Goal: Task Accomplishment & Management: Manage account settings

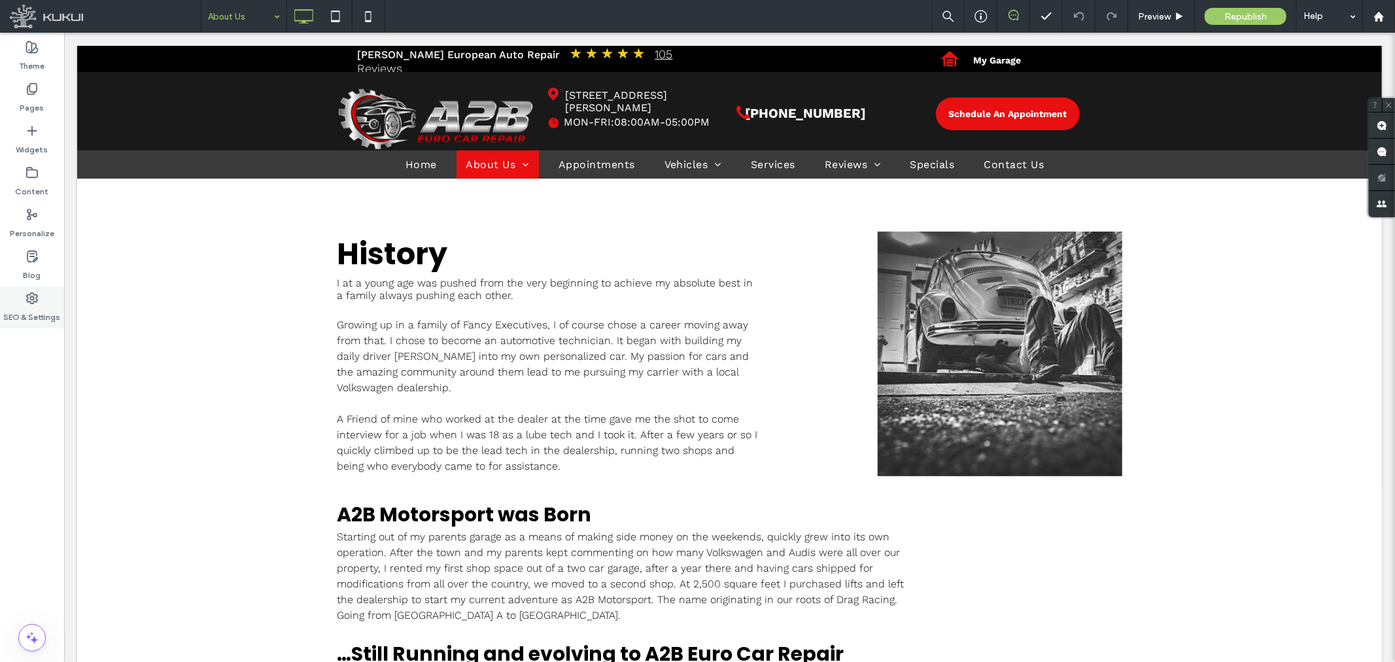
click at [23, 305] on label "SEO & Settings" at bounding box center [32, 314] width 57 height 18
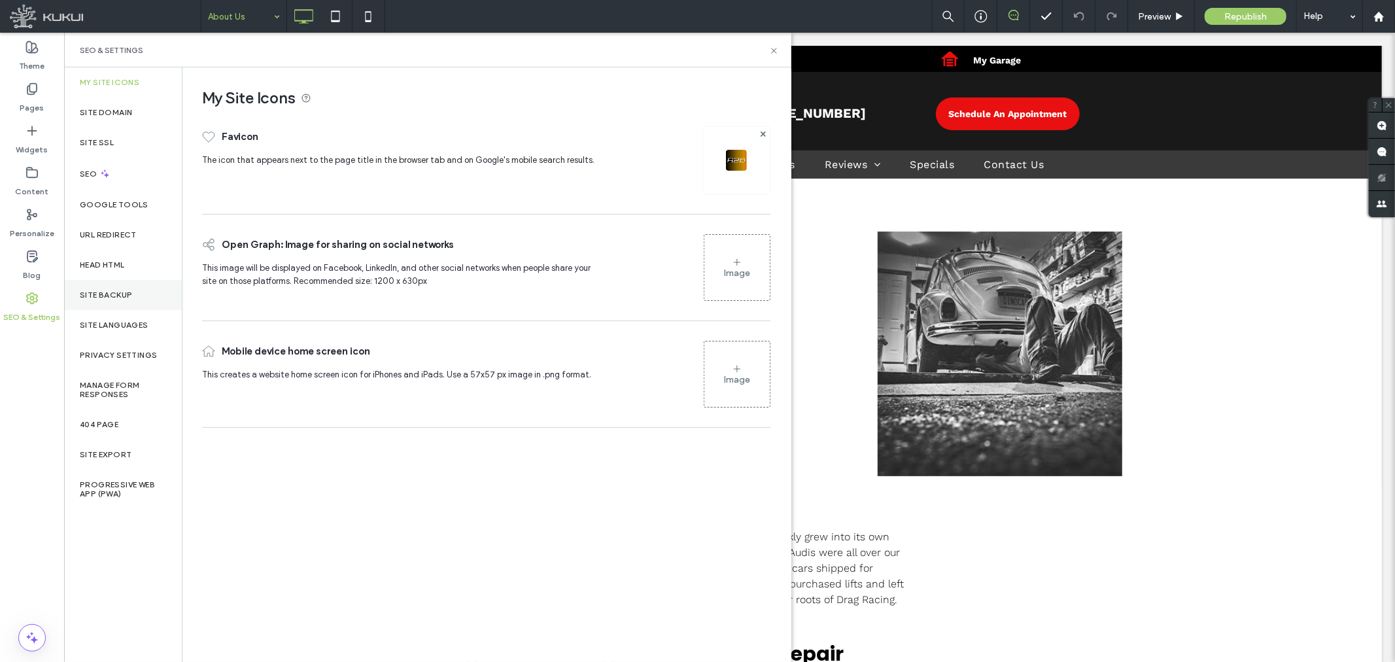
click at [109, 295] on label "Site Backup" at bounding box center [106, 294] width 52 height 9
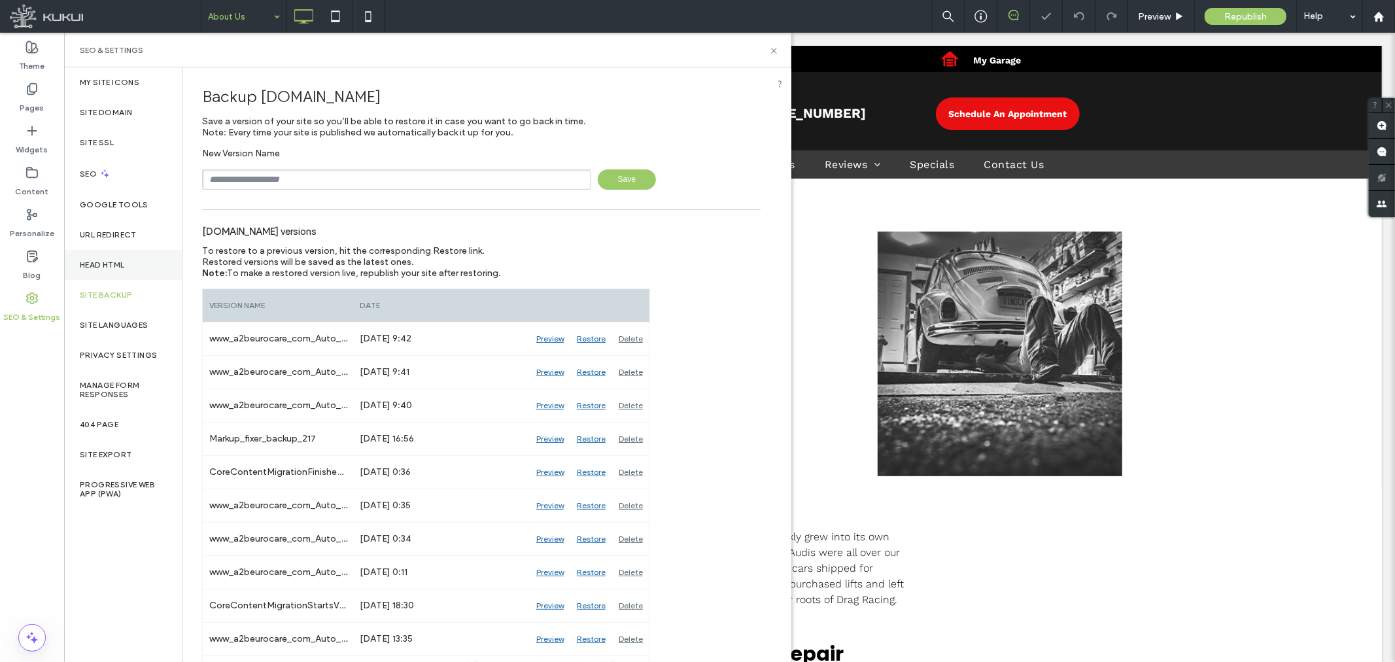
click at [119, 258] on div "Head HTML" at bounding box center [123, 265] width 118 height 30
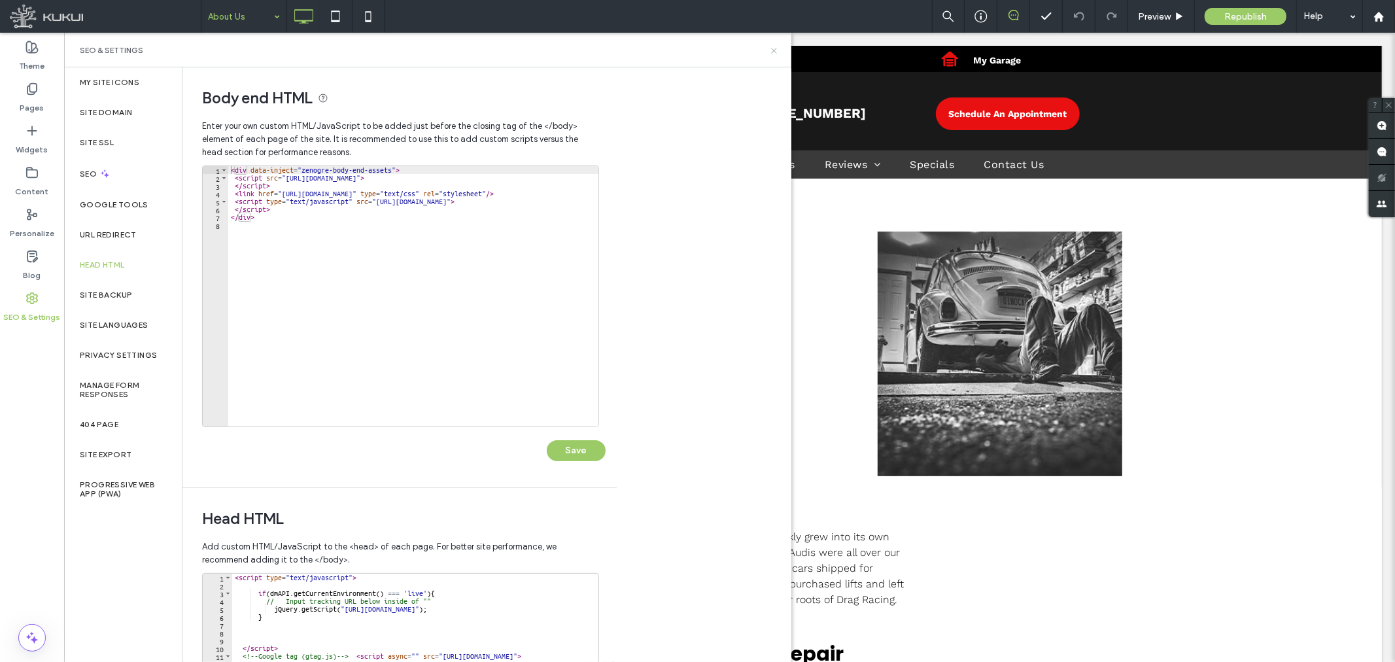
click at [770, 51] on icon at bounding box center [774, 51] width 10 height 10
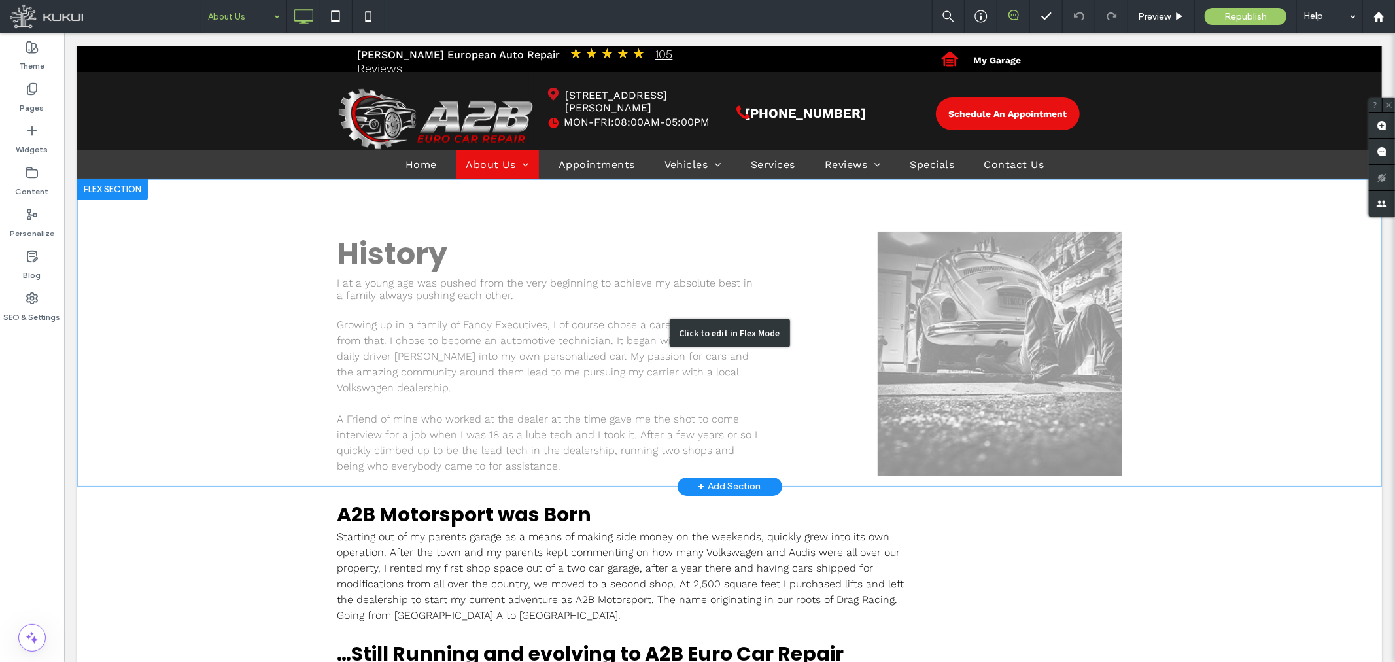
click at [164, 227] on div "Click to edit in Flex Mode" at bounding box center [729, 332] width 1305 height 307
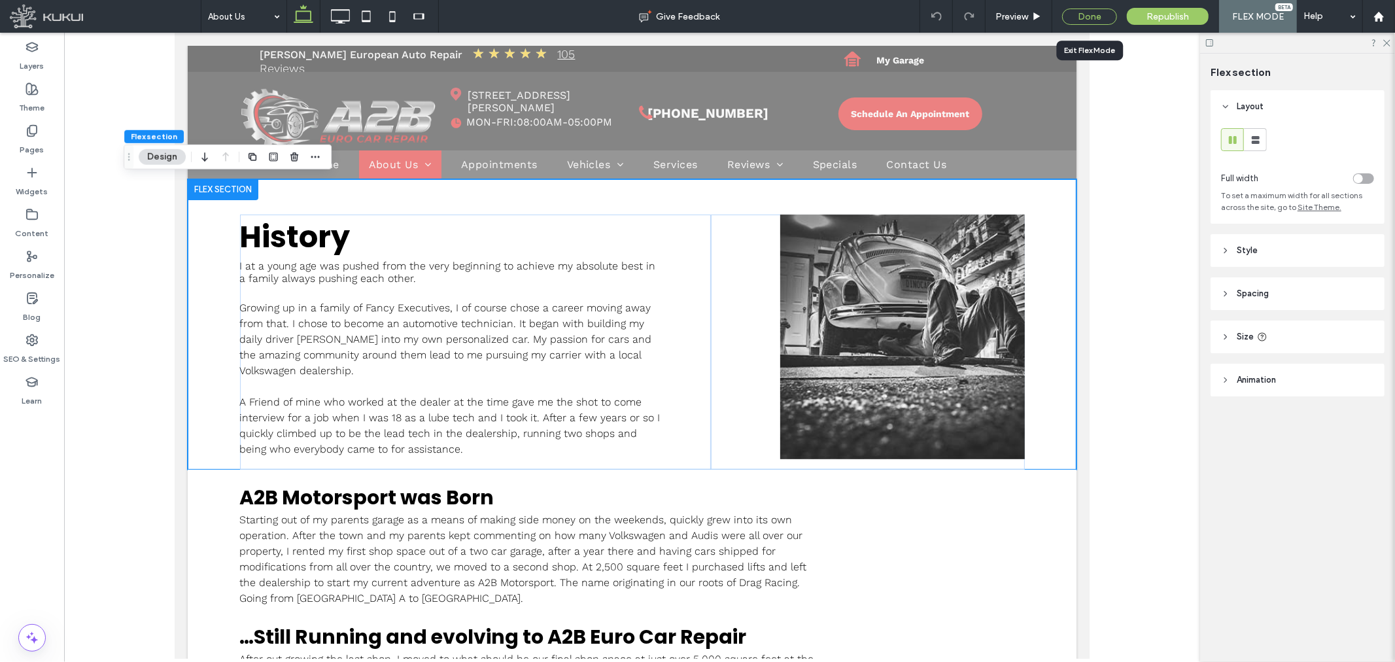
click at [1081, 14] on div "Done" at bounding box center [1089, 17] width 55 height 16
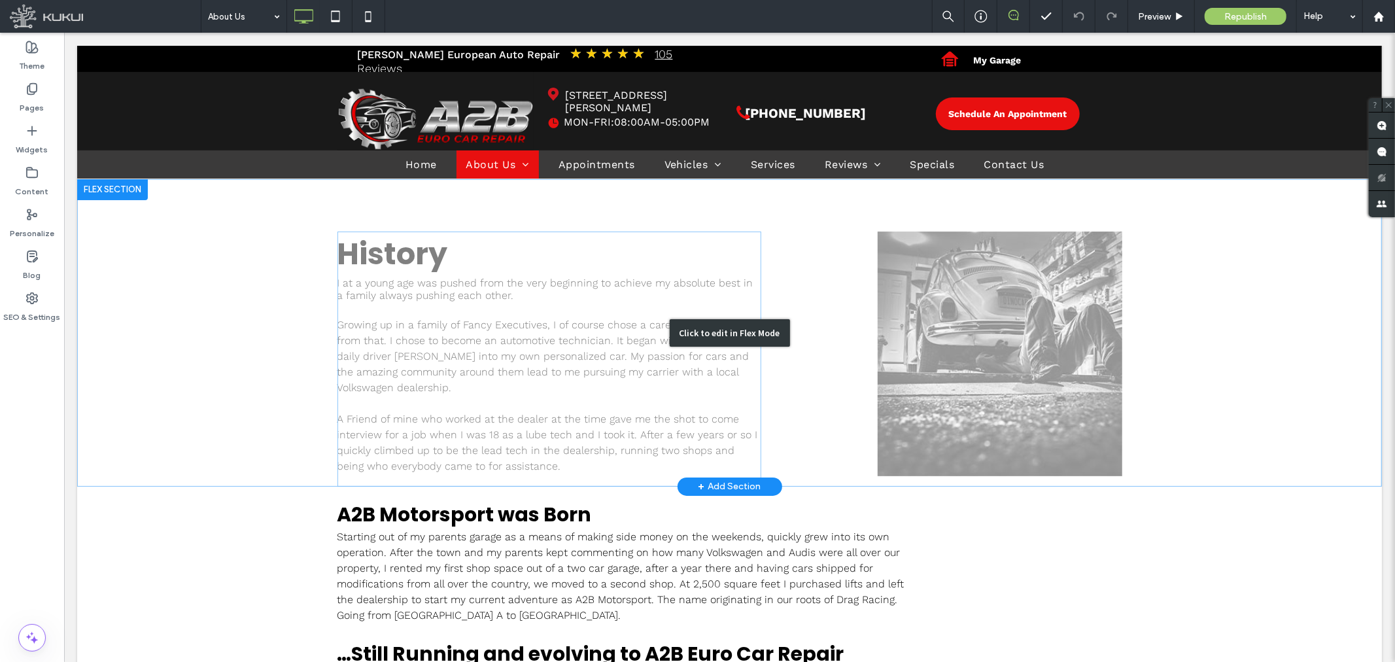
click at [334, 264] on div "Click to edit in Flex Mode" at bounding box center [729, 332] width 1305 height 307
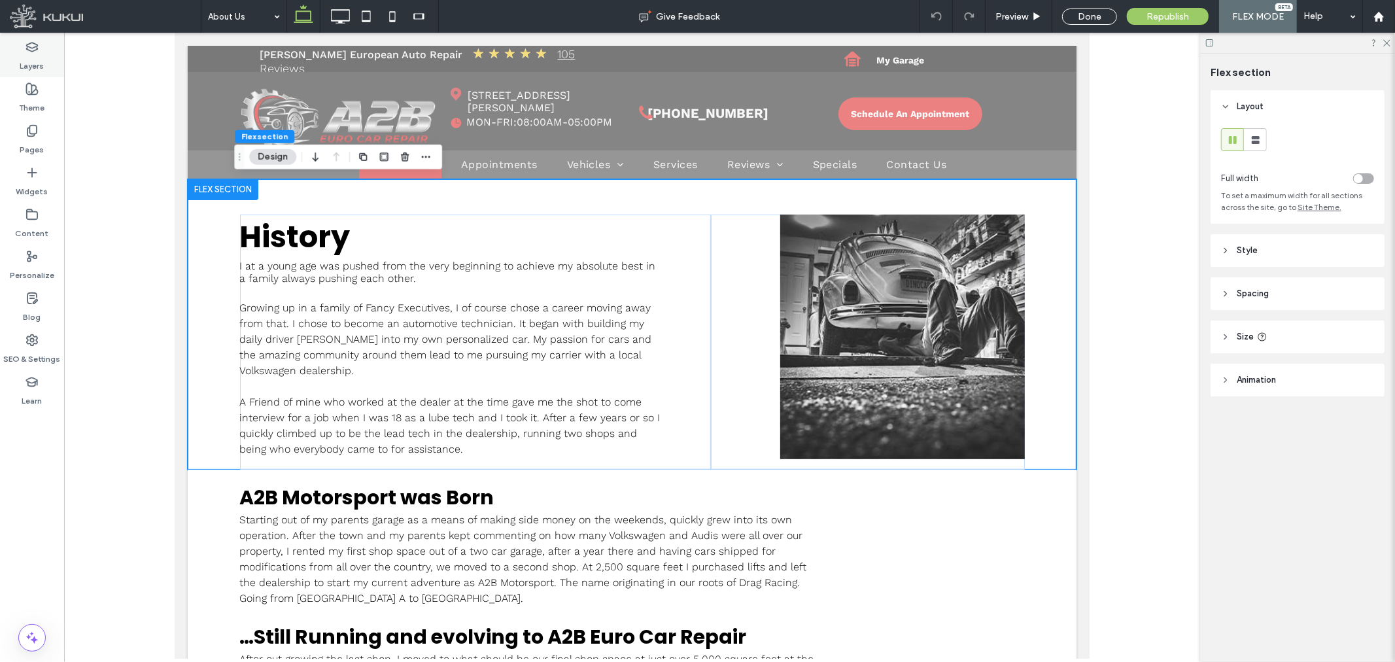
click at [31, 52] on icon at bounding box center [32, 47] width 13 height 13
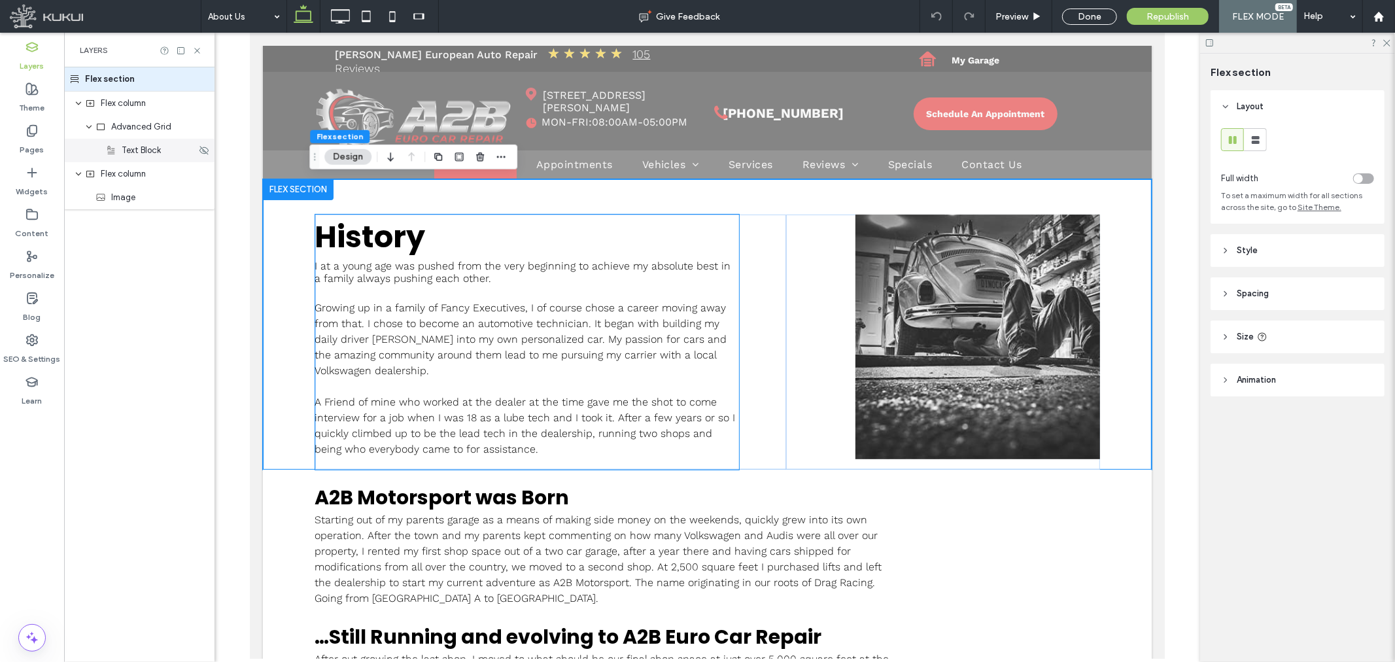
click at [138, 149] on span "Text Block" at bounding box center [141, 150] width 39 height 13
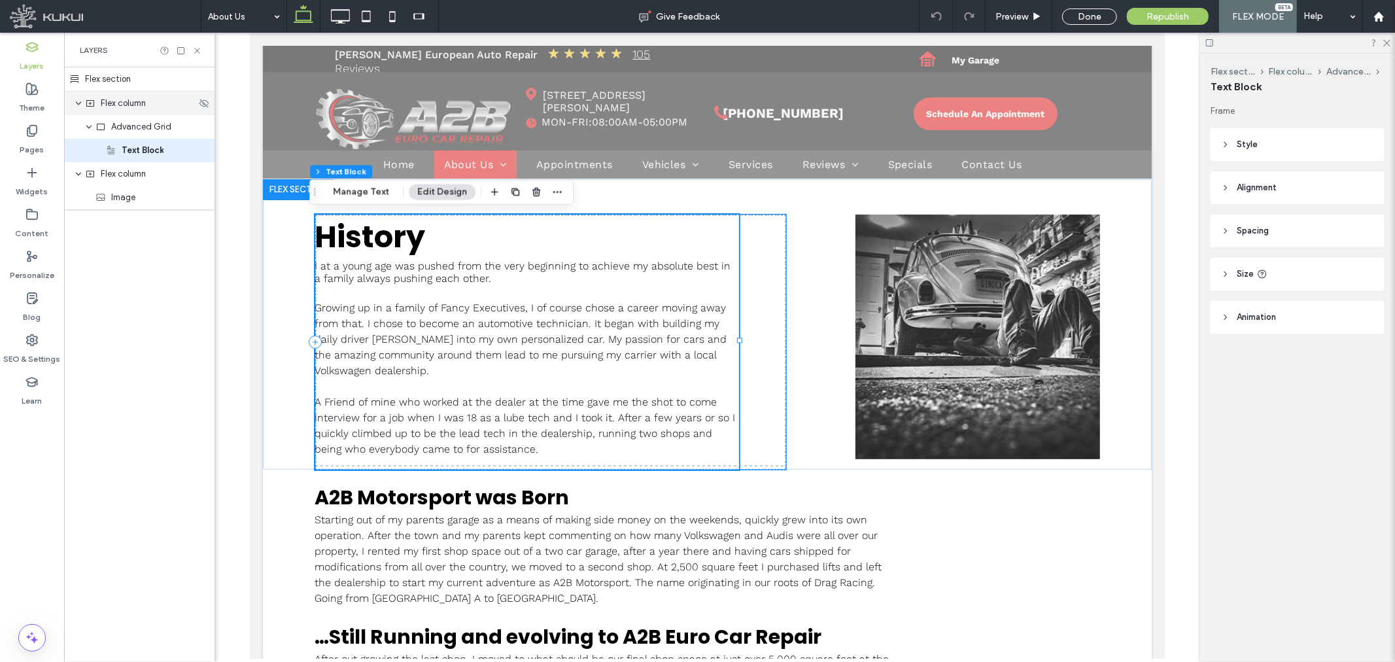
click at [146, 109] on span "Flex column" at bounding box center [123, 103] width 45 height 13
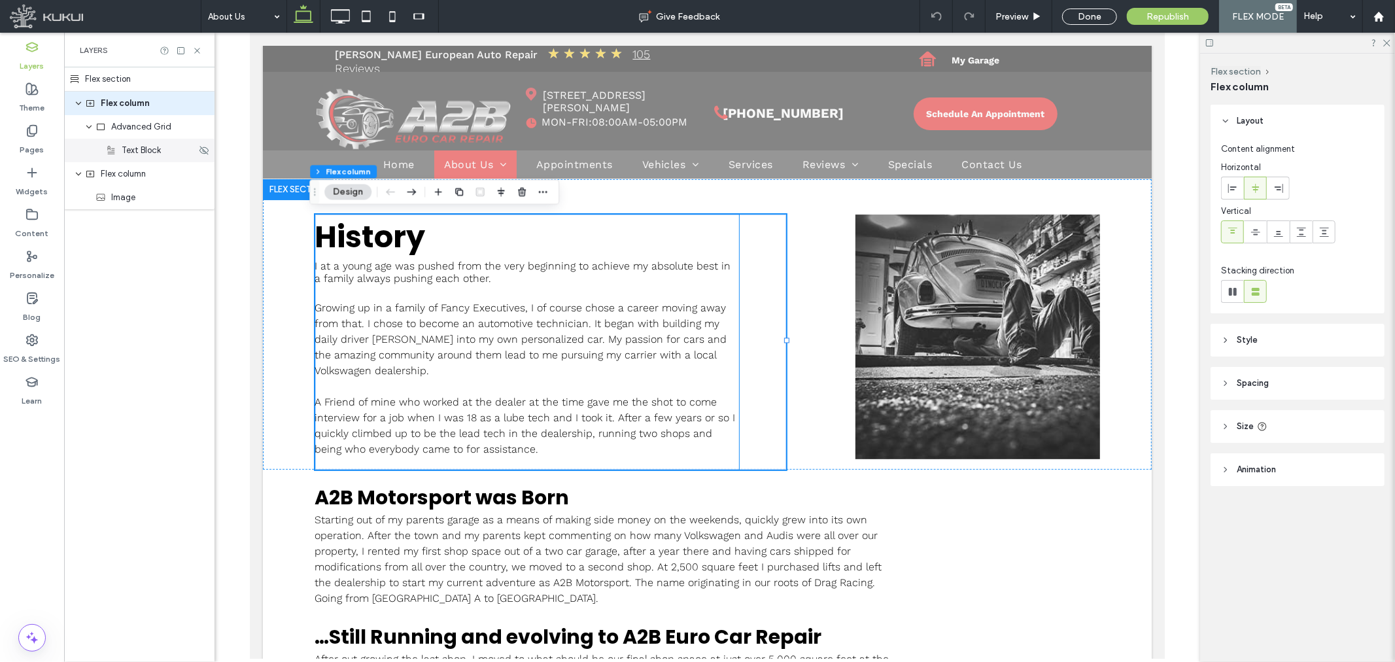
click at [145, 154] on span "Text Block" at bounding box center [141, 150] width 39 height 13
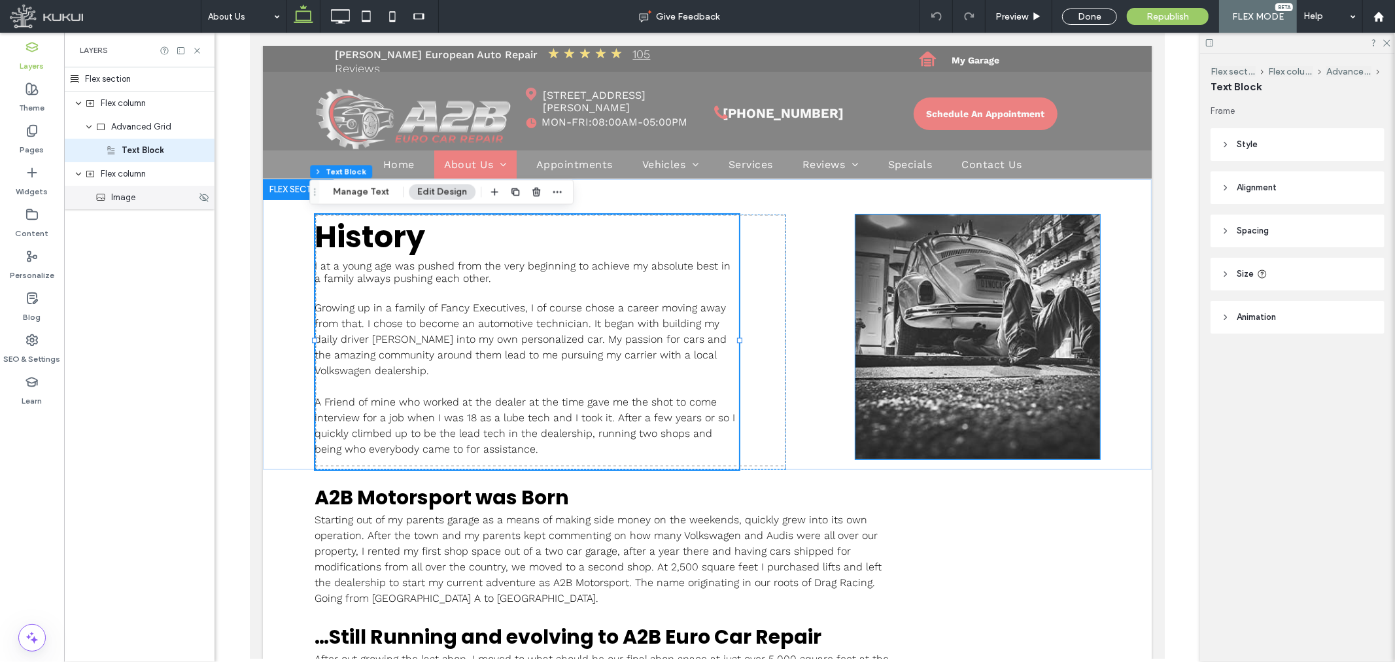
click at [144, 203] on div "Image" at bounding box center [145, 197] width 101 height 13
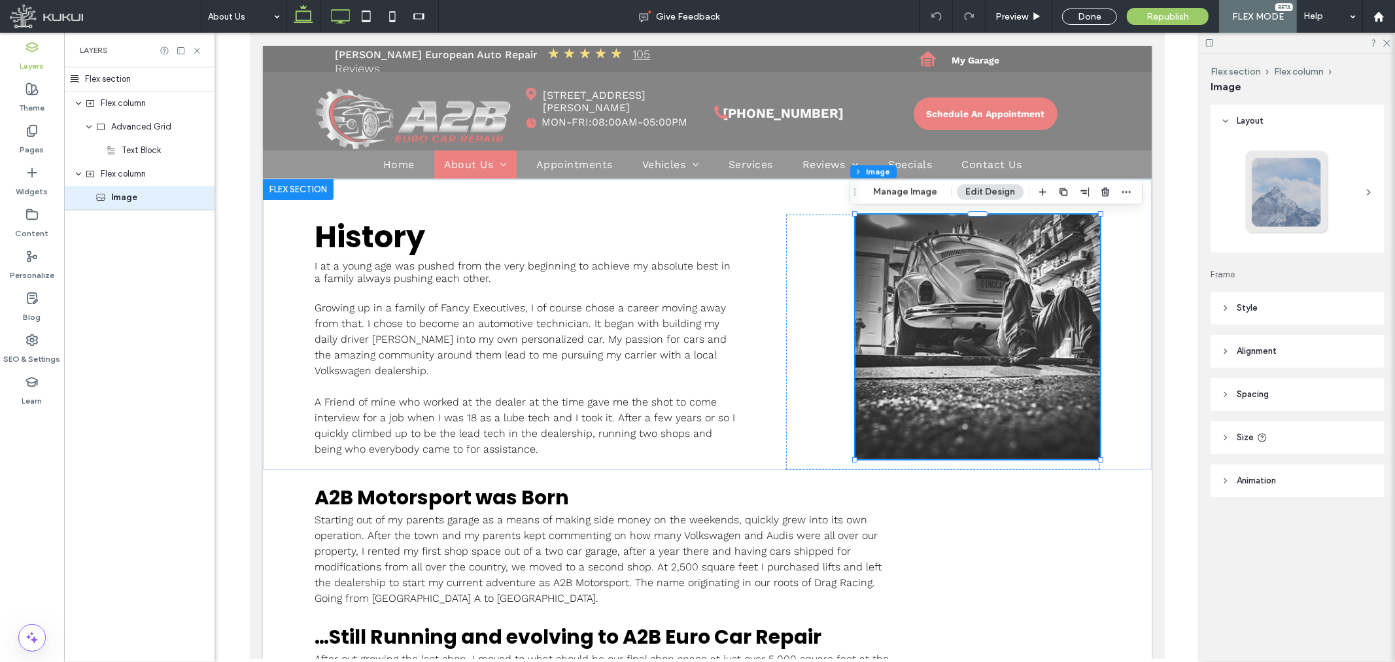
click at [349, 14] on use at bounding box center [340, 16] width 19 height 14
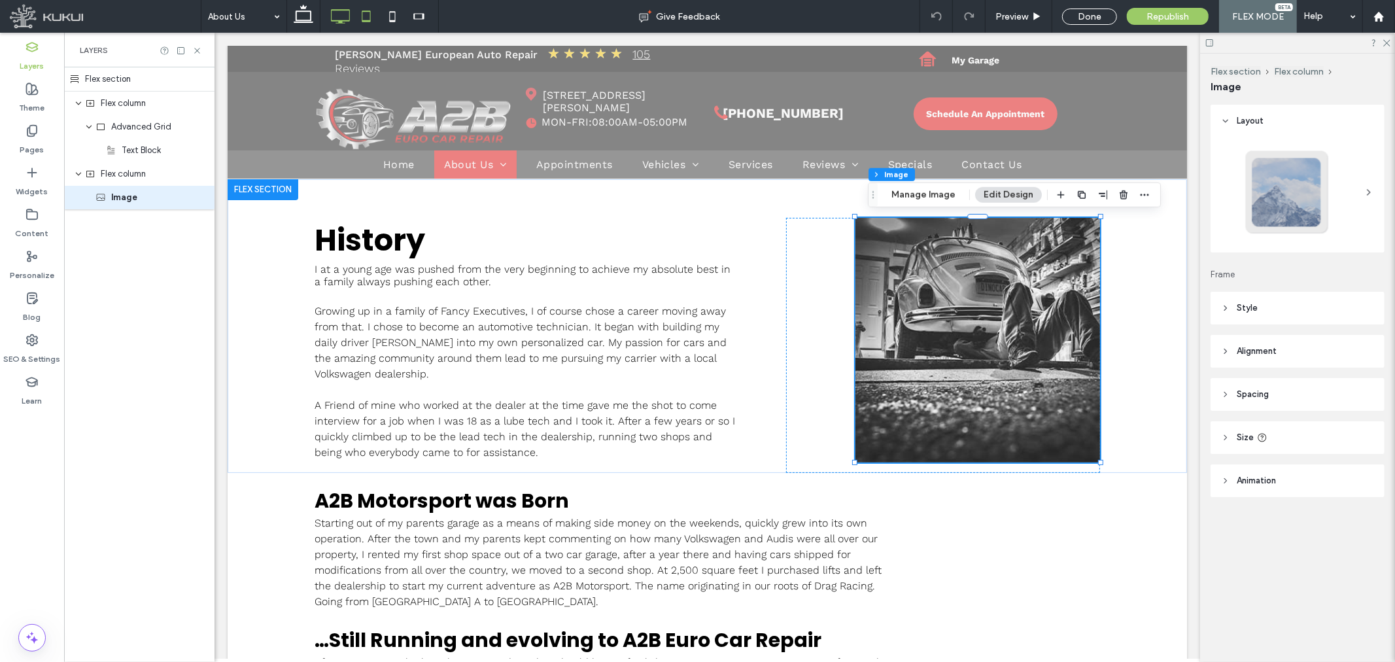
click at [367, 14] on icon at bounding box center [366, 16] width 26 height 26
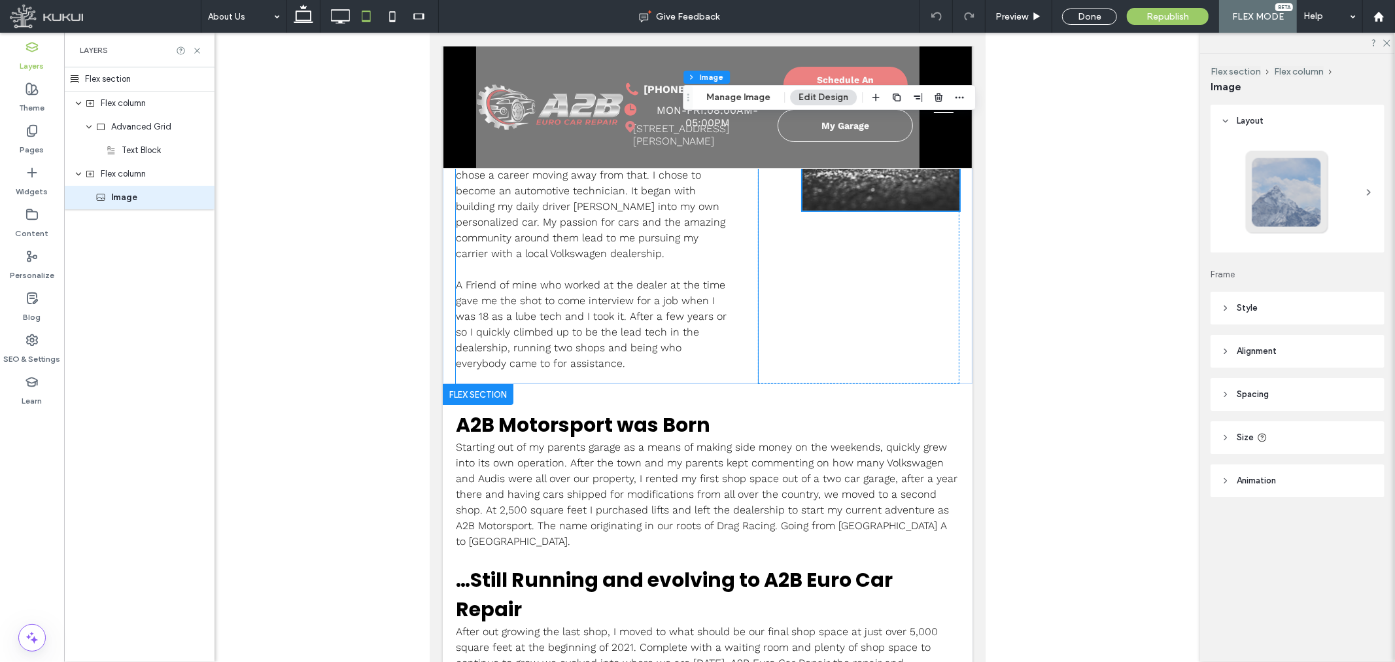
scroll to position [145, 0]
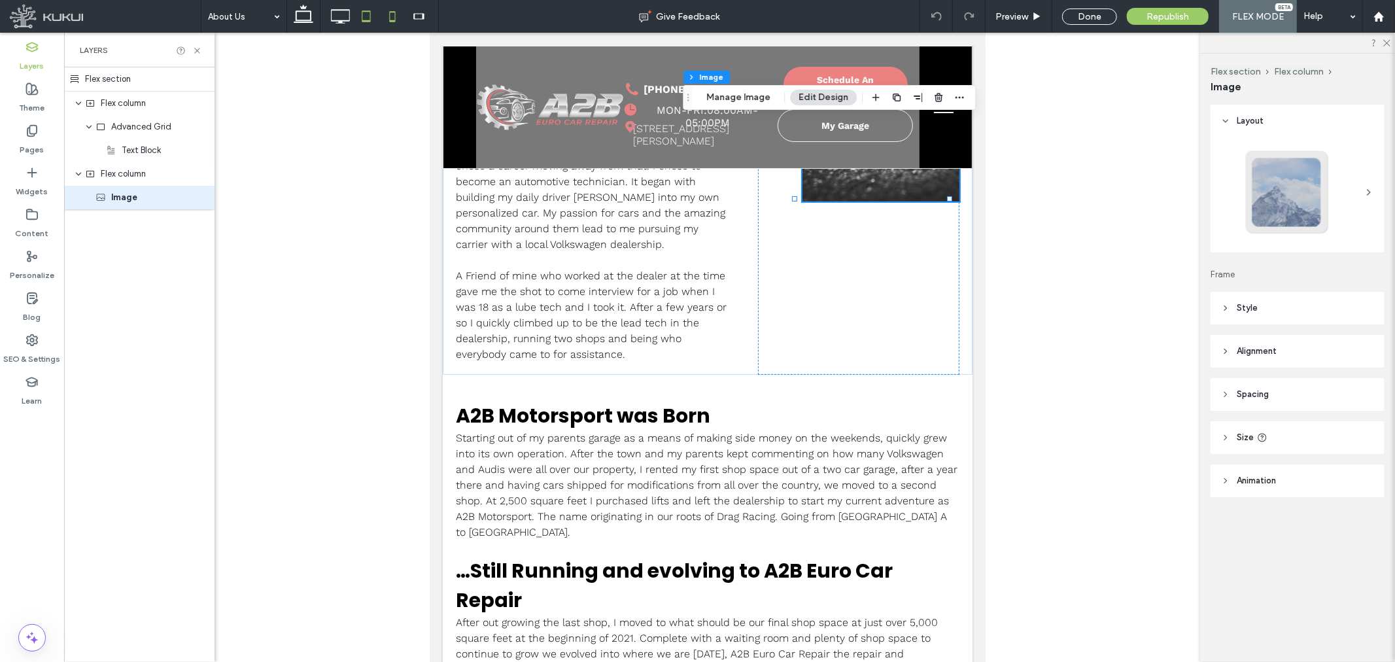
click at [390, 16] on icon at bounding box center [392, 16] width 26 height 26
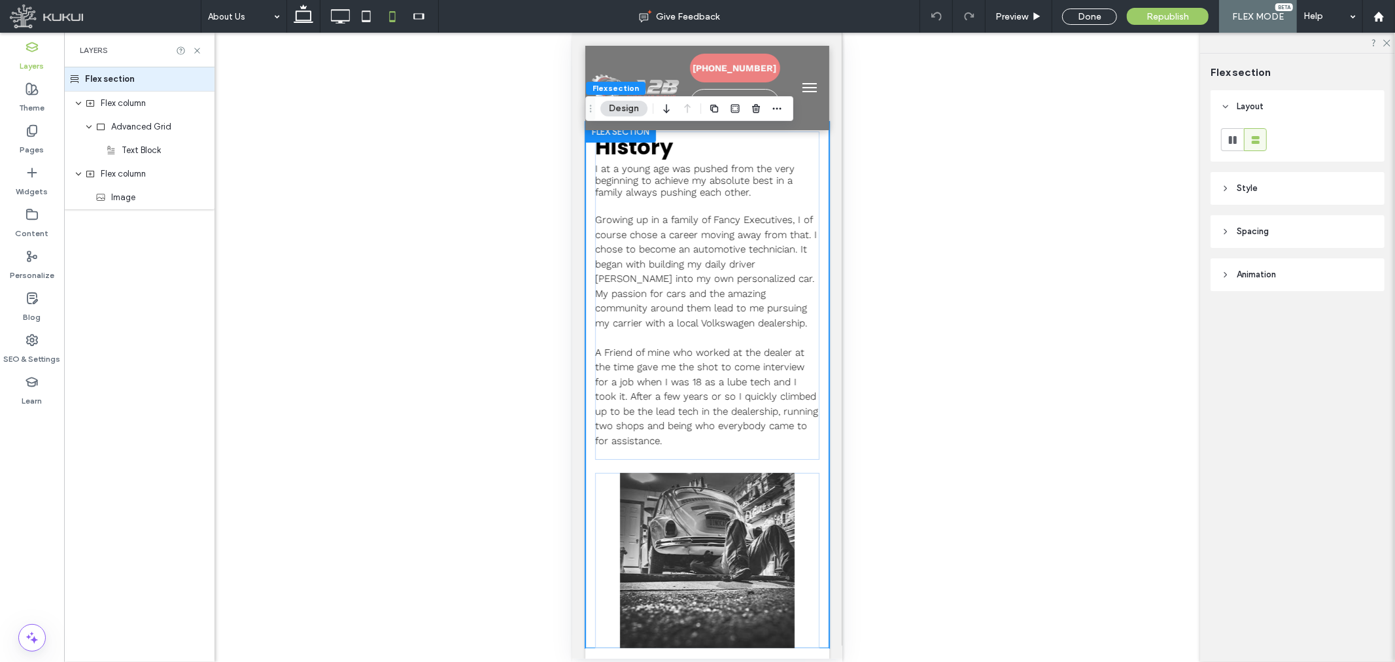
scroll to position [0, 0]
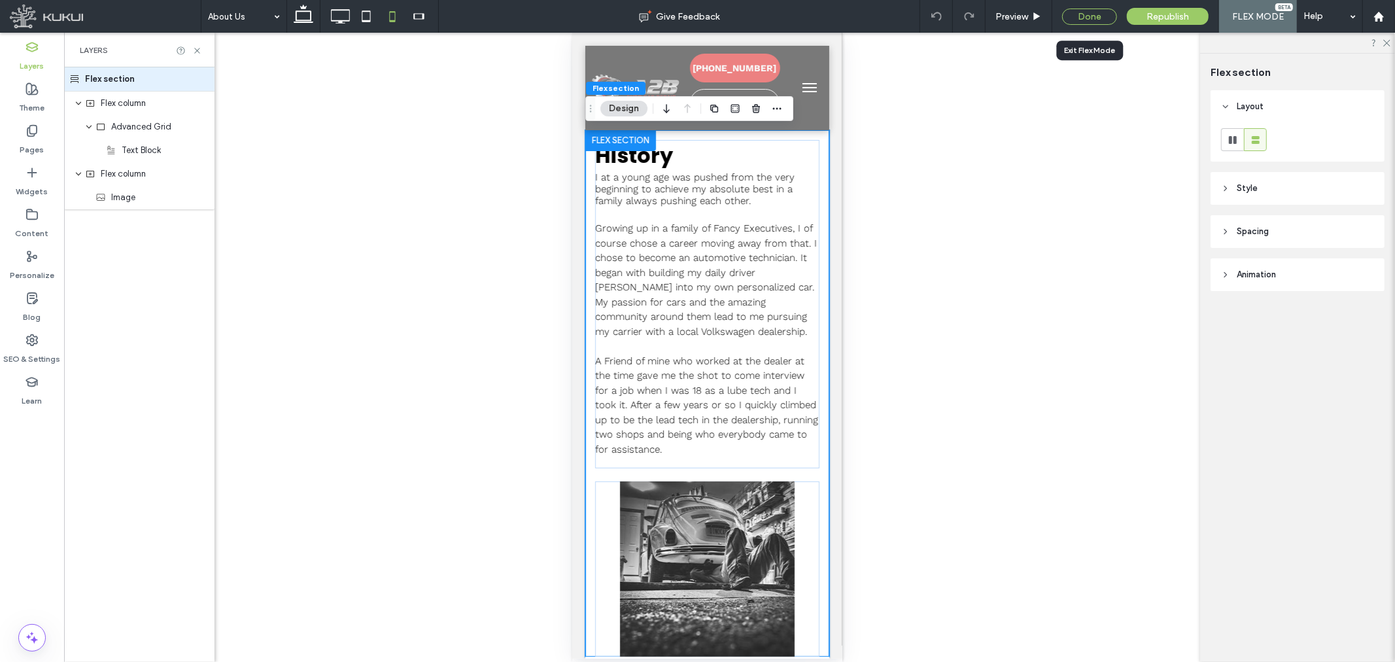
click at [1075, 15] on div "Done" at bounding box center [1089, 17] width 55 height 16
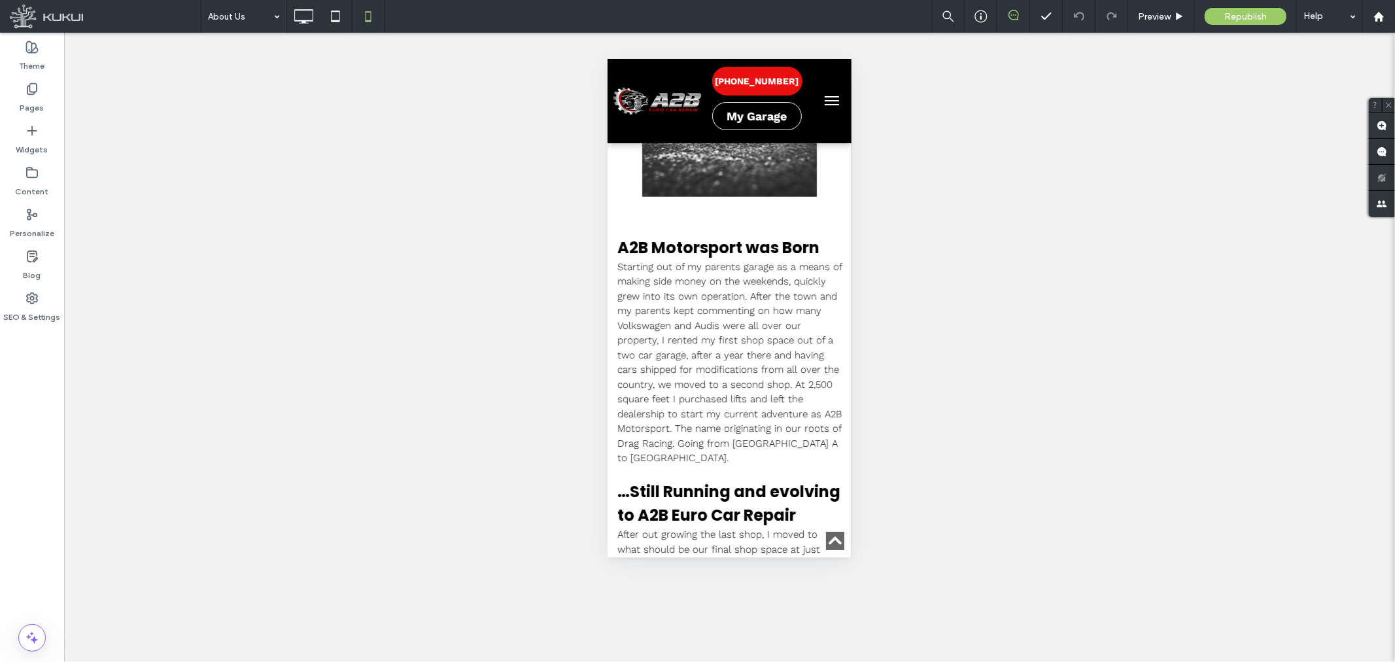
scroll to position [290, 0]
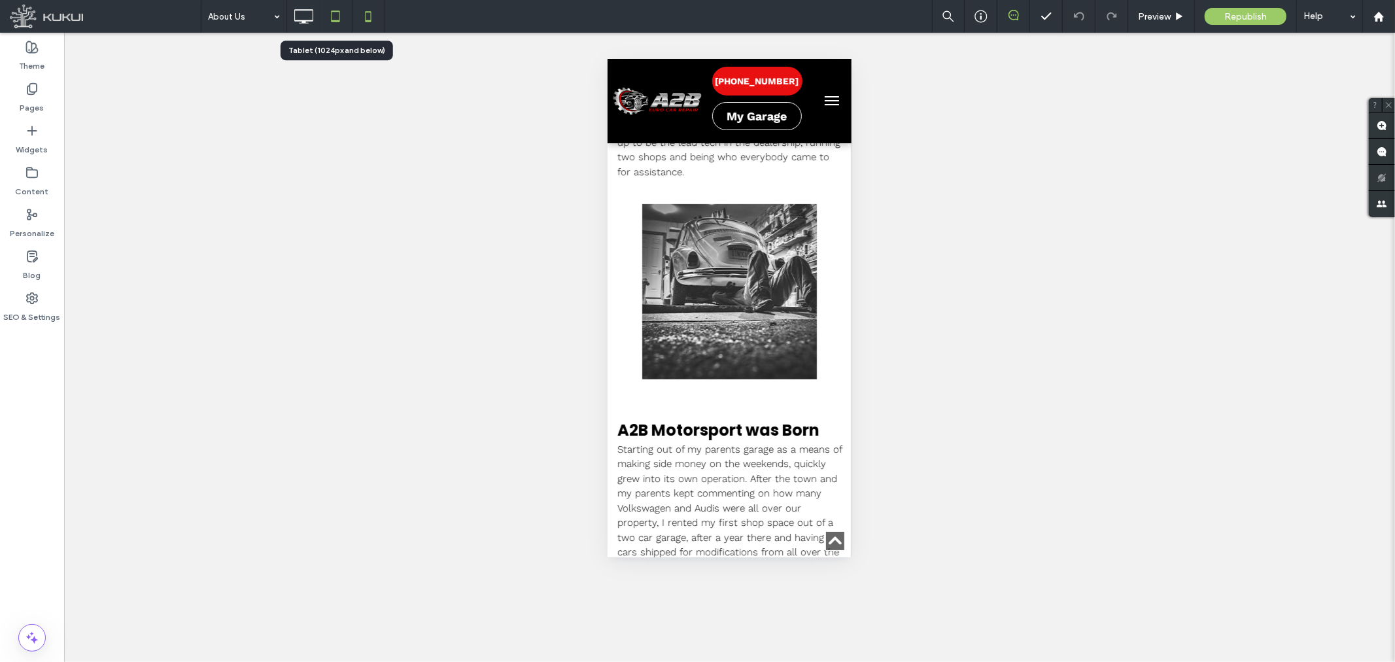
click at [330, 24] on icon at bounding box center [335, 16] width 26 height 26
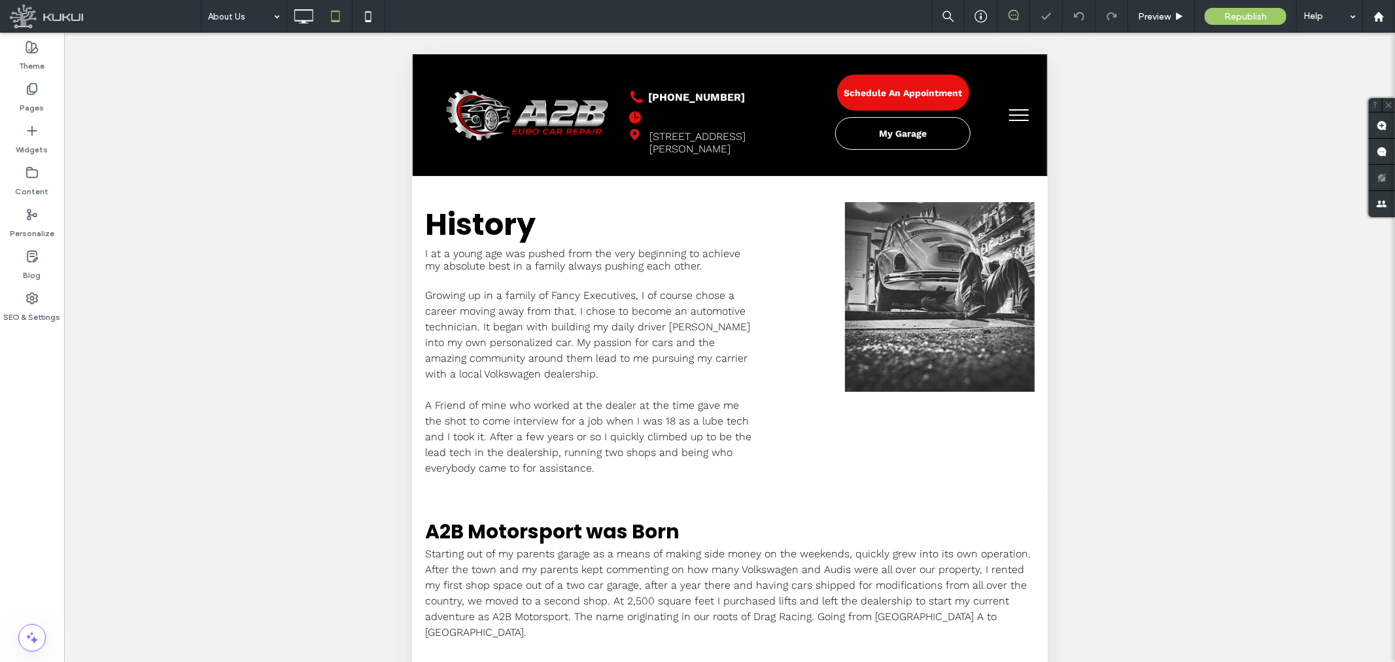
scroll to position [0, 0]
click at [305, 7] on icon at bounding box center [303, 16] width 26 height 26
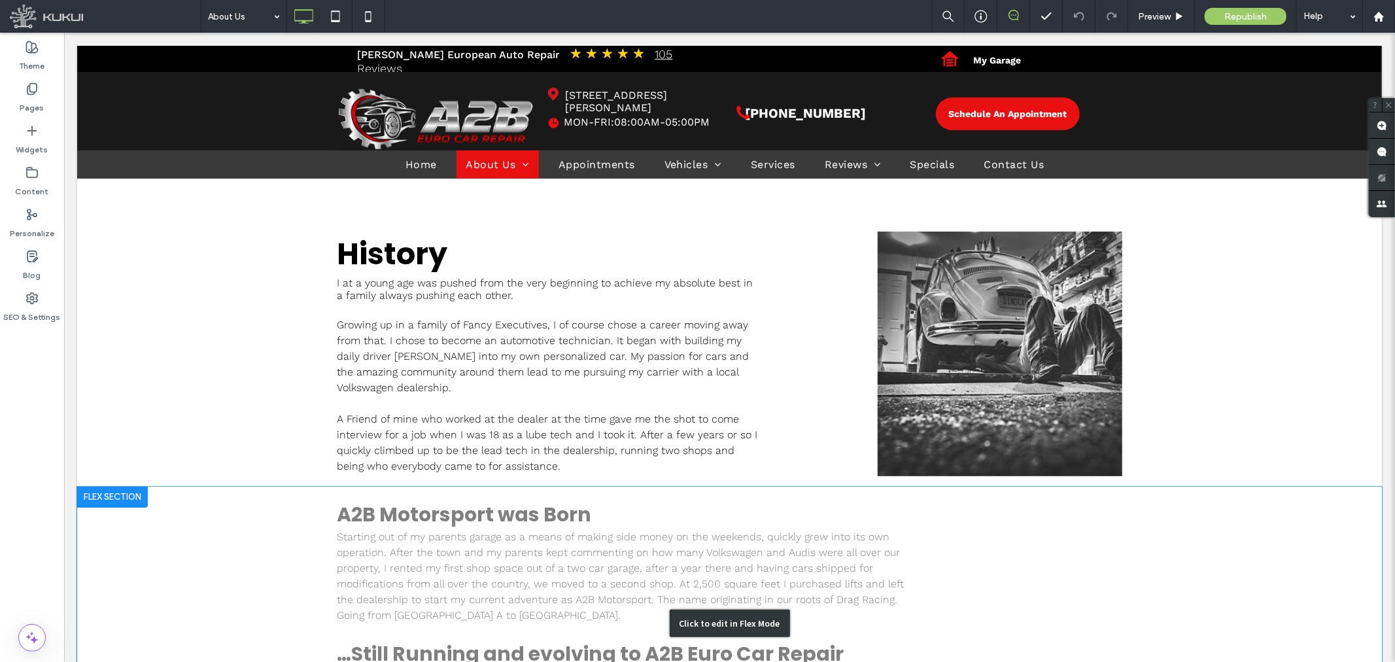
click at [379, 517] on div "Click to edit in Flex Mode" at bounding box center [729, 622] width 1305 height 273
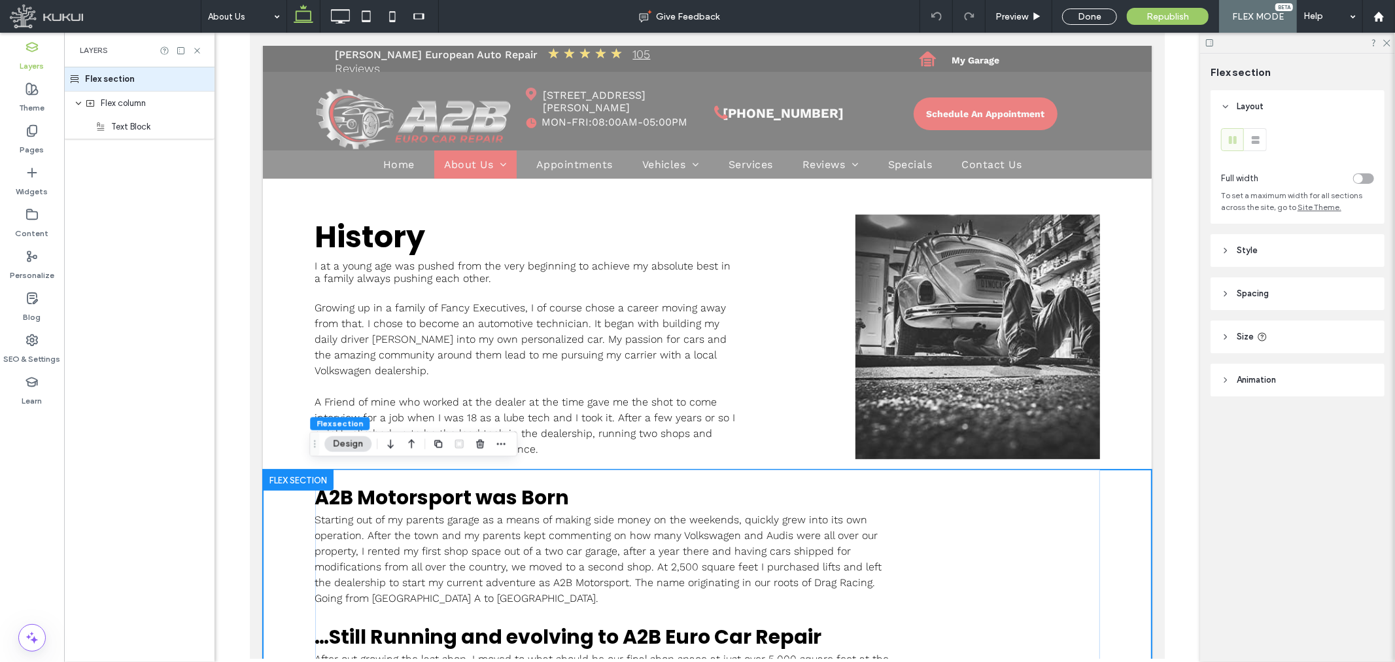
click at [38, 56] on label "Layers" at bounding box center [32, 63] width 24 height 18
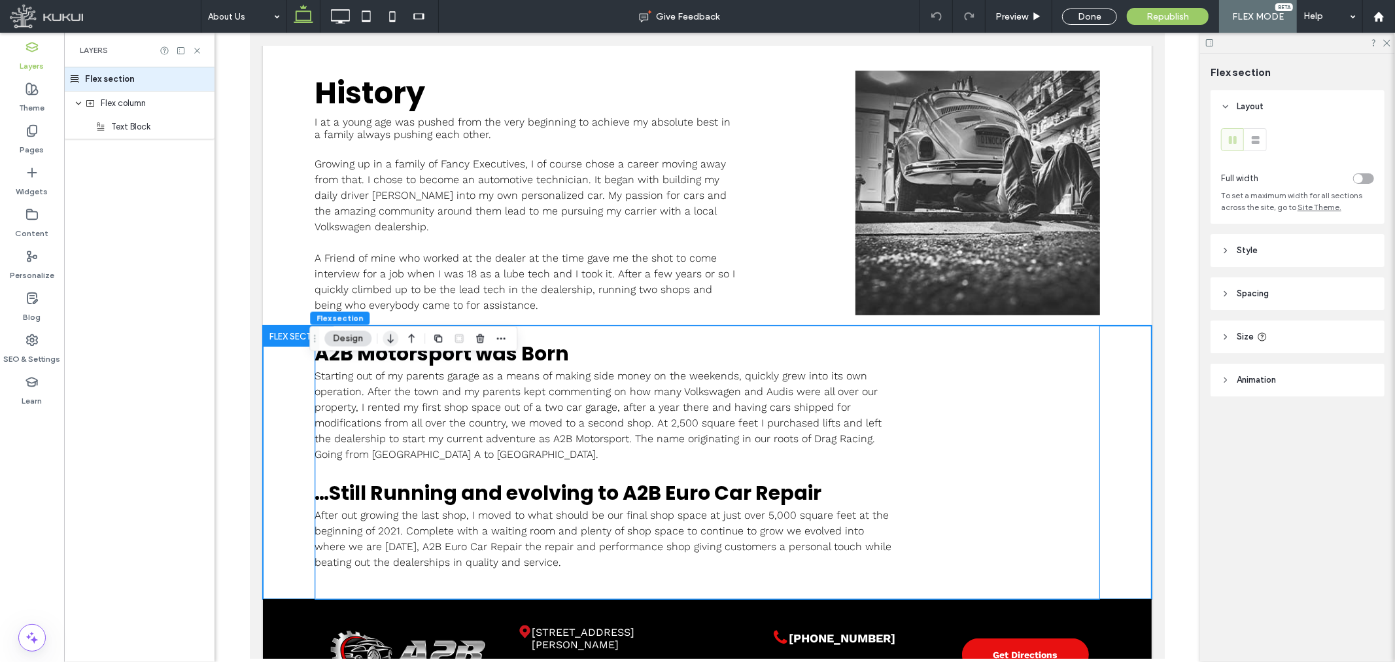
scroll to position [145, 0]
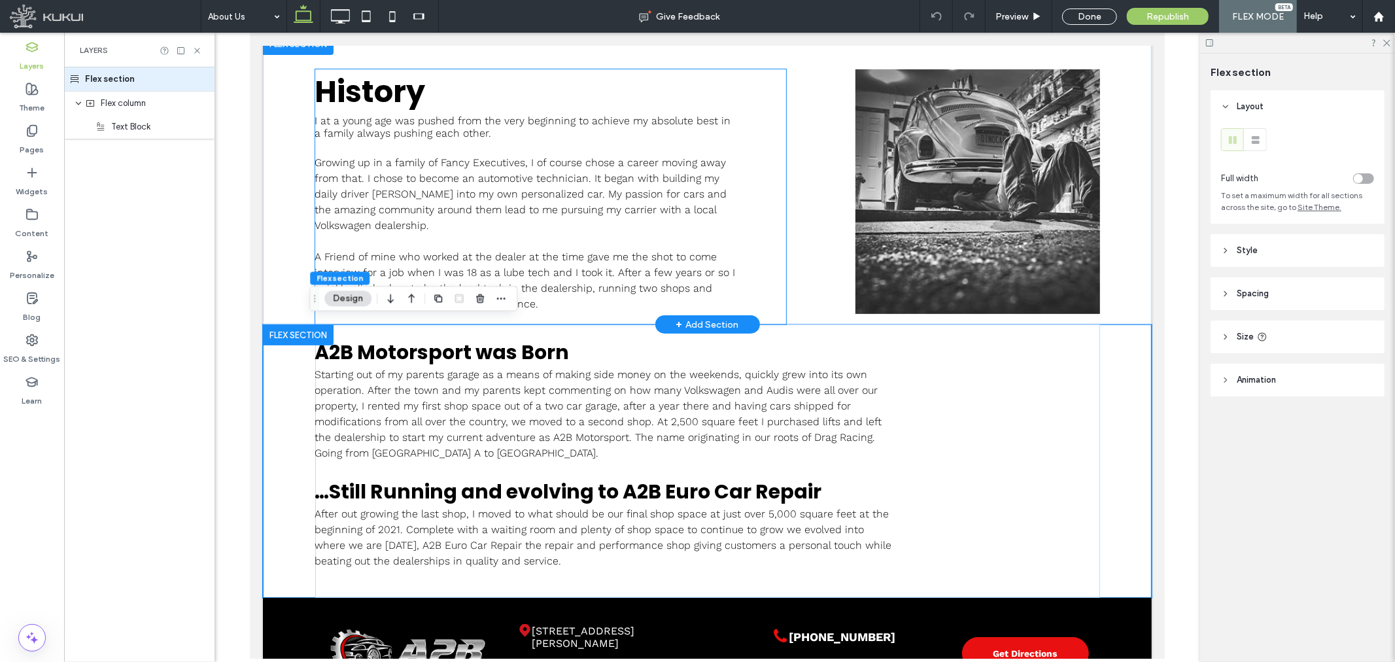
click at [402, 204] on span "Growing up in a family of Fancy Executives, I of course chose a career moving a…" at bounding box center [521, 193] width 412 height 75
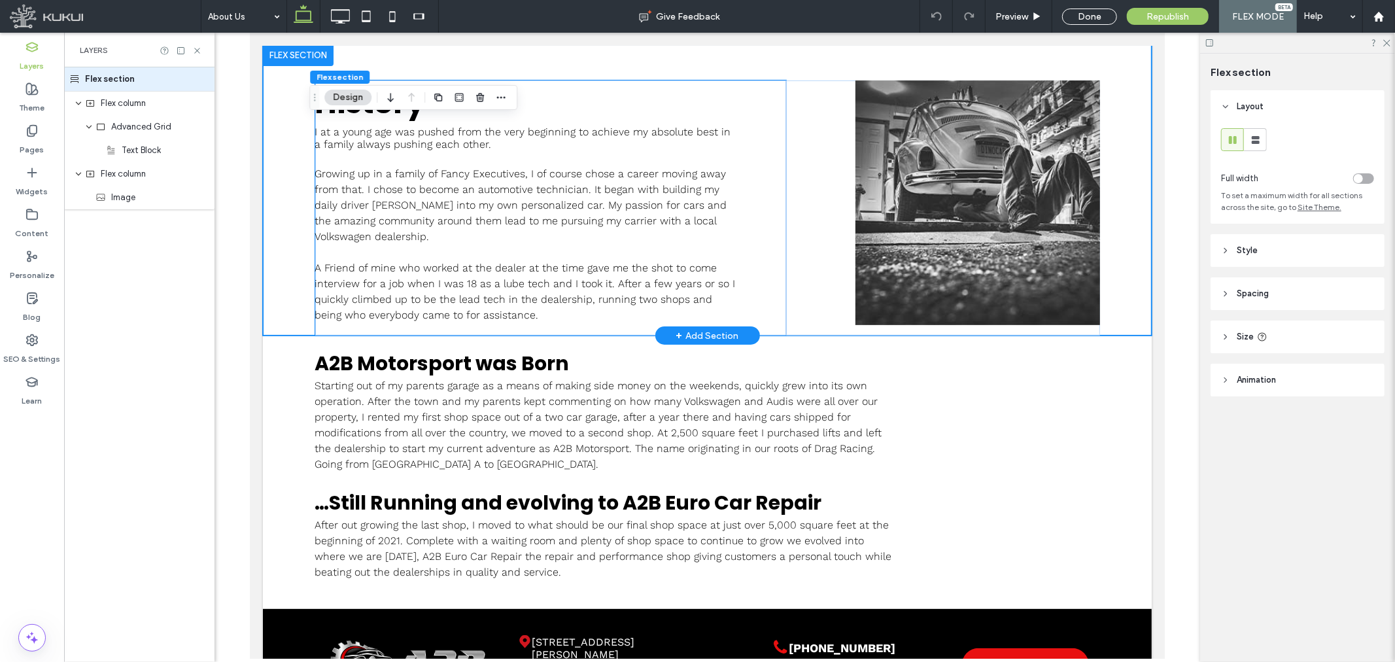
scroll to position [0, 0]
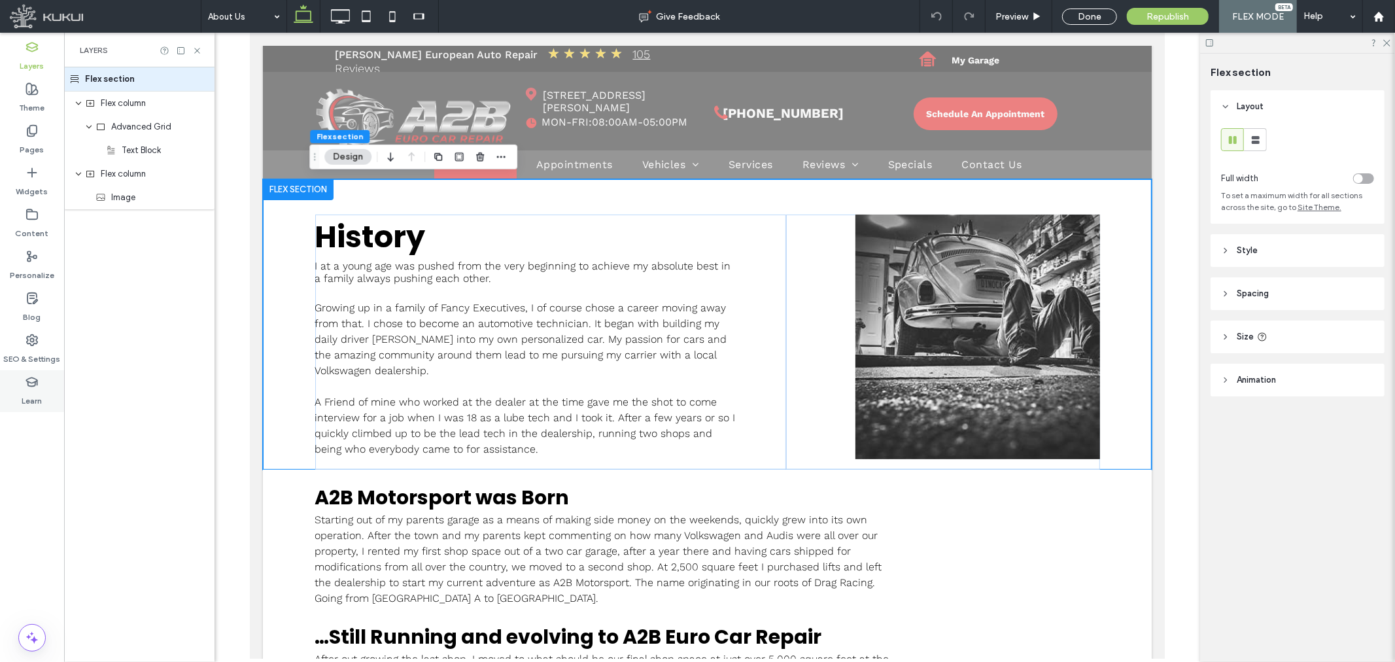
click at [31, 386] on use at bounding box center [31, 381] width 10 height 9
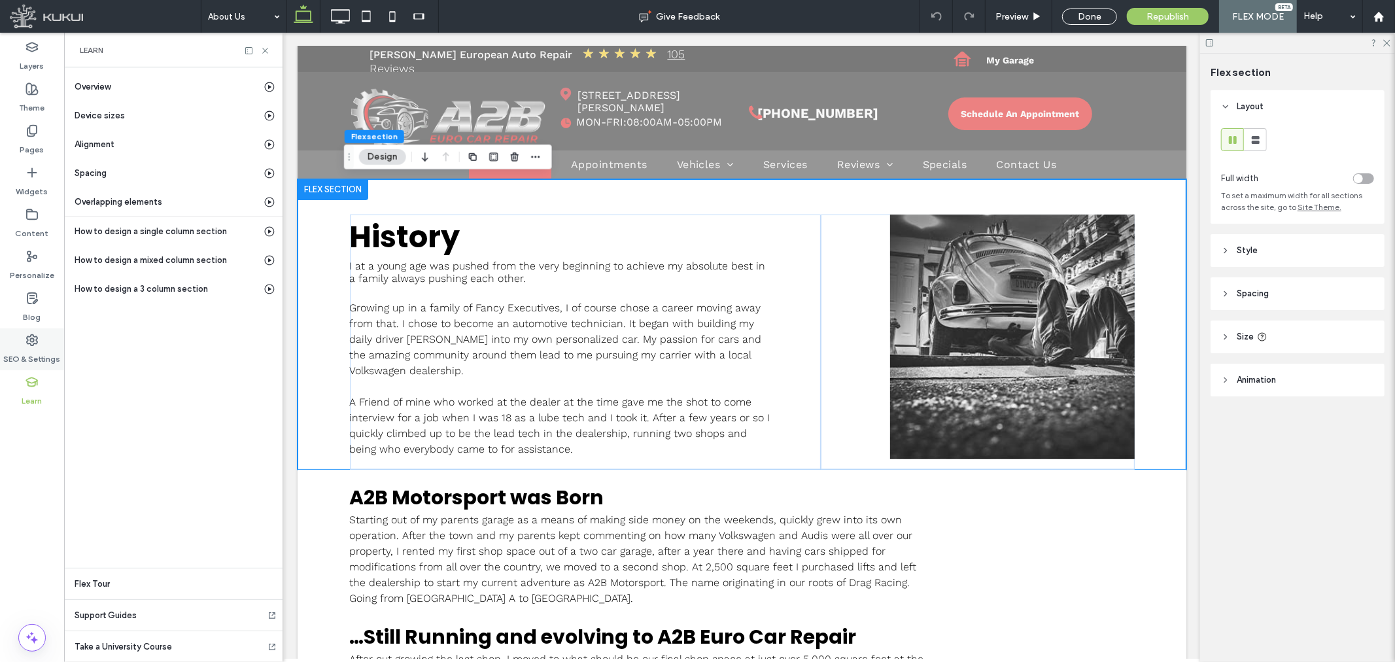
click at [29, 350] on label "SEO & Settings" at bounding box center [32, 356] width 57 height 18
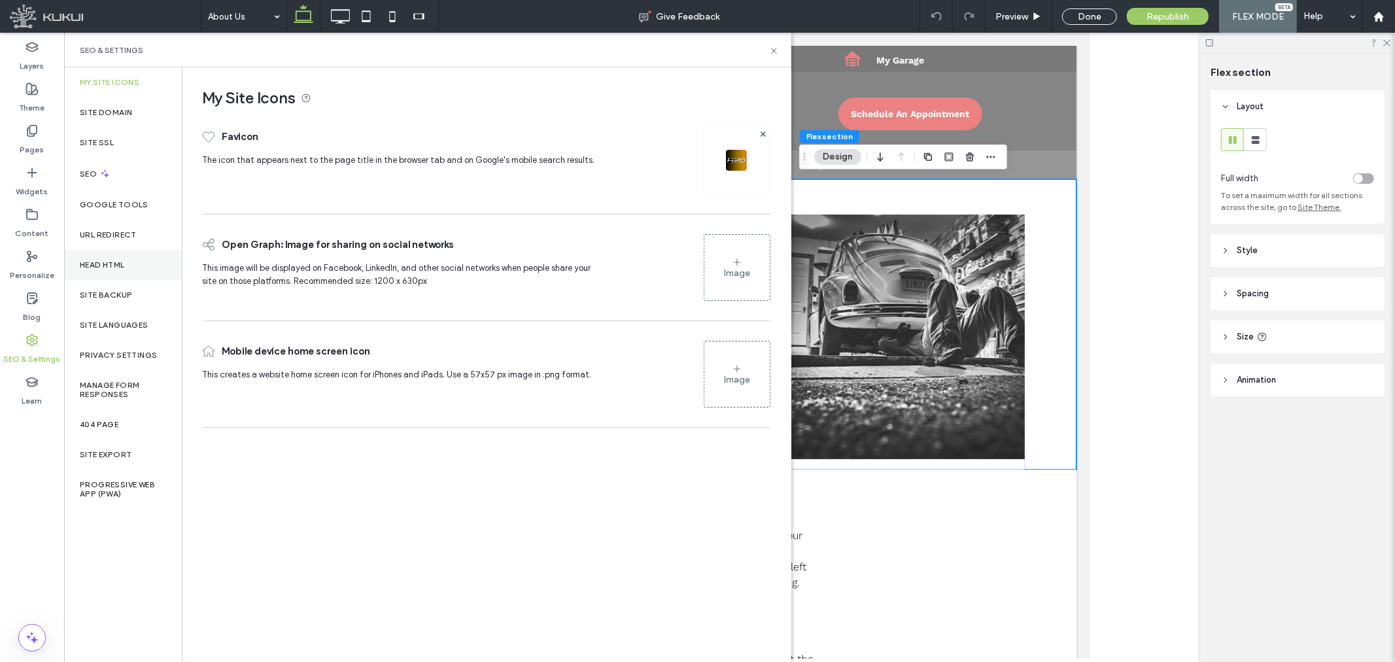
click at [92, 257] on div "Head HTML" at bounding box center [123, 265] width 118 height 30
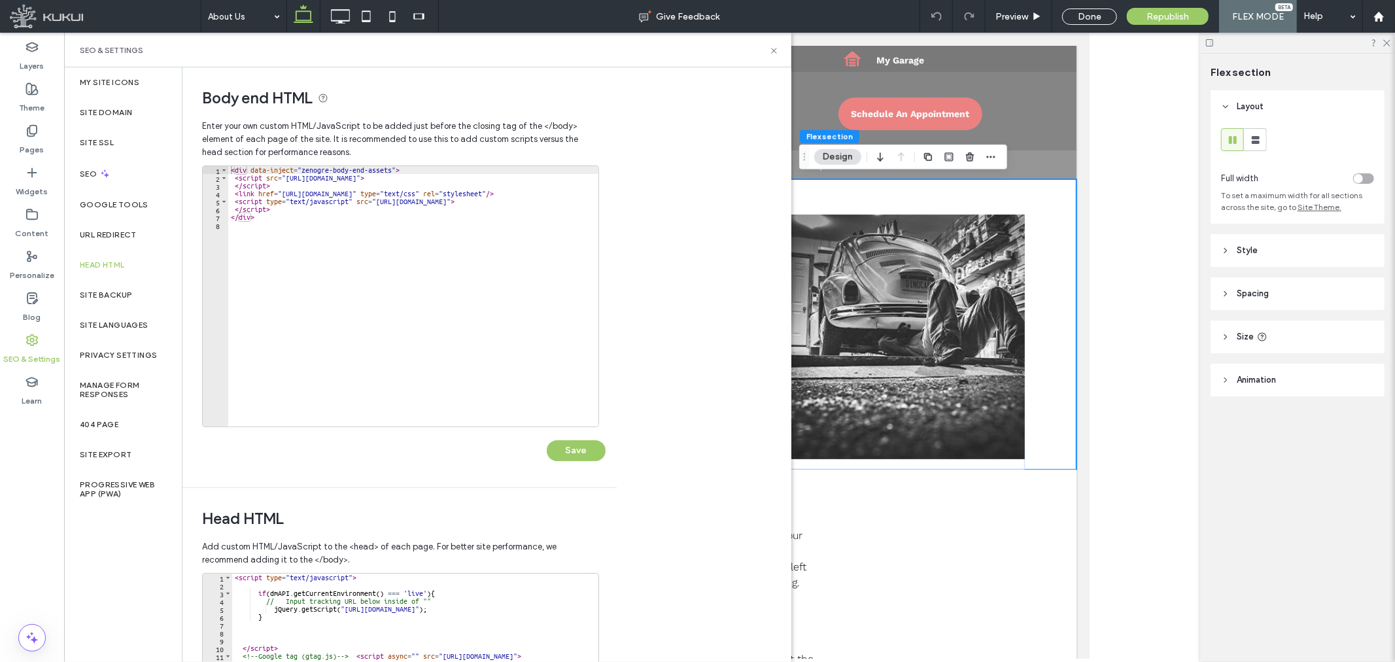
click at [491, 285] on div "< div data-inject = "zenogre-body-end-assets" > < script src = "https://zapi.ku…" at bounding box center [469, 304] width 483 height 276
drag, startPoint x: 426, startPoint y: 188, endPoint x: 376, endPoint y: 181, distance: 50.2
click at [376, 181] on div "< div data-inject = "zenogre-body-end-assets" > < script src = "https://zapi.ku…" at bounding box center [413, 296] width 370 height 260
click at [419, 173] on input "***" at bounding box center [459, 177] width 133 height 16
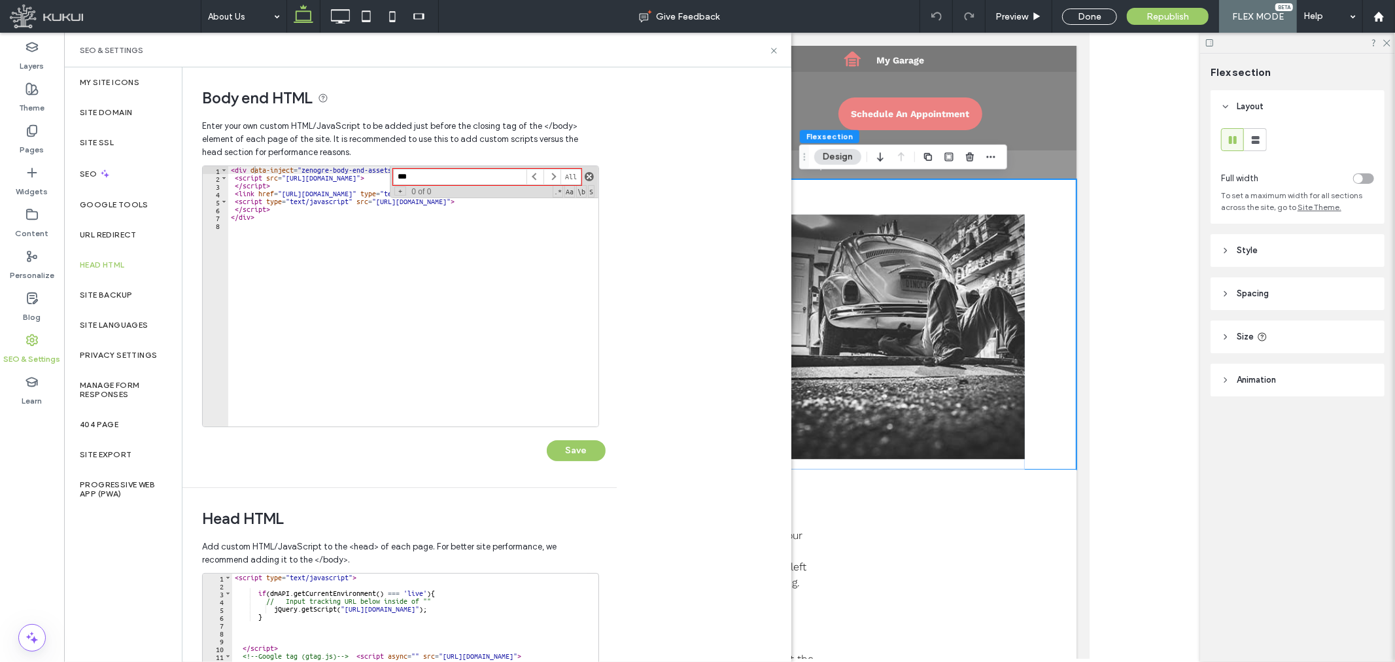
type input "***"
click at [589, 173] on span at bounding box center [589, 176] width 9 height 9
type textarea "**********"
click at [773, 54] on icon at bounding box center [774, 51] width 10 height 10
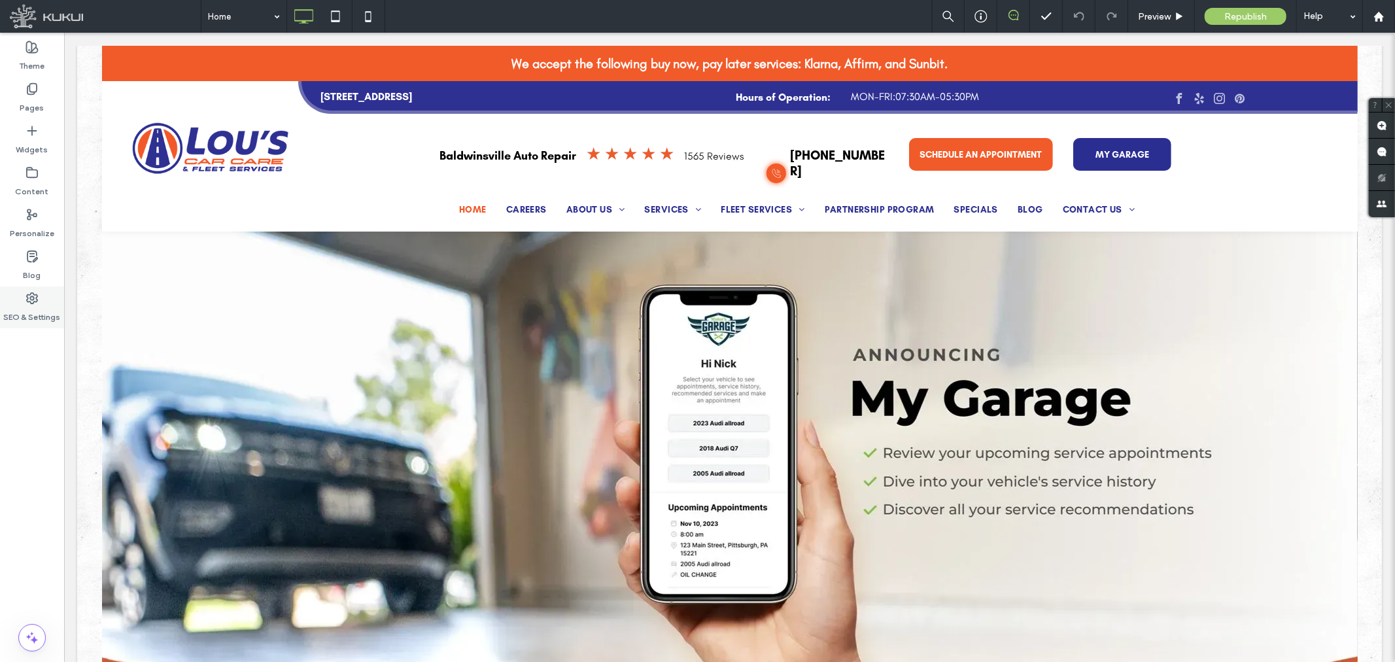
click at [16, 303] on div "SEO & Settings" at bounding box center [32, 307] width 64 height 42
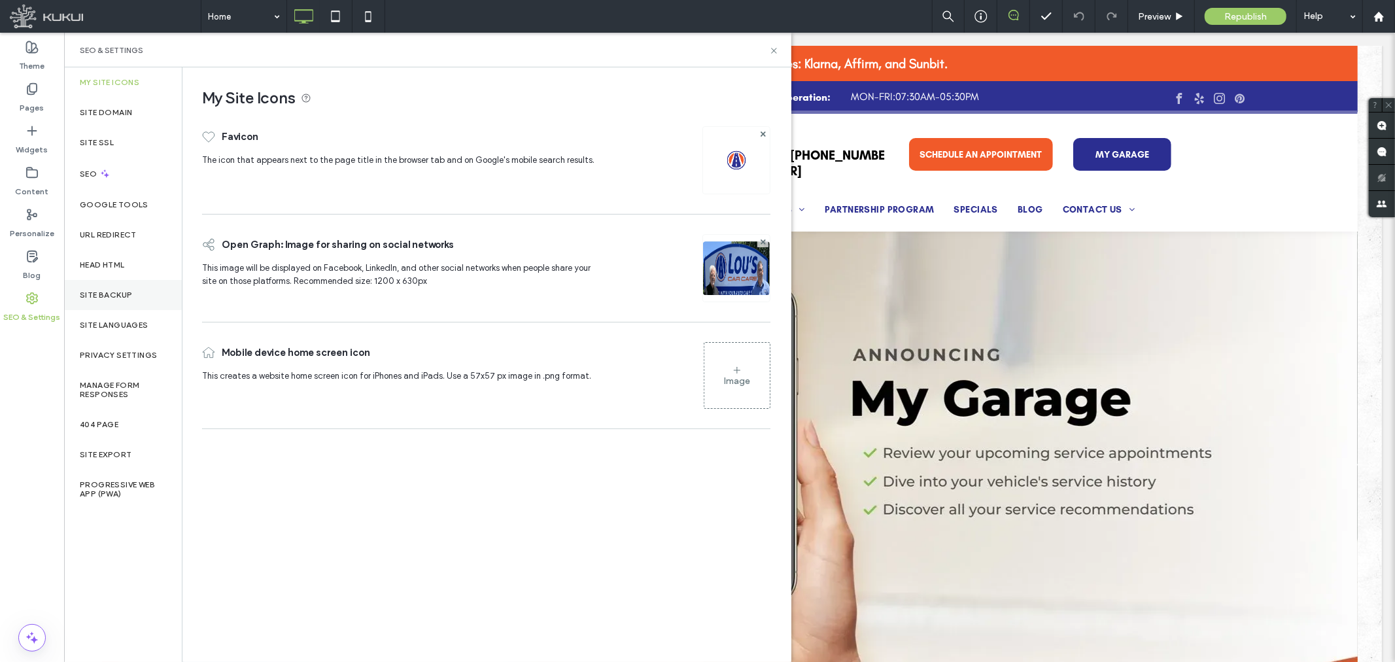
click at [90, 297] on label "Site Backup" at bounding box center [106, 294] width 52 height 9
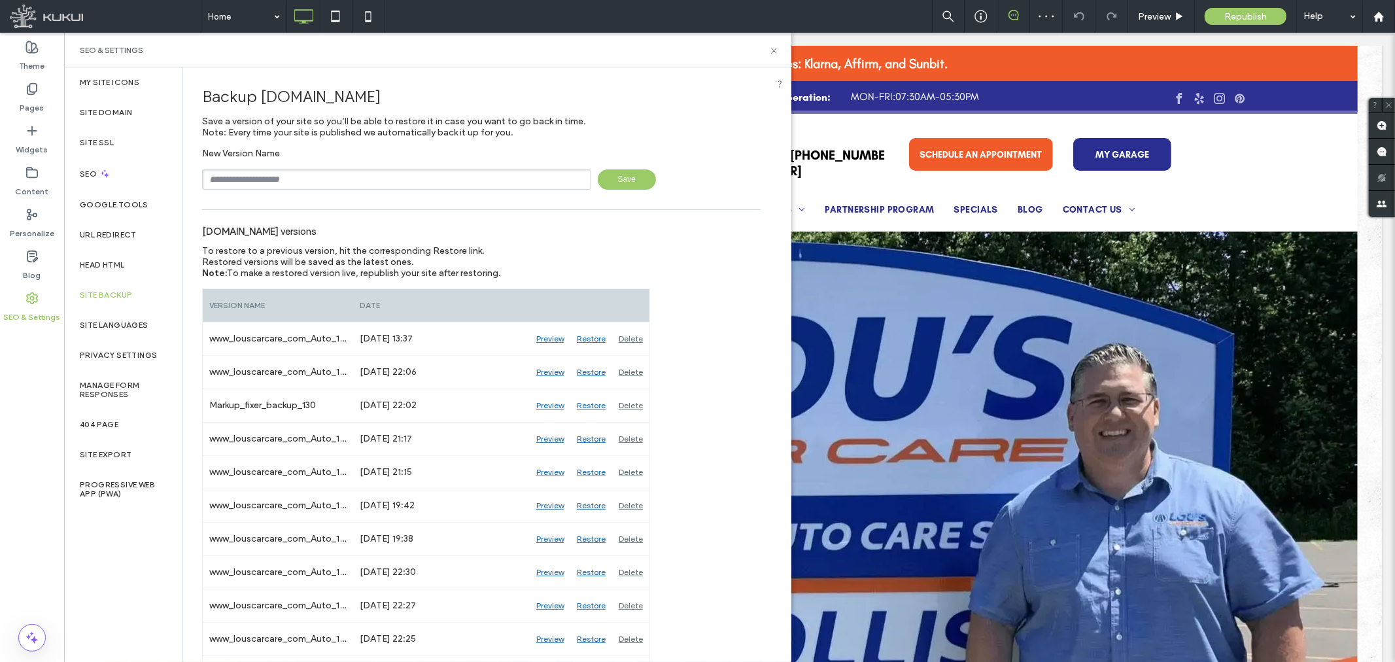
click at [365, 179] on input "text" at bounding box center [396, 179] width 389 height 20
click at [334, 179] on input "**" at bounding box center [396, 179] width 389 height 20
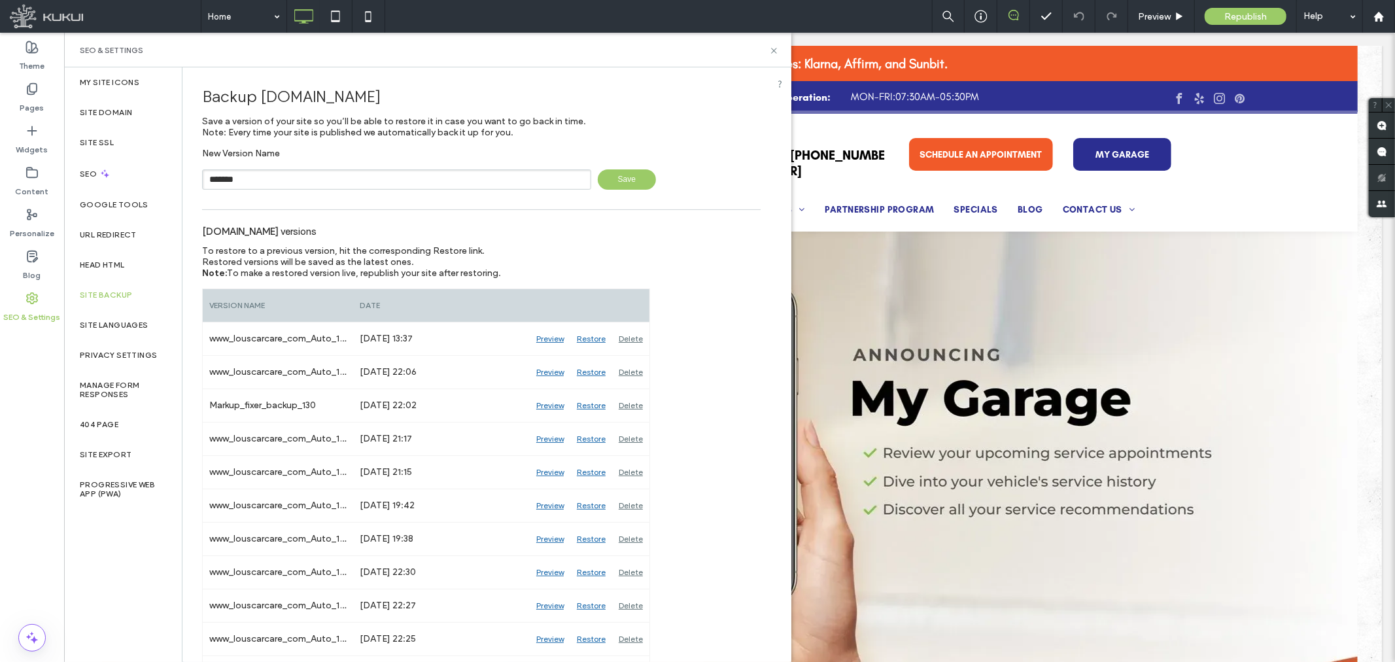
paste input "********"
type input "**********"
click at [613, 179] on span "Save" at bounding box center [627, 179] width 58 height 20
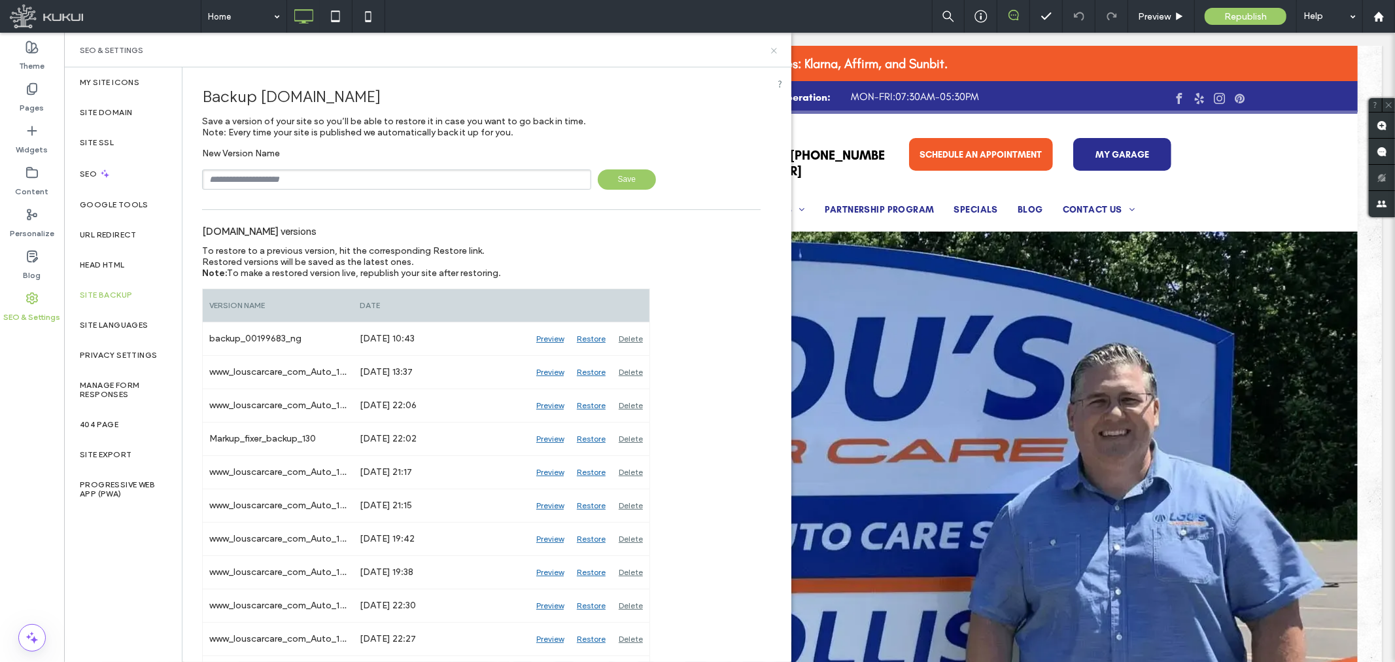
click at [769, 52] on icon at bounding box center [774, 51] width 10 height 10
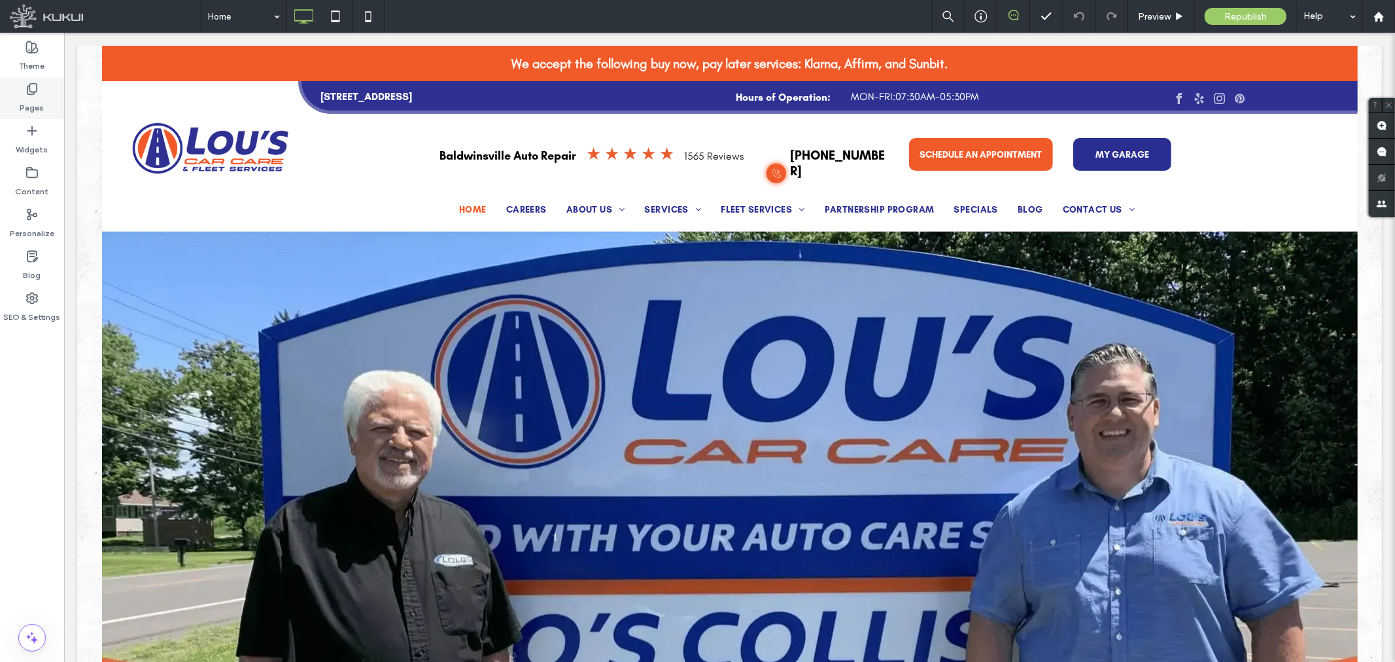
click at [24, 94] on div "Pages" at bounding box center [32, 98] width 64 height 42
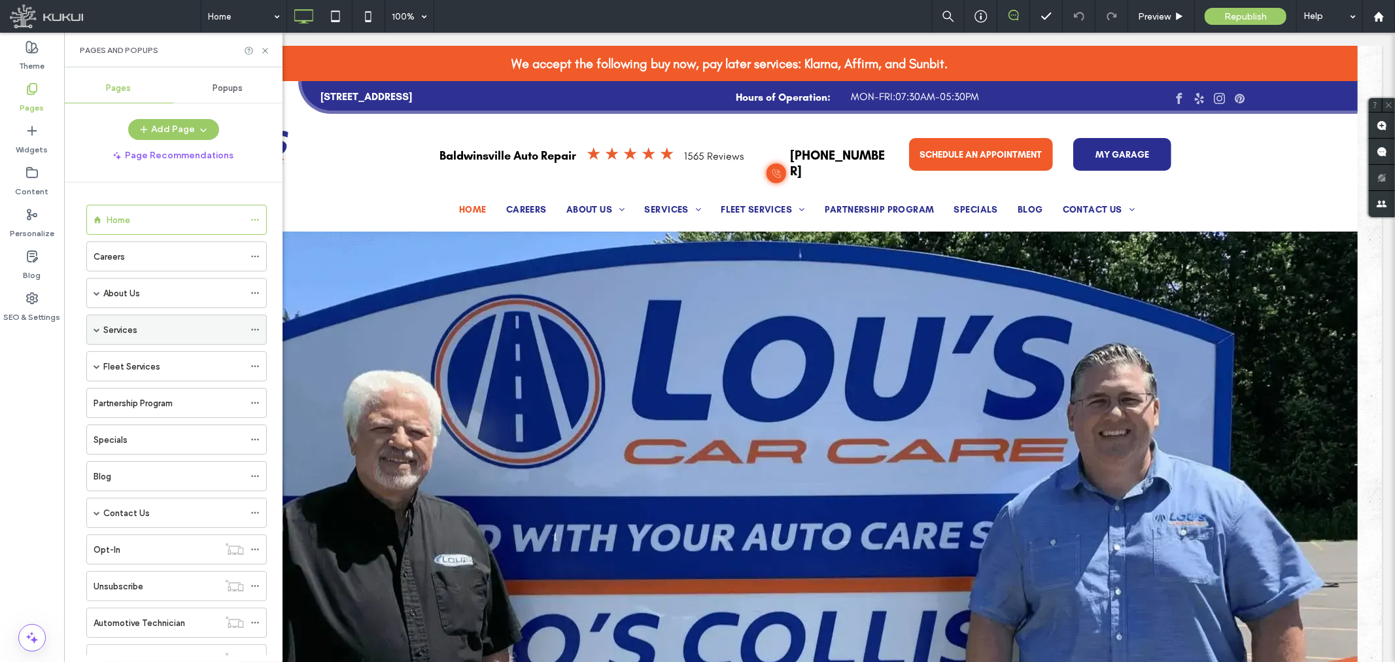
click at [99, 329] on span at bounding box center [97, 329] width 7 height 7
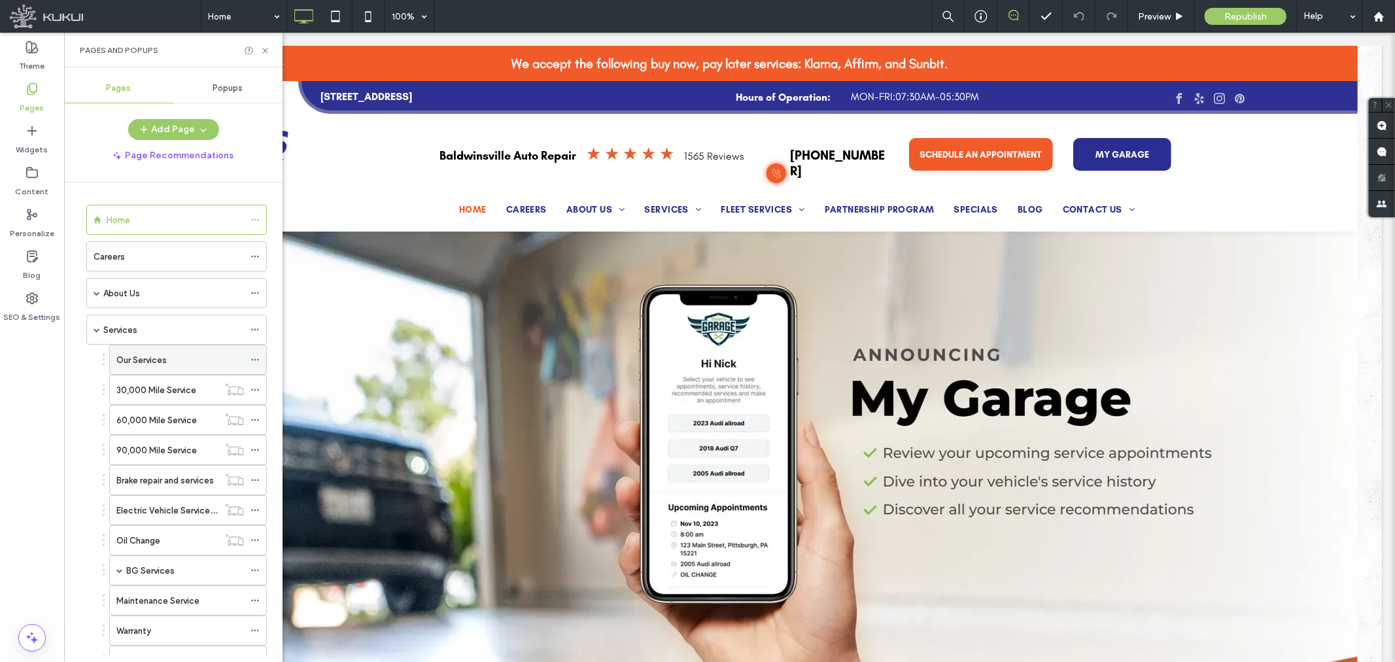
click at [256, 358] on icon at bounding box center [255, 359] width 9 height 9
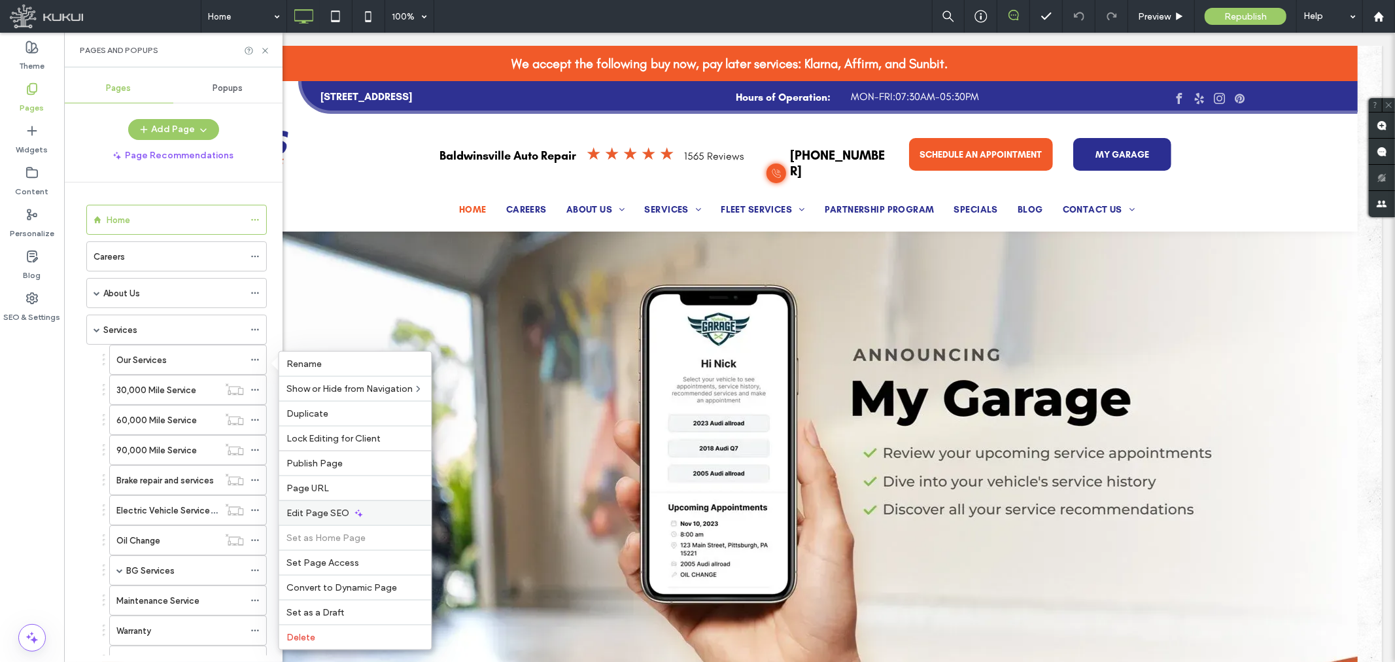
click at [318, 512] on span "Edit Page SEO" at bounding box center [318, 513] width 63 height 11
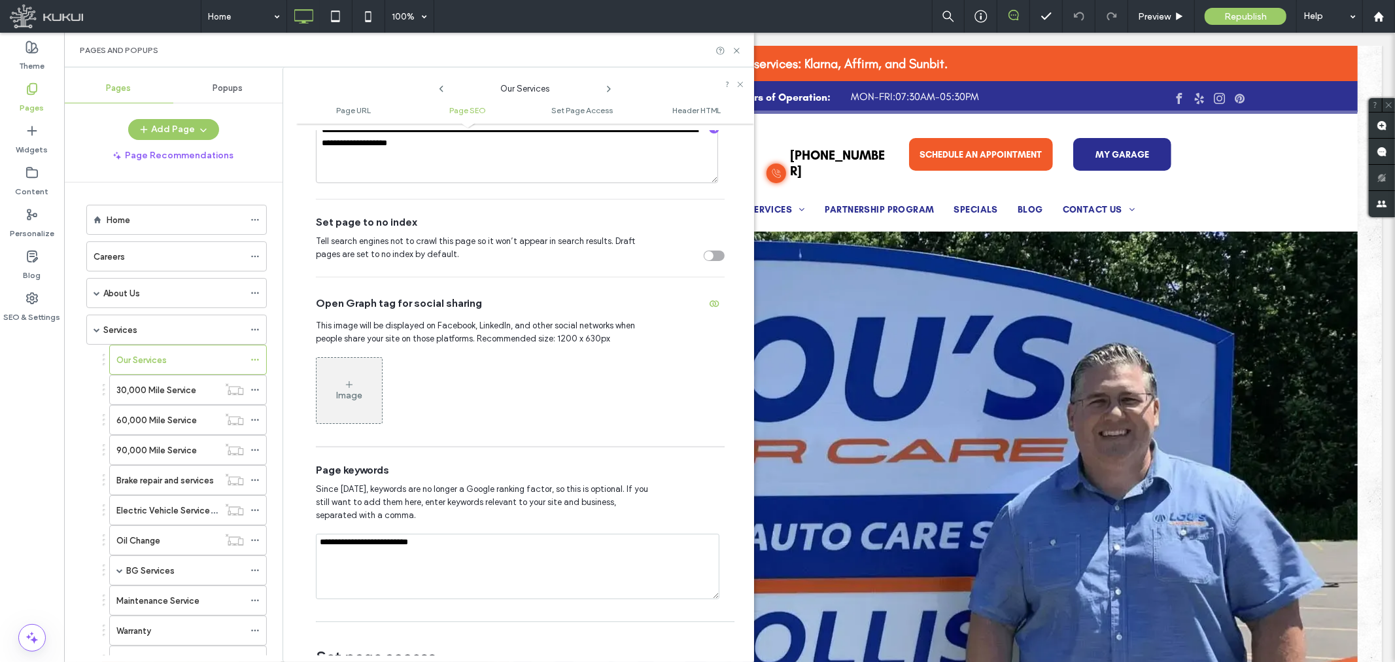
scroll to position [406, 0]
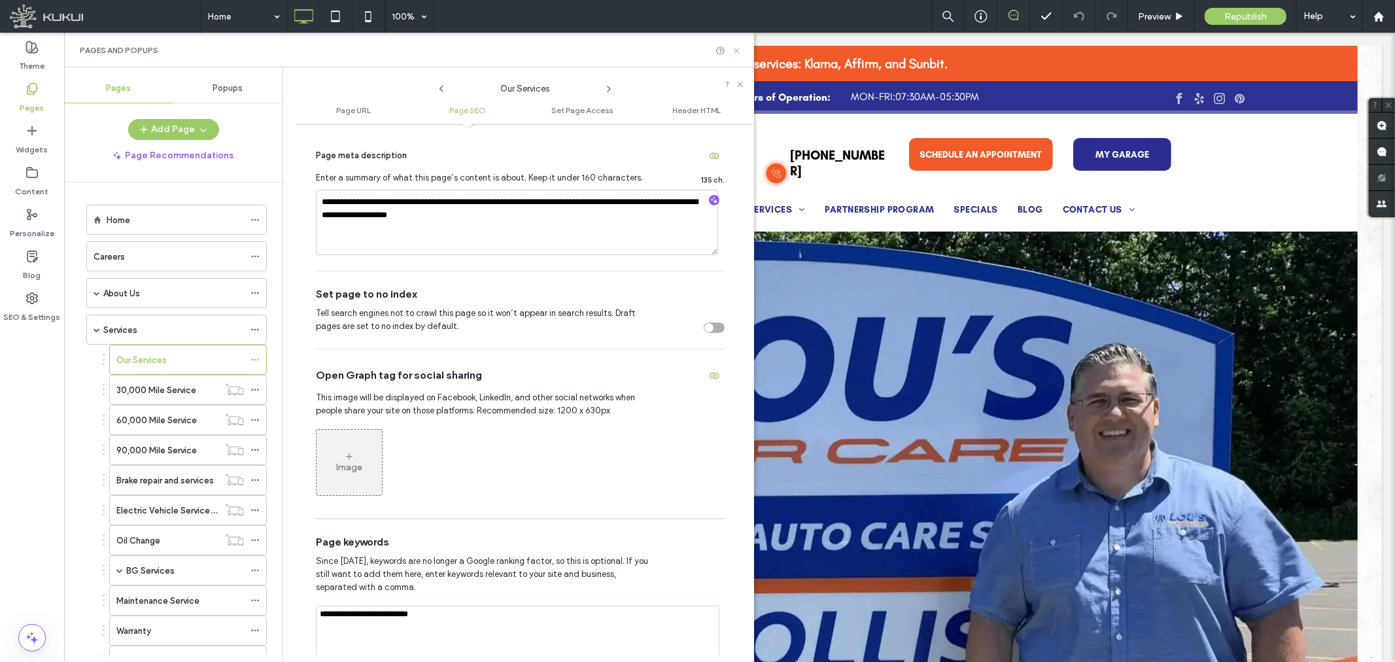
click at [740, 48] on icon at bounding box center [737, 51] width 10 height 10
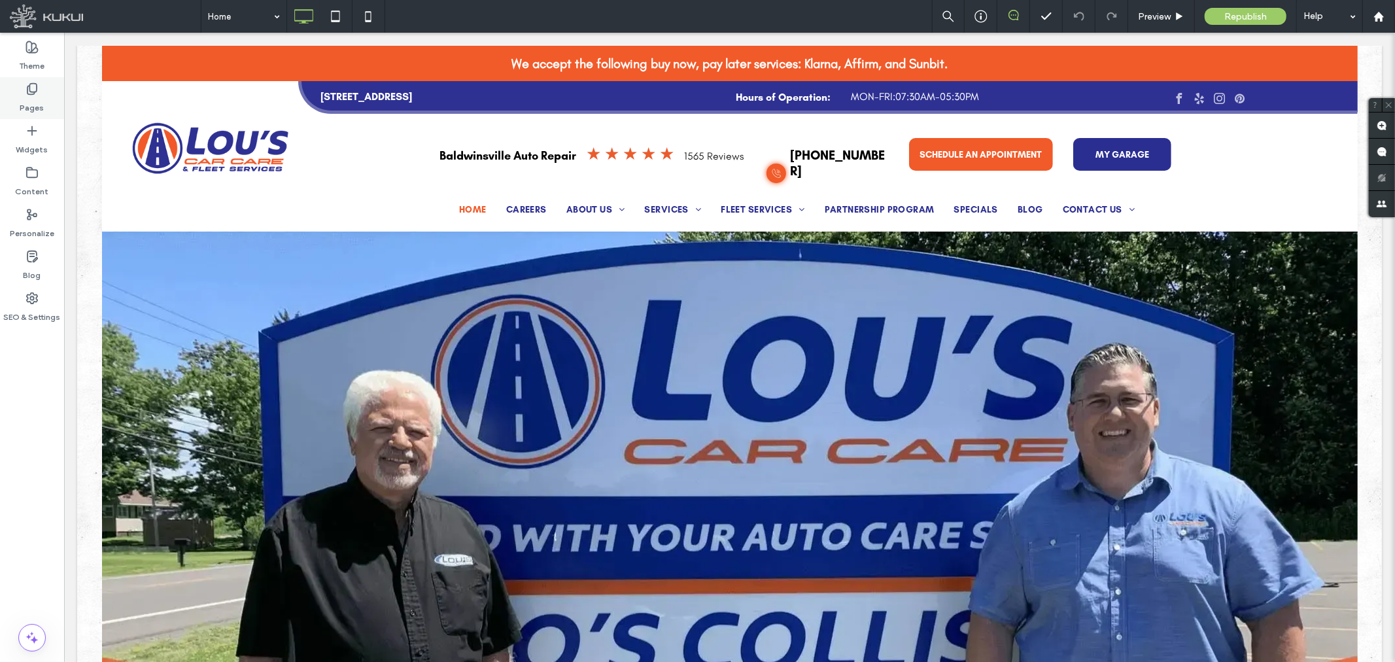
click at [21, 85] on div "Pages" at bounding box center [32, 98] width 64 height 42
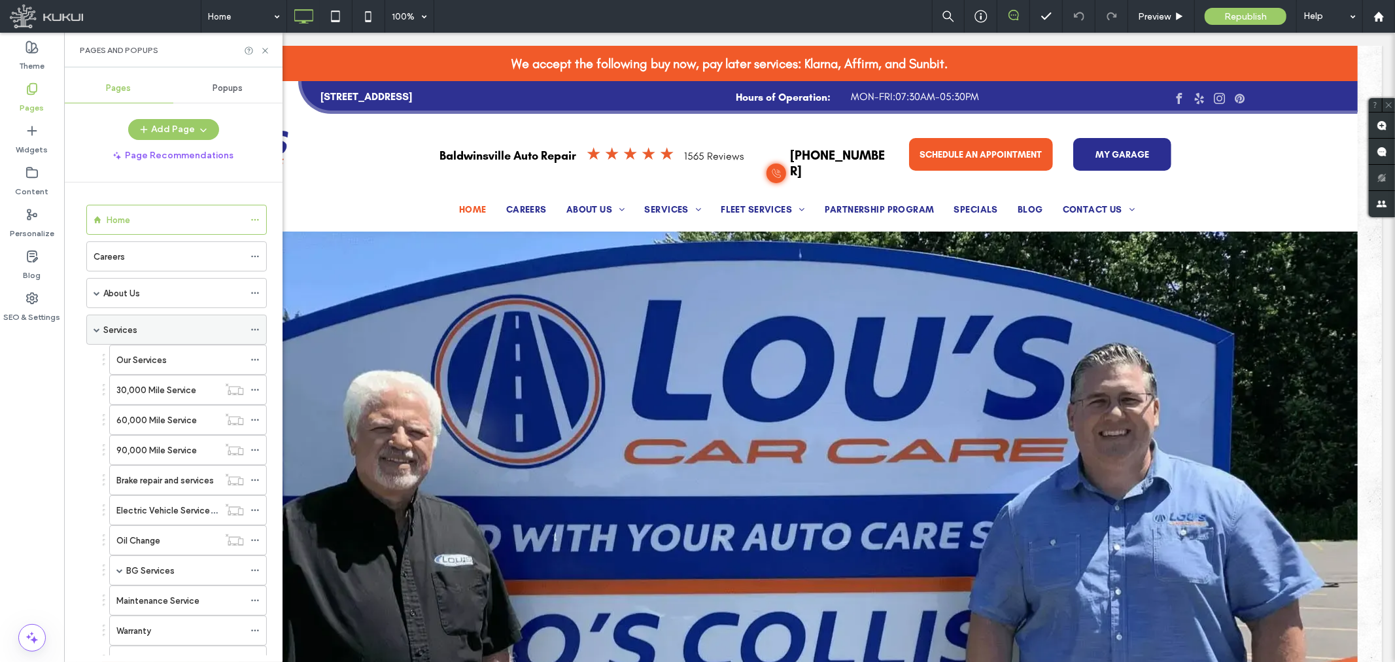
click at [167, 330] on div "Services" at bounding box center [173, 330] width 141 height 14
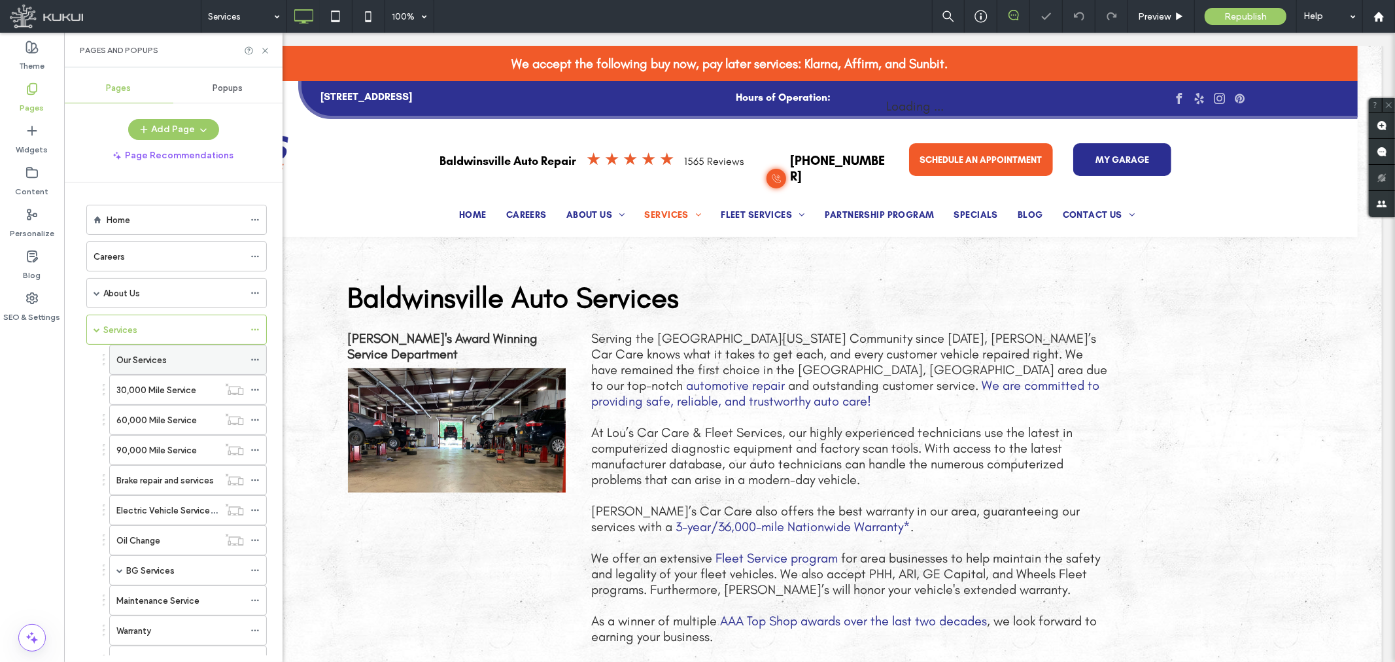
click at [152, 362] on label "Our Services" at bounding box center [141, 360] width 50 height 23
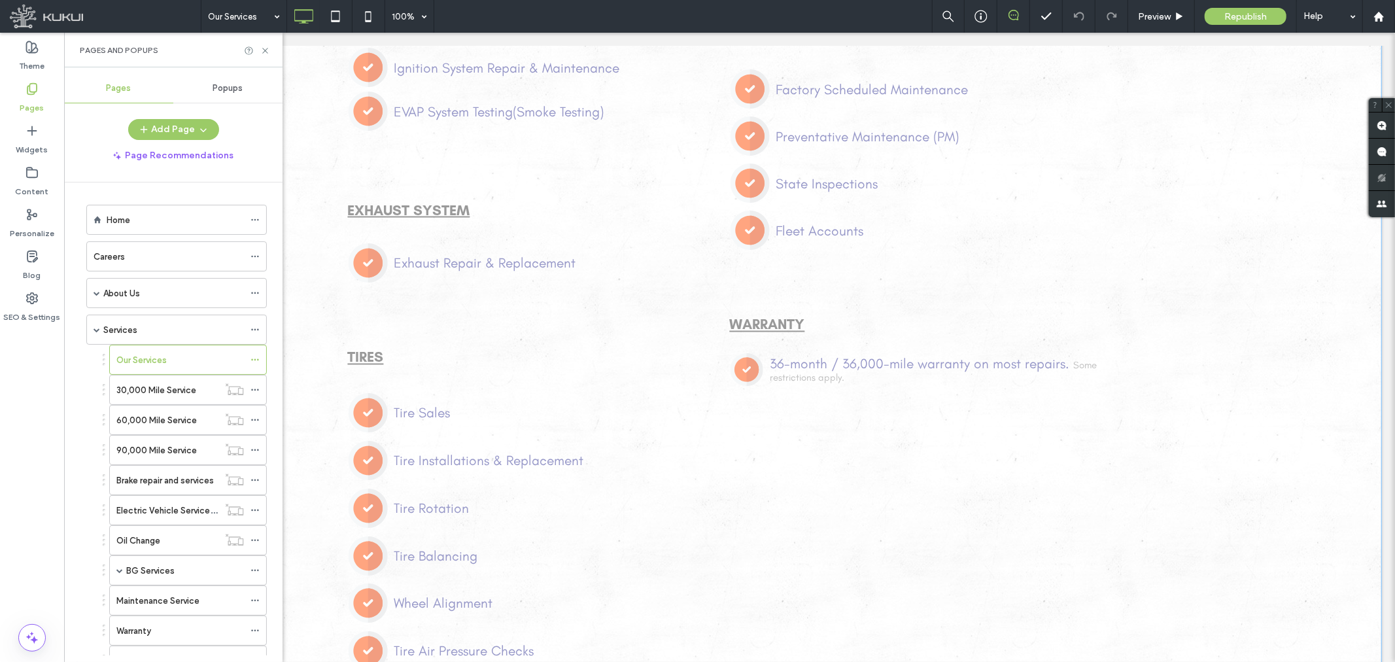
scroll to position [1884, 0]
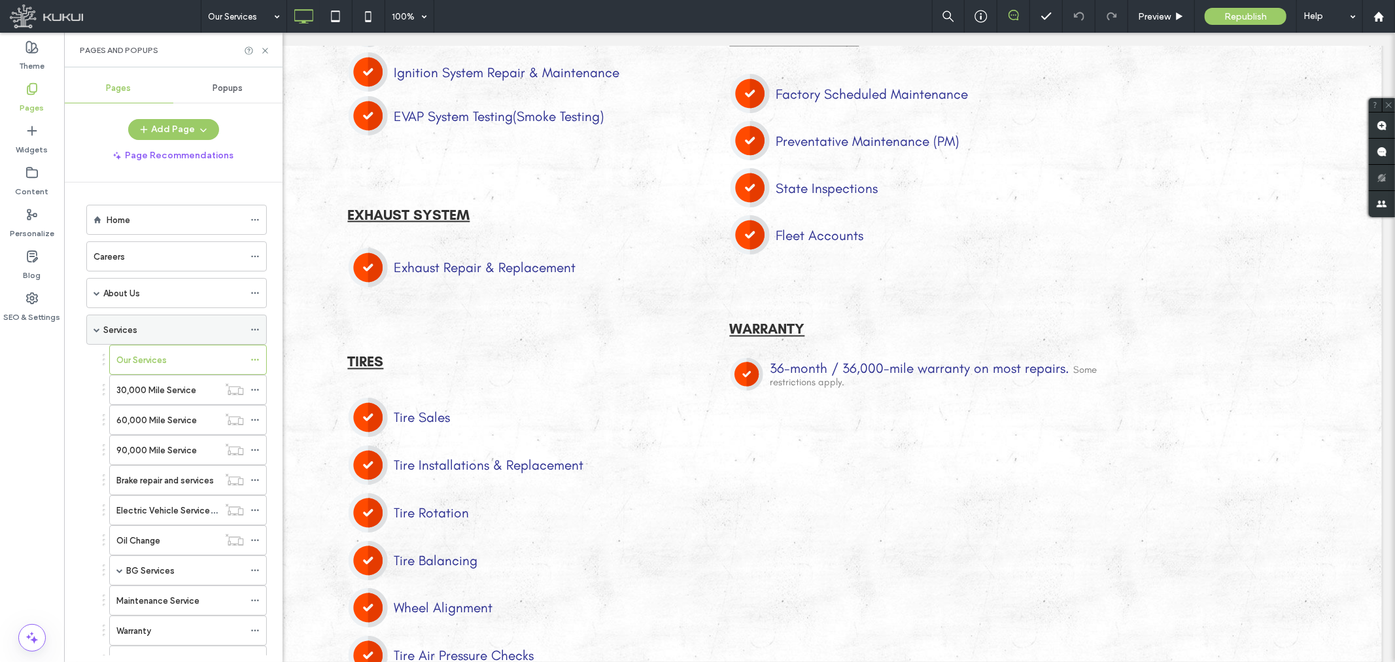
click at [123, 330] on label "Services" at bounding box center [120, 330] width 34 height 23
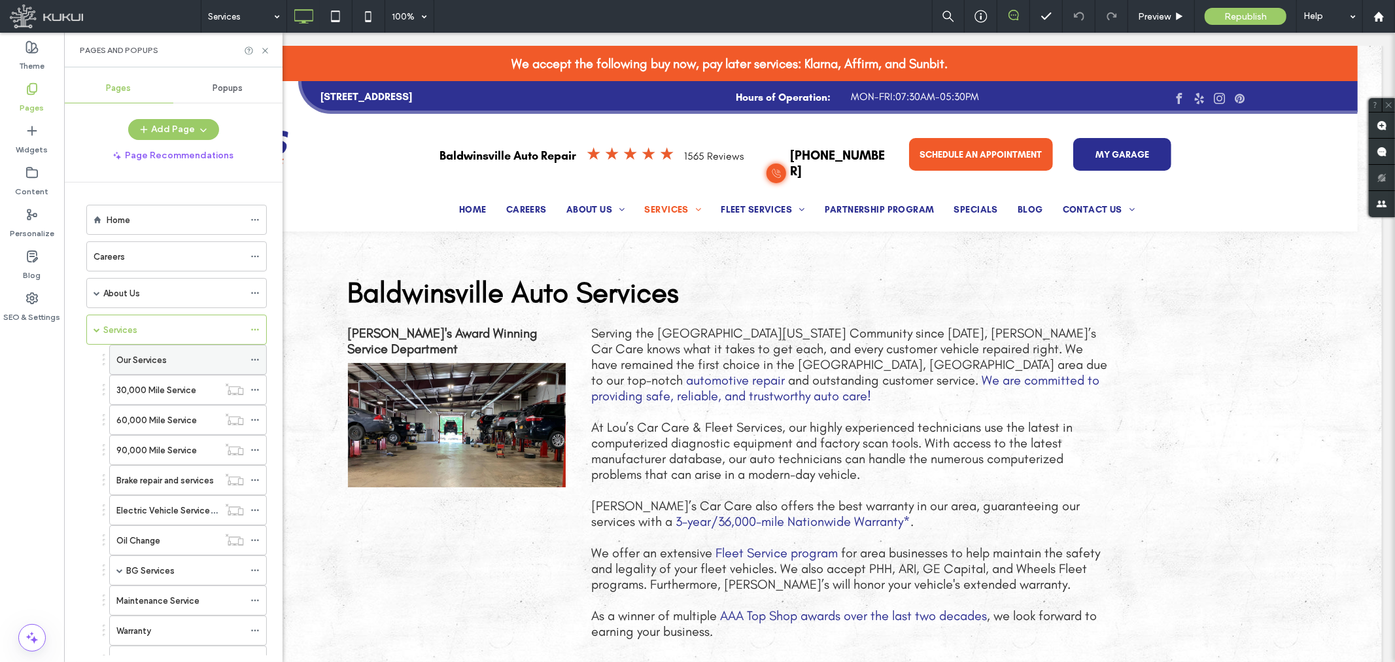
click at [254, 356] on icon at bounding box center [255, 359] width 9 height 9
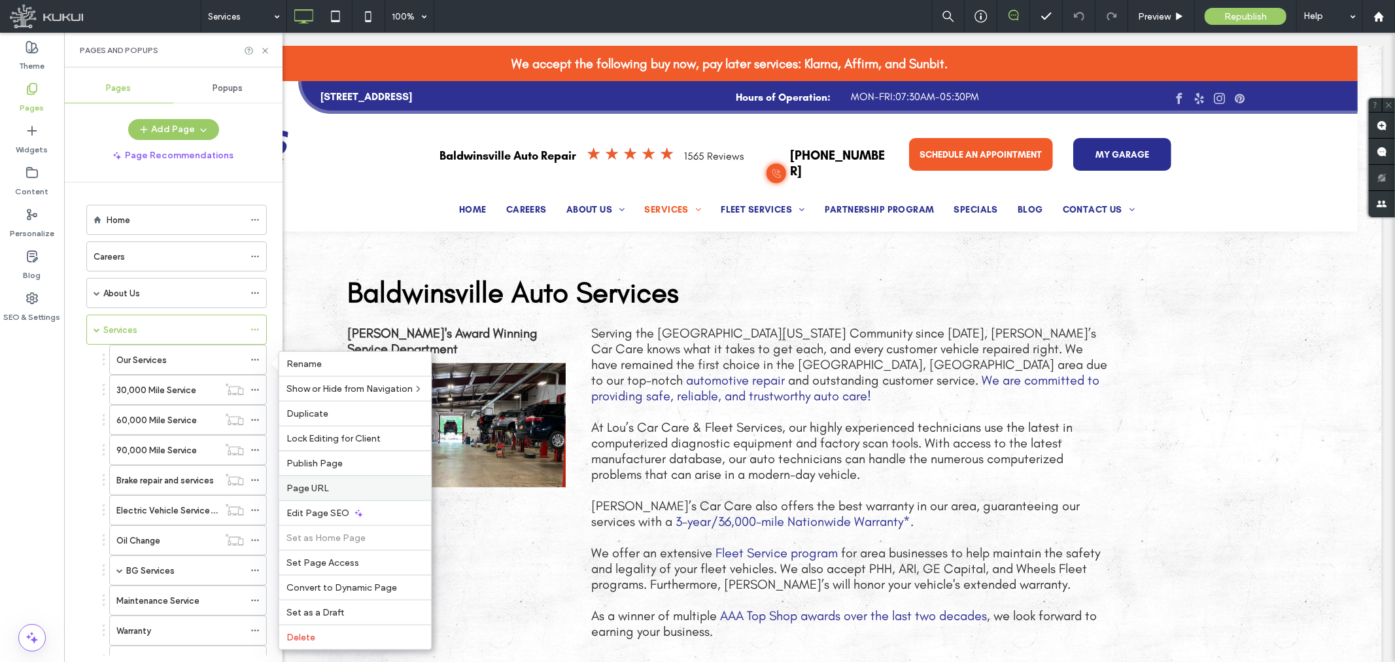
click at [315, 485] on span "Page URL" at bounding box center [308, 488] width 43 height 11
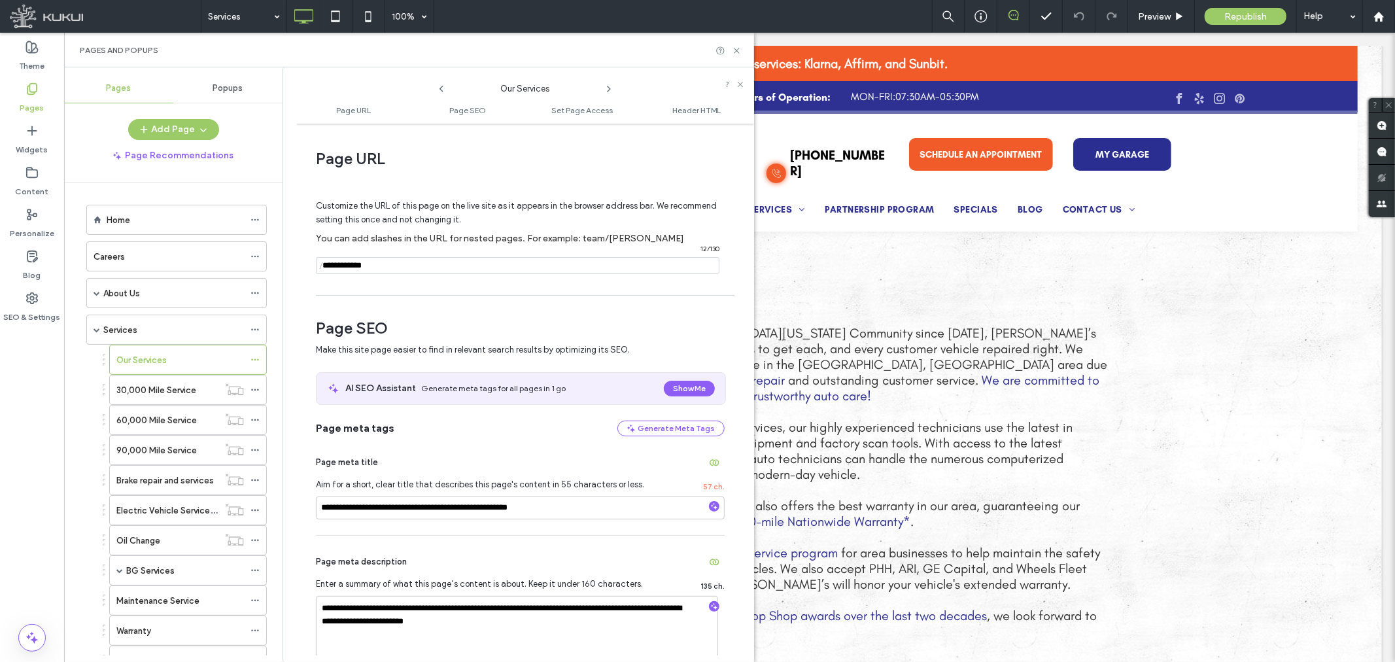
drag, startPoint x: 396, startPoint y: 262, endPoint x: 306, endPoint y: 260, distance: 90.3
click at [306, 260] on div "**********" at bounding box center [525, 392] width 458 height 525
drag, startPoint x: 735, startPoint y: 50, endPoint x: 666, endPoint y: 35, distance: 70.3
click at [735, 50] on icon at bounding box center [737, 51] width 10 height 10
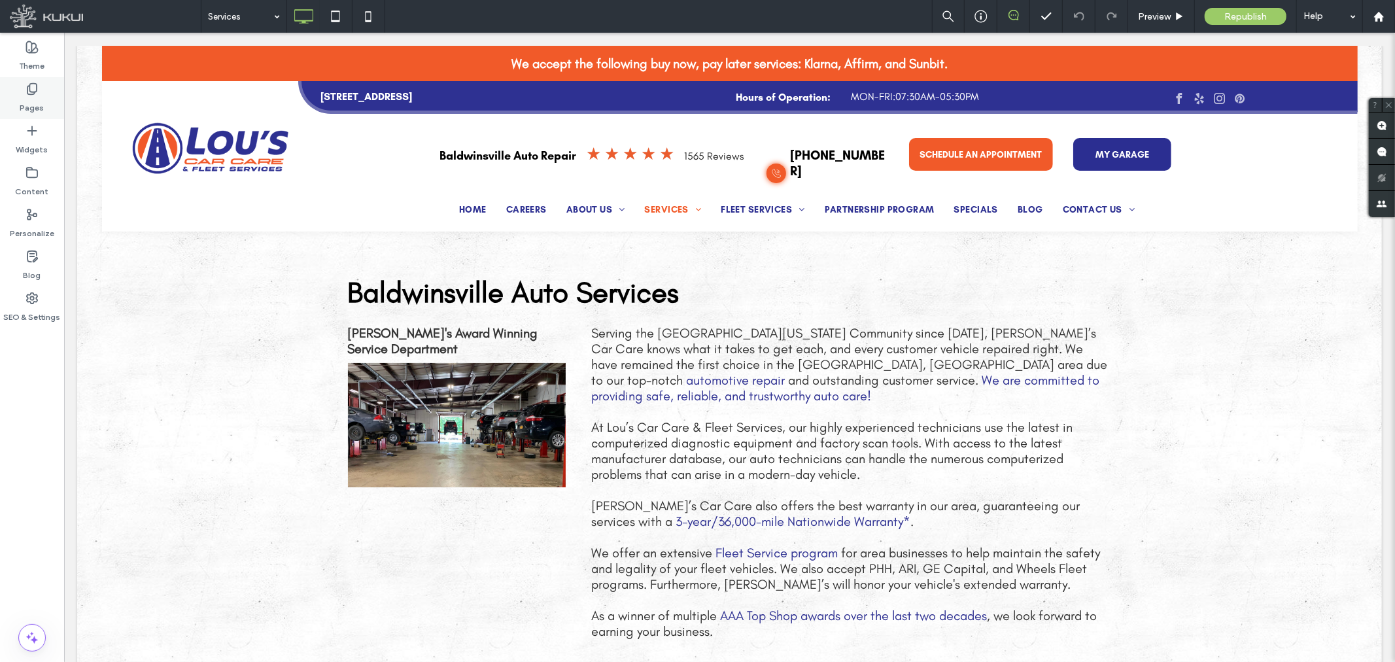
click at [5, 97] on div "Pages" at bounding box center [32, 98] width 64 height 42
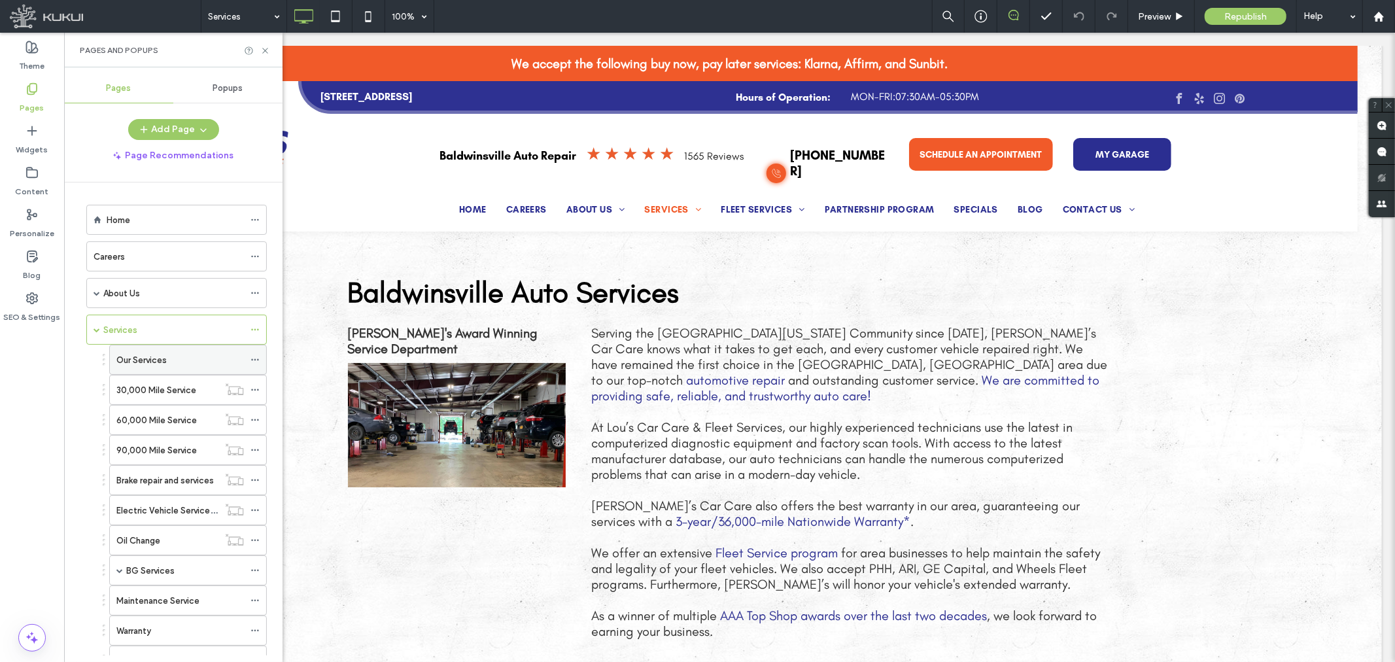
click at [262, 357] on div at bounding box center [259, 360] width 16 height 20
click at [254, 358] on icon at bounding box center [255, 359] width 9 height 9
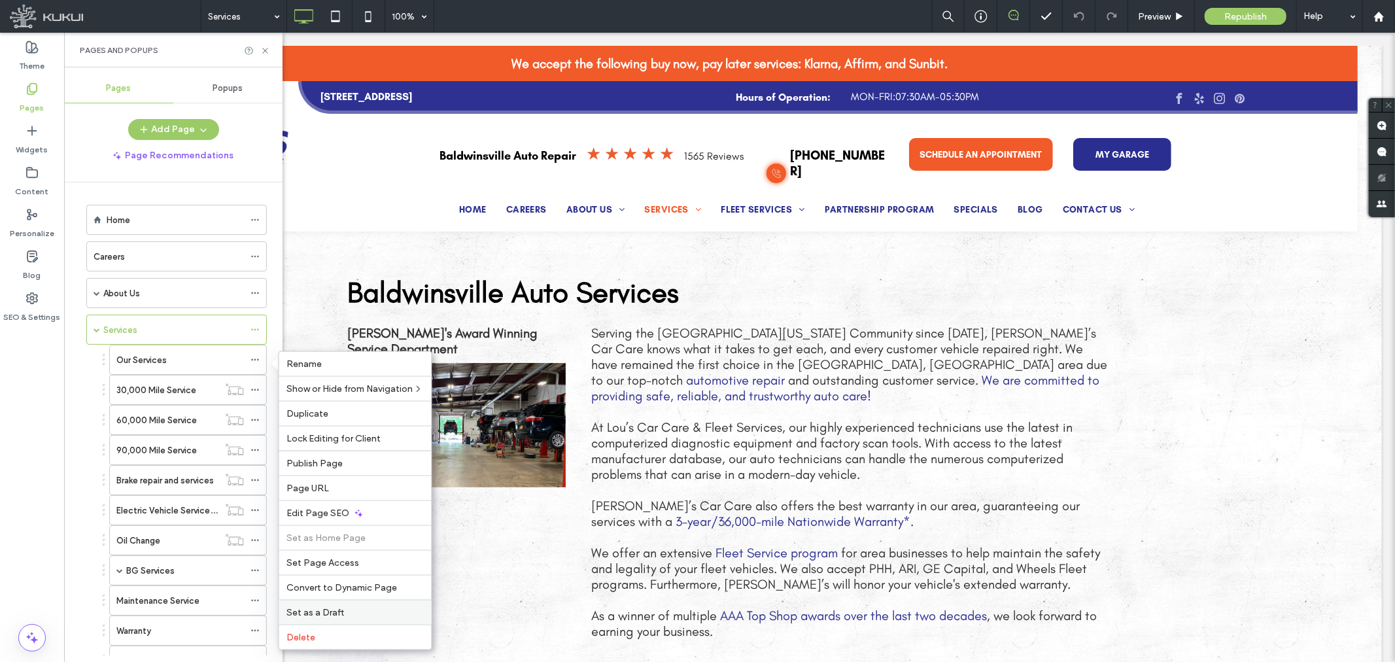
click at [334, 604] on div "Set as a Draft" at bounding box center [355, 612] width 152 height 25
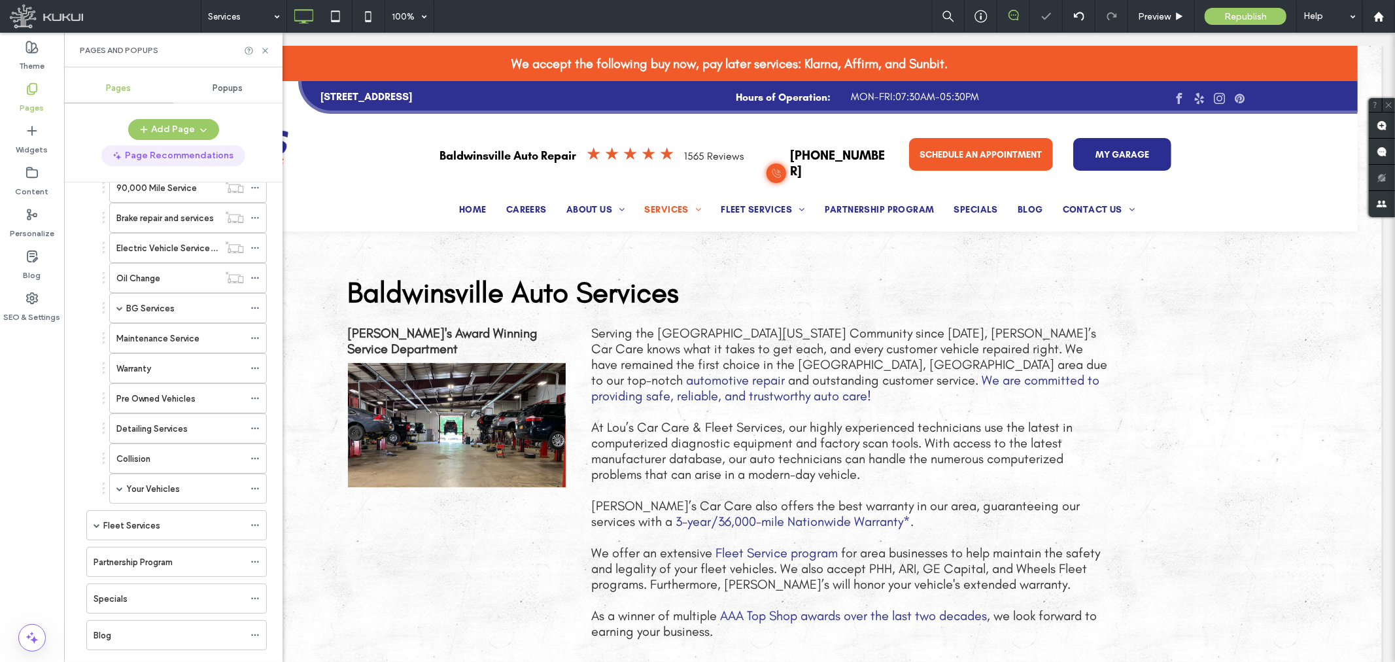
scroll to position [363, 0]
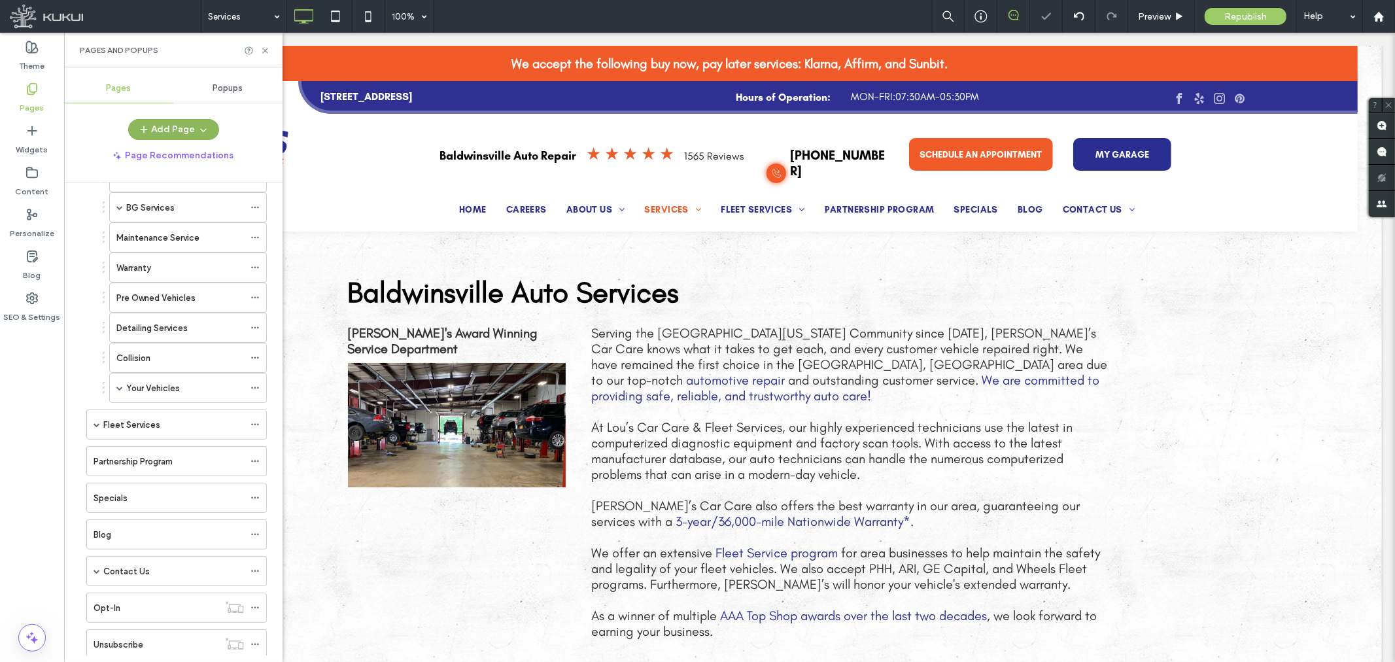
click at [165, 126] on button "Add Page" at bounding box center [173, 129] width 91 height 21
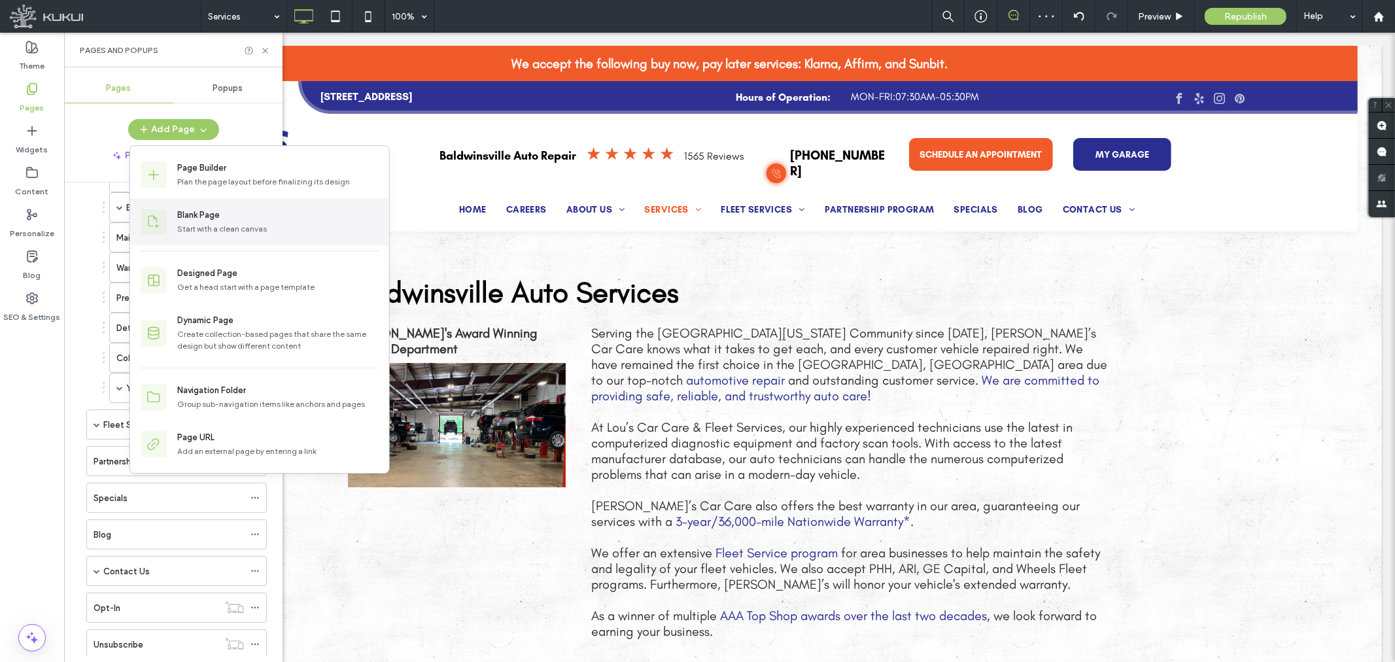
click at [240, 220] on div "Blank Page" at bounding box center [277, 215] width 201 height 13
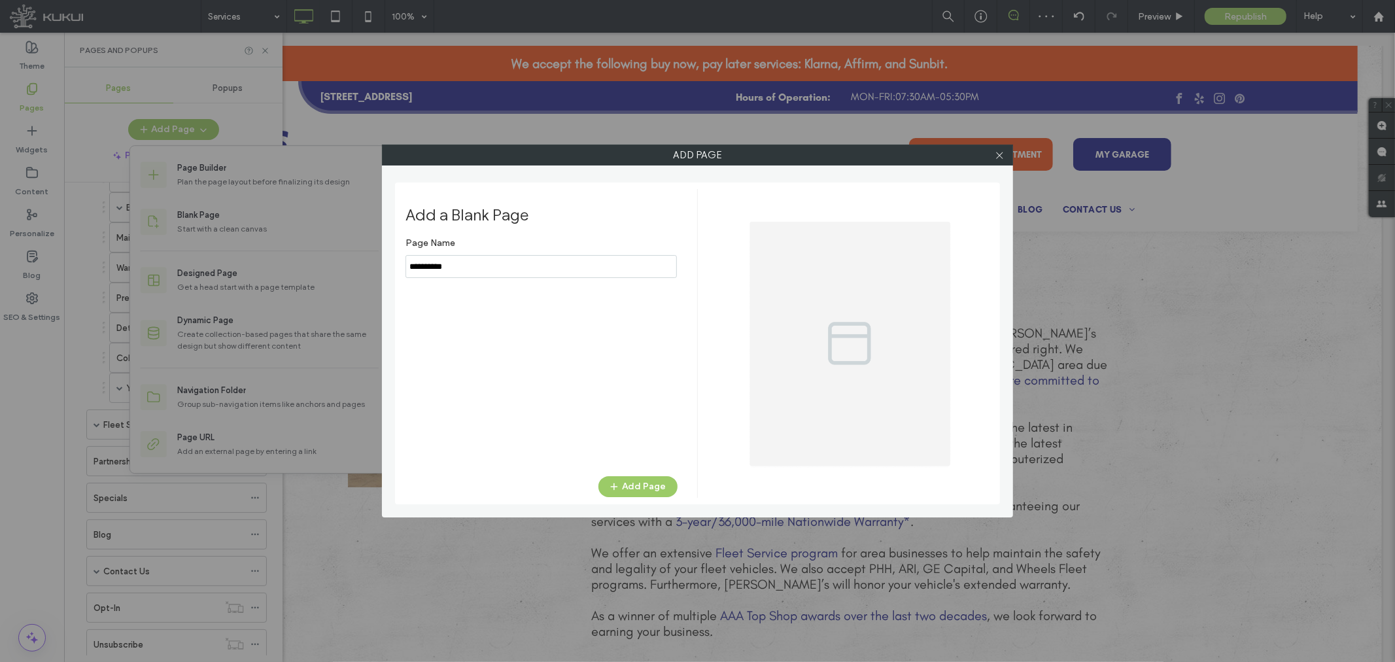
drag, startPoint x: 494, startPoint y: 264, endPoint x: 423, endPoint y: 288, distance: 75.3
click at [345, 269] on div "Add Page Add a Blank Page Page Name Add Page" at bounding box center [697, 331] width 1395 height 662
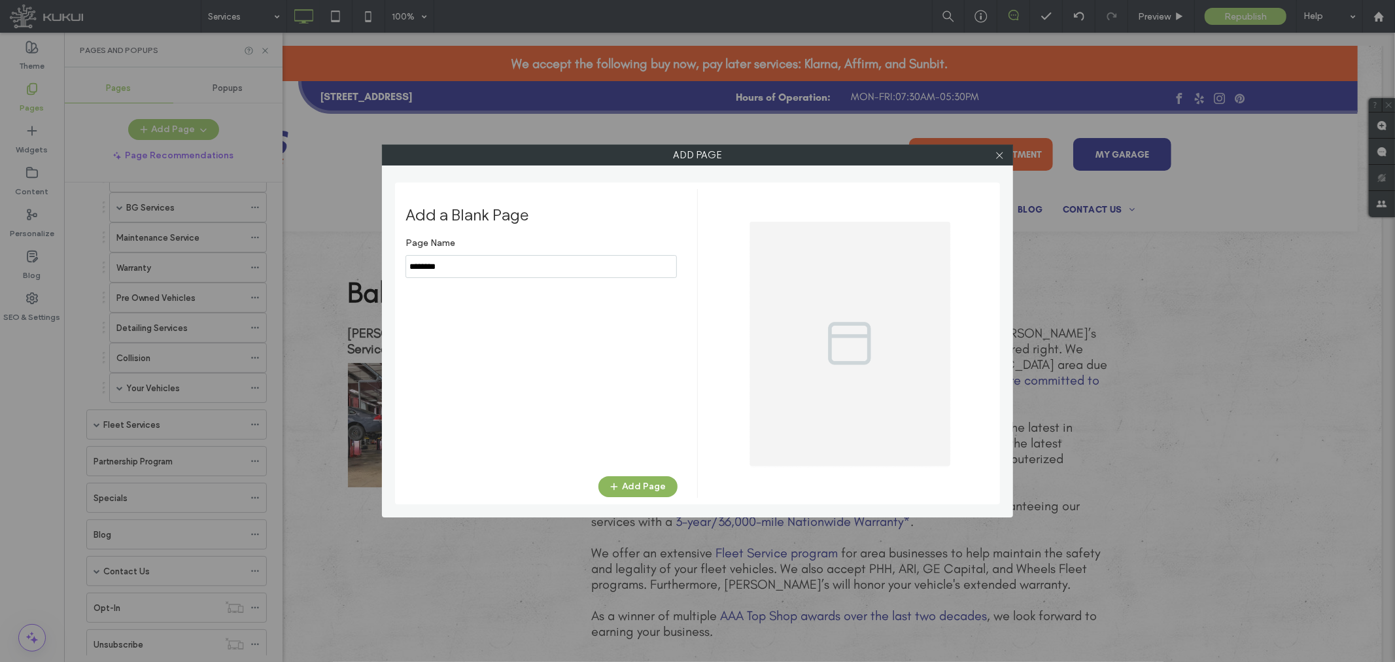
type input "********"
click at [643, 482] on button "Add Page" at bounding box center [637, 486] width 79 height 21
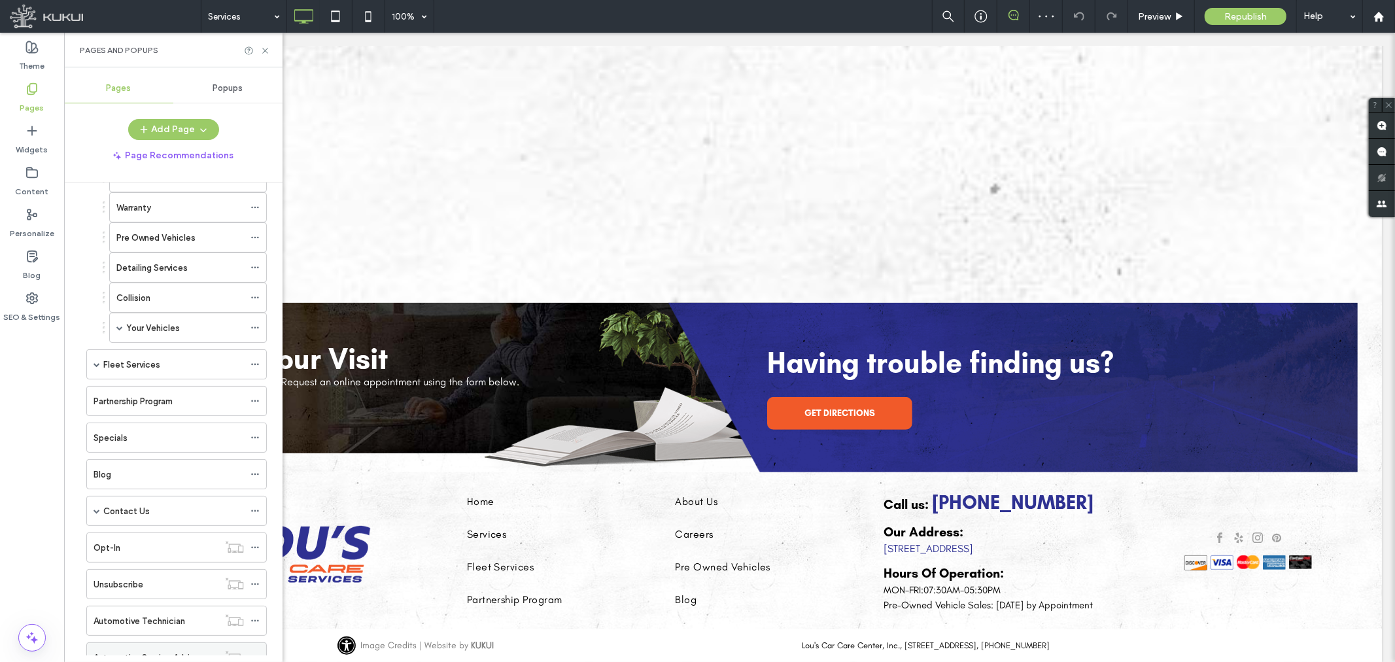
scroll to position [550, 0]
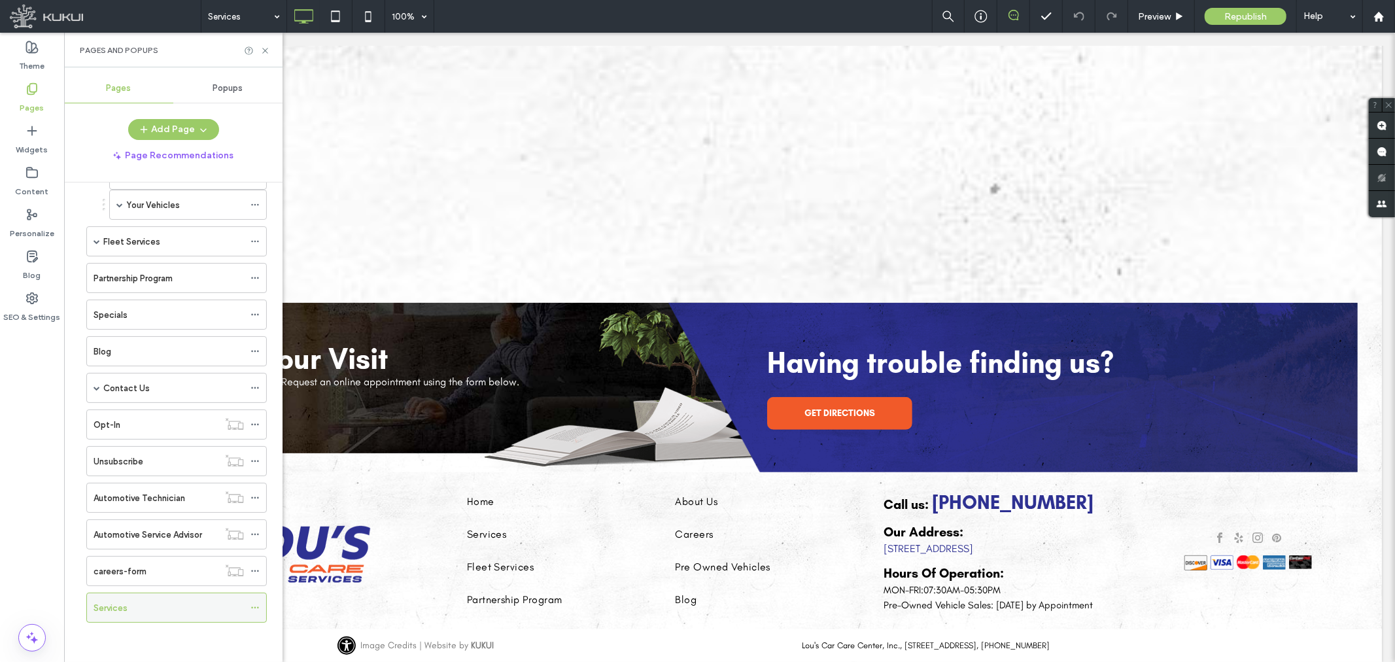
click at [260, 608] on icon at bounding box center [255, 607] width 9 height 9
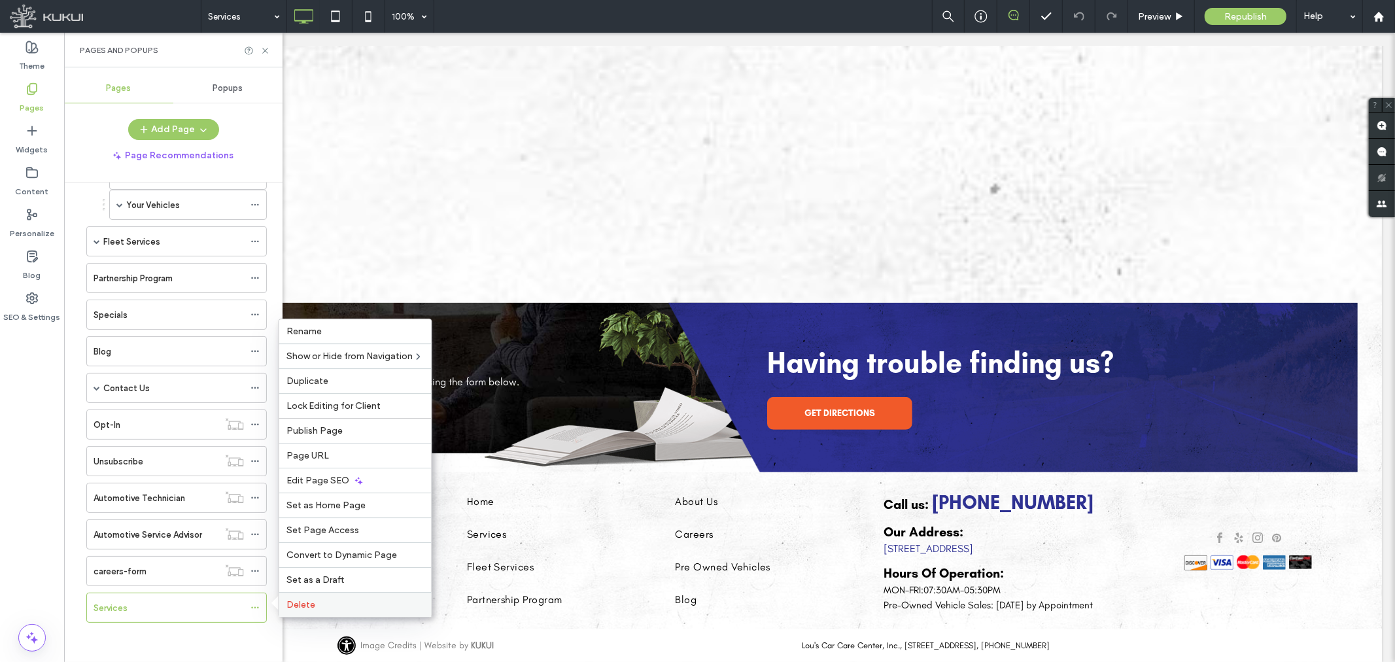
click at [296, 602] on span "Delete" at bounding box center [301, 604] width 29 height 11
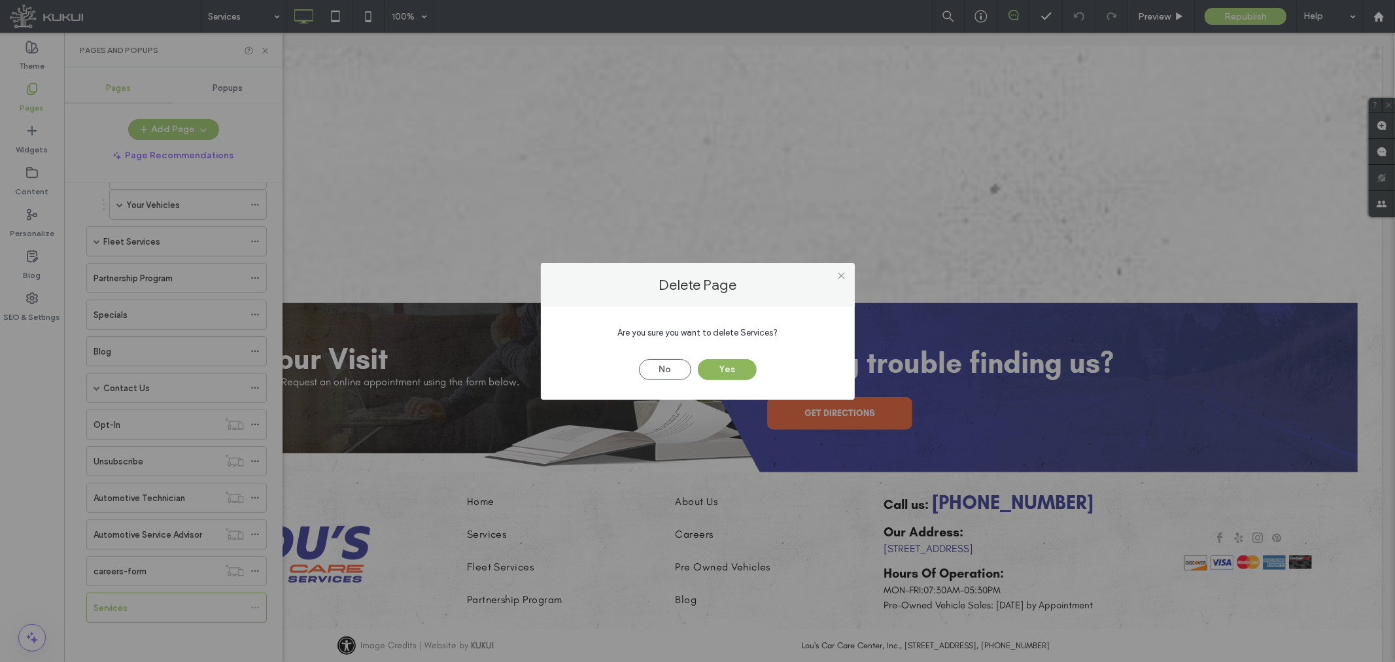
click at [735, 362] on button "Yes" at bounding box center [727, 369] width 59 height 21
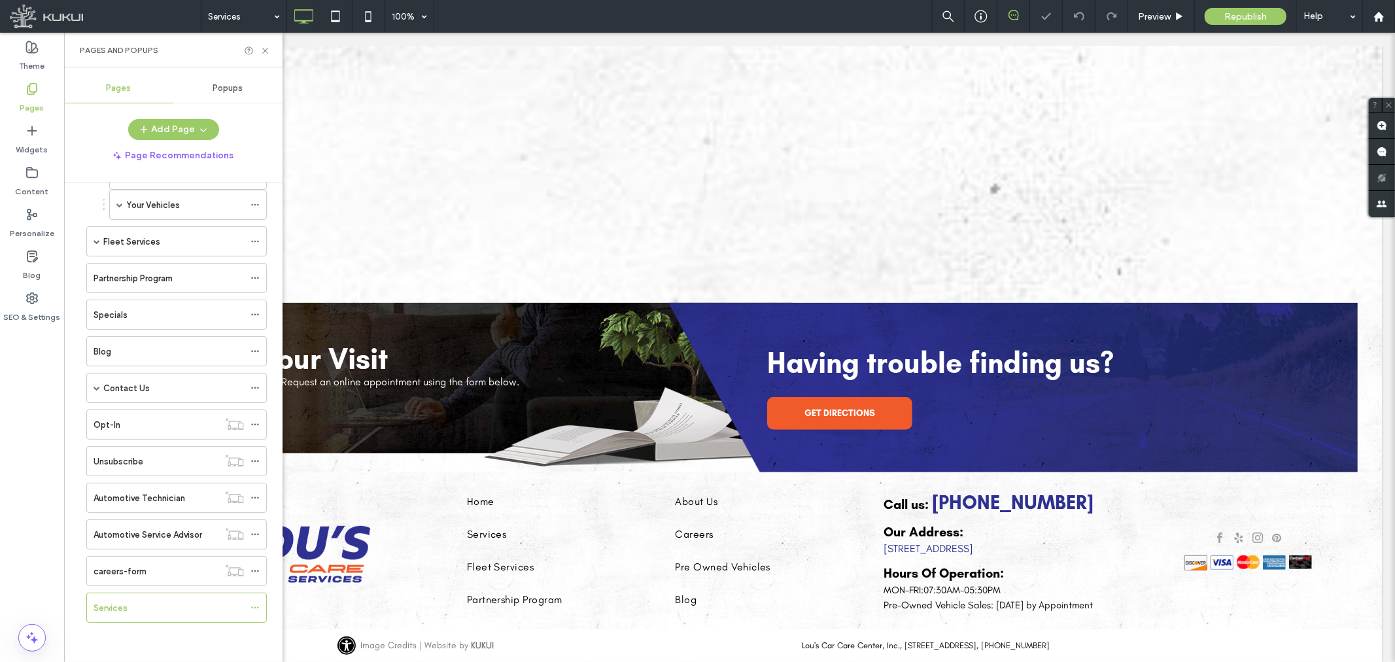
scroll to position [513, 0]
click at [197, 124] on div at bounding box center [697, 331] width 1395 height 662
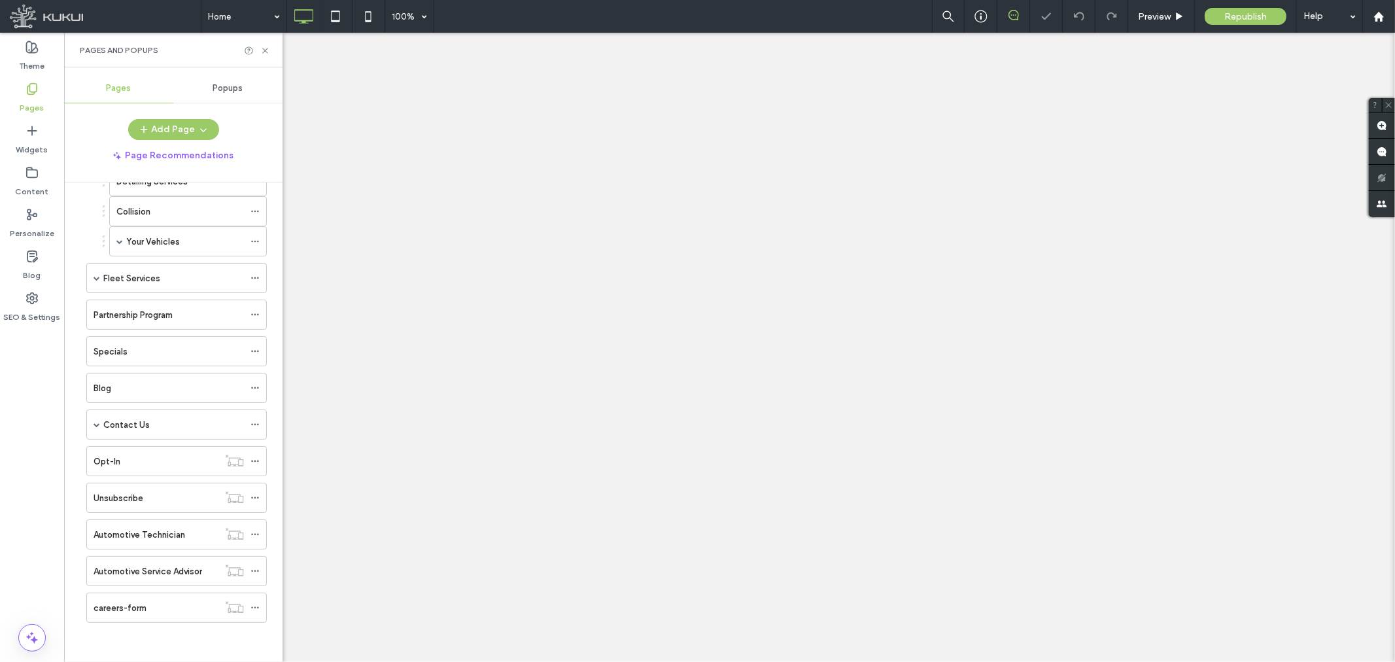
click at [175, 131] on div "Home 100% Preview Republish Help Site Comments Team & Clients Automate new comm…" at bounding box center [697, 331] width 1395 height 662
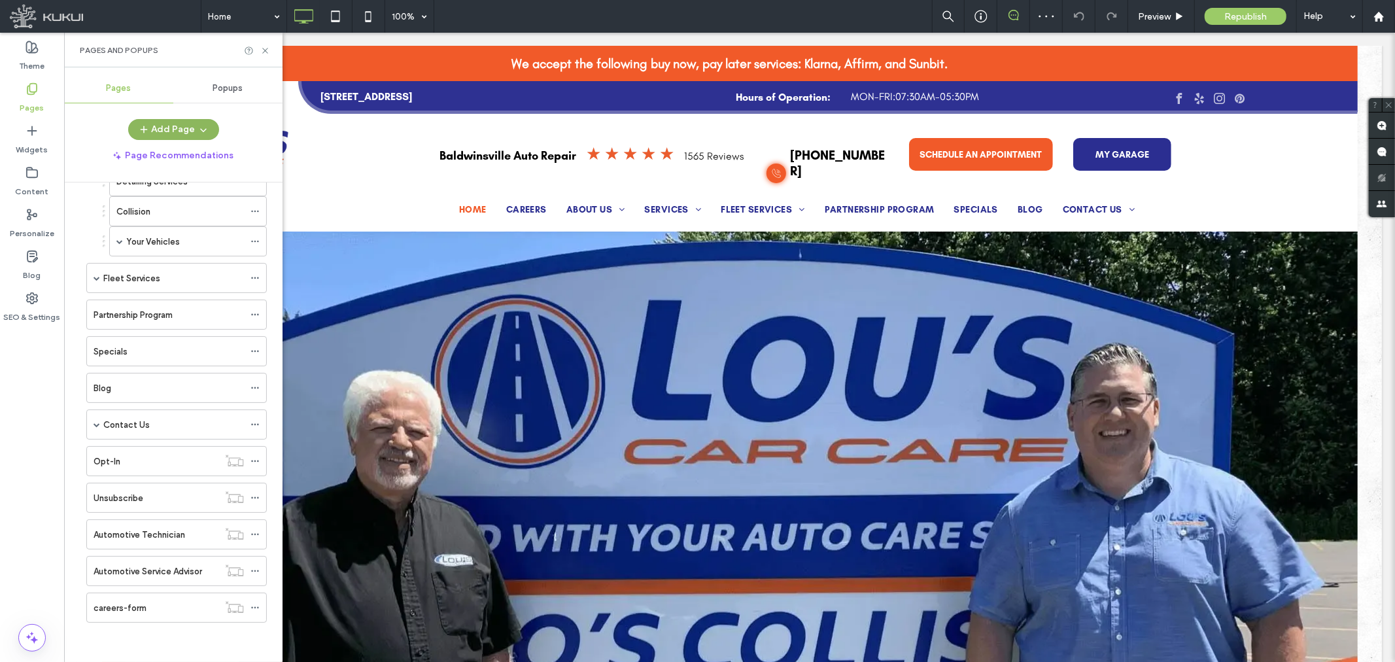
click at [171, 133] on button "Add Page" at bounding box center [173, 129] width 91 height 21
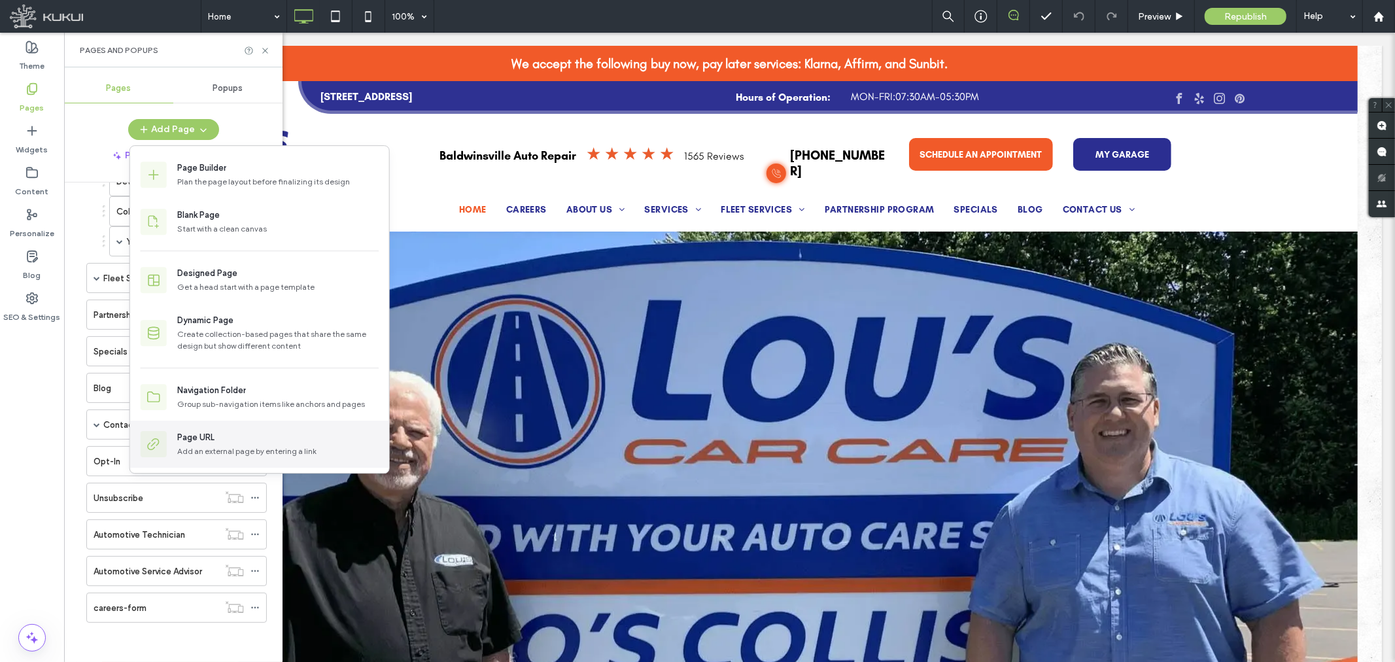
click at [197, 441] on div "Page URL" at bounding box center [195, 437] width 37 height 13
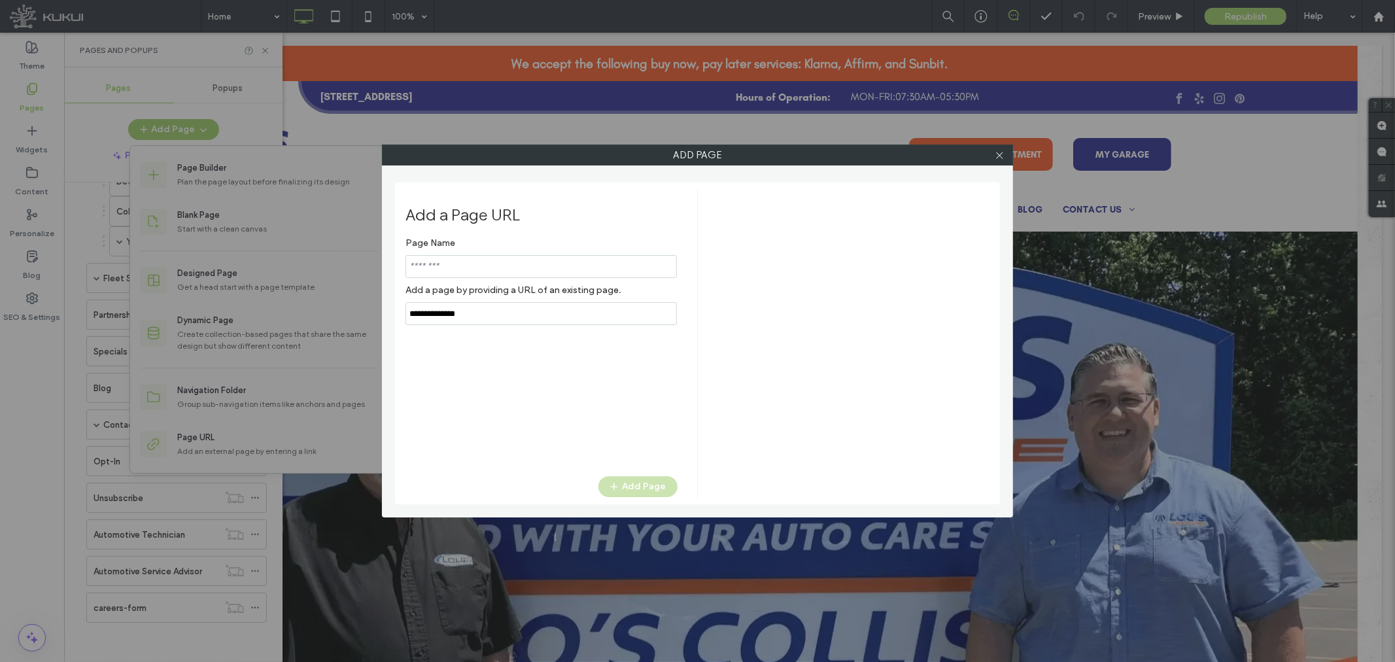
drag, startPoint x: 505, startPoint y: 262, endPoint x: 498, endPoint y: 260, distance: 6.8
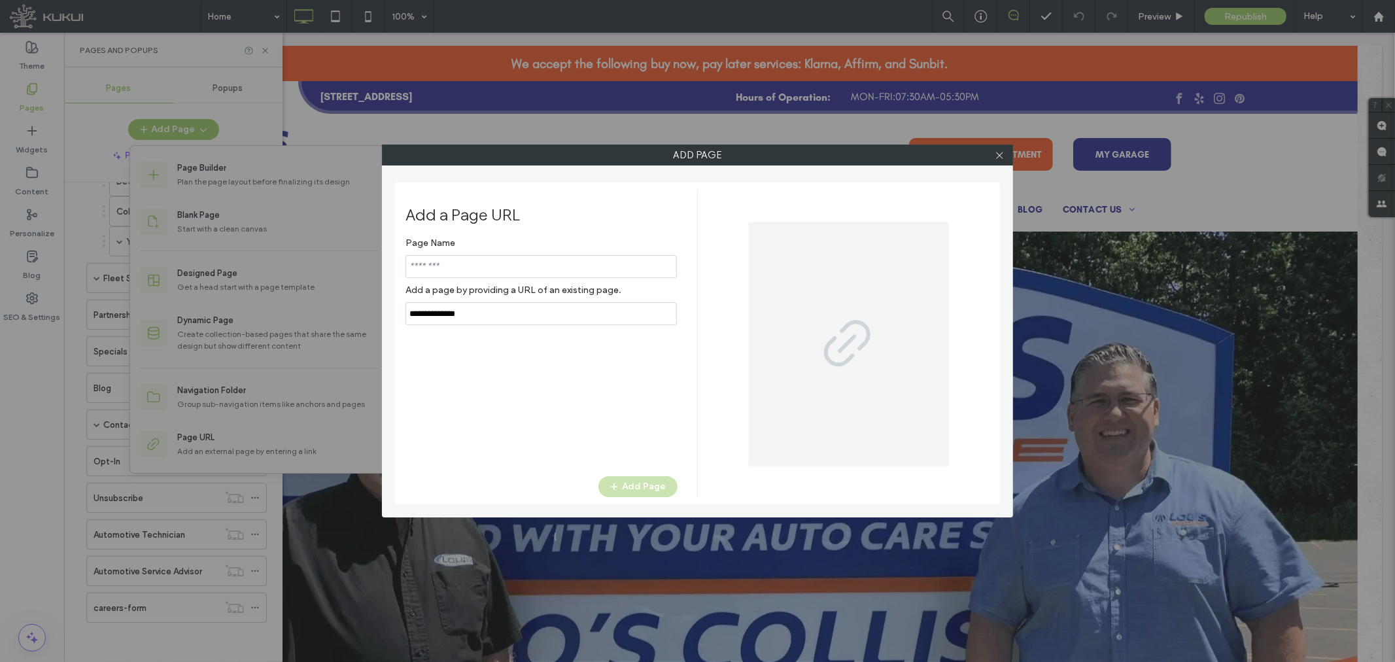
click at [498, 260] on input "notEmpty" at bounding box center [541, 266] width 271 height 23
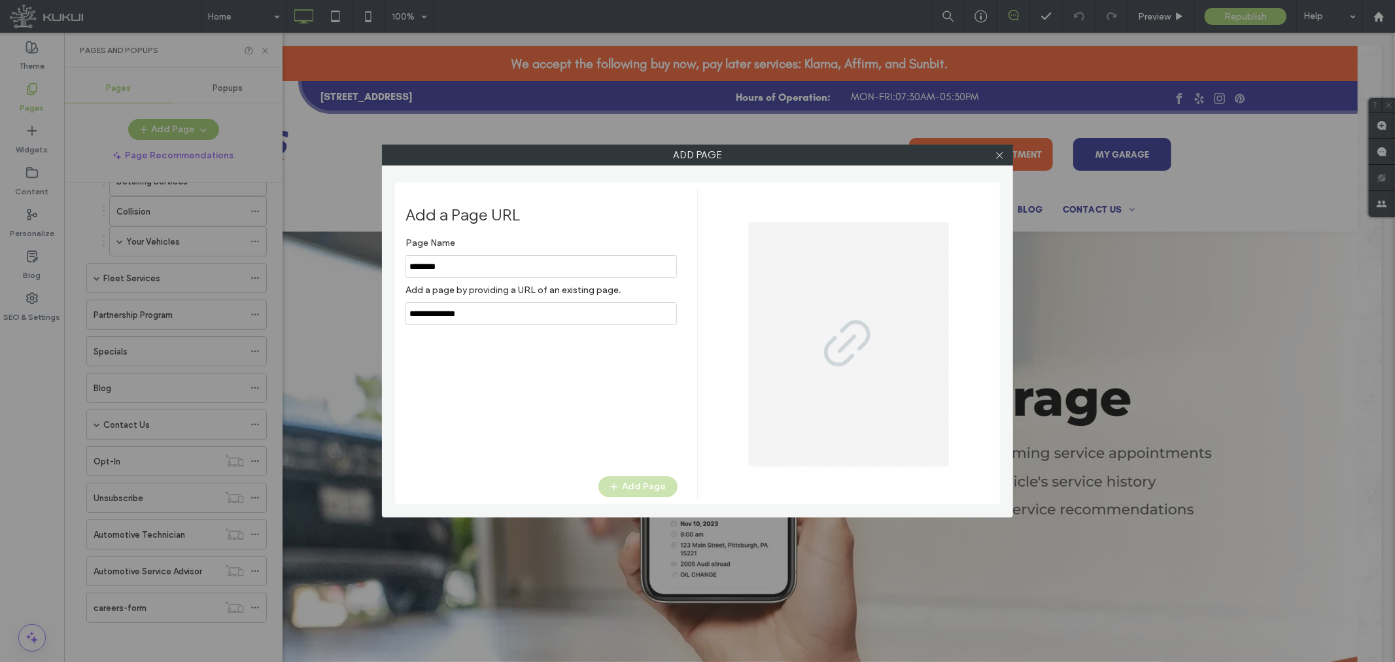
type input "********"
drag, startPoint x: 499, startPoint y: 310, endPoint x: 370, endPoint y: 306, distance: 128.9
click at [356, 304] on div "Add Page Add a Page URL Page Name Add a page by providing a URL of an existing …" at bounding box center [697, 331] width 1395 height 662
paste input "**********"
type input "**********"
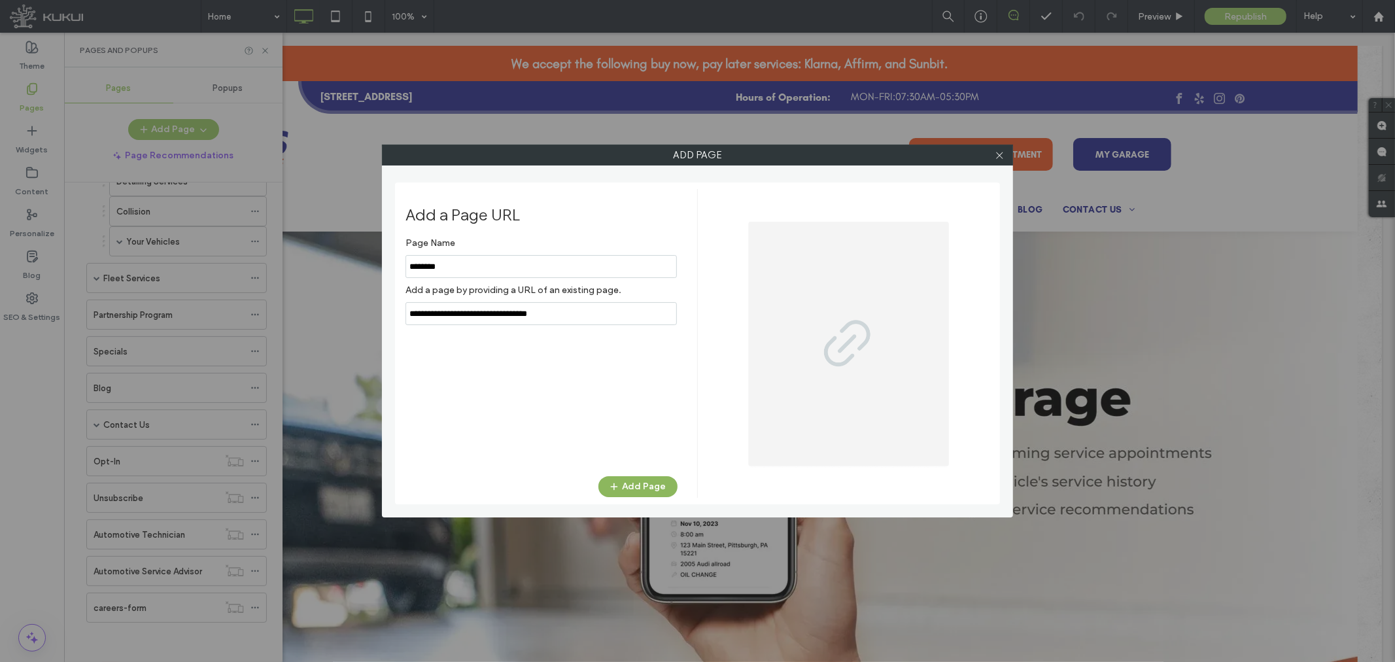
click at [641, 480] on button "Add Page" at bounding box center [637, 486] width 79 height 21
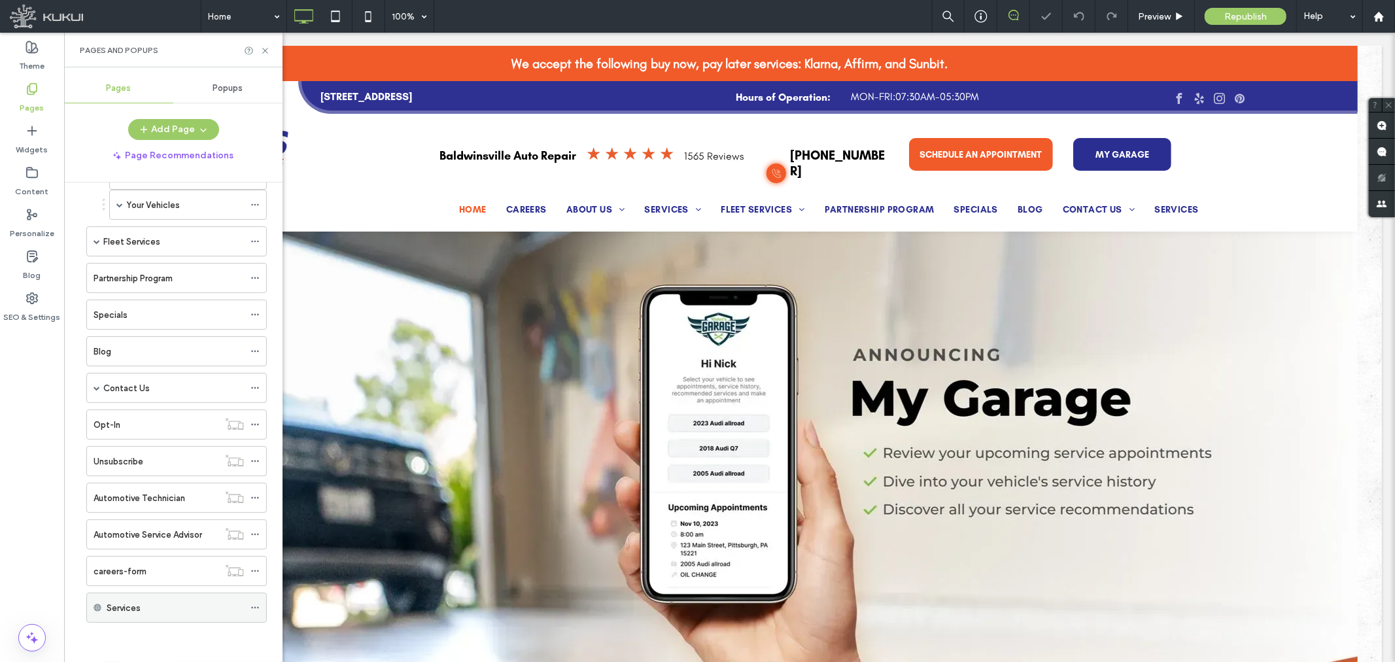
click at [253, 607] on icon at bounding box center [255, 607] width 9 height 9
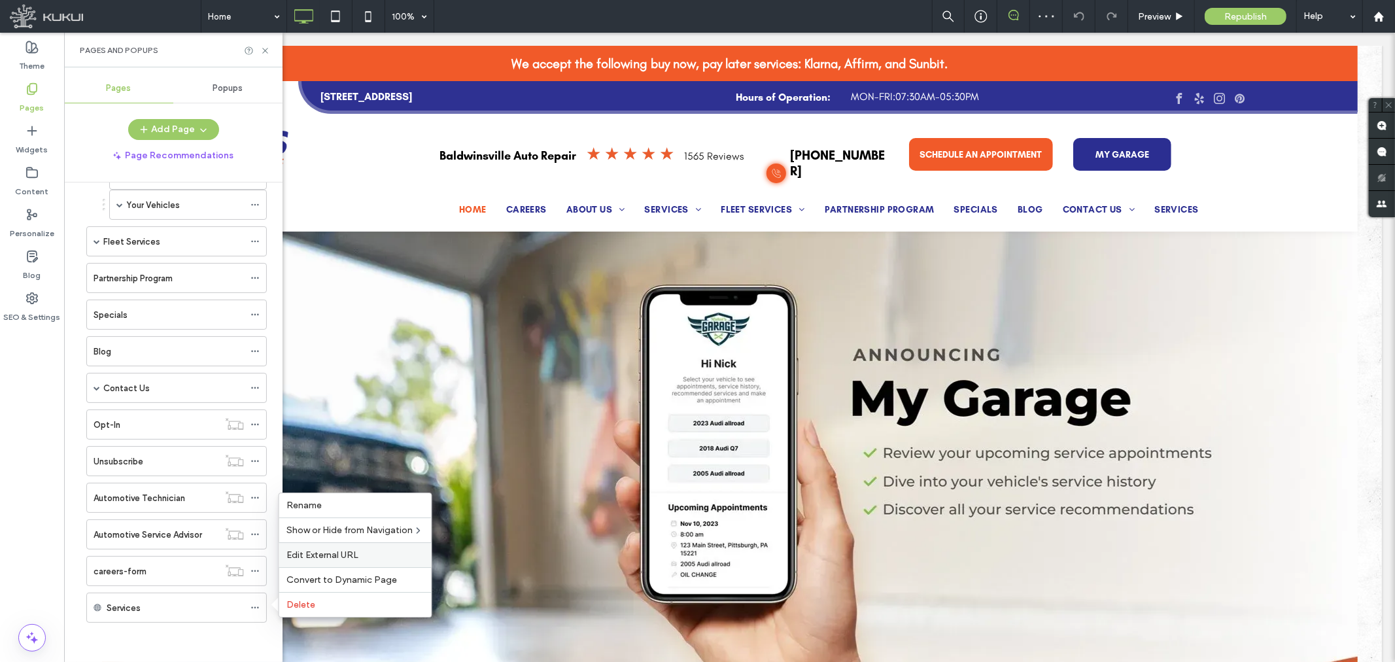
click at [358, 552] on label "Edit External URL" at bounding box center [355, 554] width 137 height 11
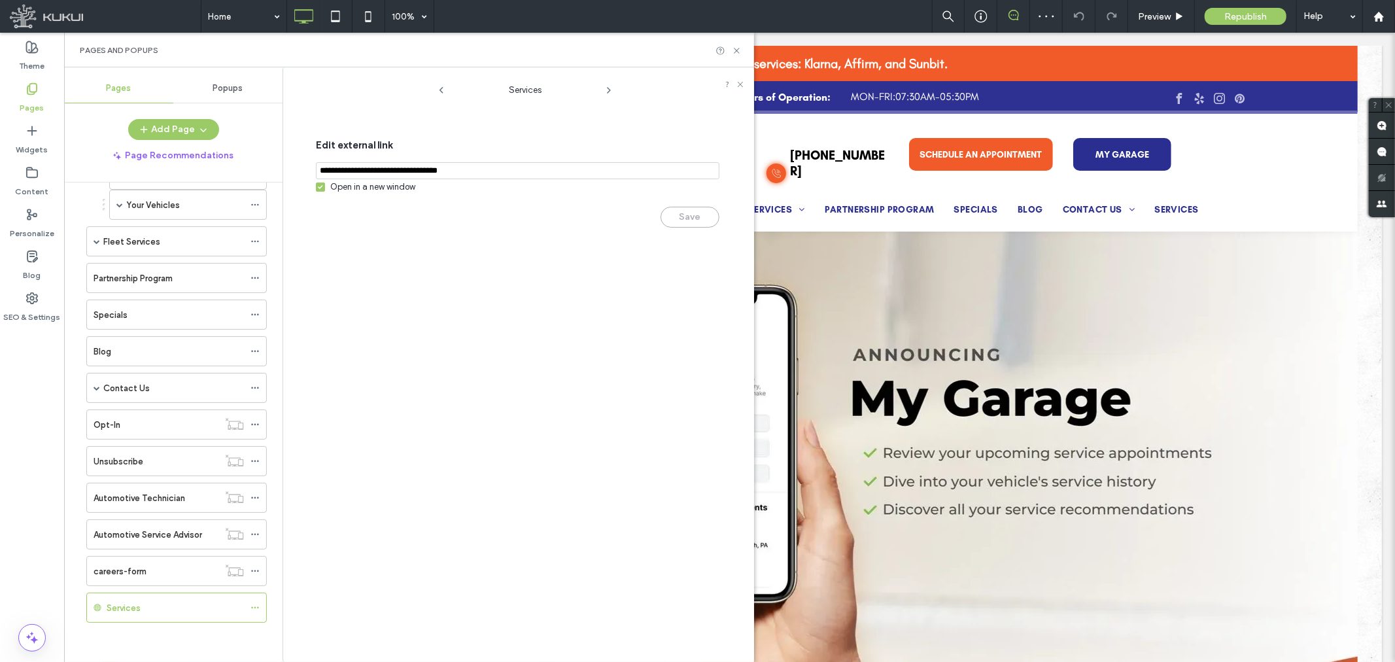
click at [402, 192] on div "Open in a new window" at bounding box center [372, 187] width 85 height 13
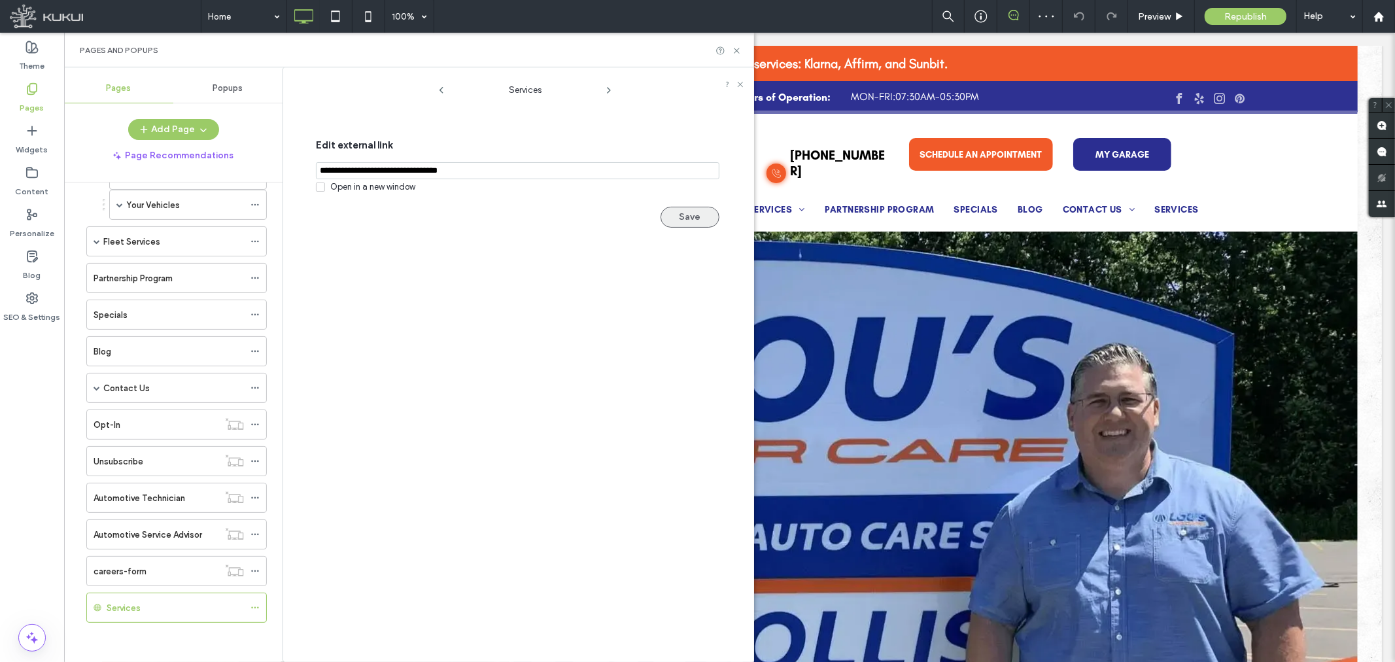
click at [679, 220] on button "Save" at bounding box center [690, 217] width 59 height 21
click at [738, 49] on icon at bounding box center [737, 51] width 10 height 10
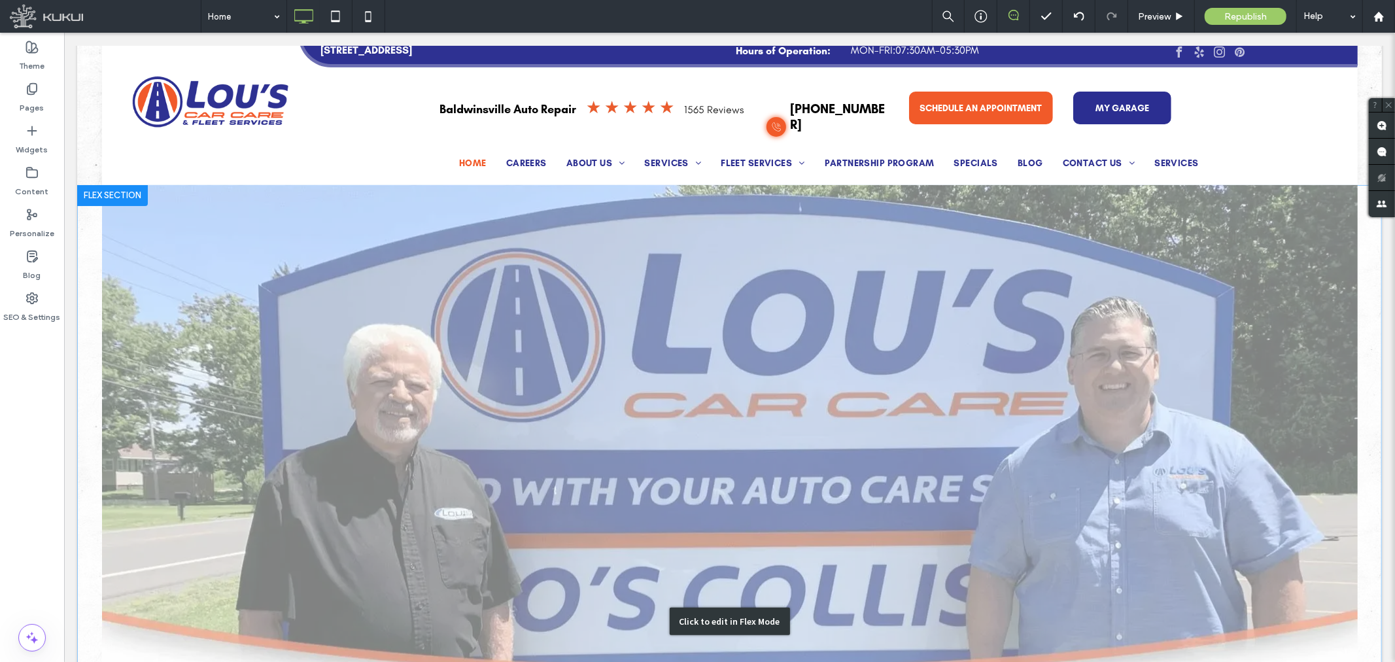
scroll to position [73, 0]
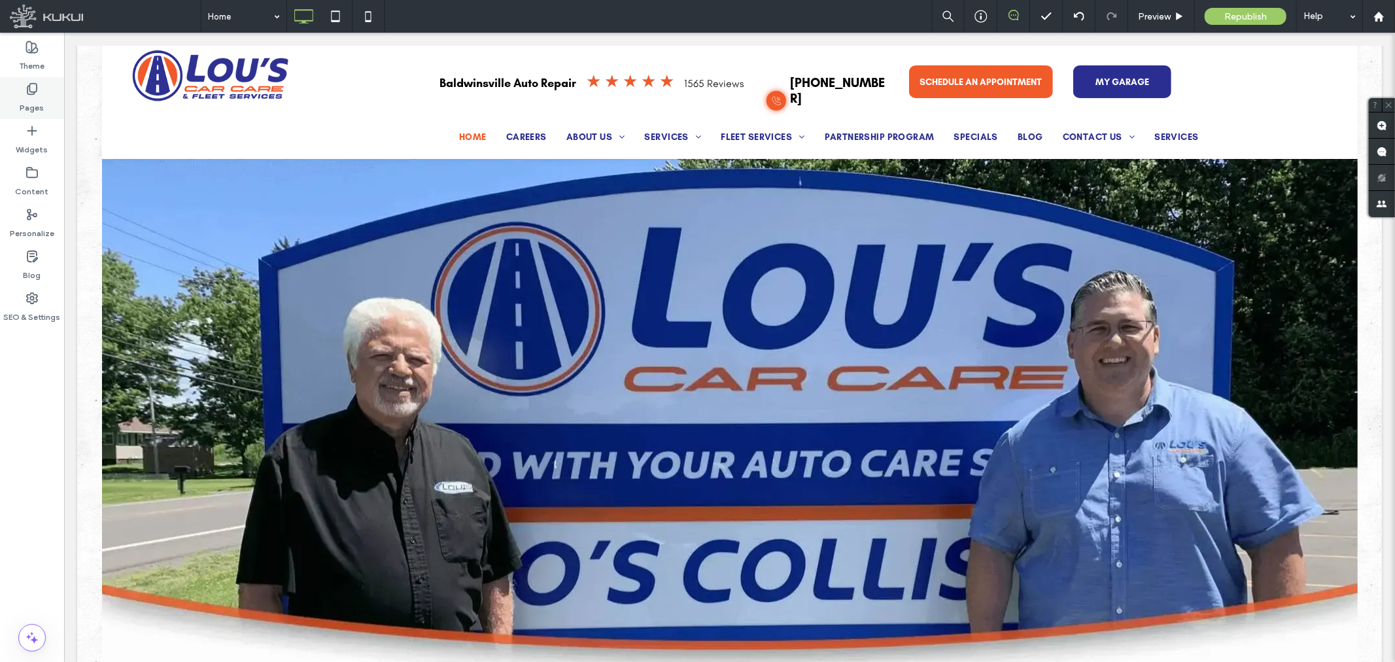
click at [33, 94] on use at bounding box center [31, 89] width 9 height 11
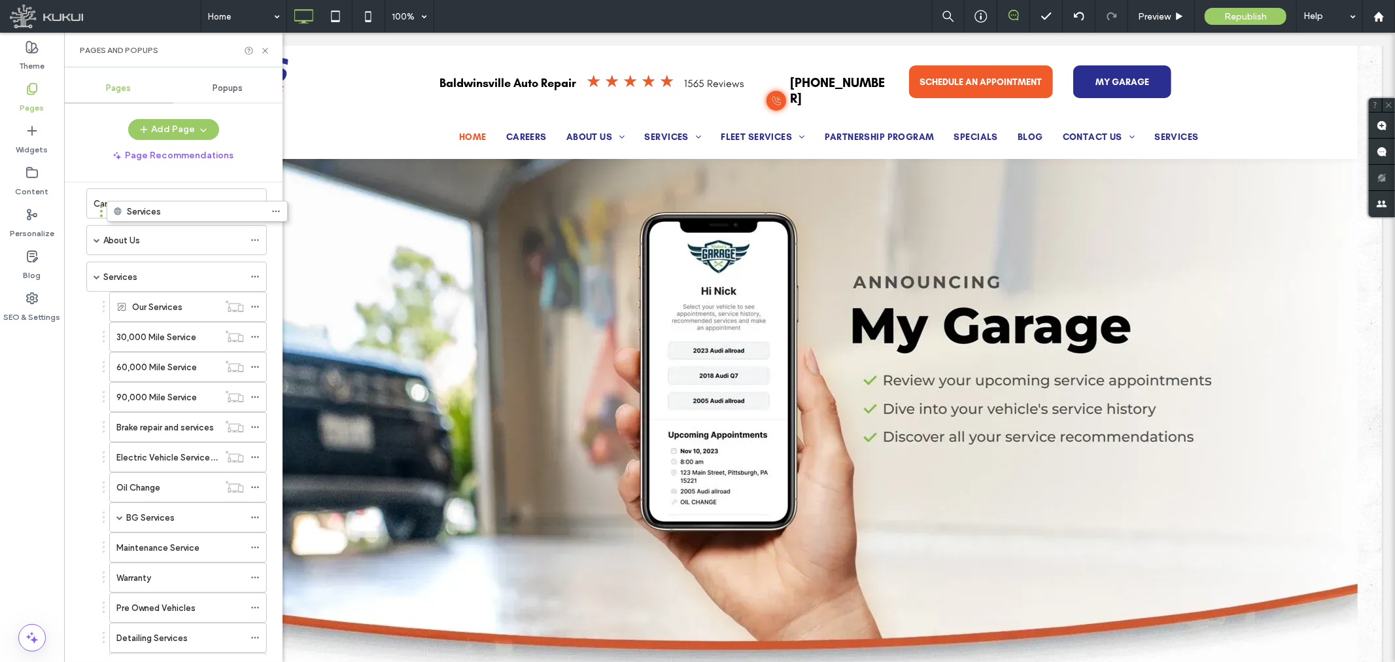
scroll to position [14, 0]
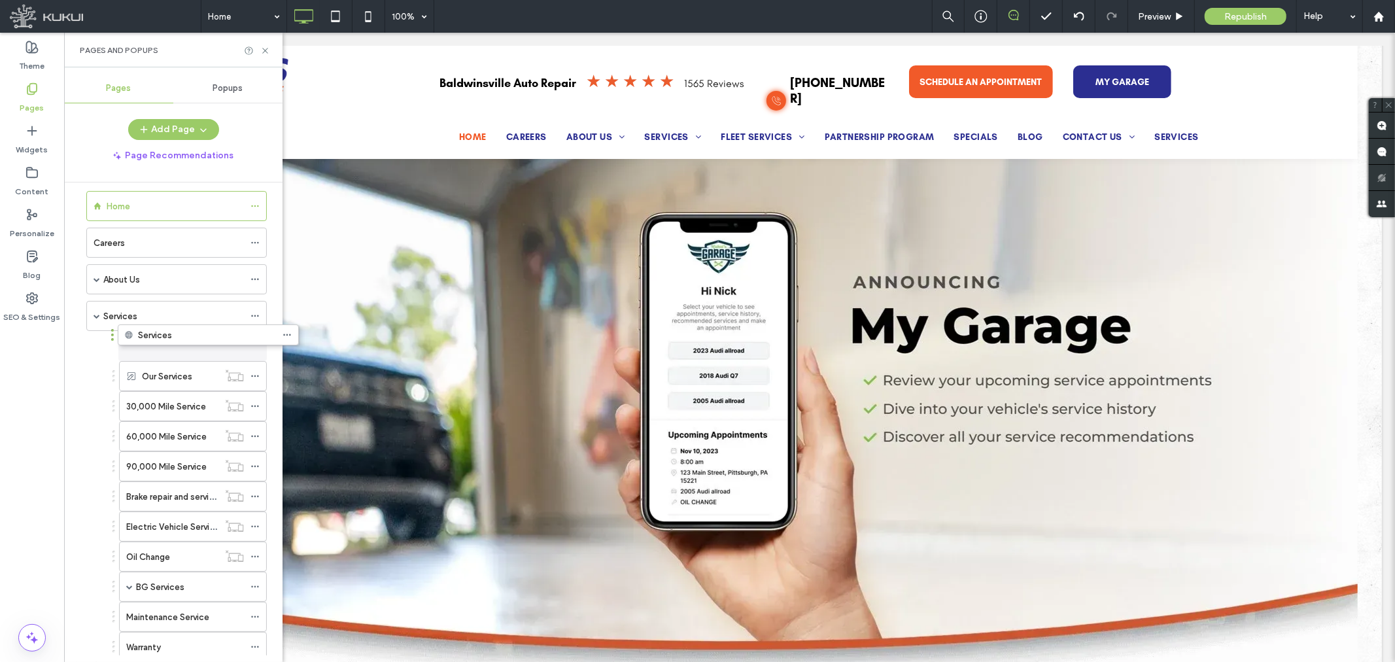
drag, startPoint x: 81, startPoint y: 608, endPoint x: 113, endPoint y: 340, distance: 270.0
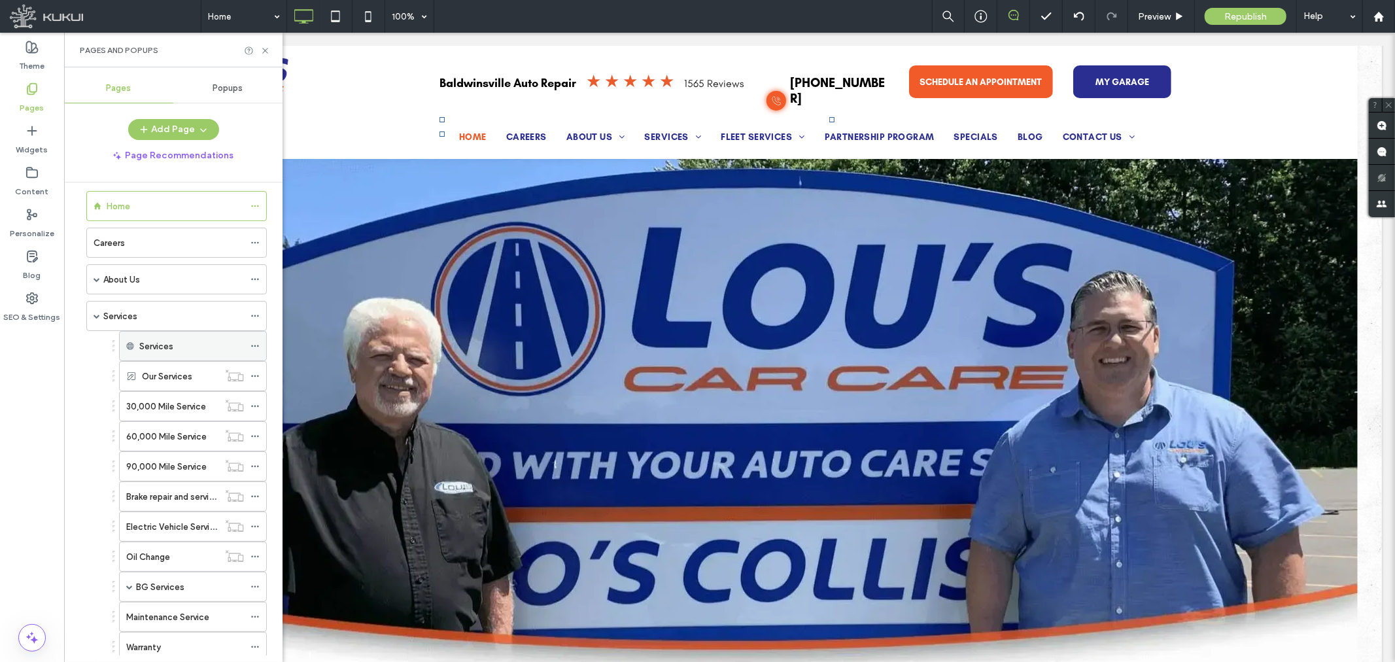
click at [258, 345] on icon at bounding box center [255, 345] width 9 height 9
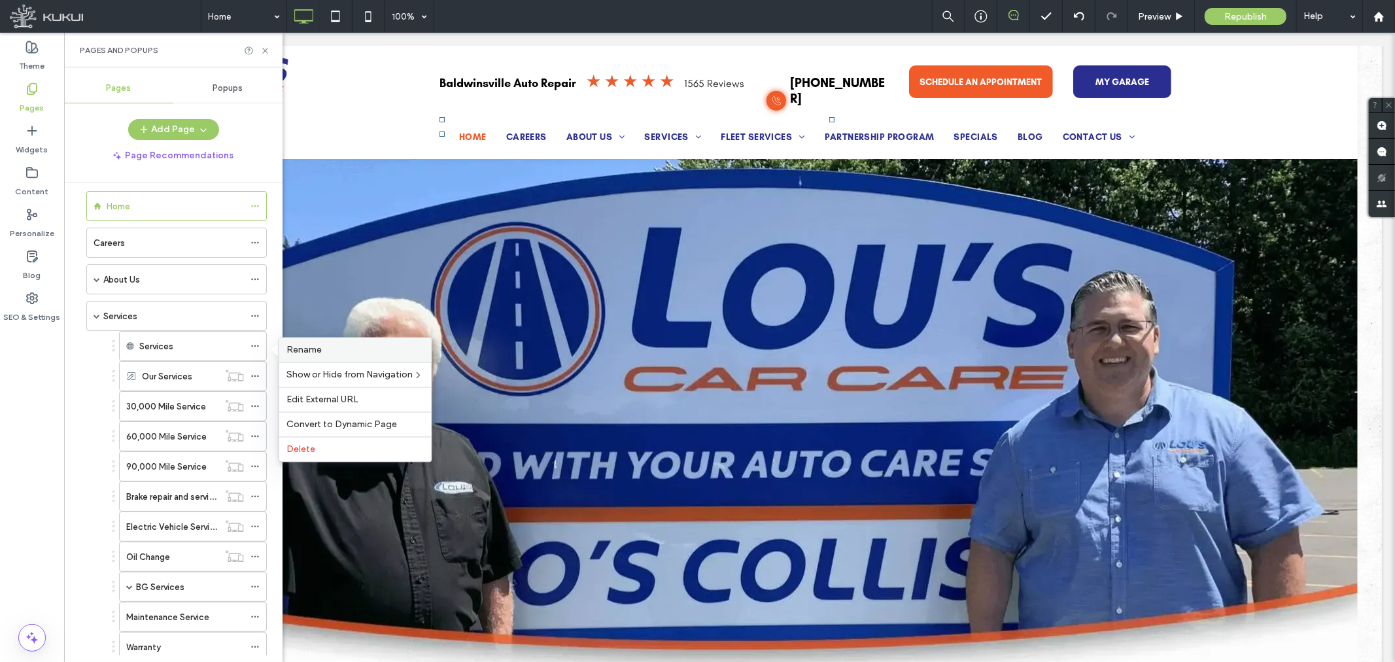
click at [332, 347] on label "Rename" at bounding box center [355, 350] width 137 height 11
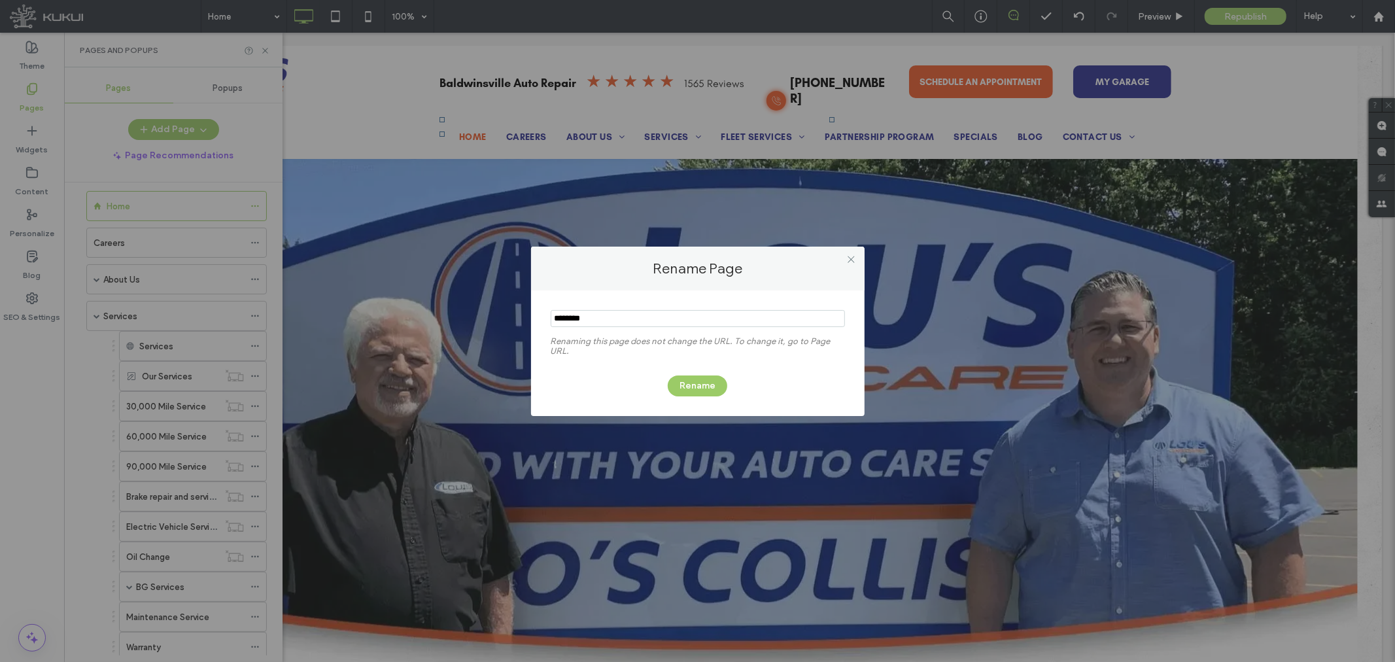
click at [556, 315] on input "notEmpty" at bounding box center [698, 318] width 294 height 17
type input "**********"
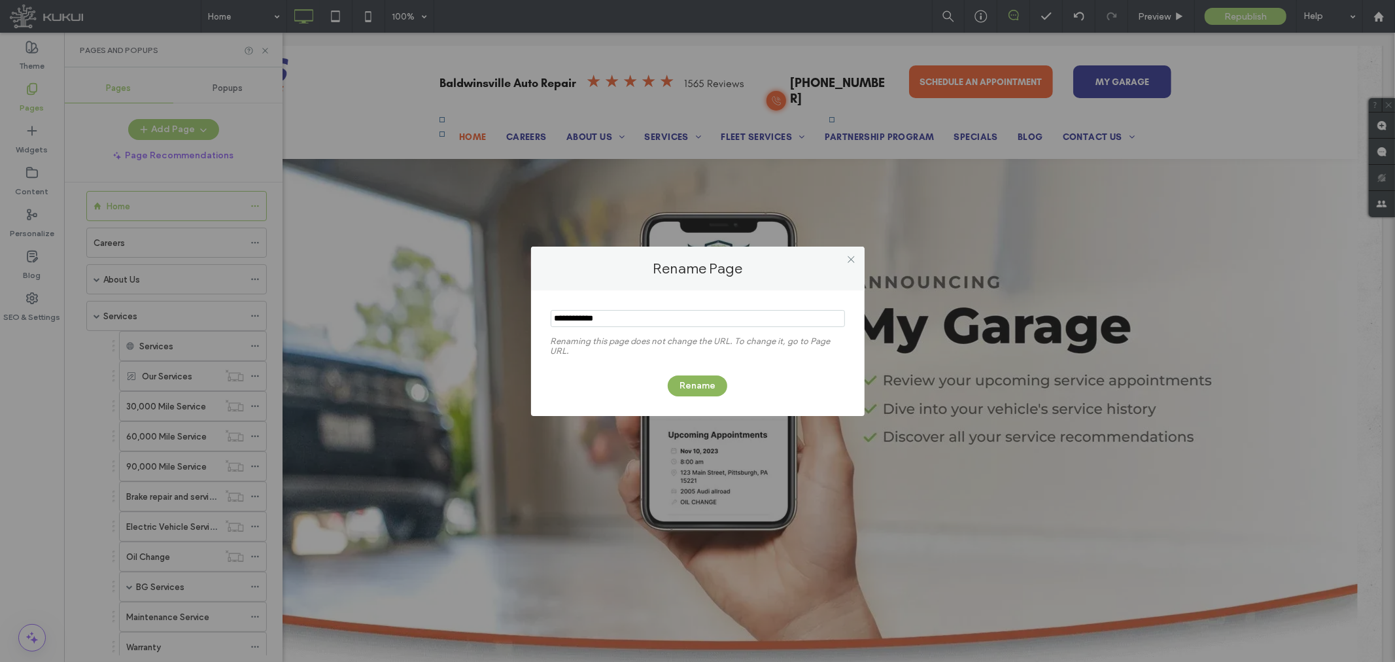
click at [714, 382] on button "Rename" at bounding box center [698, 385] width 60 height 21
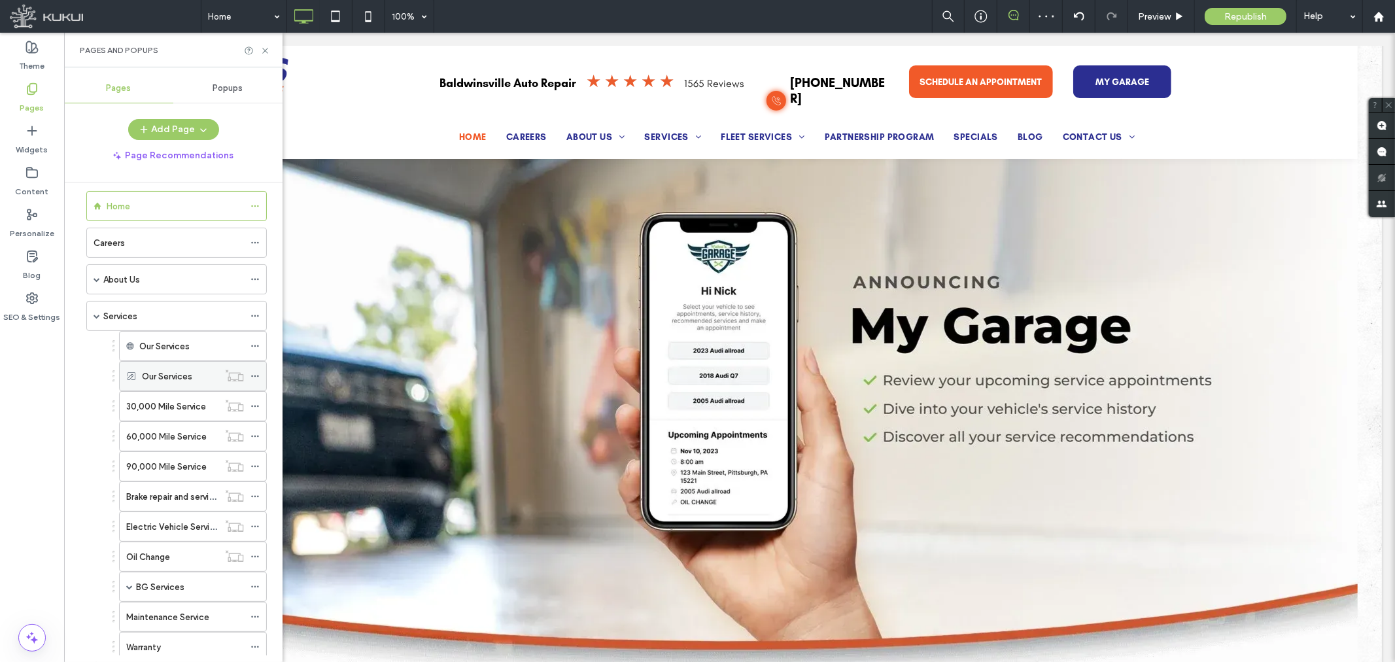
click at [252, 373] on icon at bounding box center [255, 376] width 9 height 9
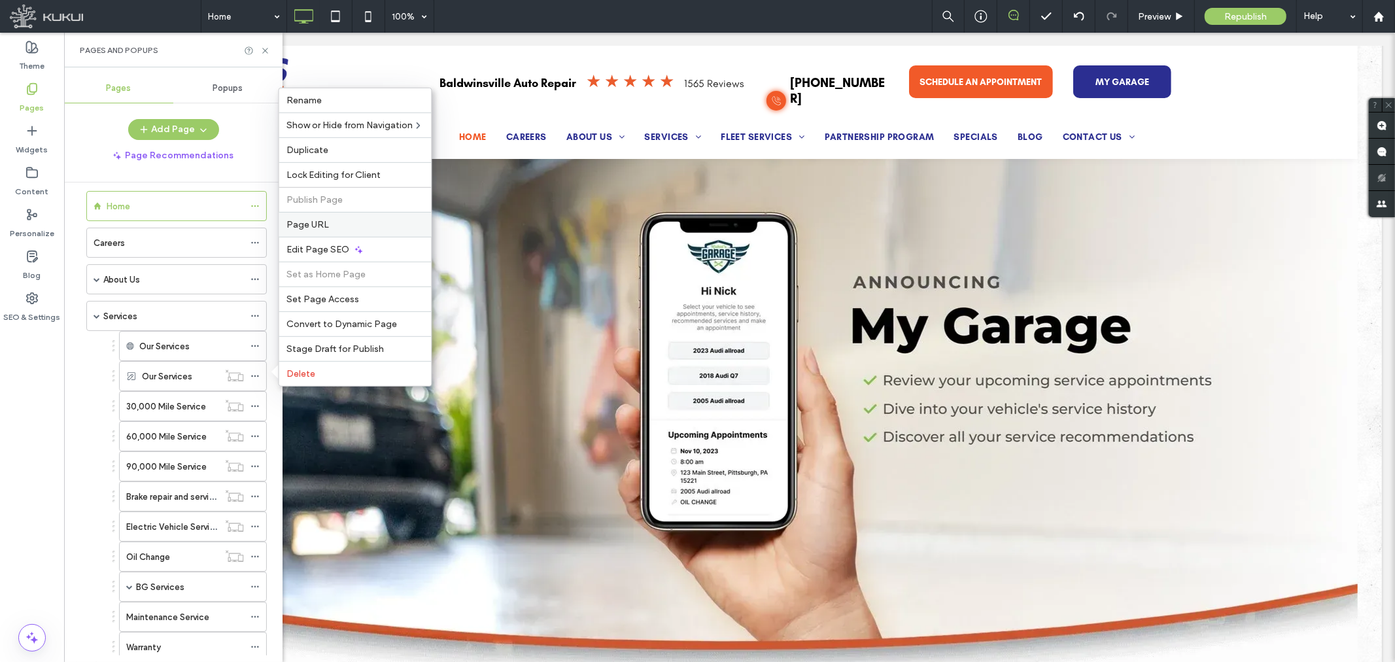
click at [327, 228] on span "Page URL" at bounding box center [308, 224] width 43 height 11
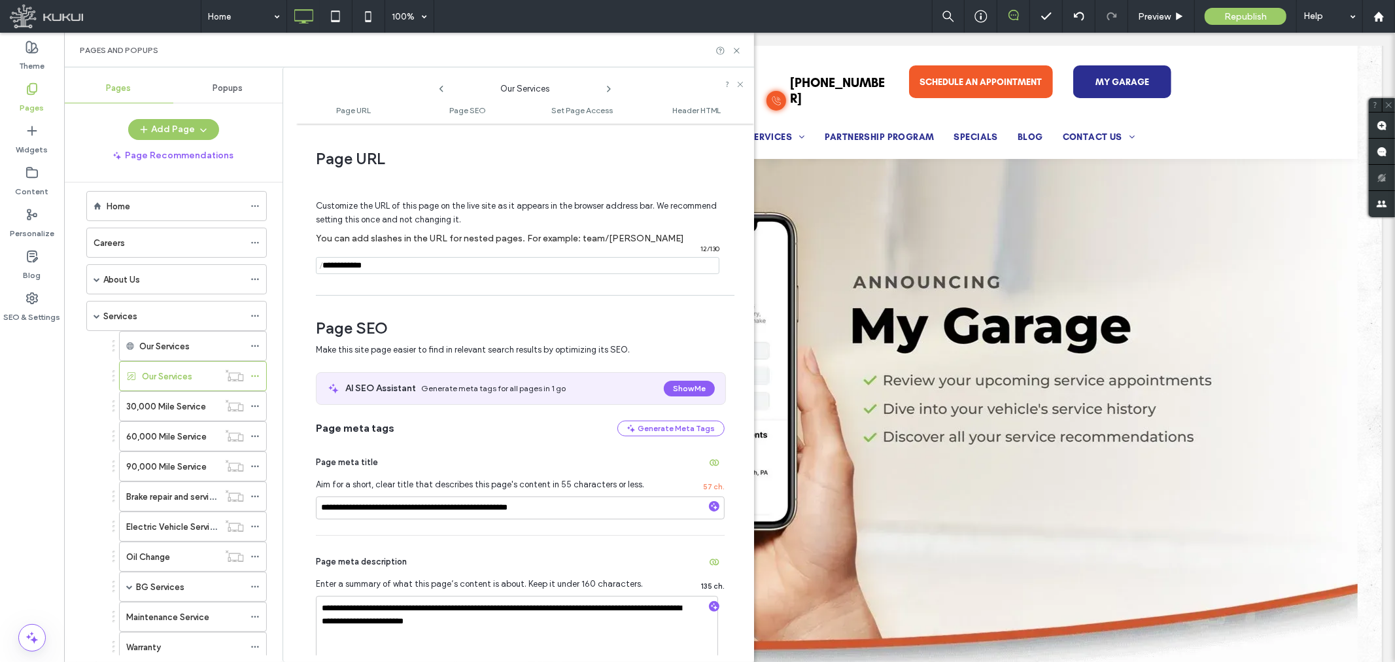
drag, startPoint x: 391, startPoint y: 266, endPoint x: 311, endPoint y: 258, distance: 80.8
click at [311, 258] on div "**********" at bounding box center [525, 392] width 458 height 525
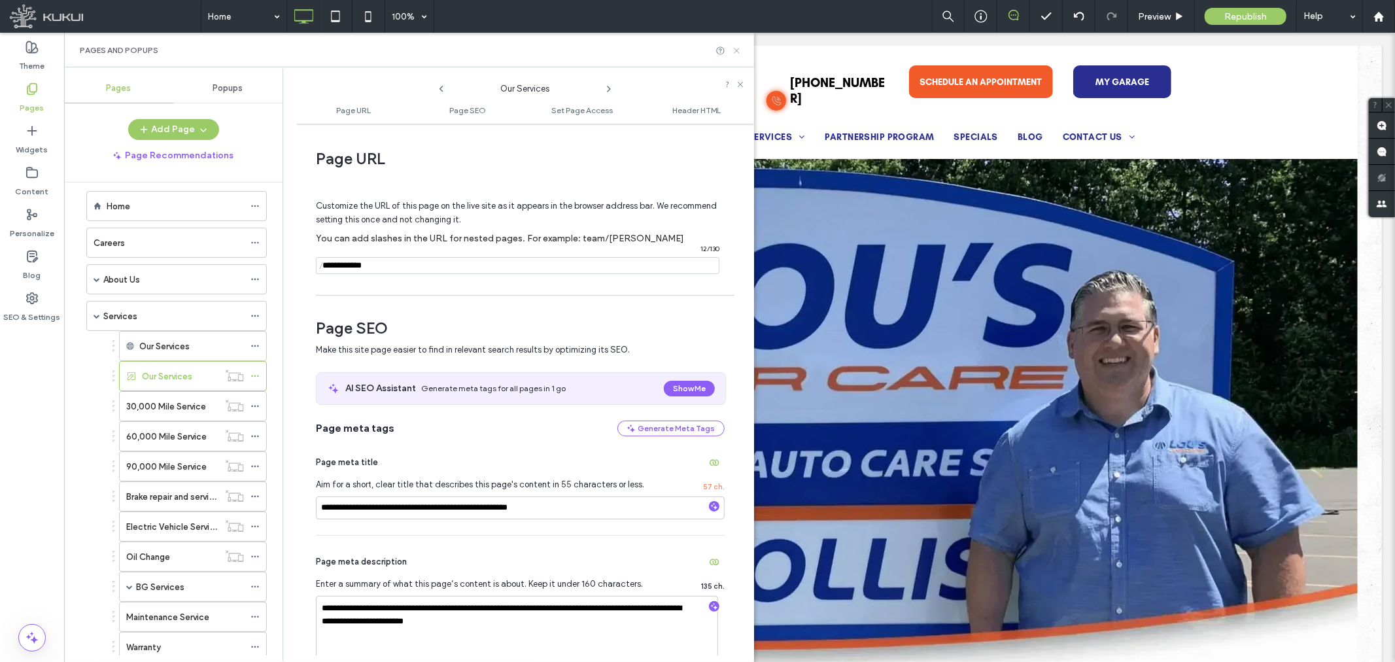
click at [738, 51] on use at bounding box center [736, 50] width 5 height 5
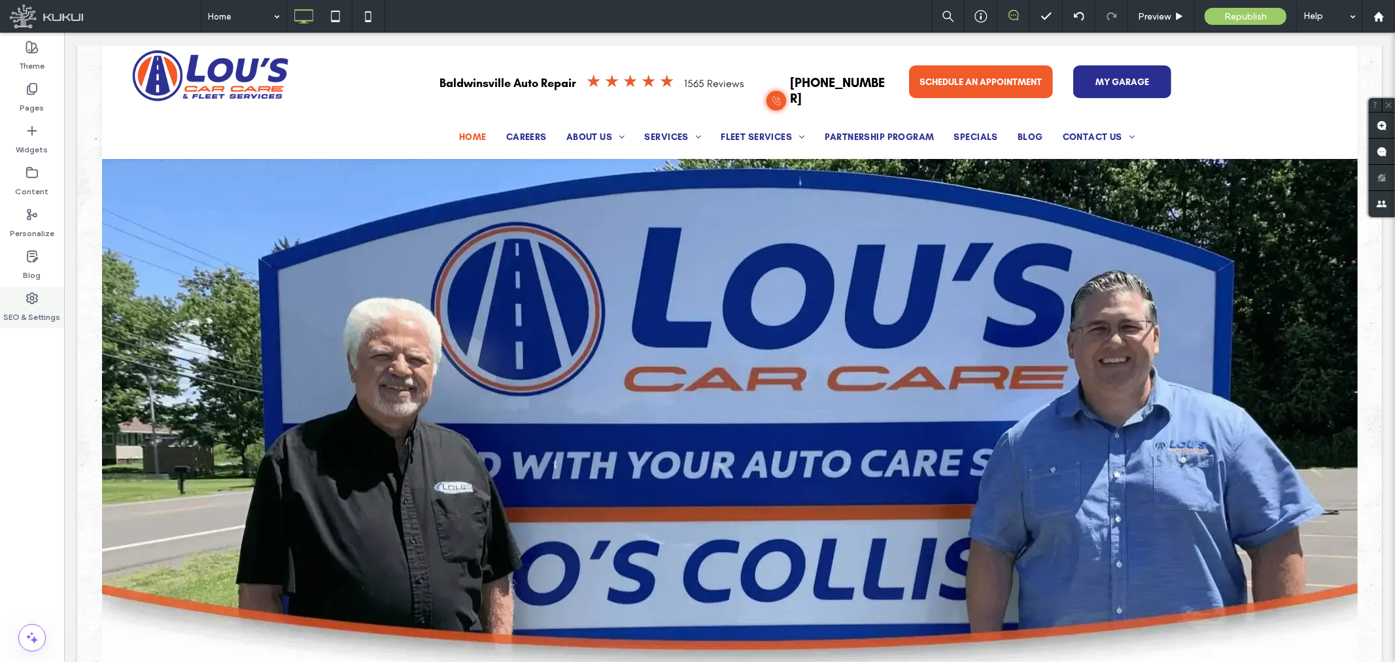
click at [27, 306] on label "SEO & Settings" at bounding box center [32, 314] width 57 height 18
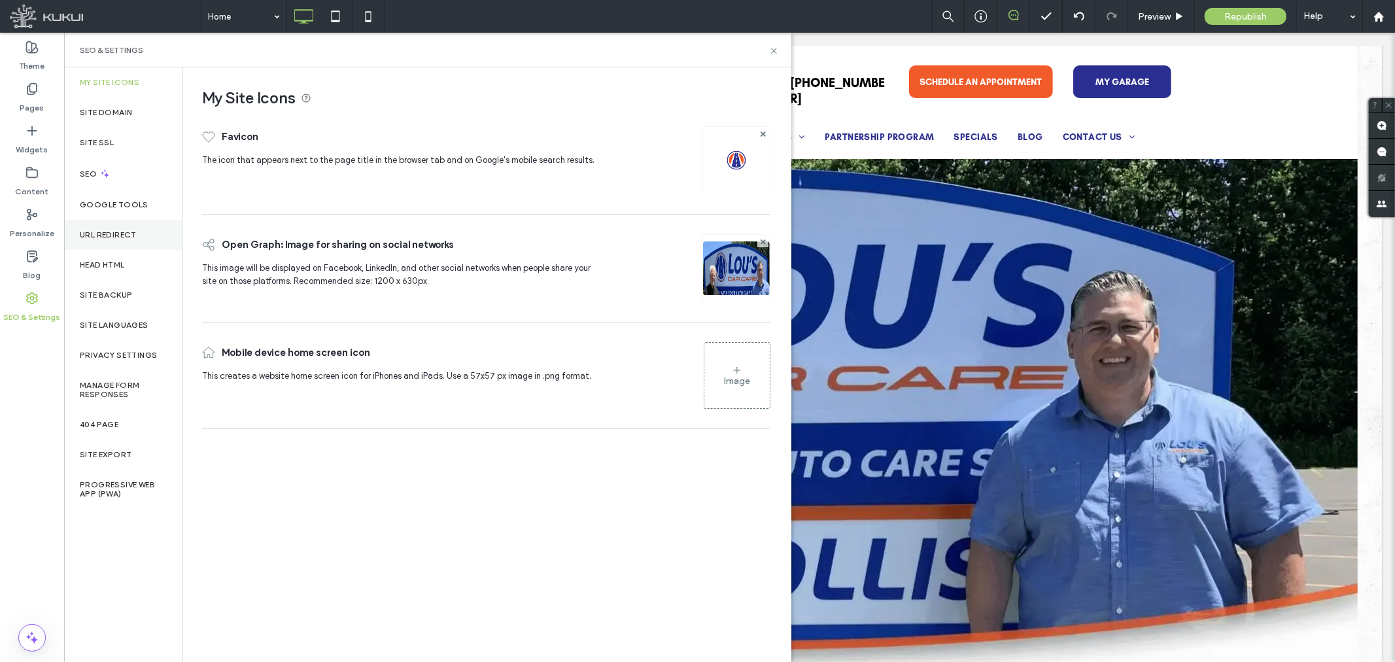
click at [107, 236] on label "URL Redirect" at bounding box center [108, 234] width 57 height 9
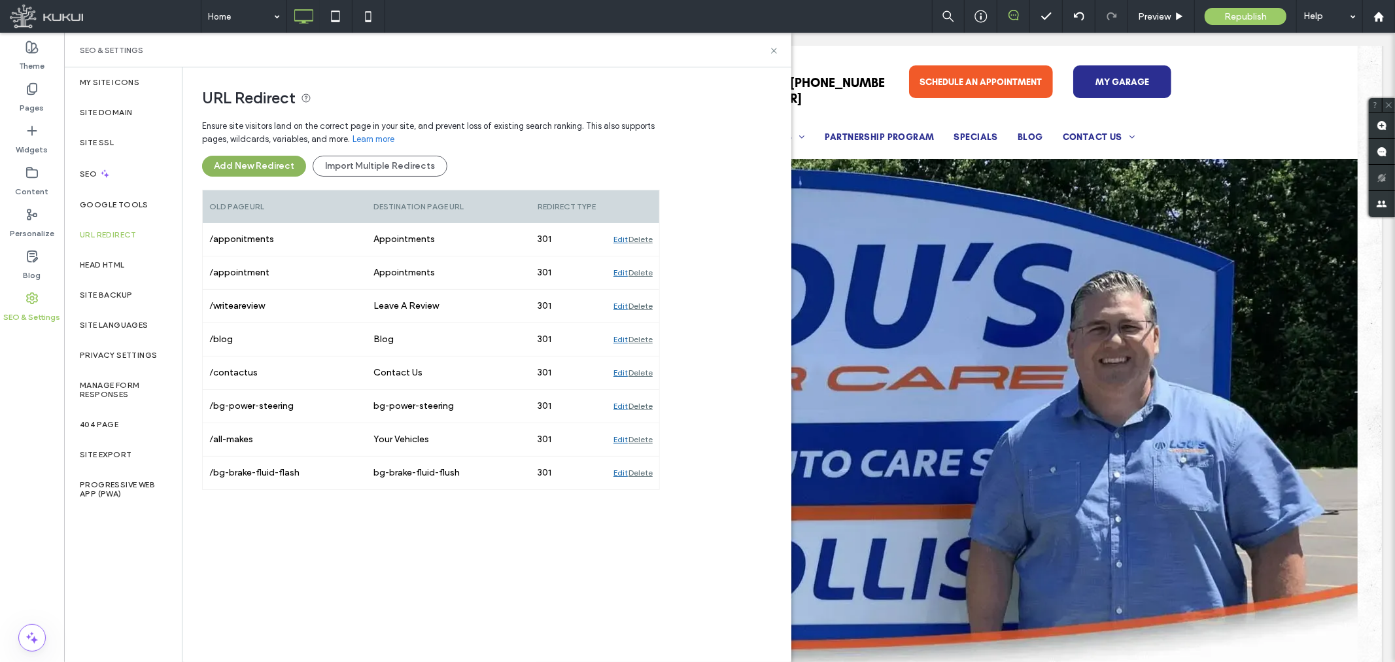
click at [258, 167] on button "Add New Redirect" at bounding box center [254, 166] width 104 height 21
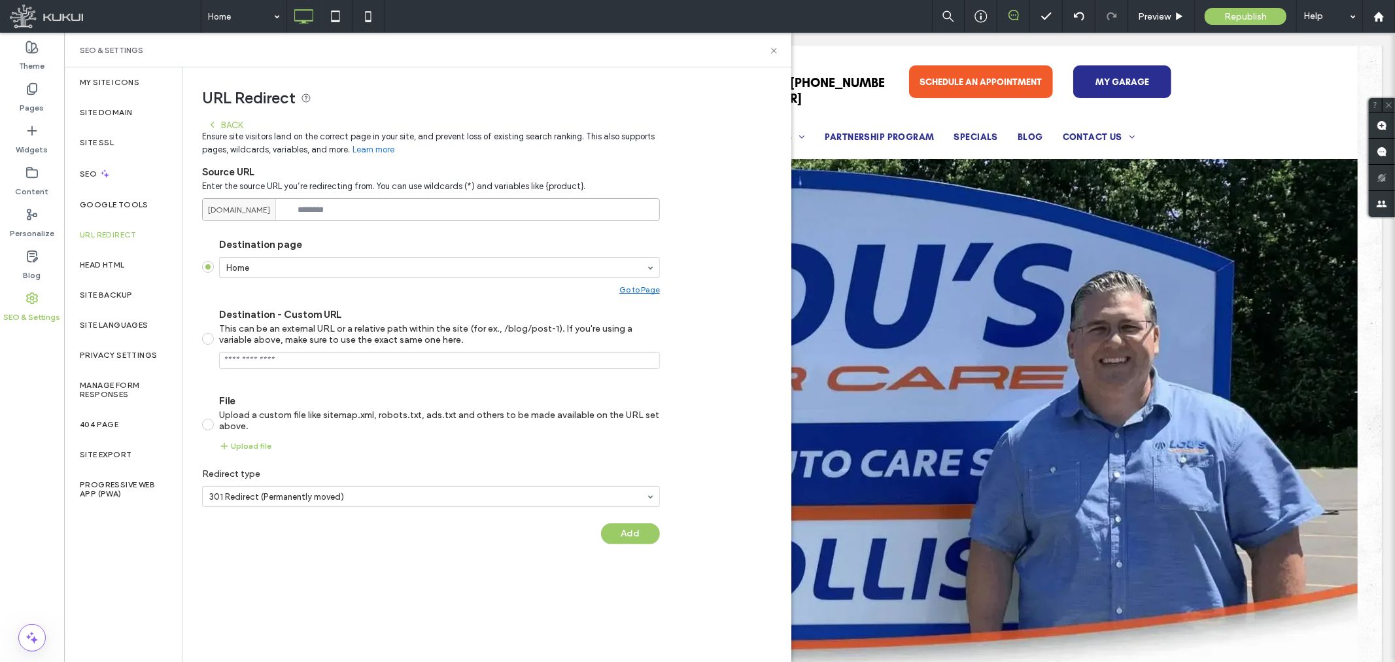
click at [317, 205] on input at bounding box center [431, 209] width 458 height 23
paste input "**********"
type input "**********"
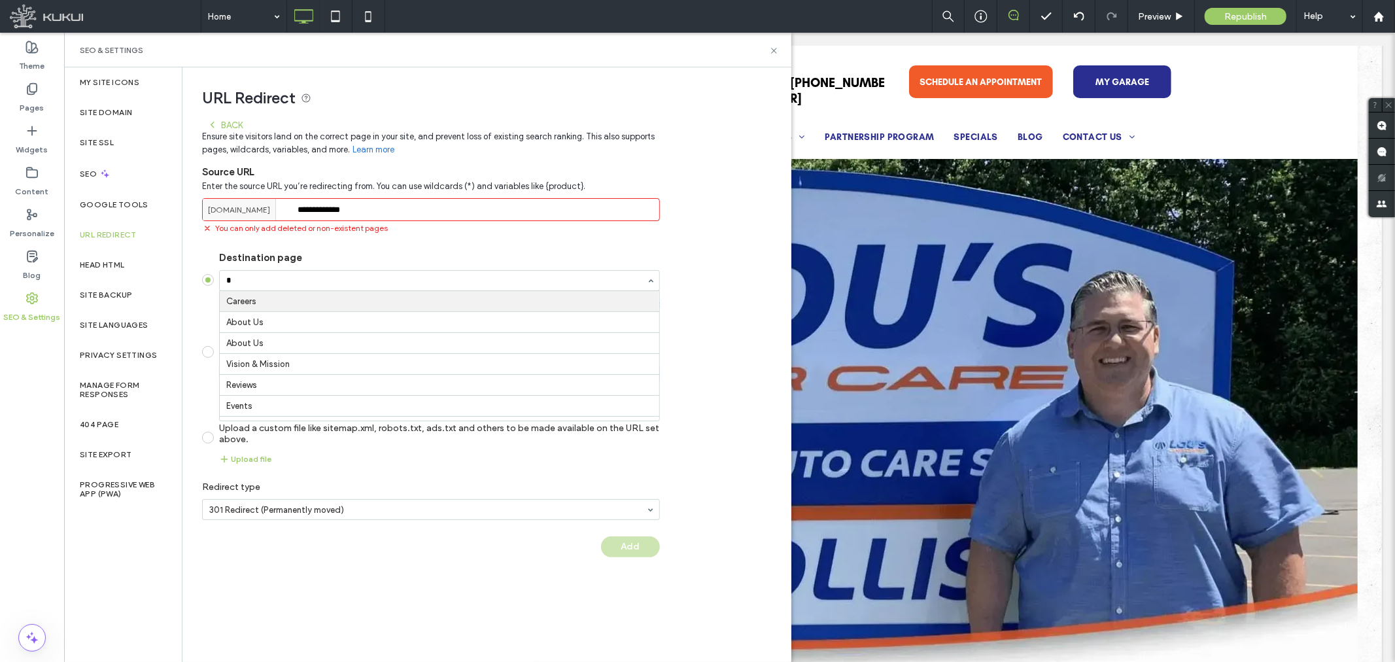
type input "**"
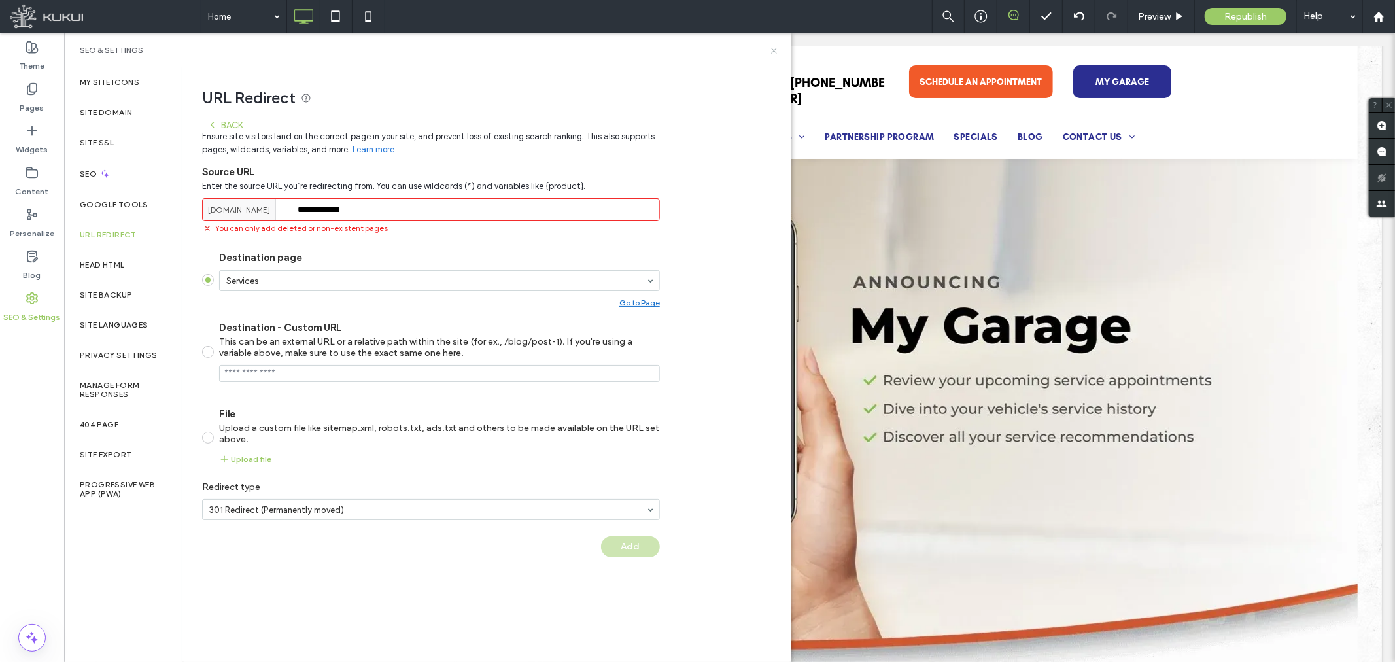
click at [774, 52] on icon at bounding box center [774, 51] width 10 height 10
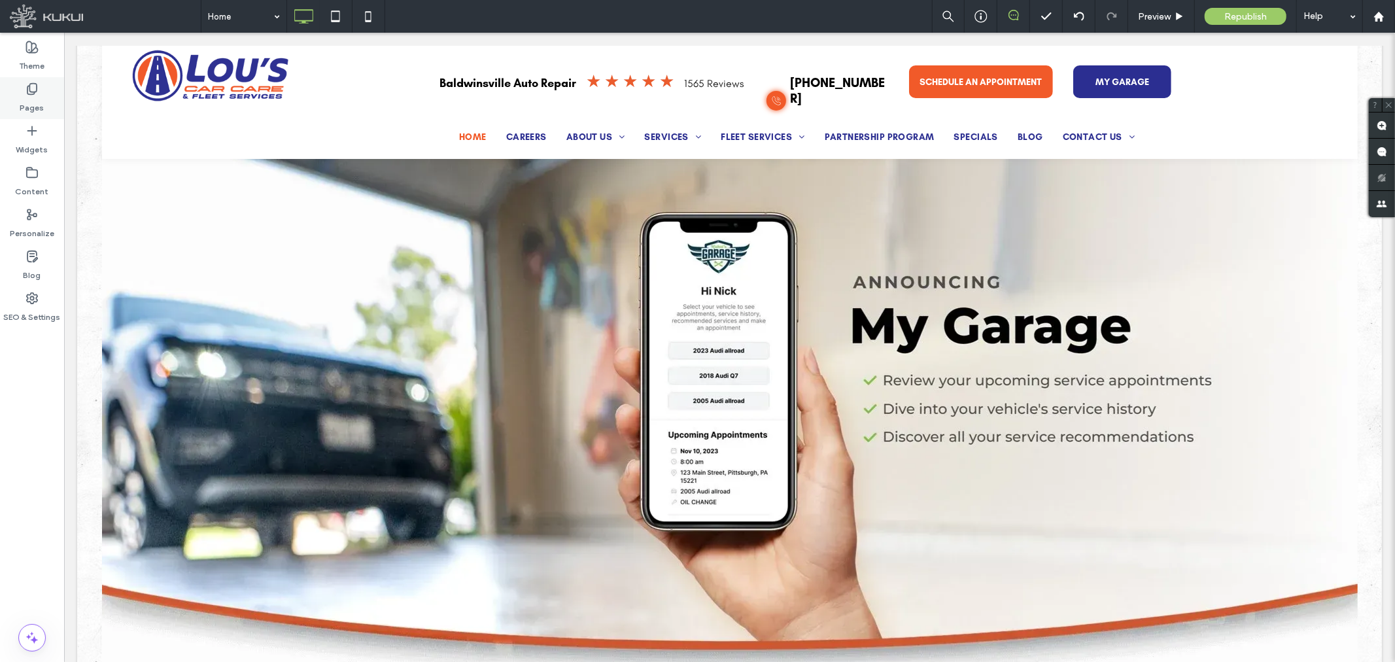
click at [38, 101] on label "Pages" at bounding box center [32, 104] width 24 height 18
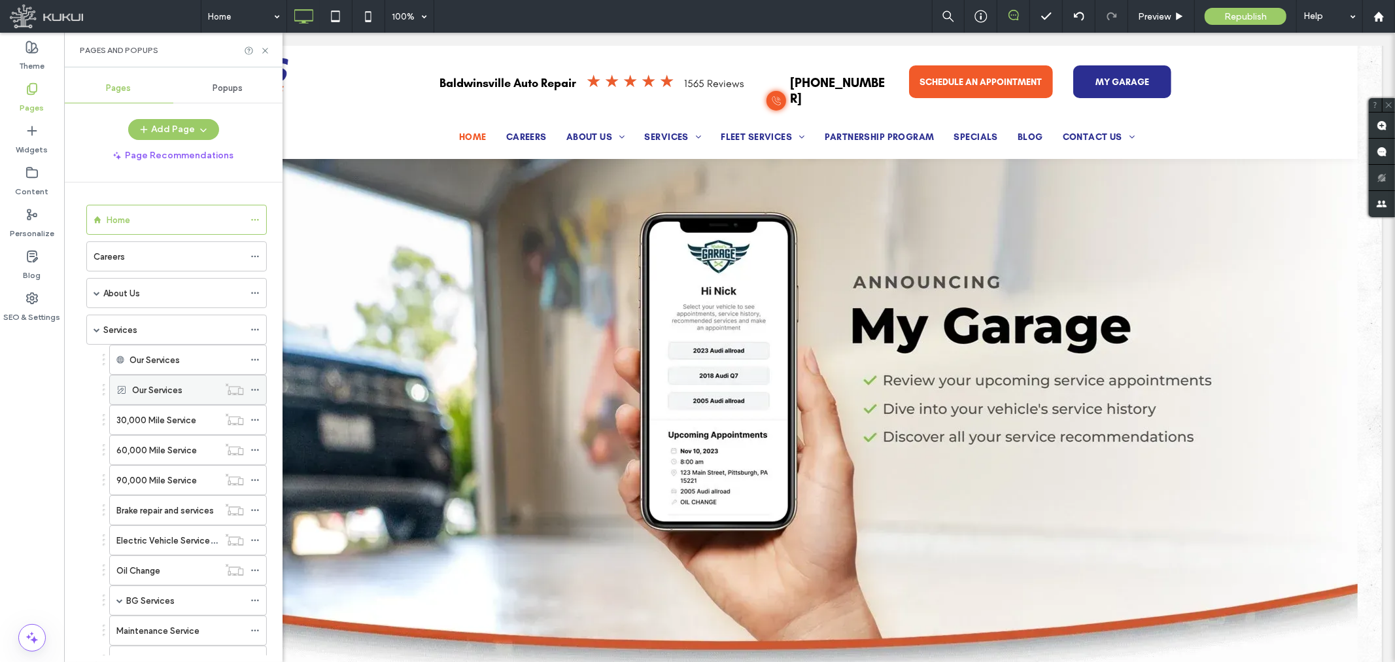
click at [258, 383] on span at bounding box center [255, 390] width 9 height 20
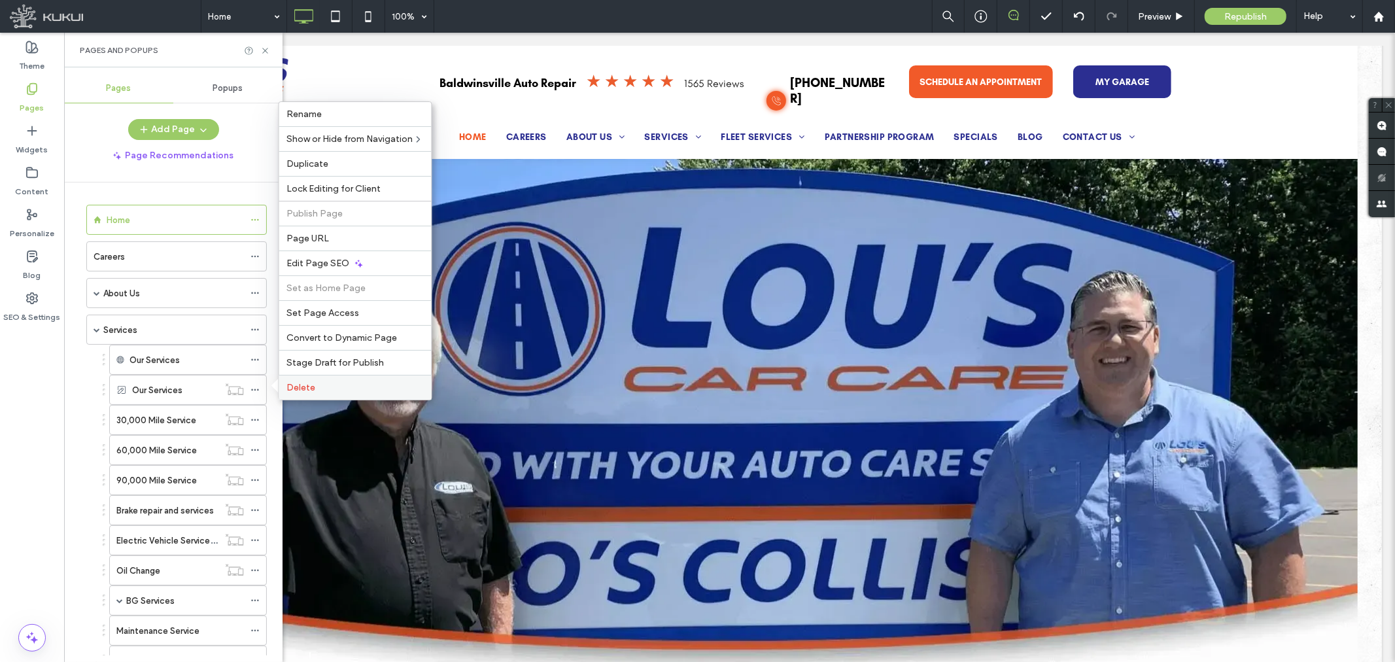
click at [312, 389] on span "Delete" at bounding box center [301, 387] width 29 height 11
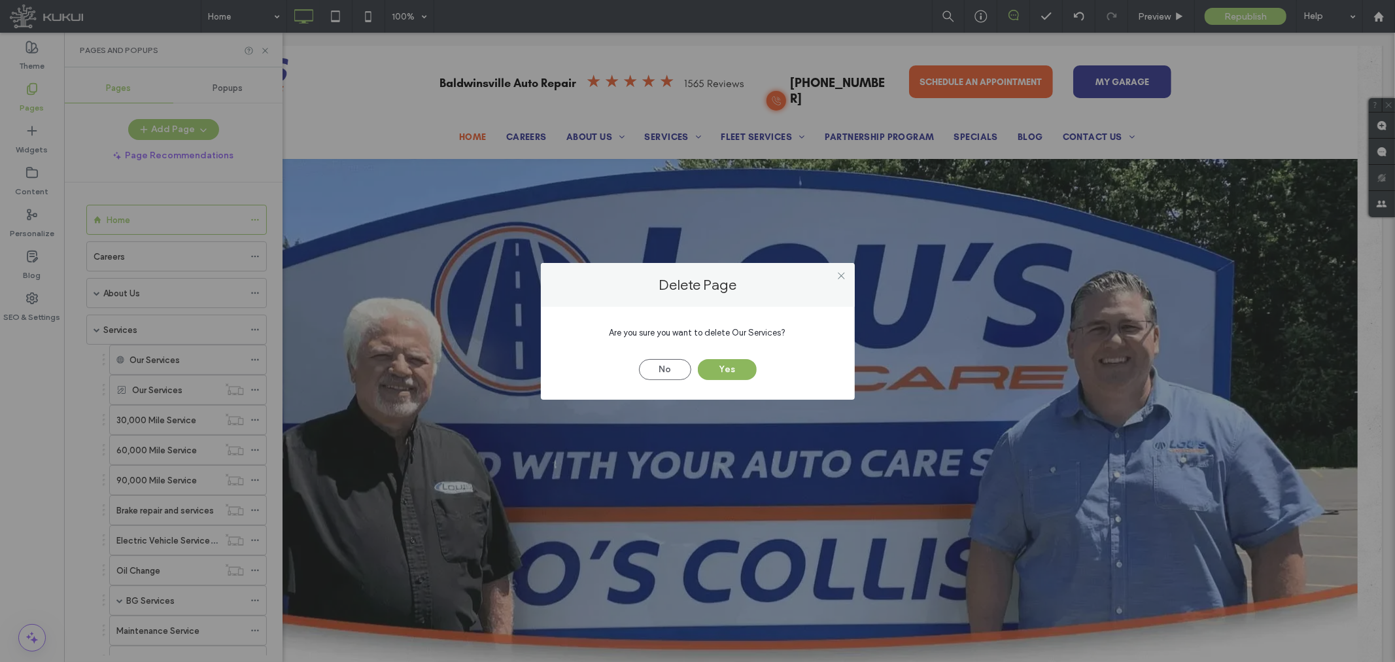
click at [731, 370] on button "Yes" at bounding box center [727, 369] width 59 height 21
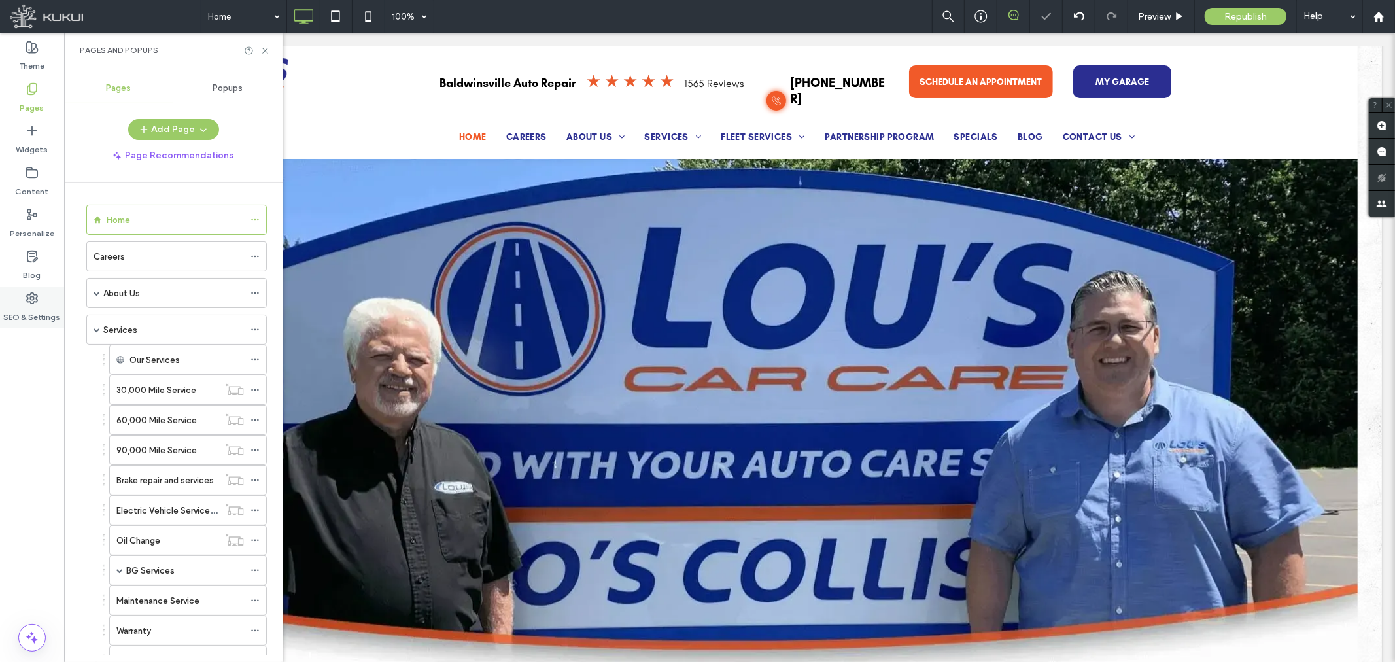
click at [18, 302] on div "SEO & Settings" at bounding box center [32, 307] width 64 height 42
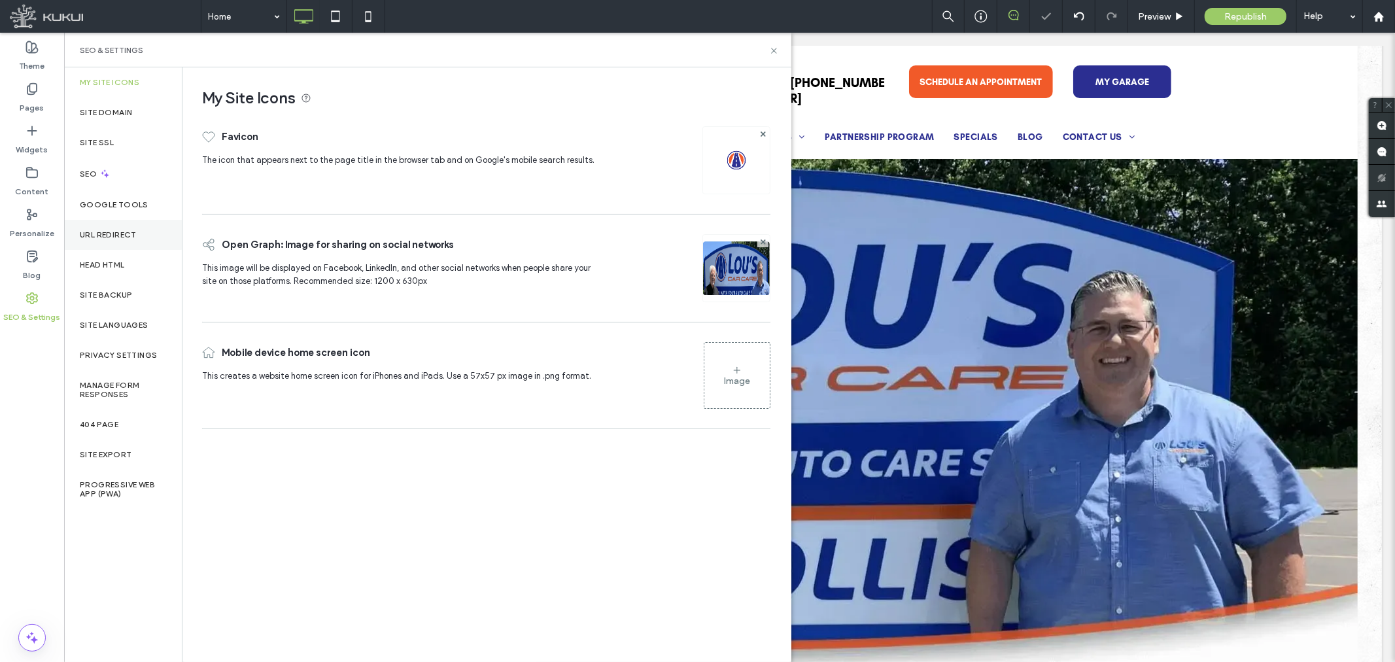
click at [107, 234] on label "URL Redirect" at bounding box center [108, 234] width 57 height 9
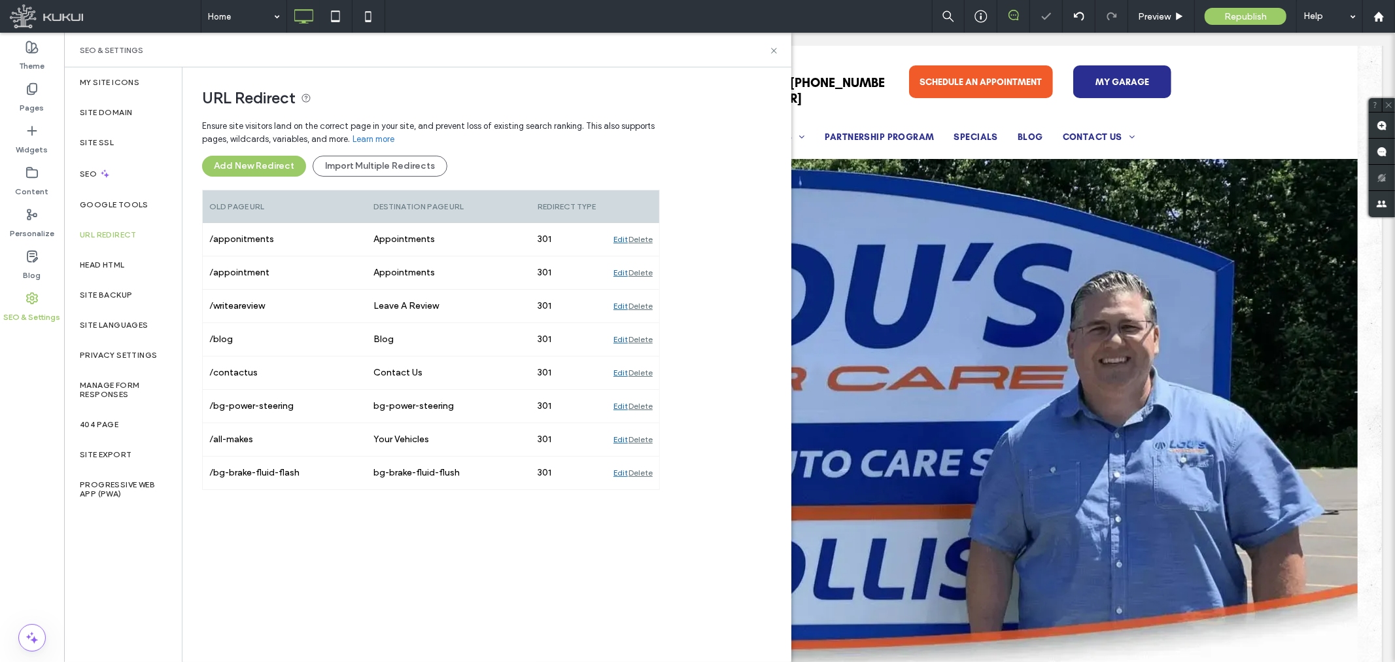
click at [245, 154] on div "Ensure site visitors land on the correct page in your site, and prevent loss of…" at bounding box center [431, 151] width 458 height 77
click at [249, 162] on button "Add New Redirect" at bounding box center [254, 166] width 104 height 21
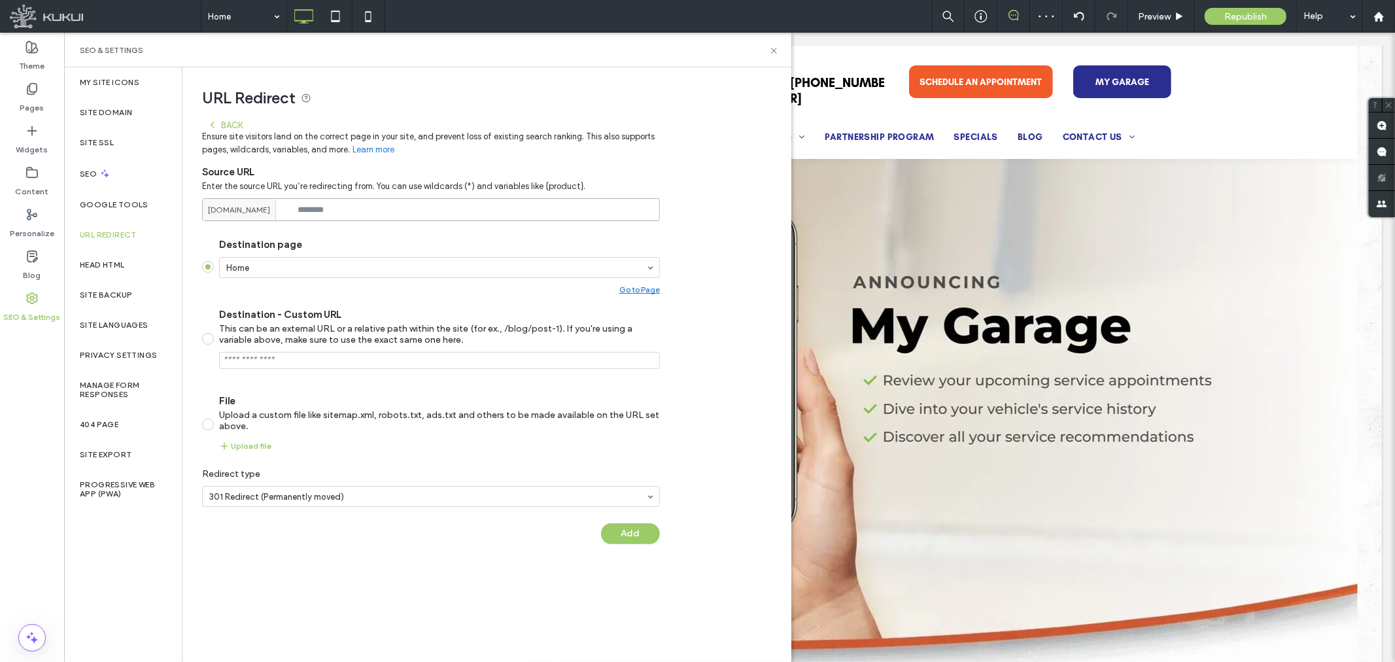
click at [370, 205] on input at bounding box center [431, 209] width 458 height 23
paste input "**********"
type input "**********"
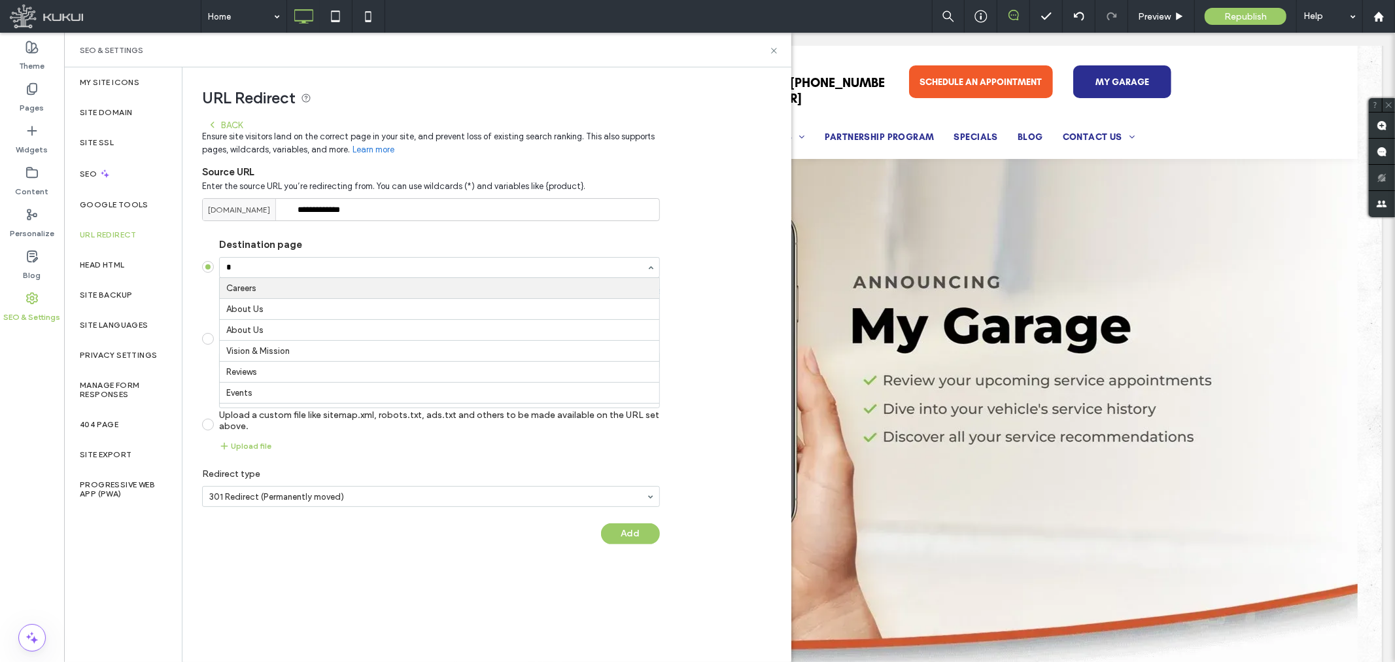
type input "**"
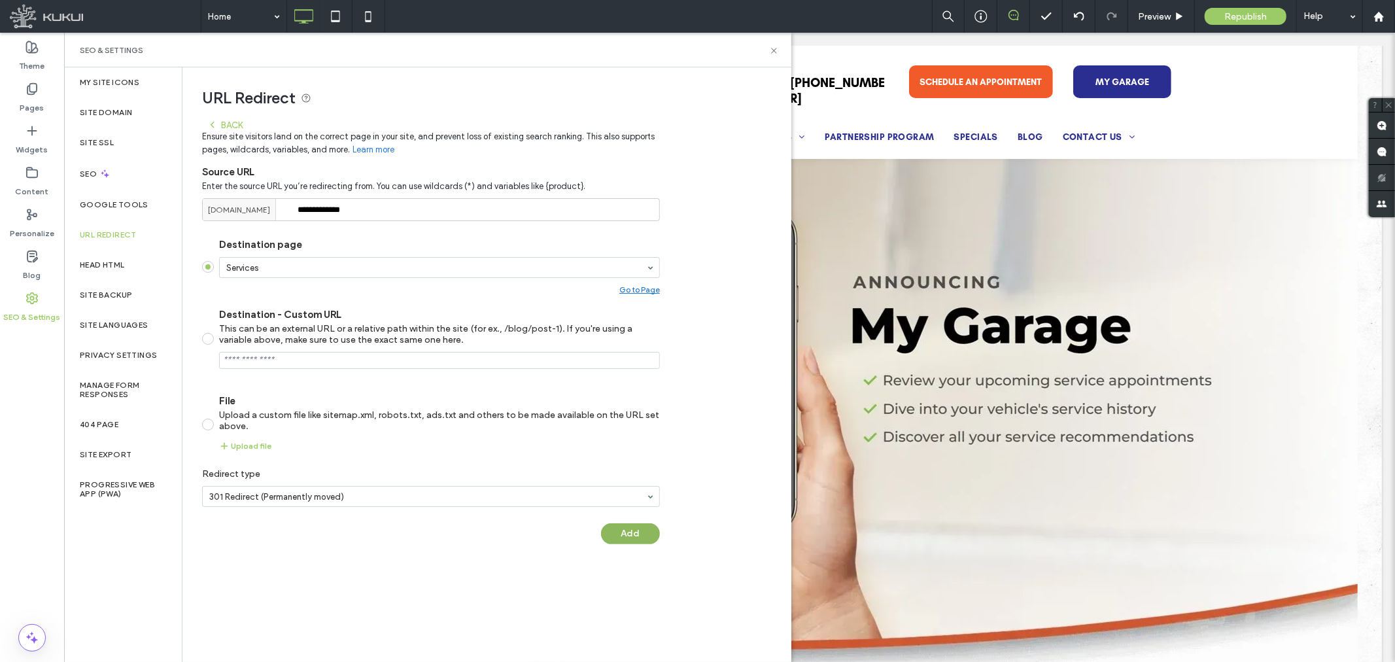
click at [649, 528] on button "Add" at bounding box center [630, 533] width 59 height 21
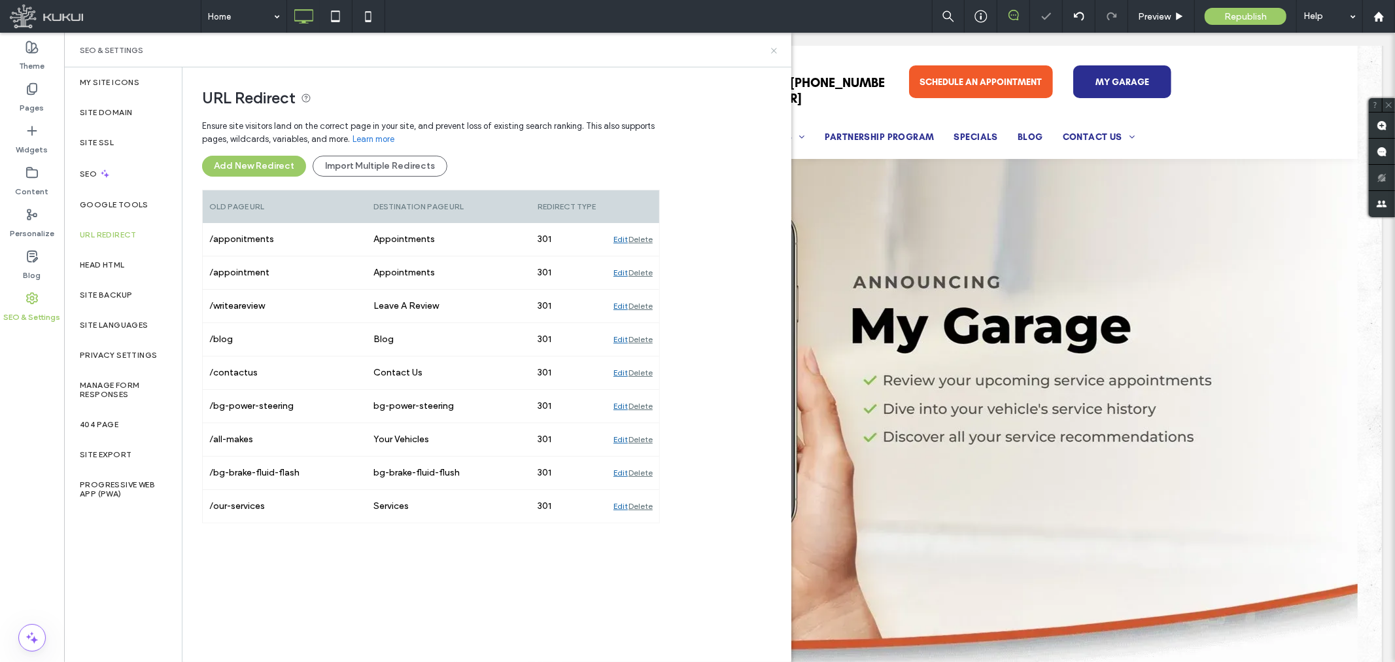
drag, startPoint x: 772, startPoint y: 50, endPoint x: 640, endPoint y: 8, distance: 139.4
click at [772, 50] on icon at bounding box center [774, 51] width 10 height 10
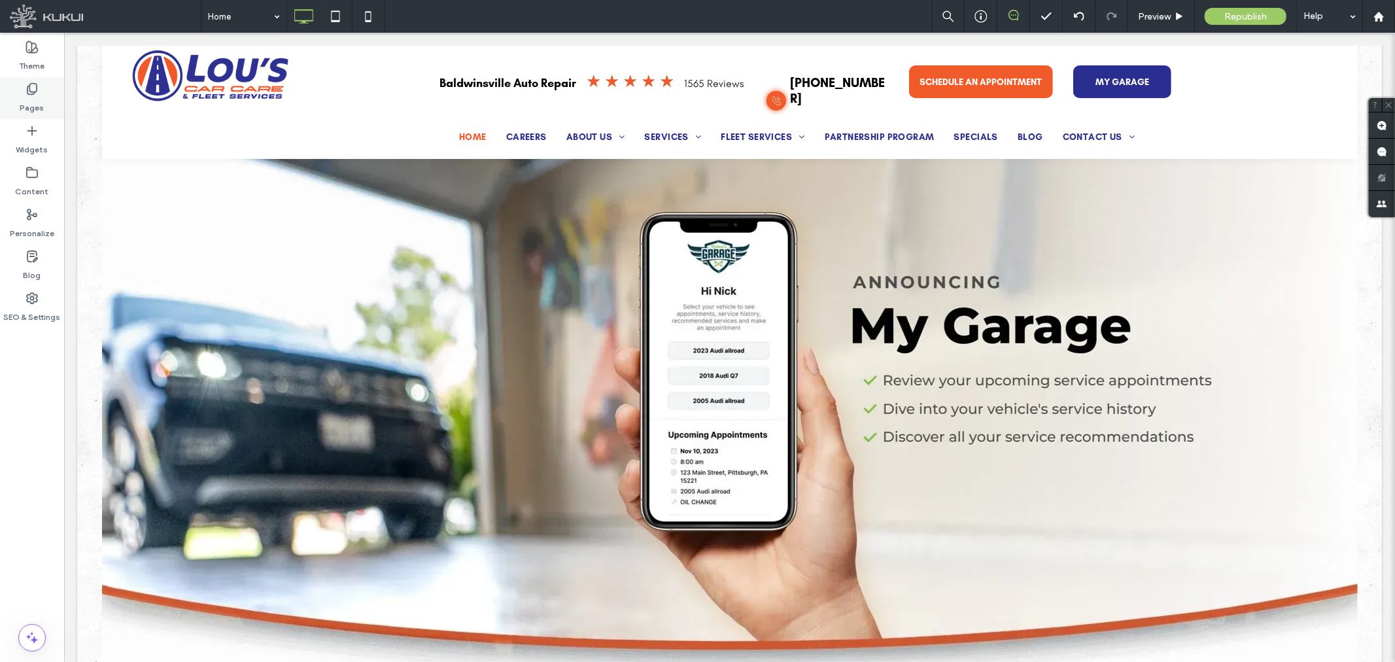
click at [28, 95] on label "Pages" at bounding box center [32, 104] width 24 height 18
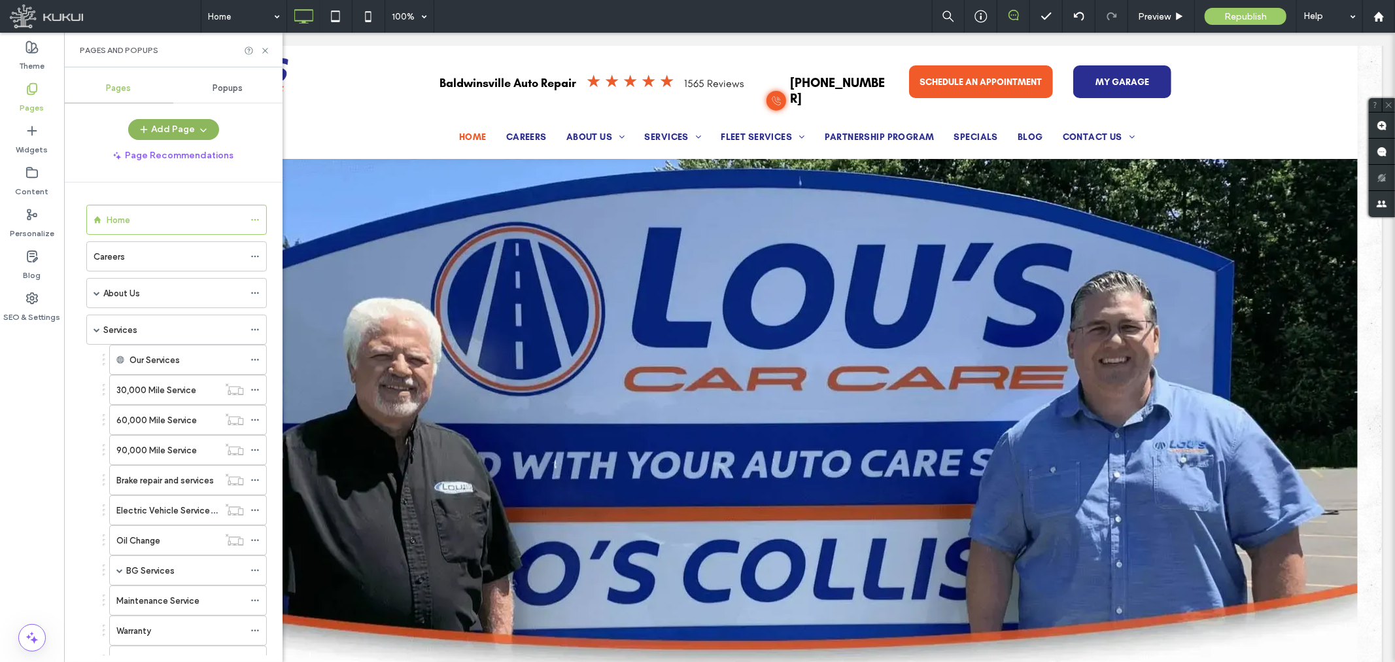
click at [181, 125] on button "Add Page" at bounding box center [173, 129] width 91 height 21
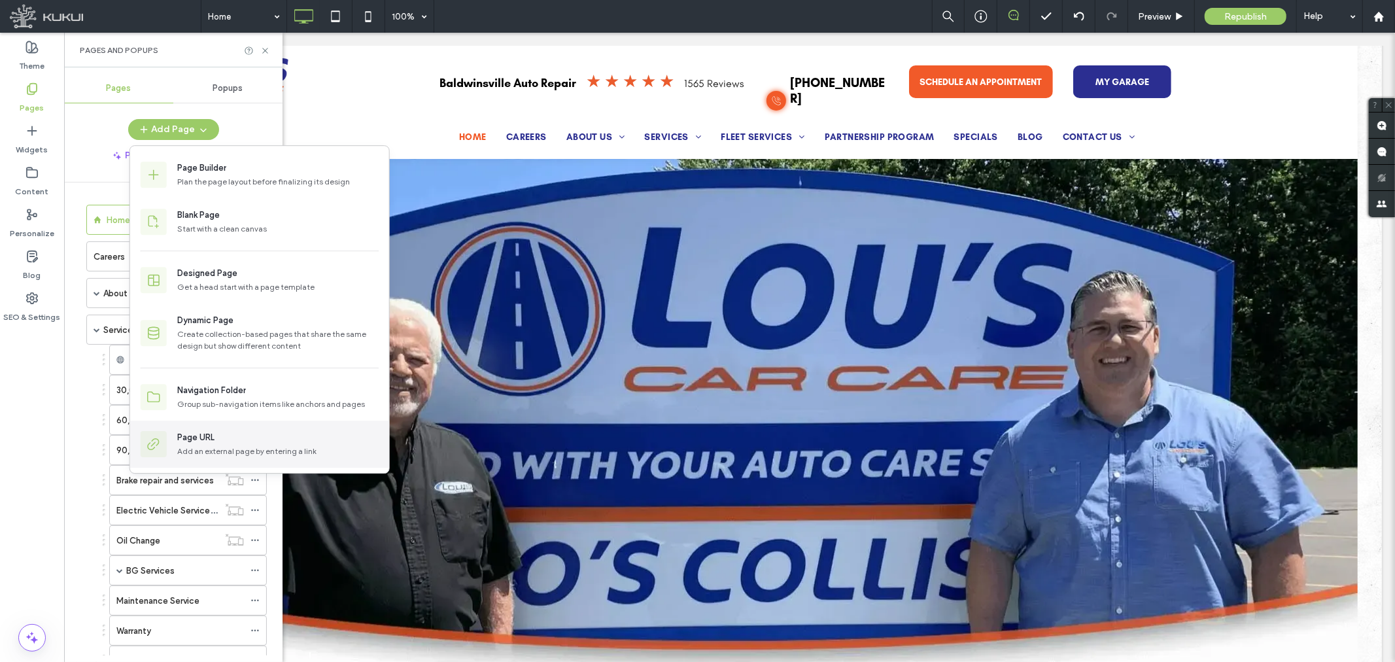
click at [225, 429] on div "Page URL Add an external page by entering a link" at bounding box center [259, 444] width 259 height 47
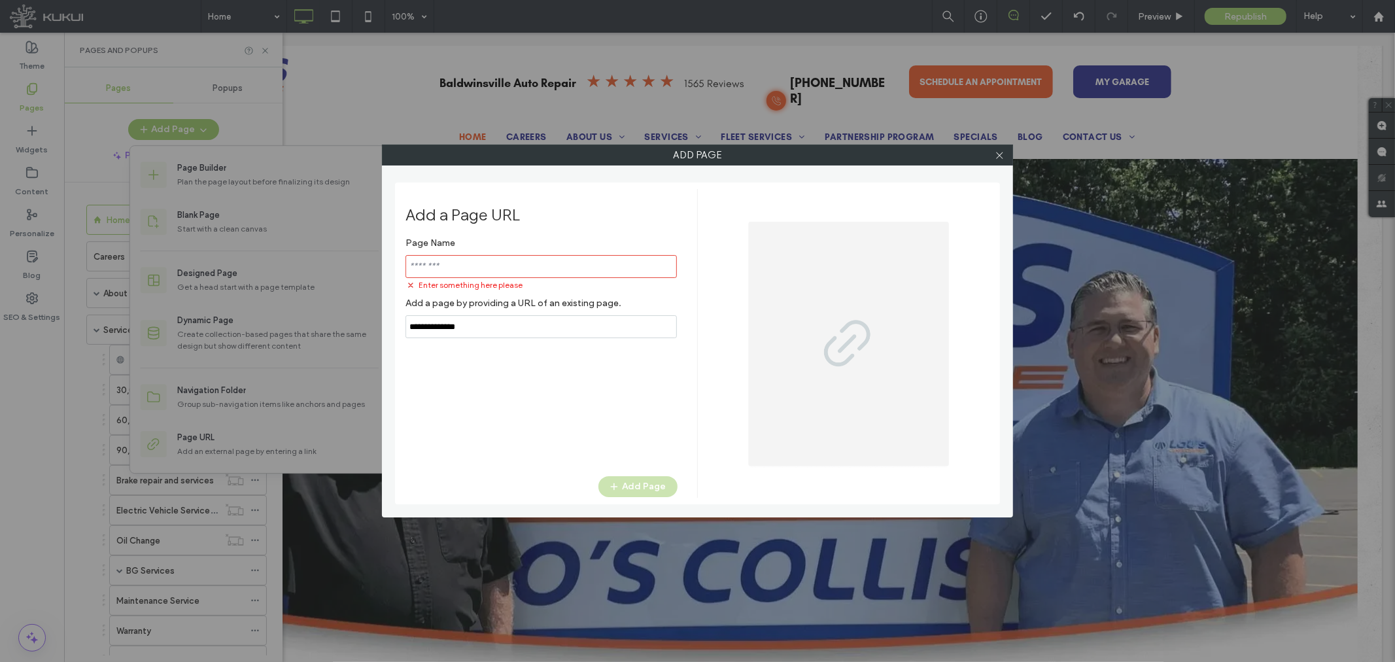
drag, startPoint x: 443, startPoint y: 319, endPoint x: 362, endPoint y: 319, distance: 81.8
click at [365, 320] on div "Add Page Add a Page URL Page Name Enter something here please Add a page by pro…" at bounding box center [697, 331] width 1395 height 662
paste input "**********"
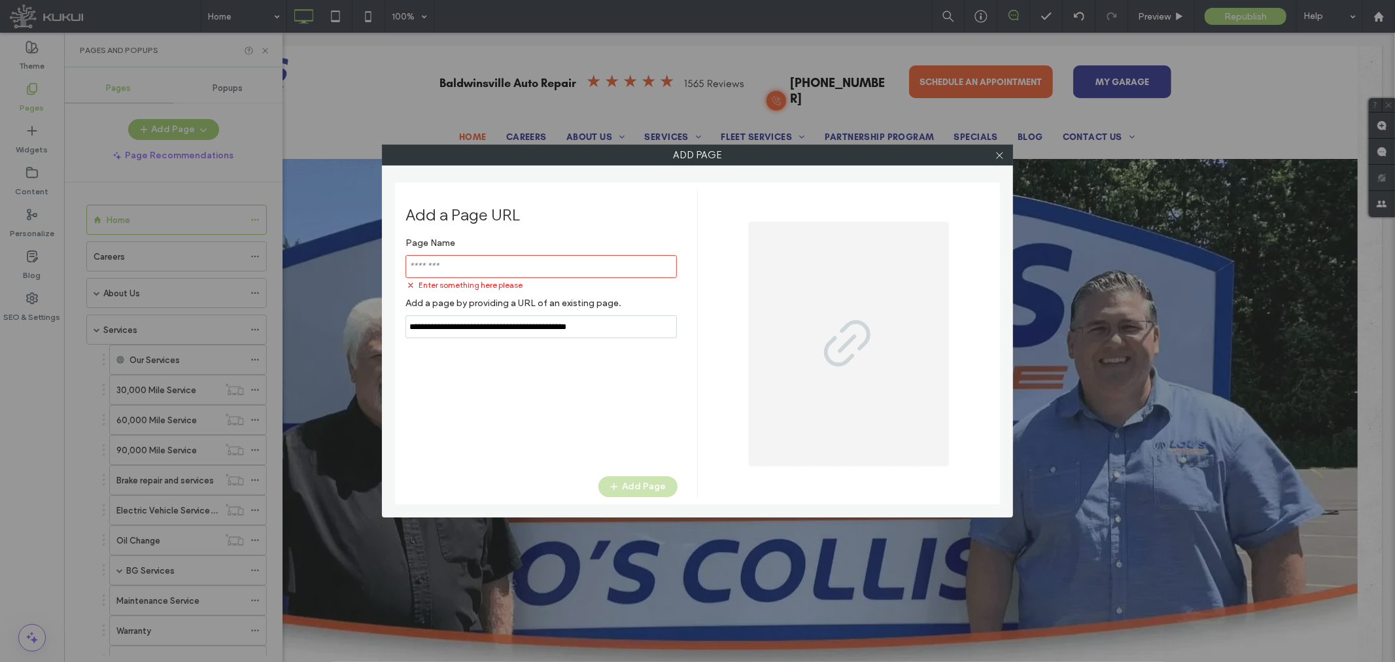
type input "**********"
click at [474, 272] on input "notEmpty" at bounding box center [541, 266] width 271 height 23
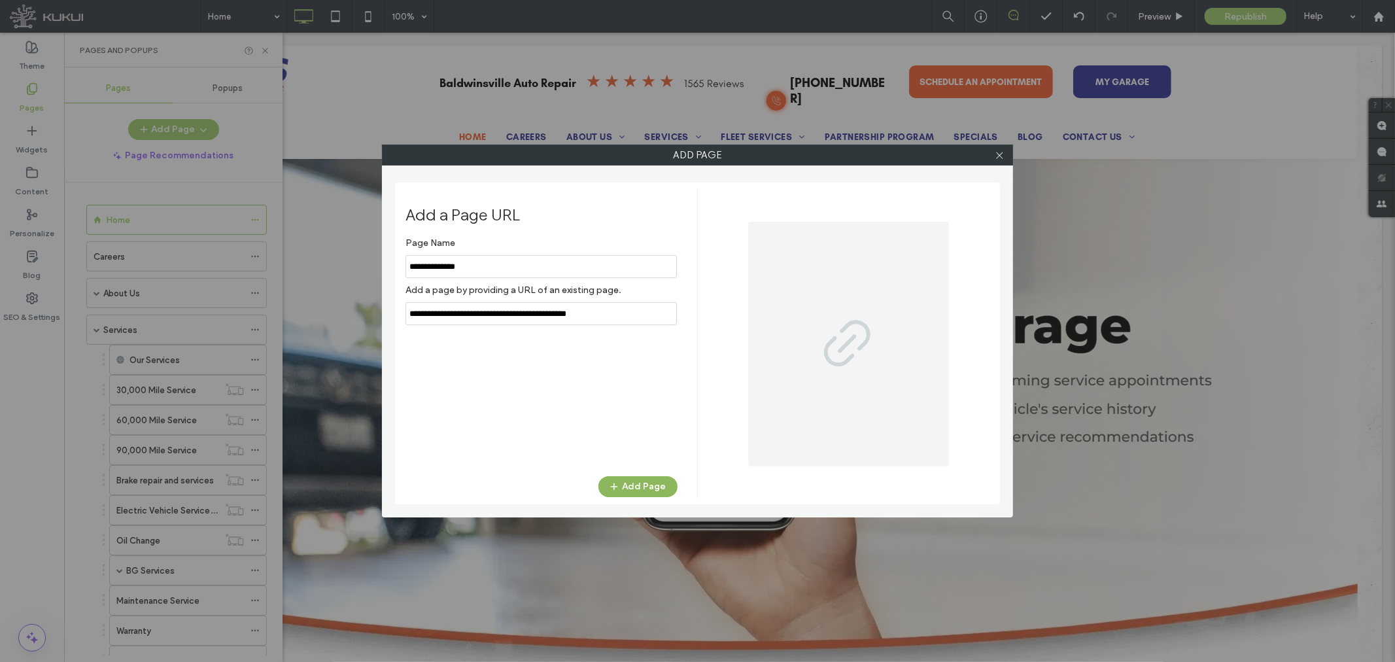
type input "**********"
click at [634, 485] on button "Add Page" at bounding box center [637, 486] width 79 height 21
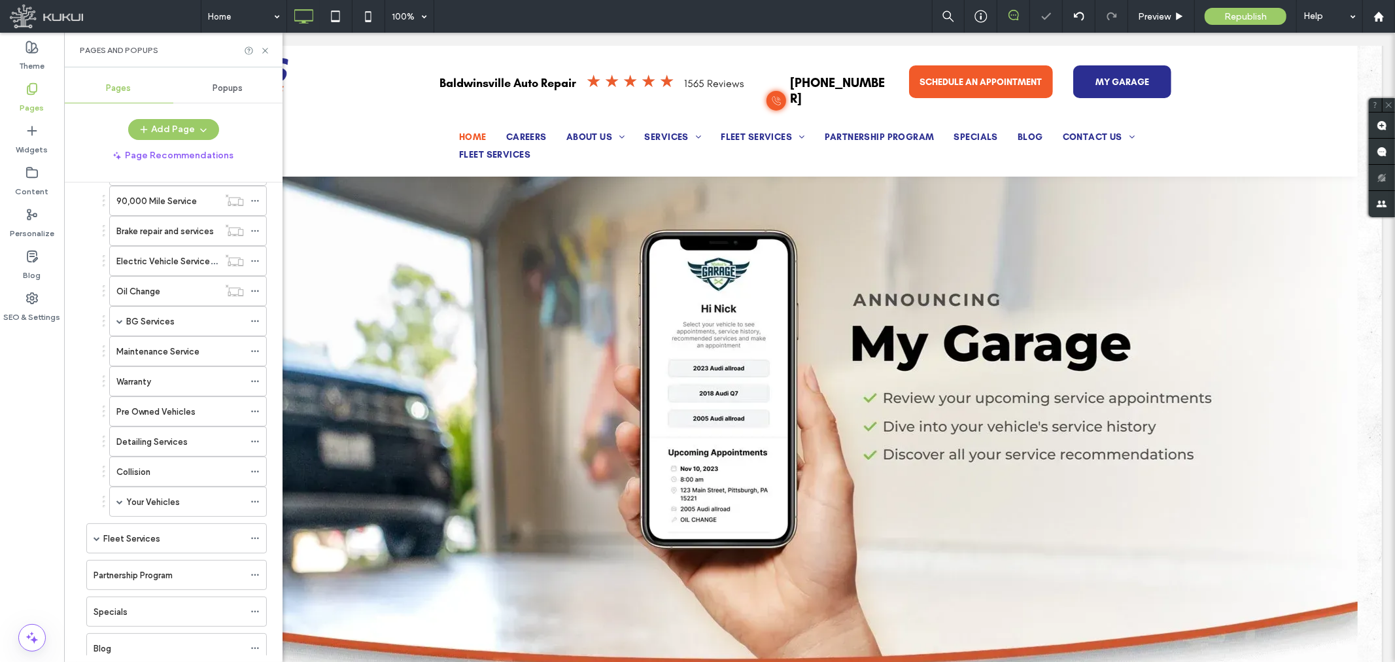
scroll to position [550, 0]
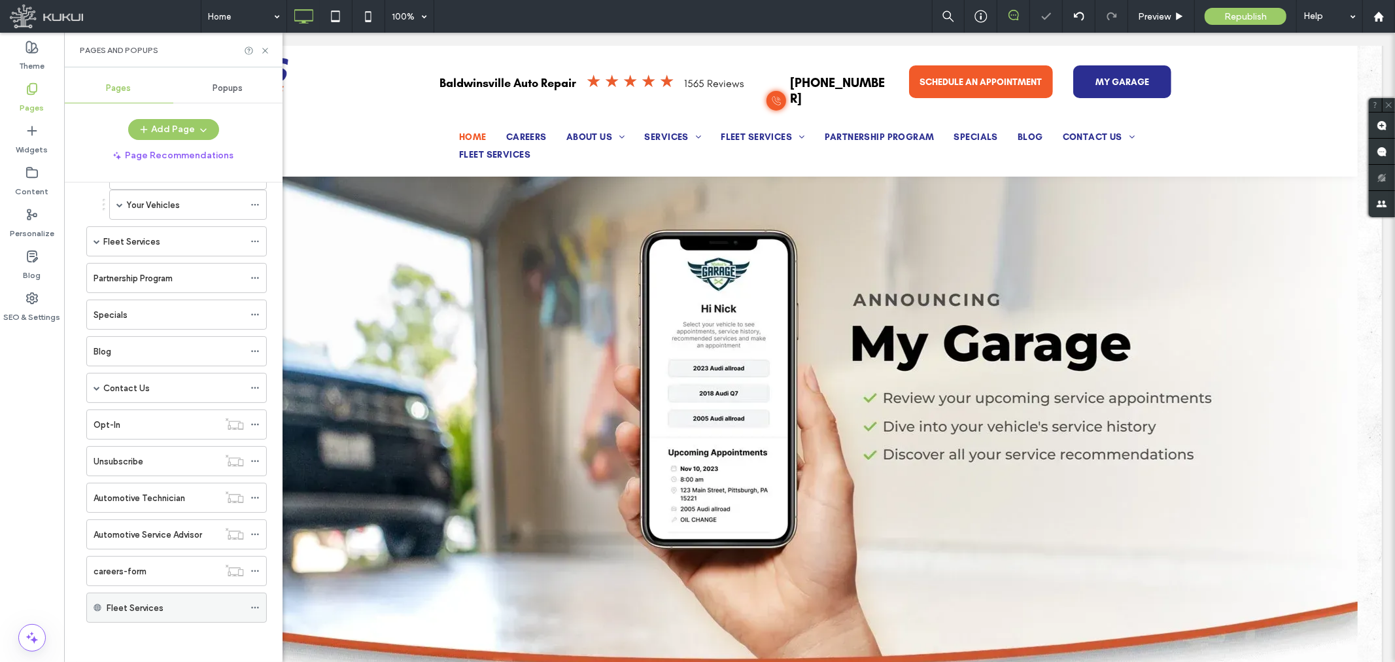
click at [257, 606] on icon at bounding box center [255, 607] width 9 height 9
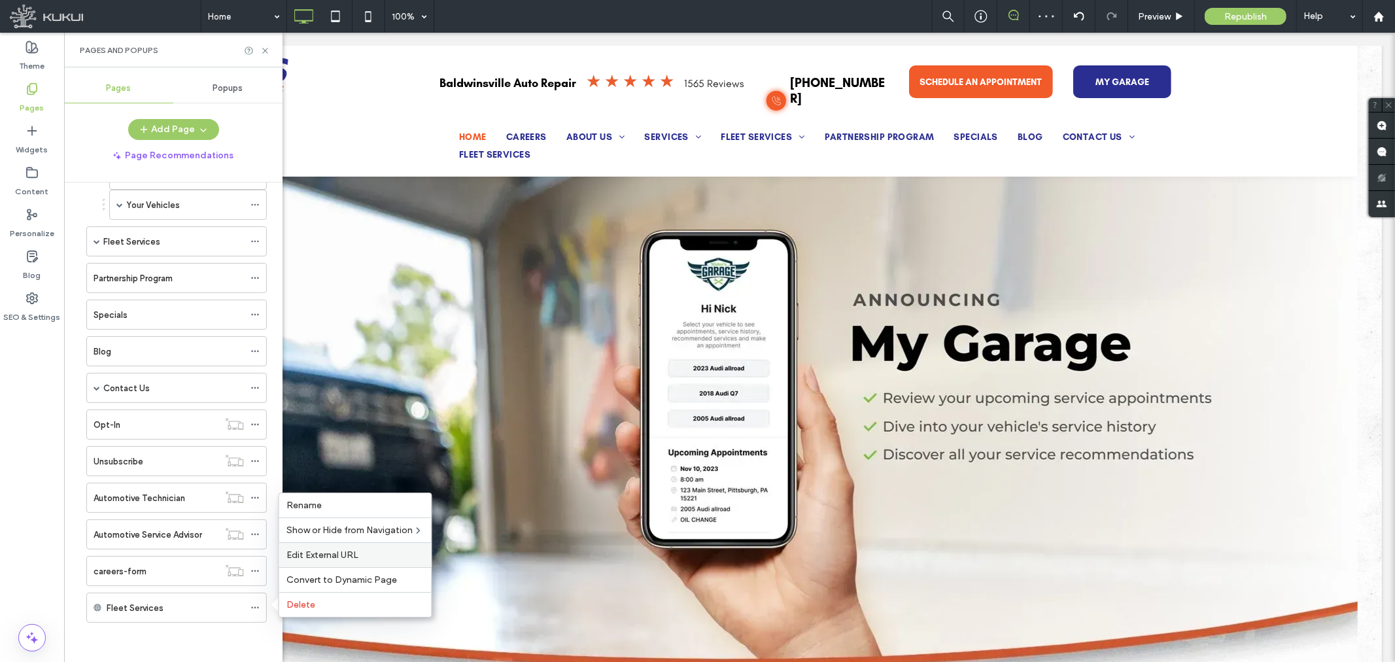
click at [322, 553] on span "Edit External URL" at bounding box center [323, 554] width 72 height 11
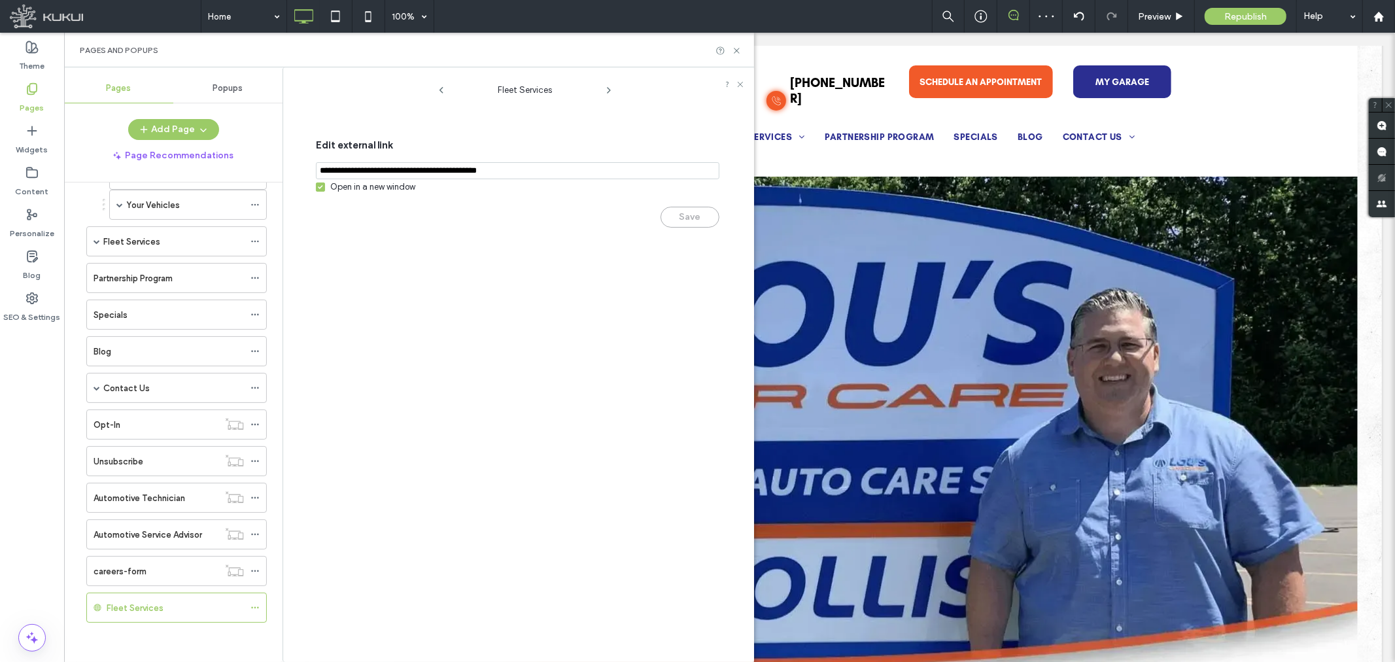
click at [360, 188] on div "Open in a new window" at bounding box center [372, 187] width 85 height 13
click at [701, 220] on button "Save" at bounding box center [690, 217] width 59 height 21
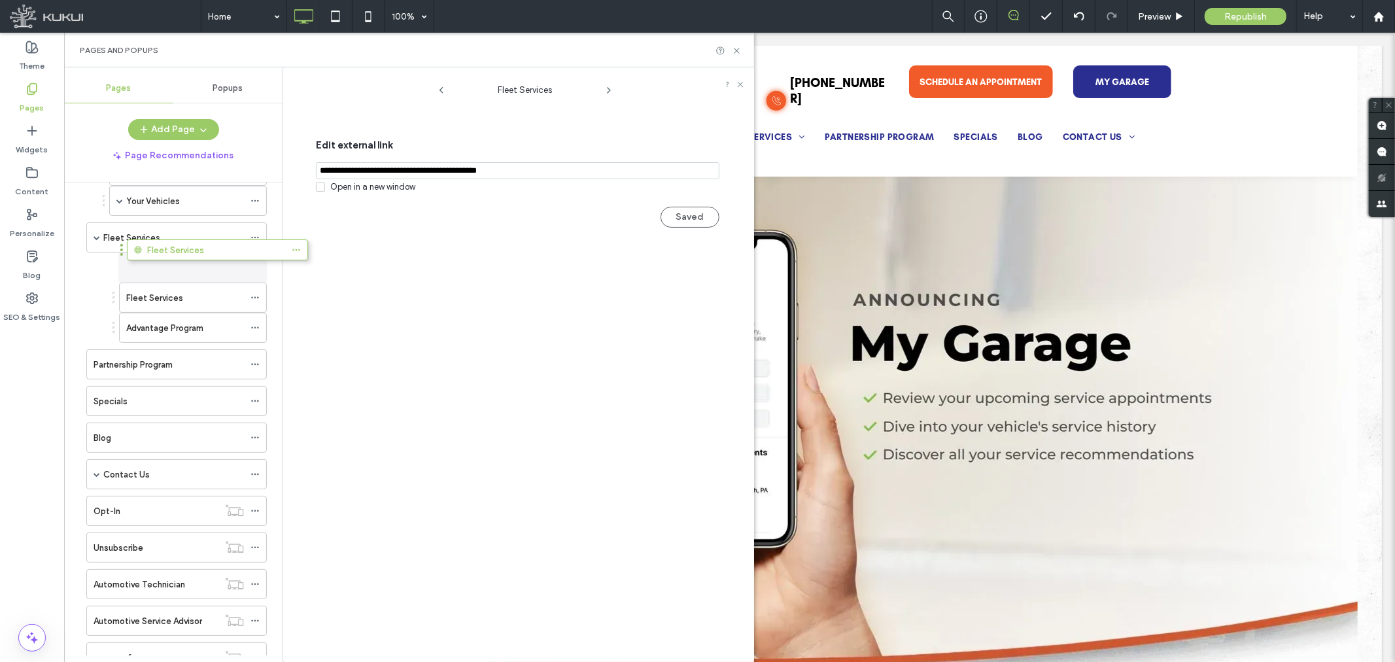
drag, startPoint x: 81, startPoint y: 606, endPoint x: 122, endPoint y: 253, distance: 355.5
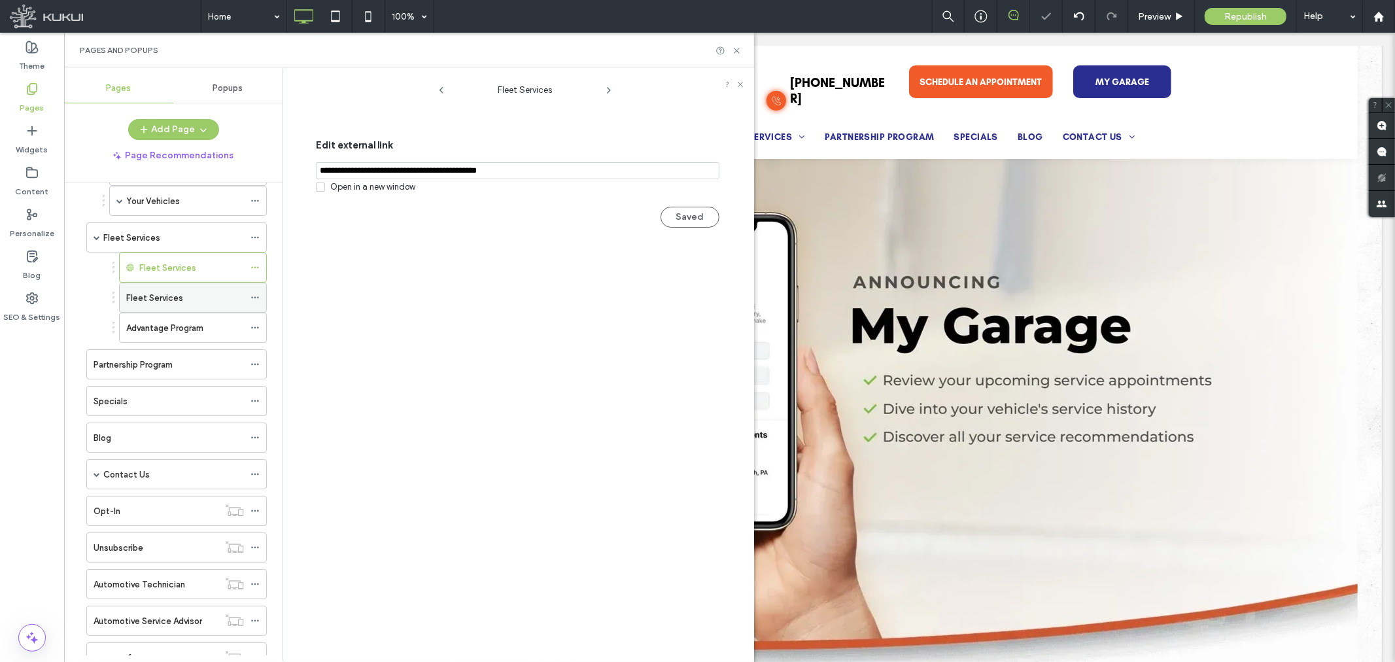
click at [257, 302] on icon at bounding box center [255, 297] width 9 height 9
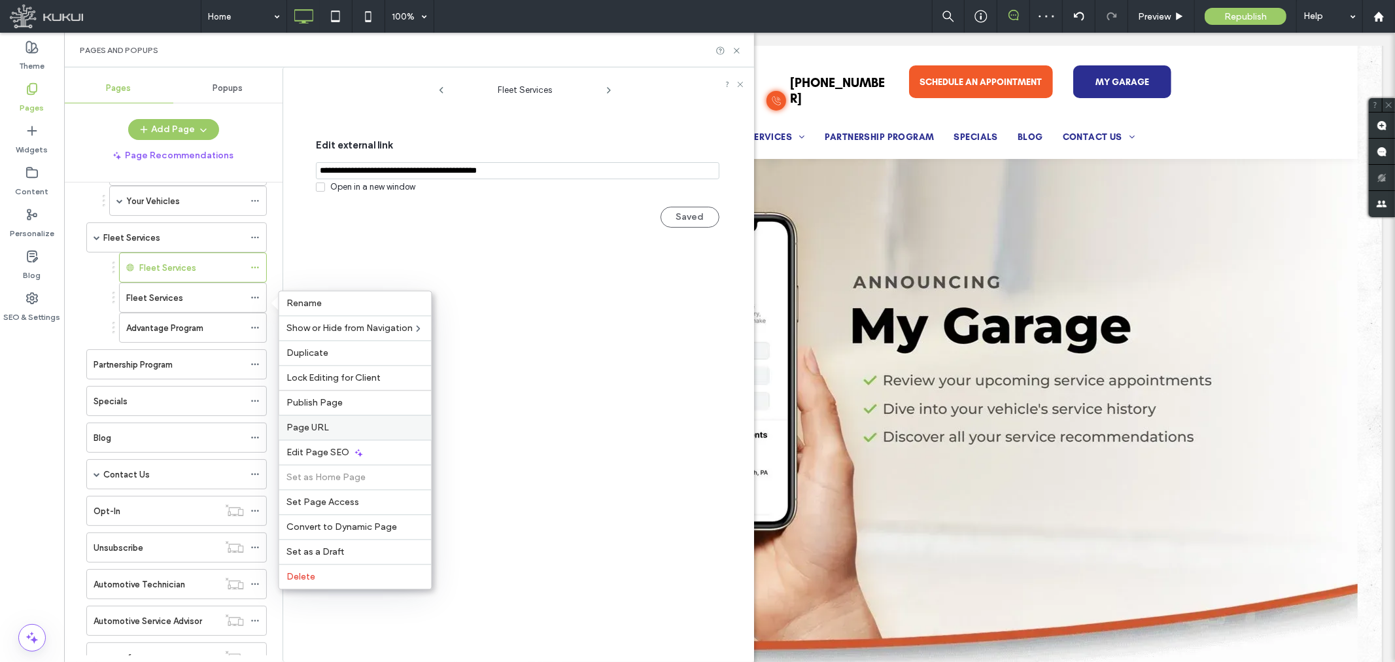
click at [314, 422] on span "Page URL" at bounding box center [308, 427] width 43 height 11
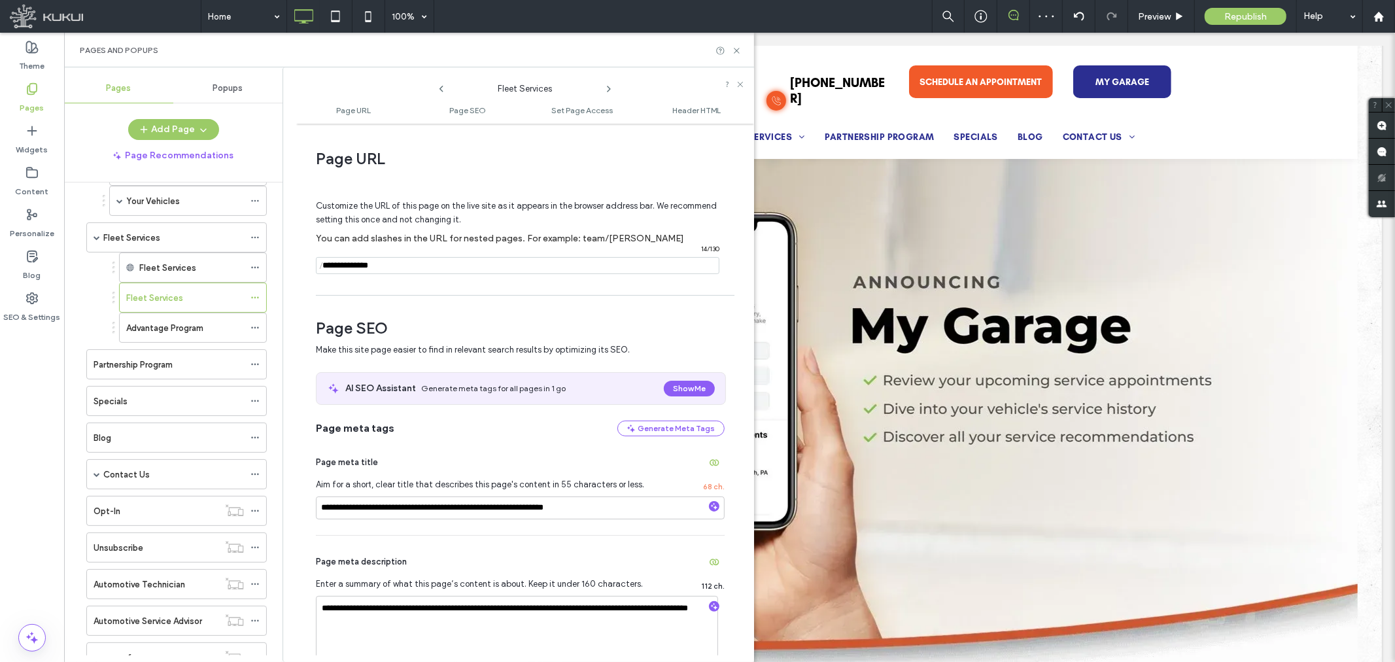
drag, startPoint x: 394, startPoint y: 264, endPoint x: 328, endPoint y: 266, distance: 66.1
click at [314, 267] on div "**********" at bounding box center [525, 392] width 458 height 525
drag, startPoint x: 735, startPoint y: 50, endPoint x: 670, endPoint y: 10, distance: 76.1
click at [735, 50] on icon at bounding box center [737, 51] width 10 height 10
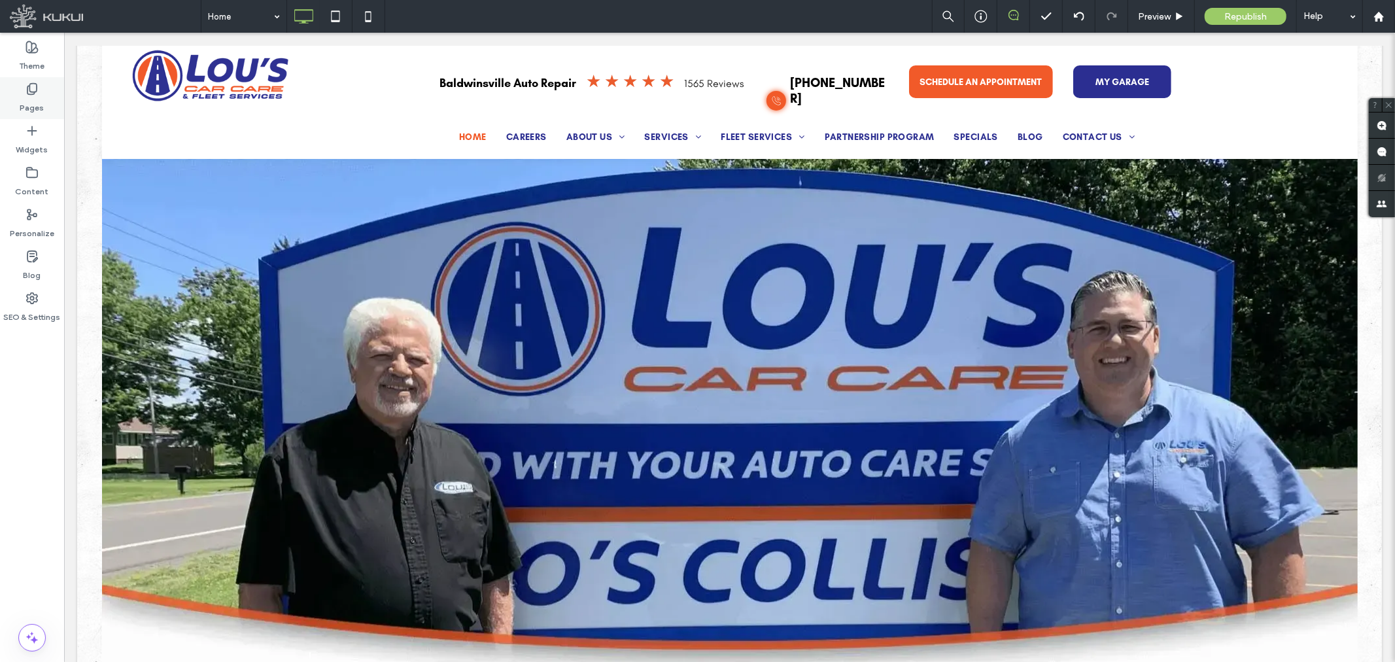
click at [20, 103] on label "Pages" at bounding box center [32, 104] width 24 height 18
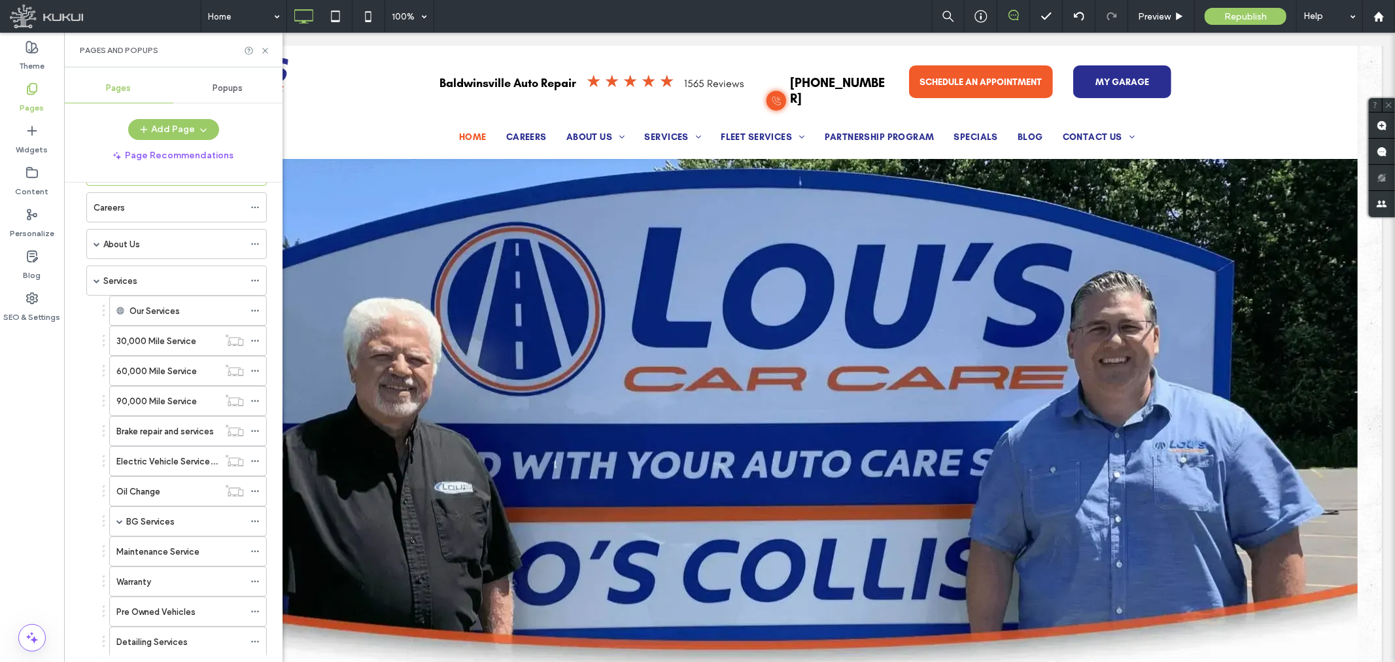
scroll to position [0, 0]
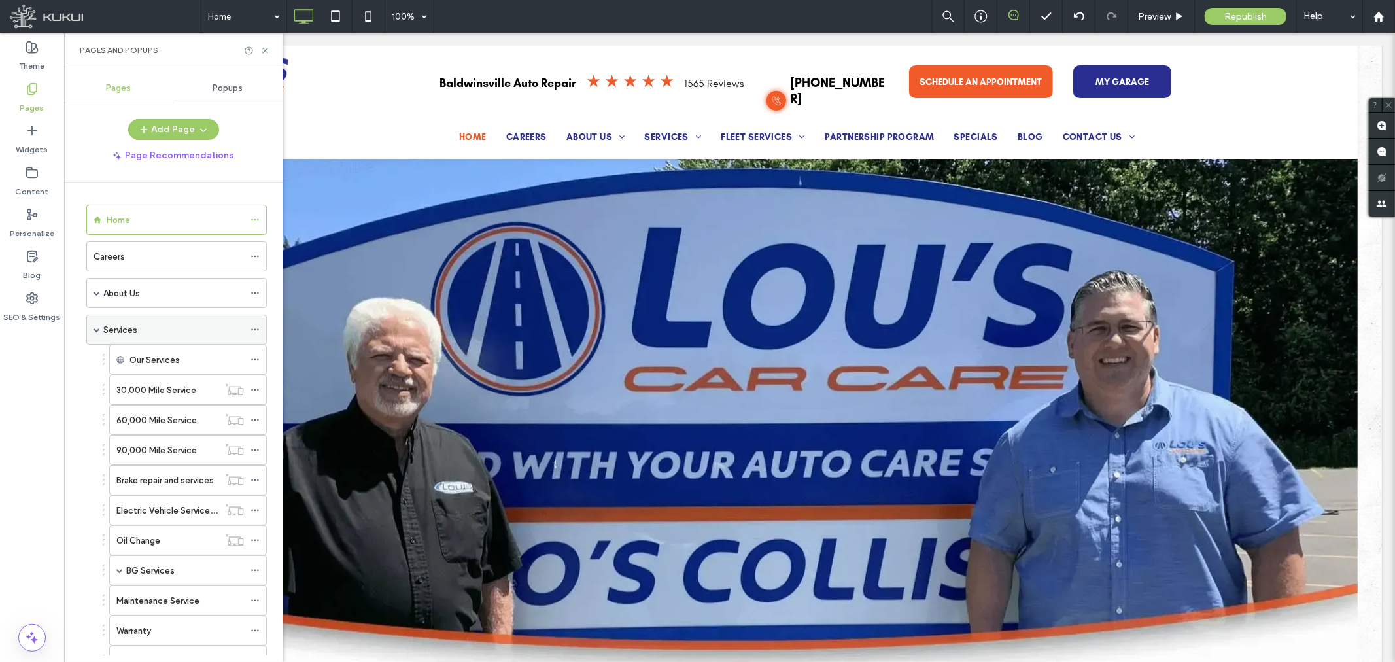
click at [98, 327] on span at bounding box center [97, 329] width 7 height 7
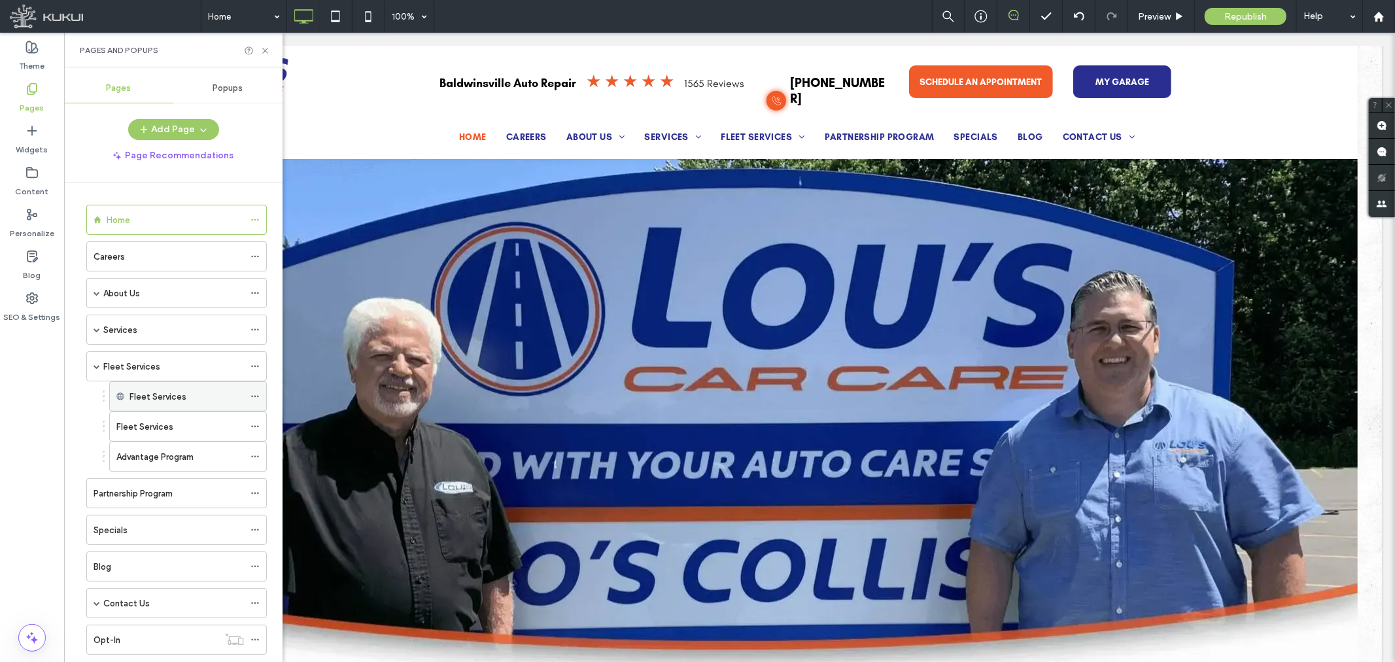
click at [257, 394] on icon at bounding box center [255, 396] width 9 height 9
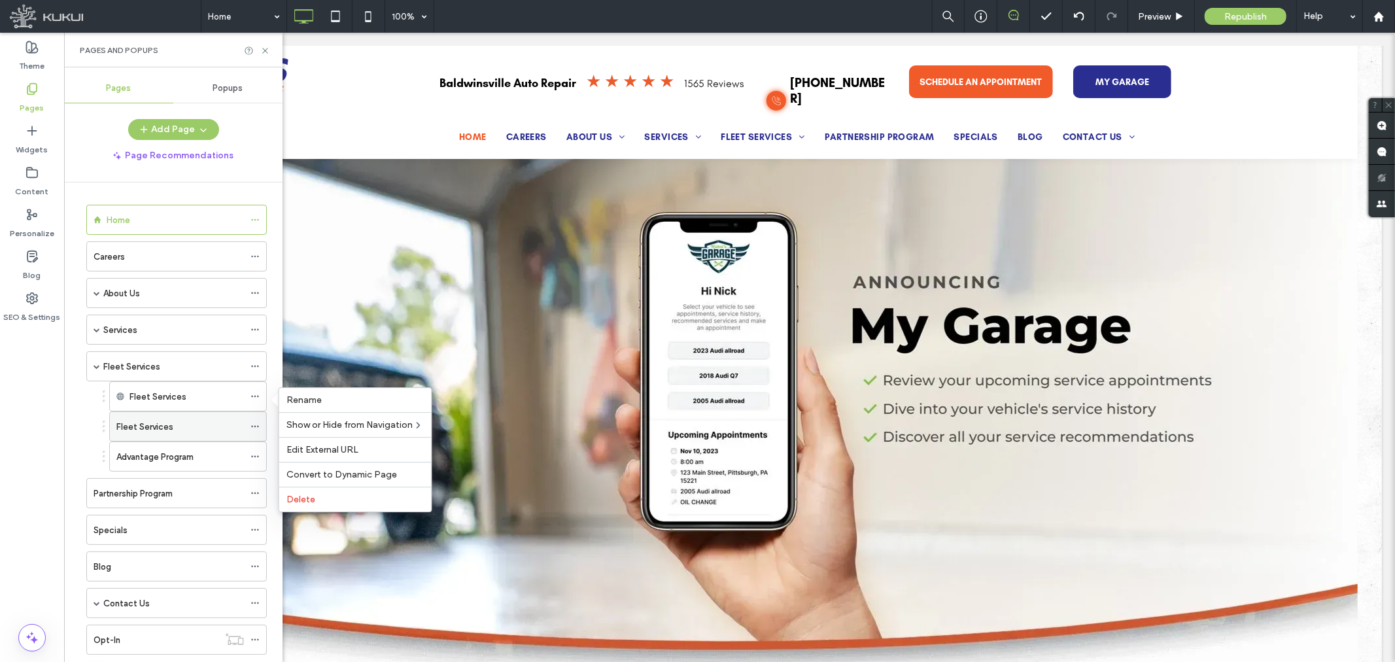
click at [258, 425] on icon at bounding box center [255, 426] width 9 height 9
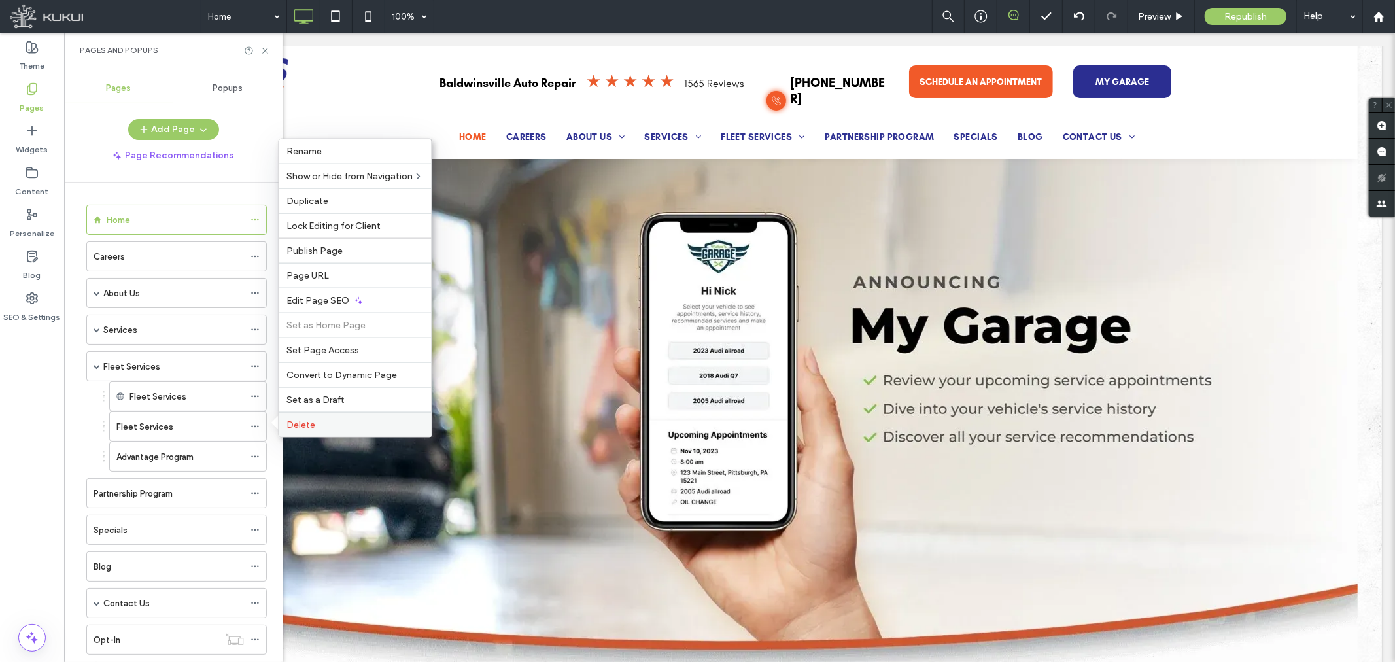
click at [315, 422] on span "Delete" at bounding box center [301, 424] width 29 height 11
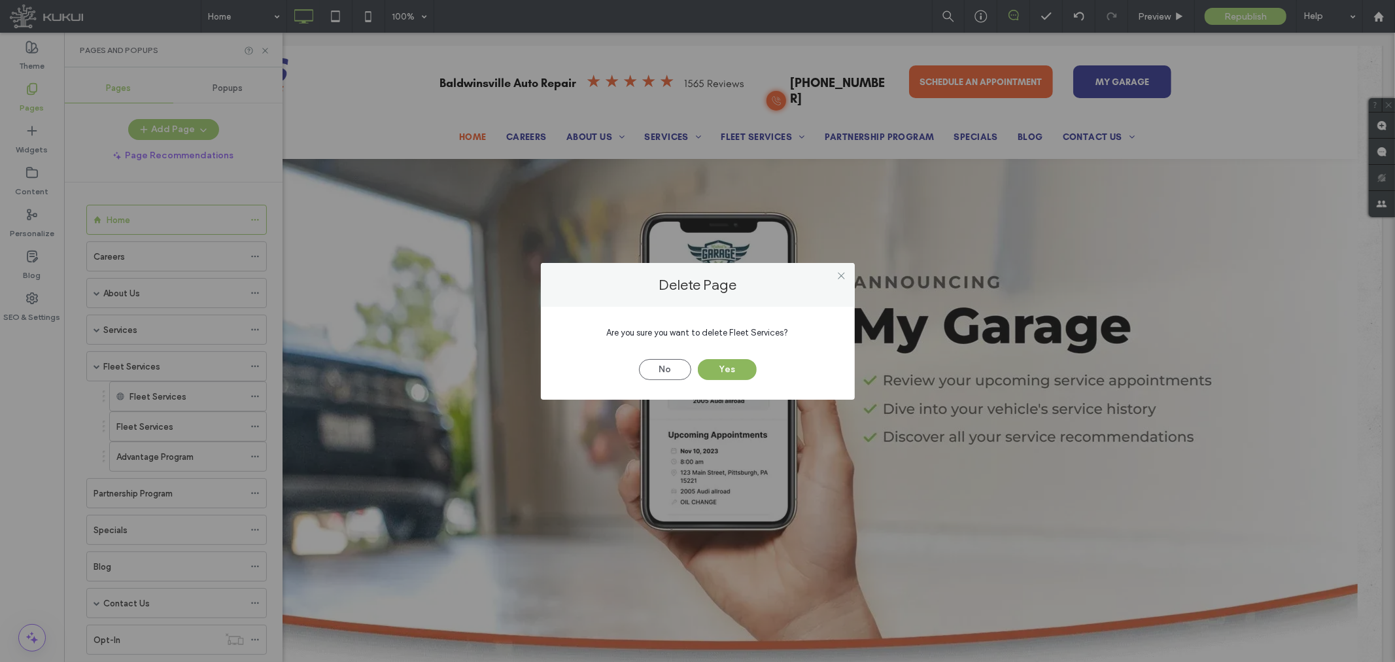
click at [727, 368] on button "Yes" at bounding box center [727, 369] width 59 height 21
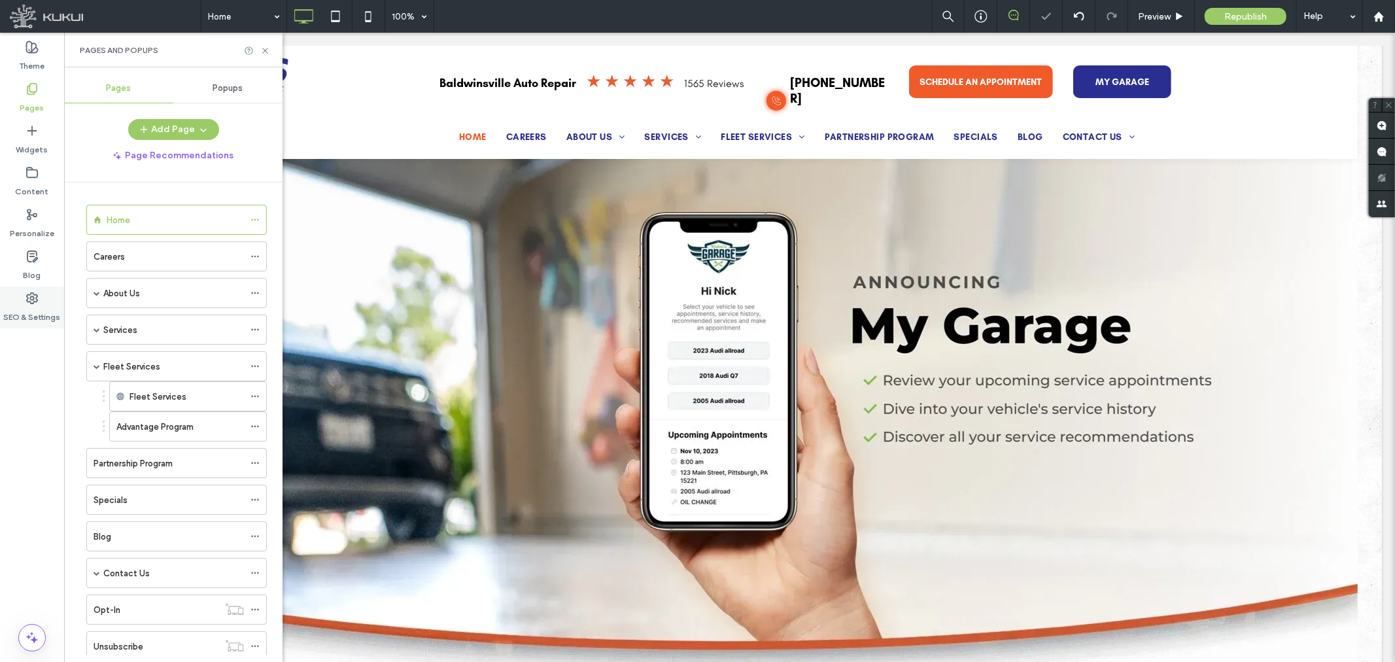
click at [34, 308] on label "SEO & Settings" at bounding box center [32, 314] width 57 height 18
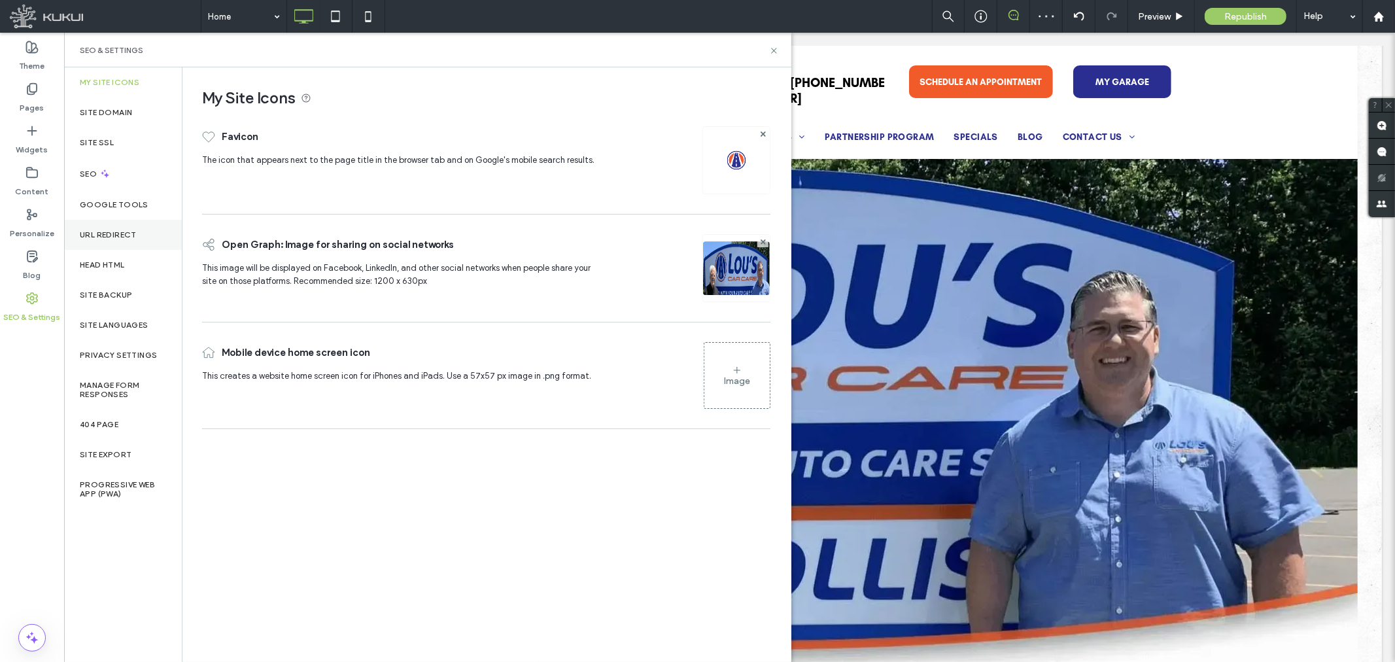
click at [111, 232] on label "URL Redirect" at bounding box center [108, 234] width 57 height 9
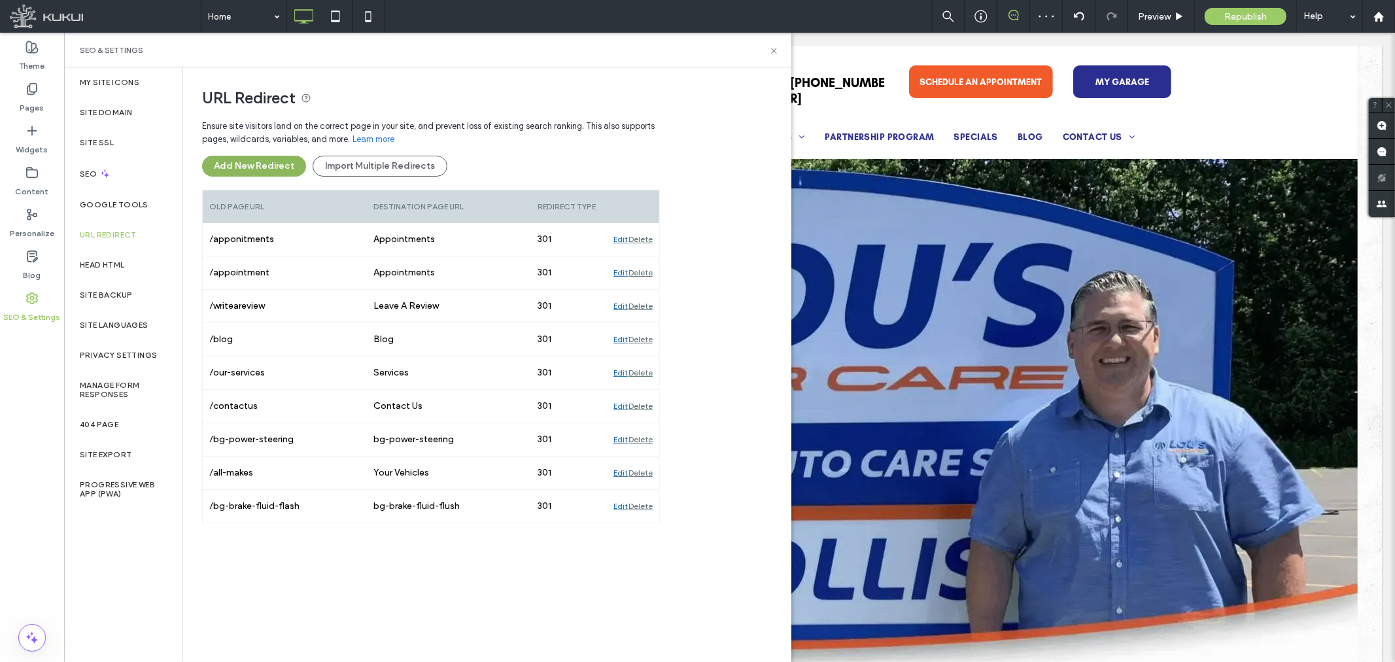
click at [276, 160] on button "Add New Redirect" at bounding box center [254, 166] width 104 height 21
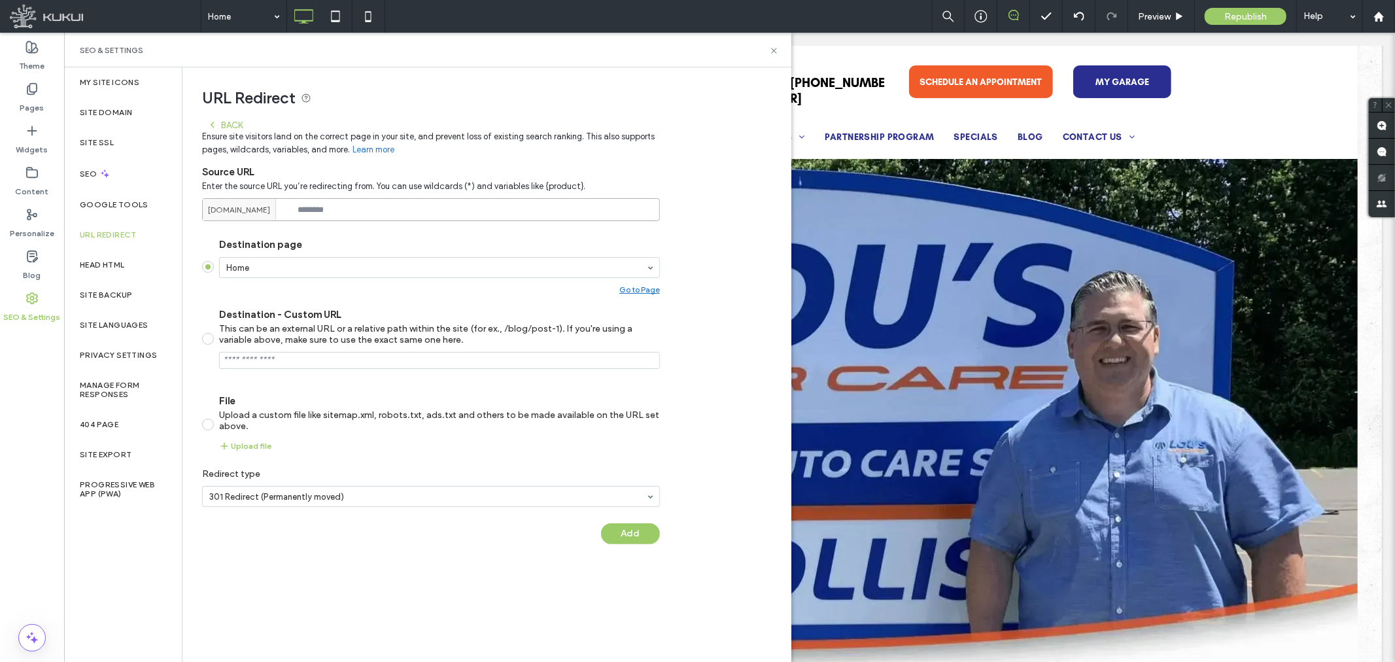
click at [354, 205] on input at bounding box center [431, 209] width 458 height 23
paste input "**********"
type input "**********"
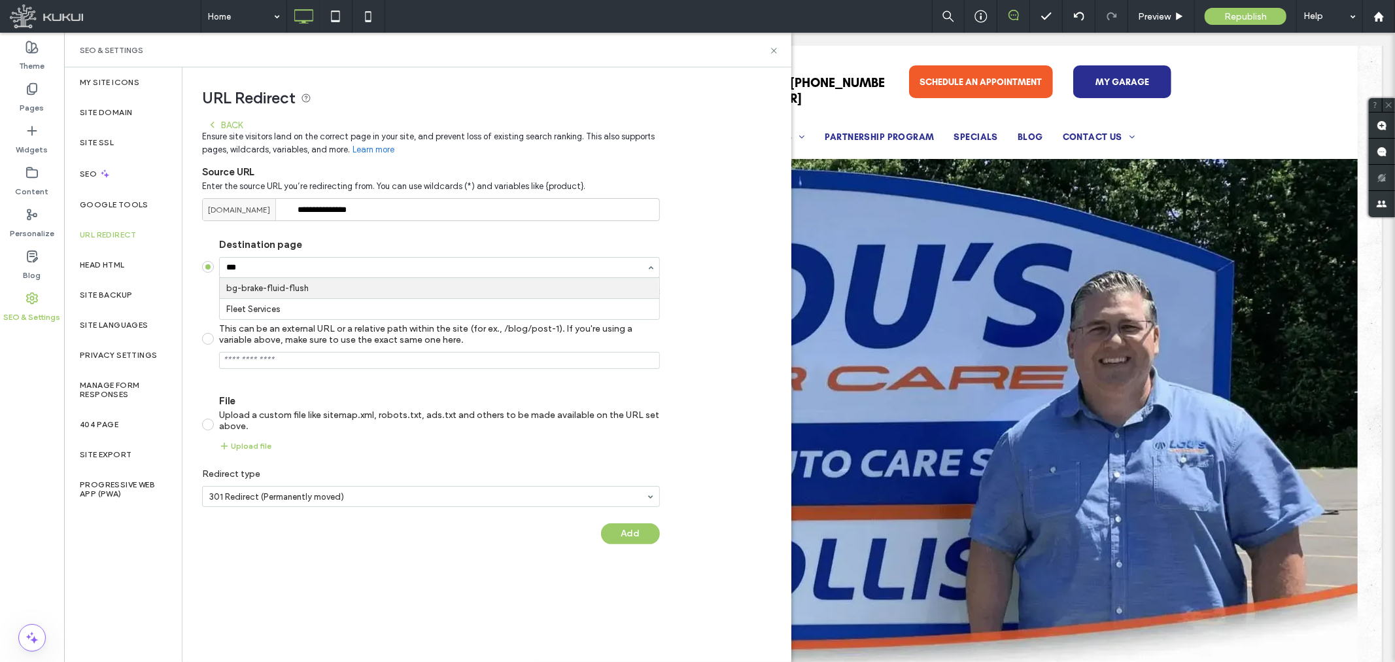
type input "****"
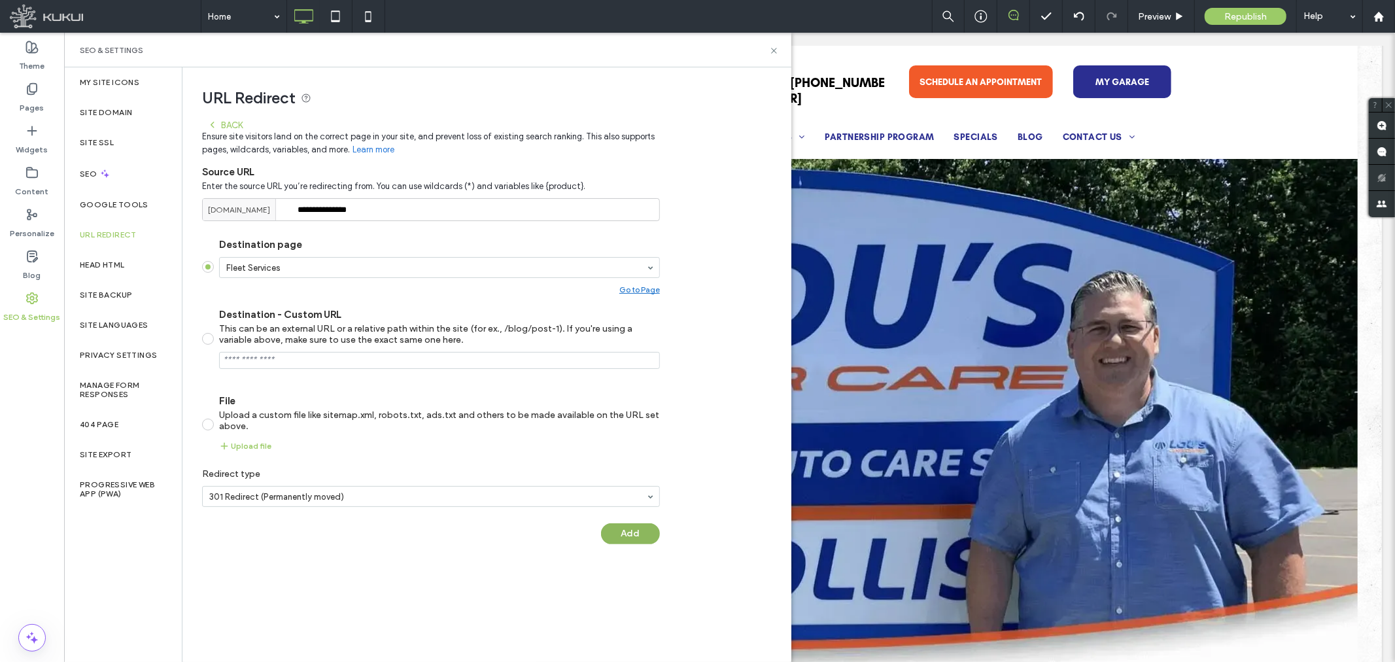
click at [634, 537] on button "Add" at bounding box center [630, 533] width 59 height 21
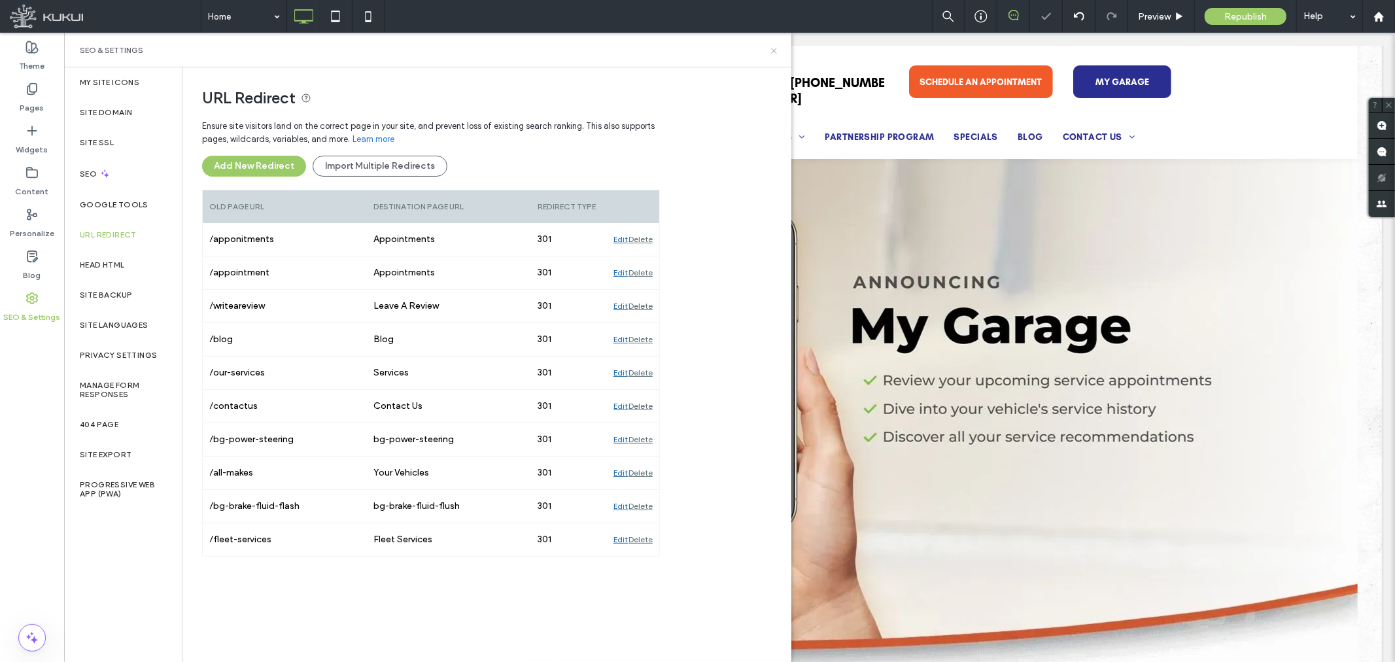
click at [772, 49] on icon at bounding box center [774, 51] width 10 height 10
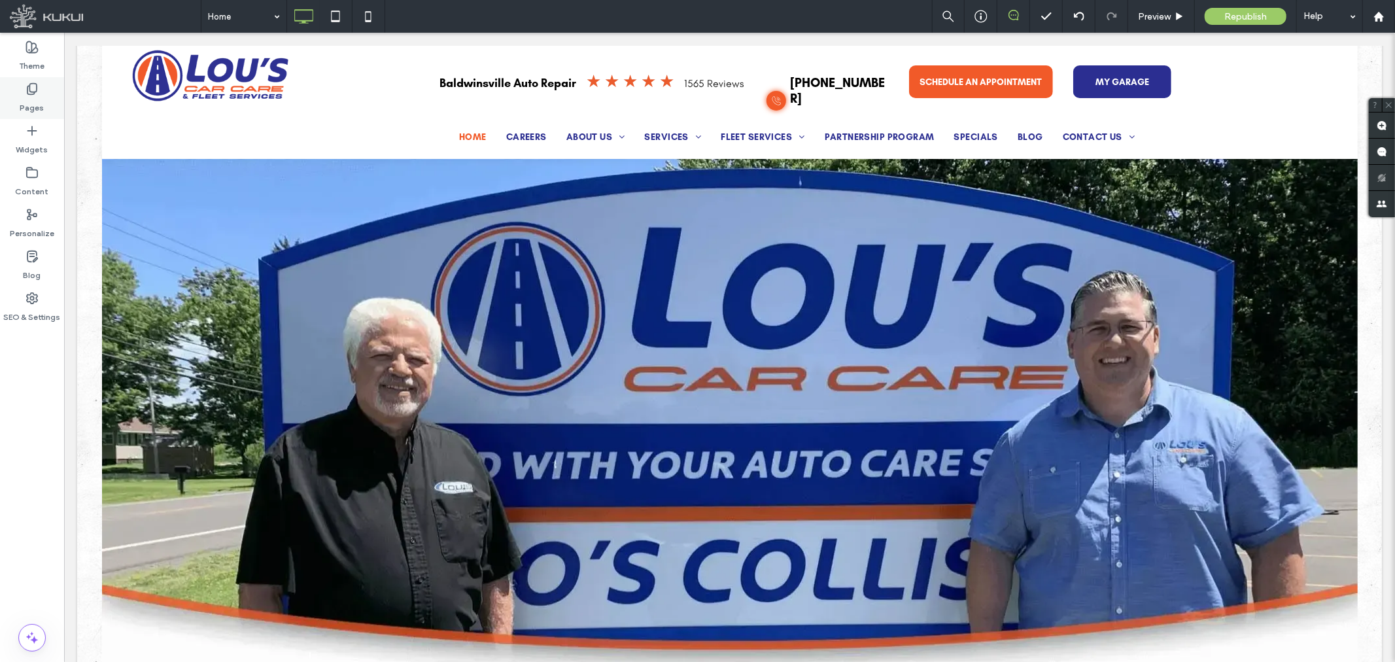
click at [18, 82] on div "Pages" at bounding box center [32, 98] width 64 height 42
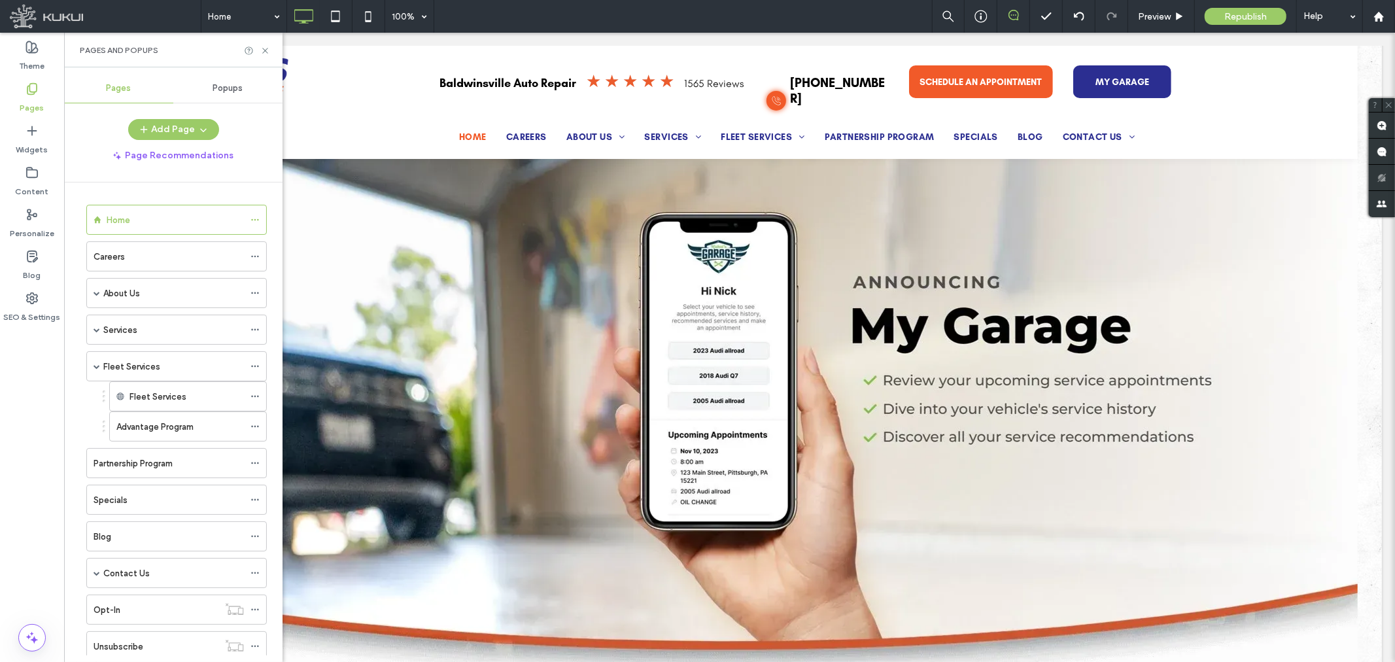
click at [196, 112] on div "Pages Popups Add Page Page Recommendations Home Careers About Us About Us About…" at bounding box center [173, 364] width 218 height 581
click at [192, 125] on button "Add Page" at bounding box center [173, 129] width 91 height 21
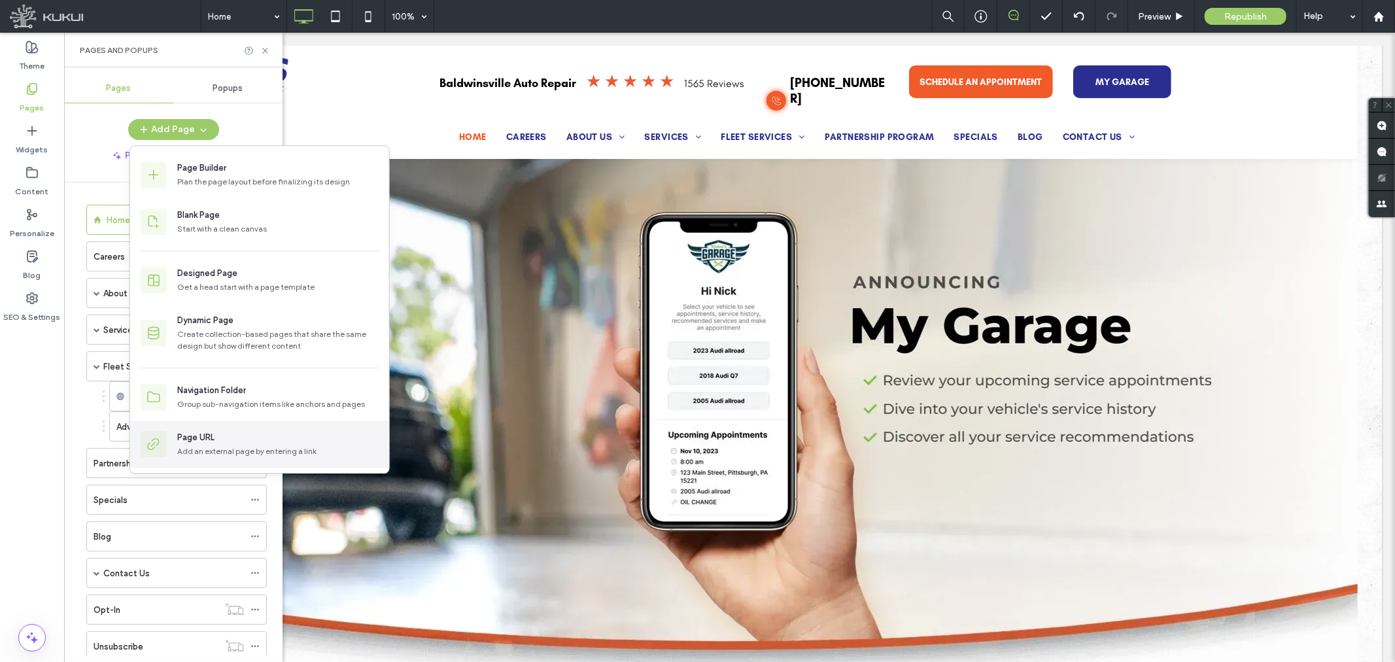
click at [232, 433] on div "Page URL" at bounding box center [277, 437] width 201 height 13
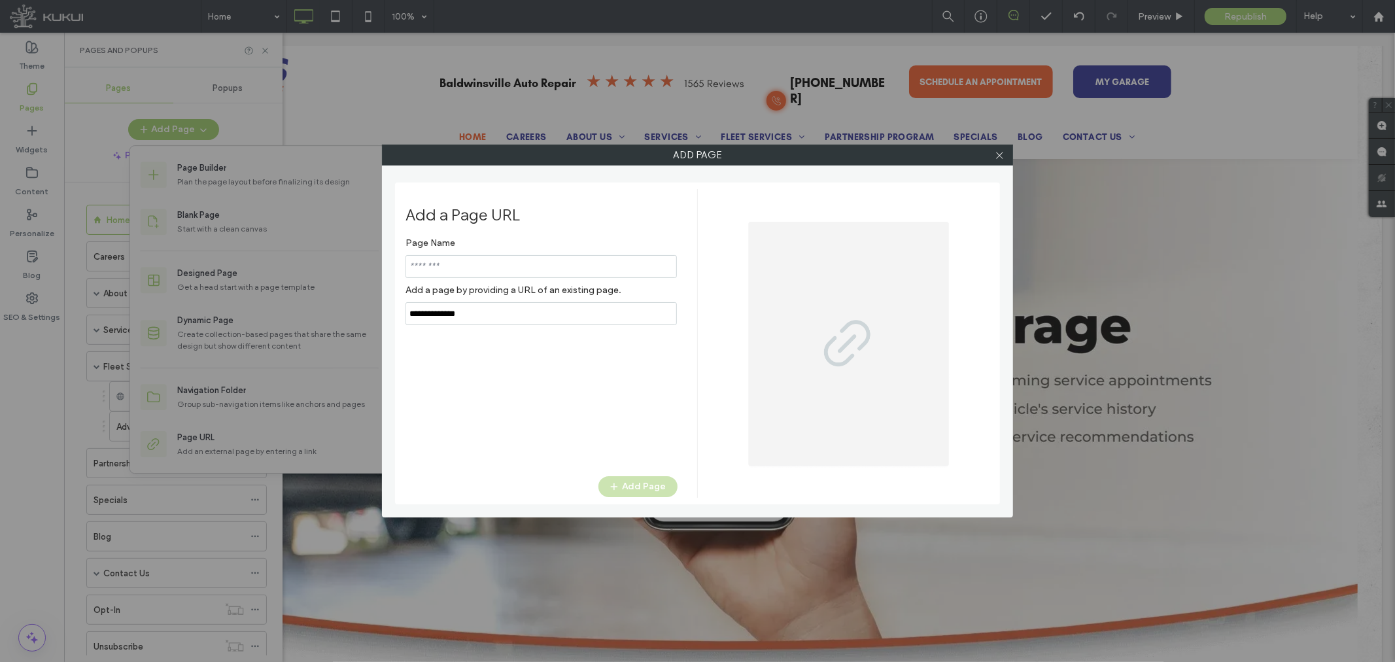
drag, startPoint x: 497, startPoint y: 265, endPoint x: 341, endPoint y: 266, distance: 155.7
click at [343, 266] on div "Add Page Add a Page URL Page Name Add a page by providing a URL of an existing …" at bounding box center [697, 331] width 1395 height 662
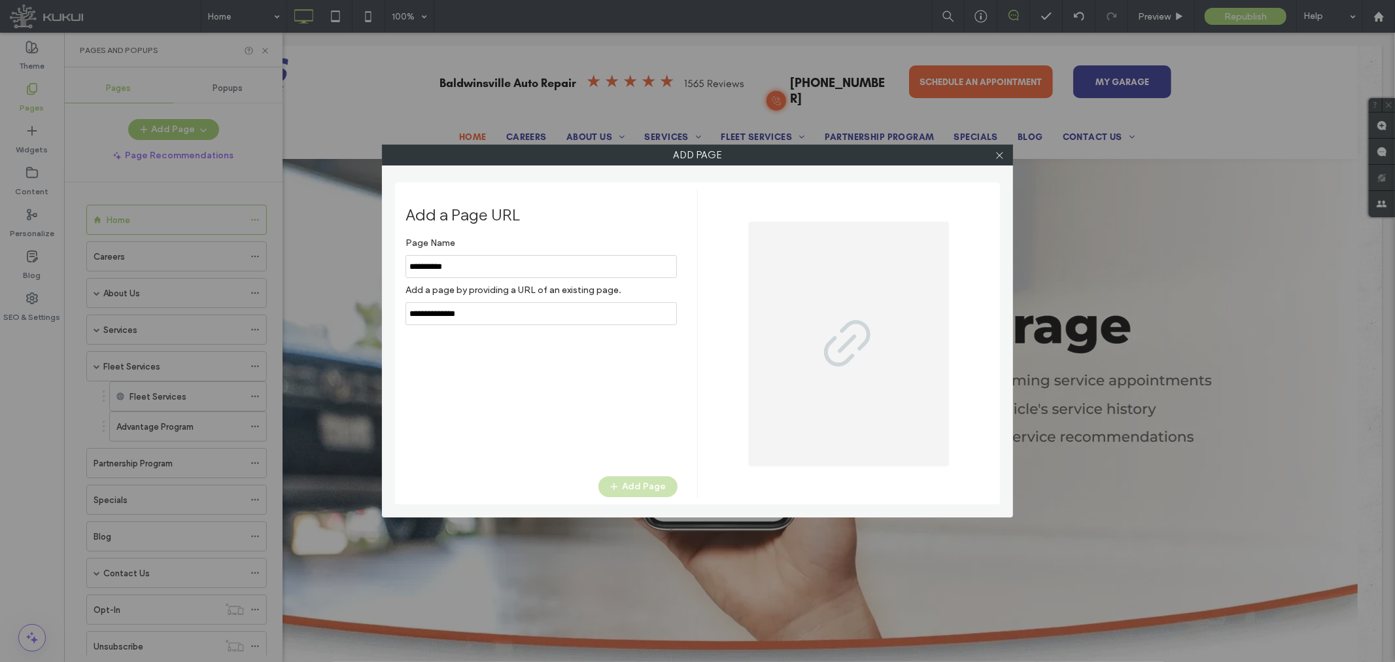
type input "**********"
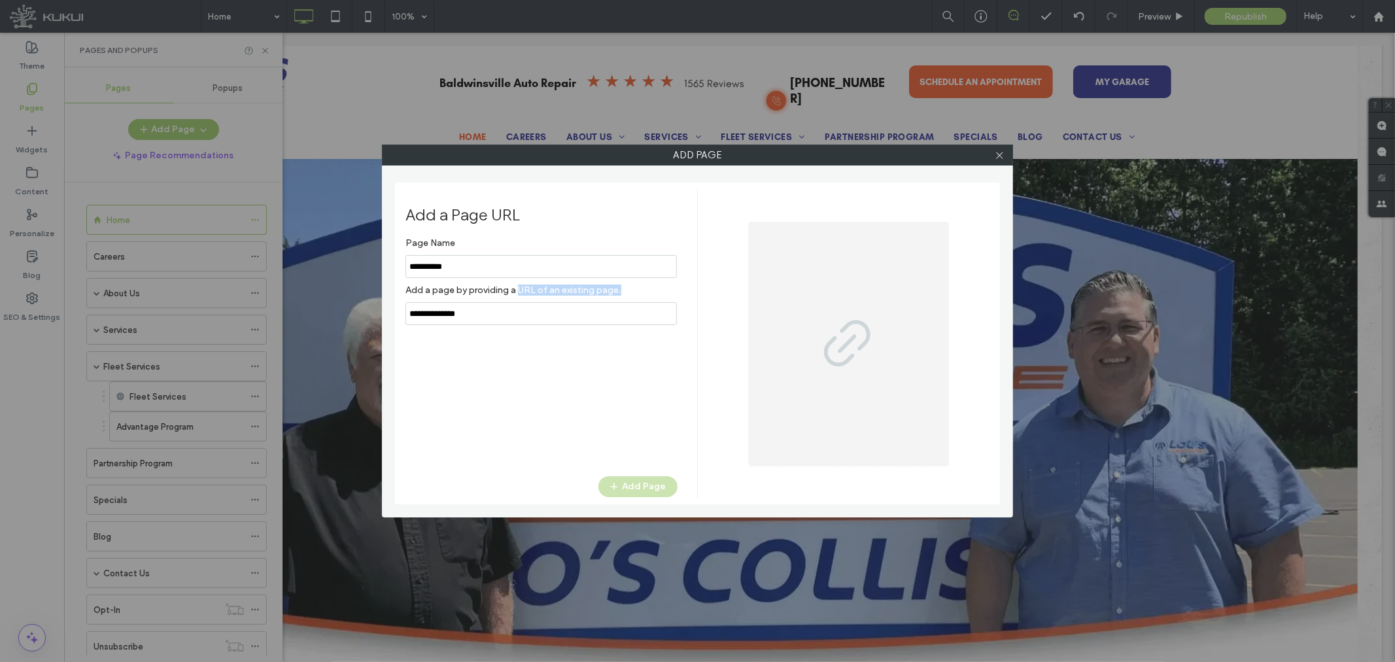
drag, startPoint x: 363, startPoint y: 309, endPoint x: 337, endPoint y: 317, distance: 27.3
click at [320, 316] on div "Add Page Add a Page URL Page Name Add a page by providing a URL of an existing …" at bounding box center [697, 331] width 1395 height 662
drag, startPoint x: 494, startPoint y: 322, endPoint x: 337, endPoint y: 317, distance: 157.7
click at [337, 317] on div "Add Page Add a Page URL Page Name Add a page by providing a URL of an existing …" at bounding box center [697, 331] width 1395 height 662
paste input "**********"
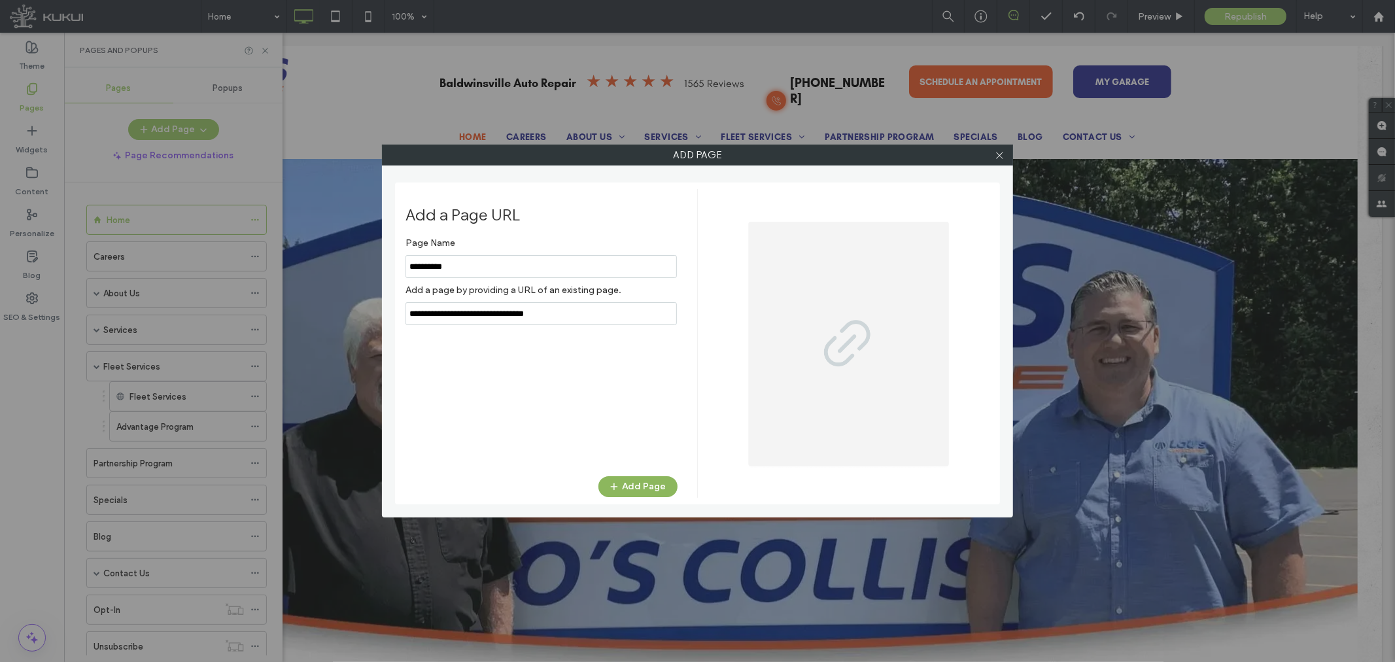
type input "**********"
click at [625, 478] on button "Add Page" at bounding box center [637, 486] width 79 height 21
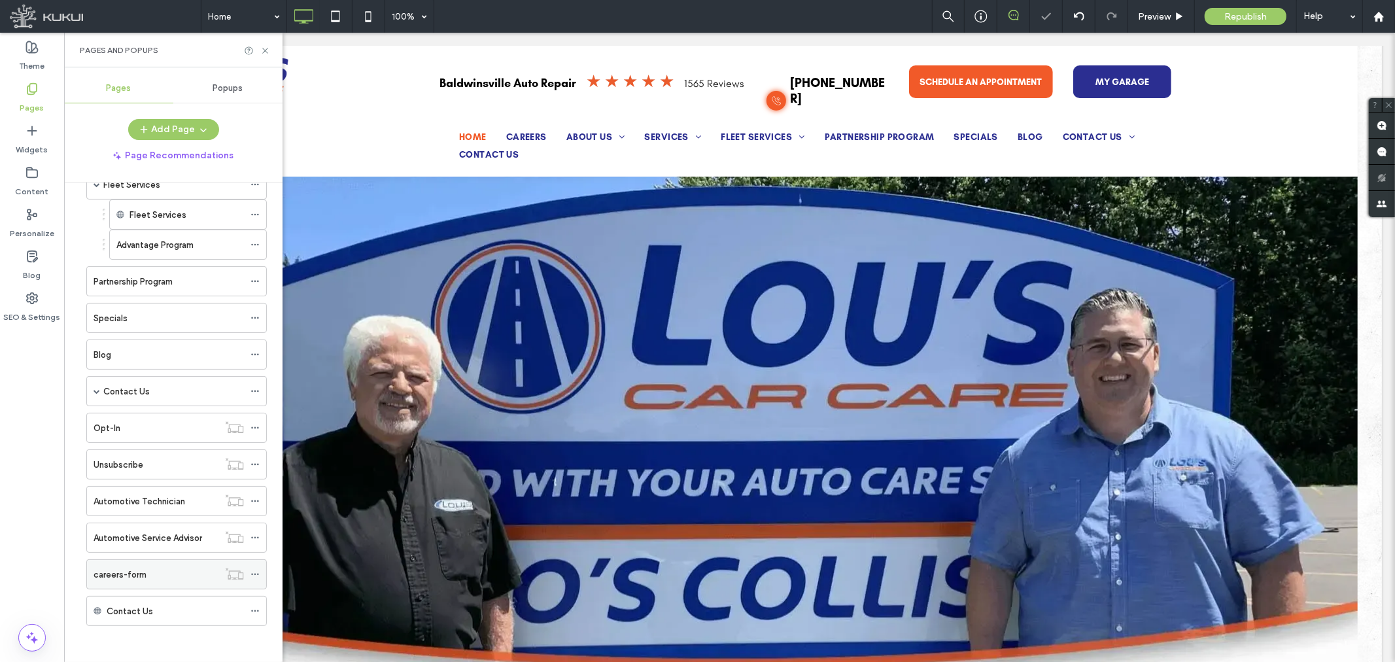
scroll to position [187, 0]
click at [252, 611] on icon at bounding box center [255, 607] width 9 height 9
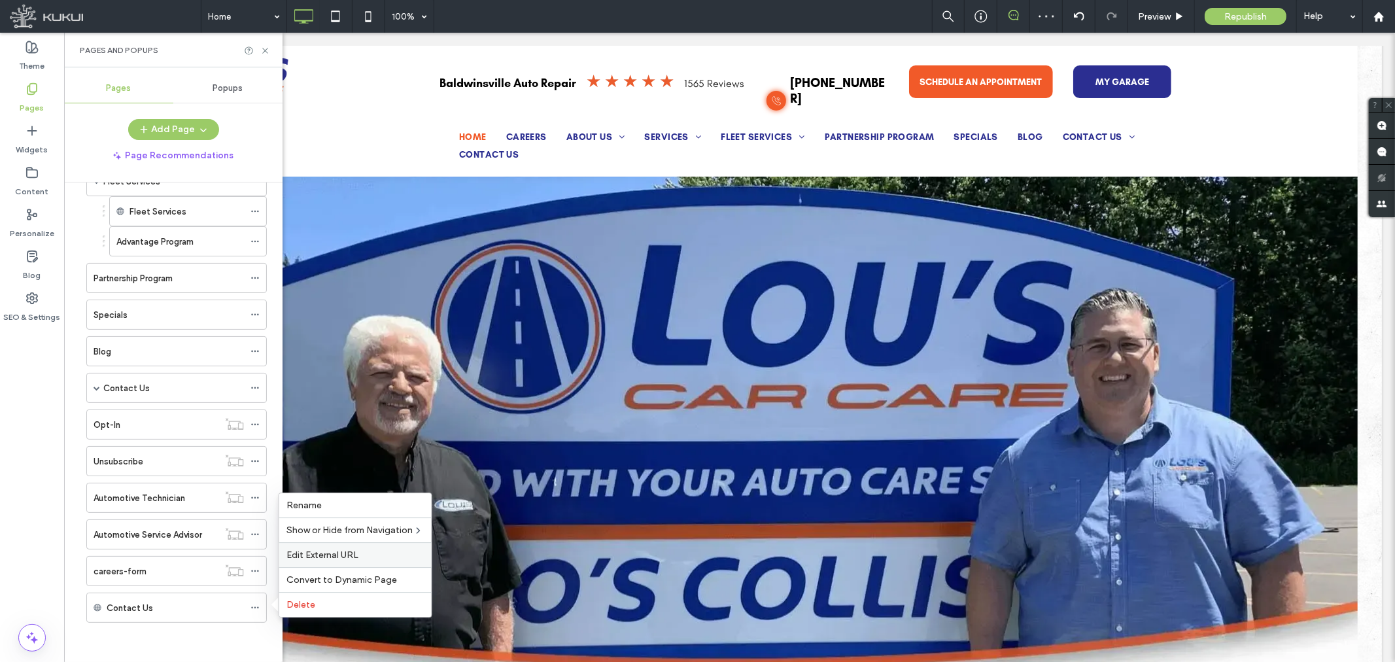
click at [328, 554] on span "Edit External URL" at bounding box center [323, 554] width 72 height 11
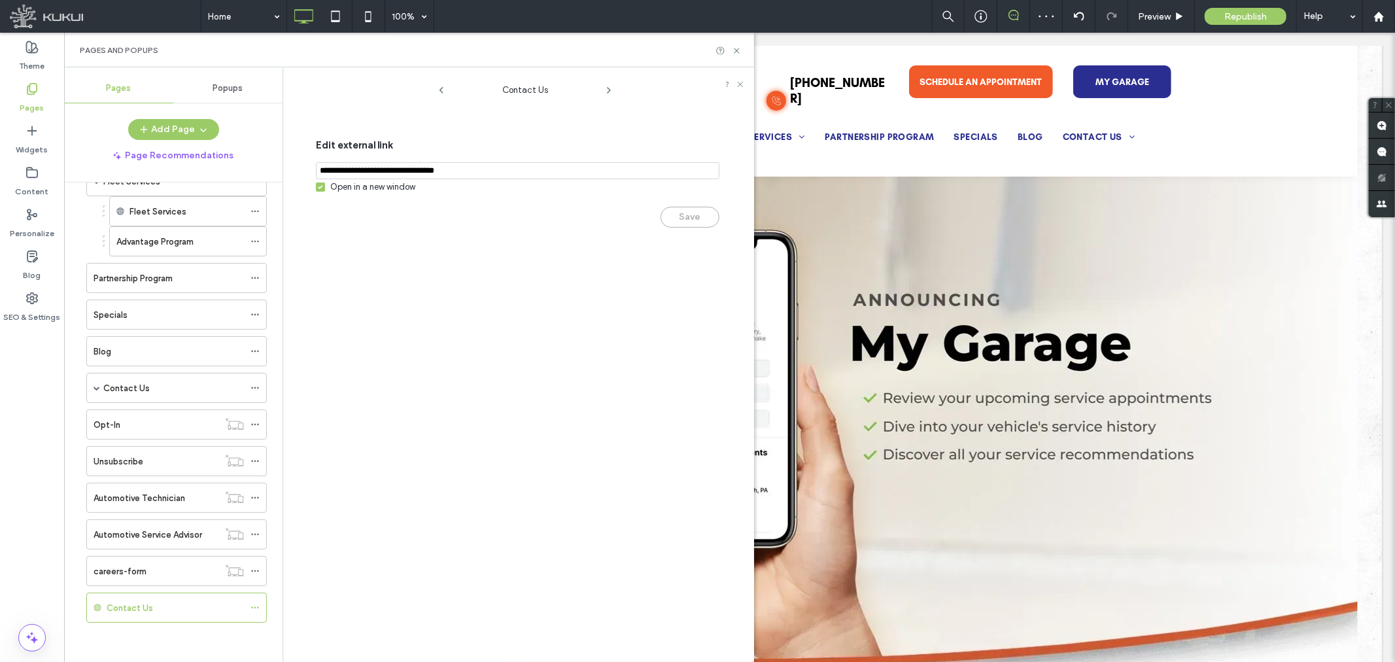
click at [370, 190] on div "Open in a new window" at bounding box center [372, 187] width 85 height 13
click at [684, 220] on button "Save" at bounding box center [690, 217] width 59 height 21
click at [82, 609] on div "Contact Us" at bounding box center [173, 608] width 187 height 30
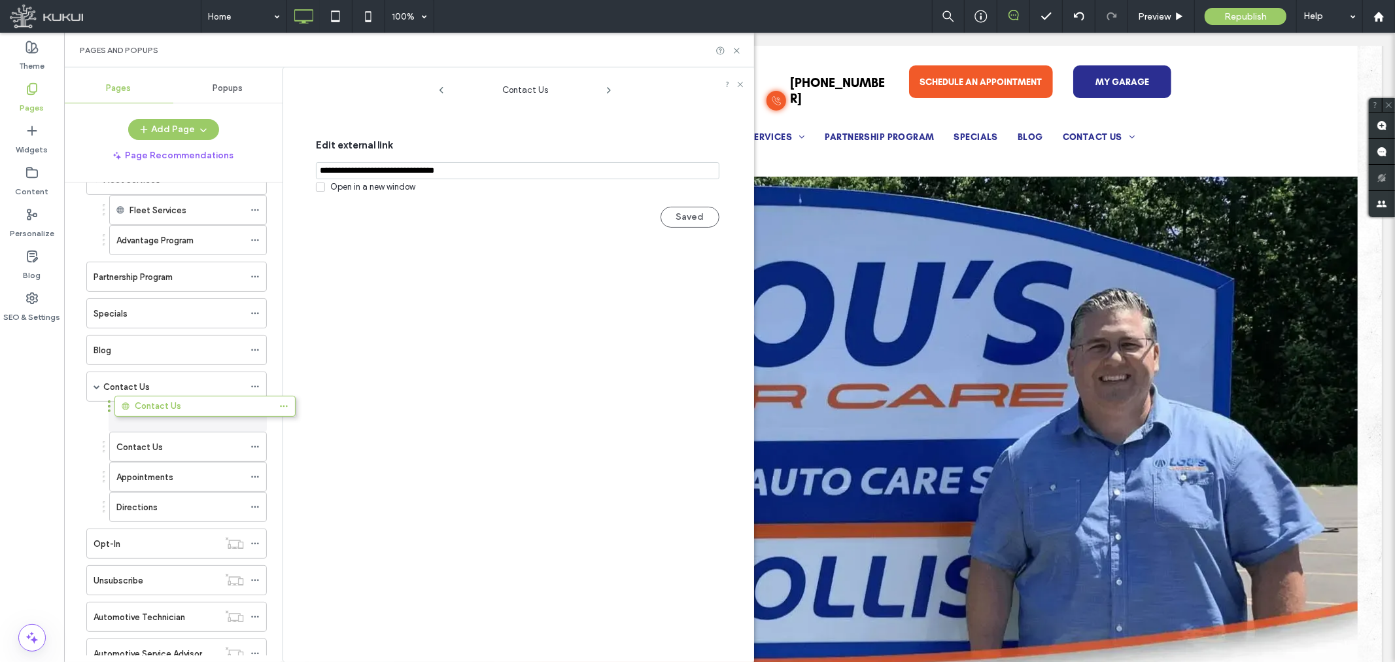
drag, startPoint x: 80, startPoint y: 606, endPoint x: 102, endPoint y: 421, distance: 186.4
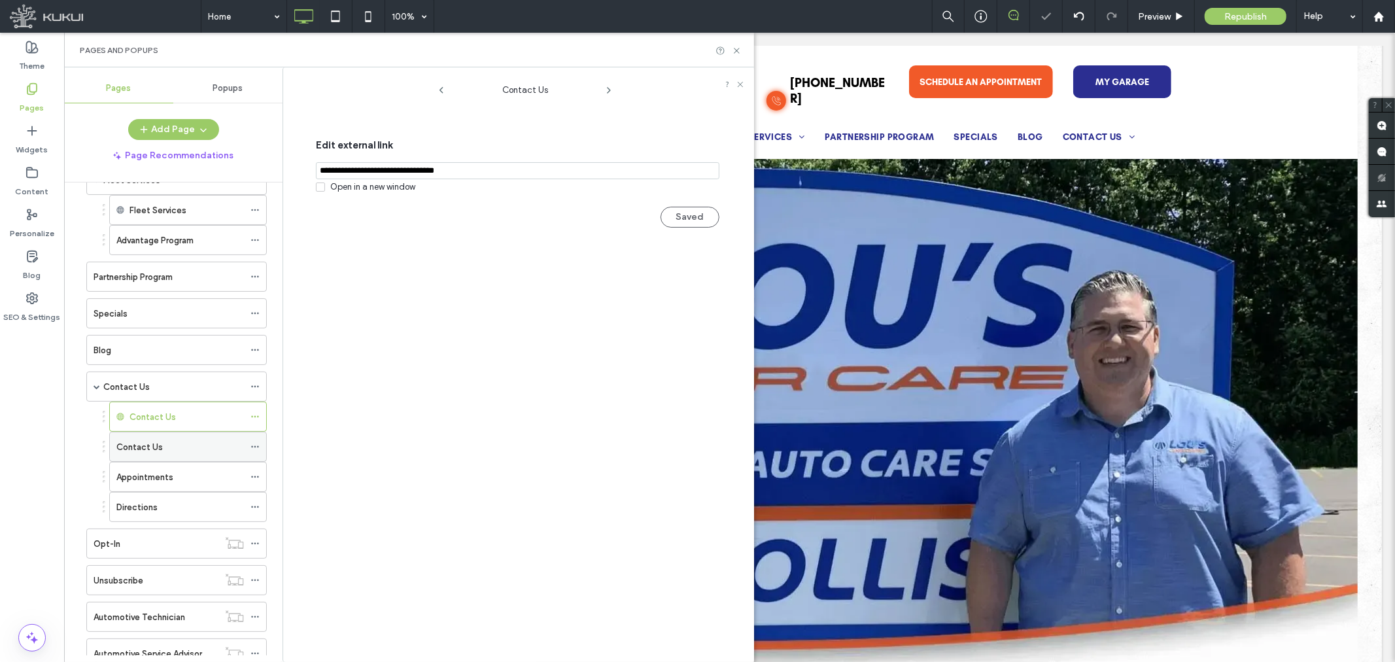
click at [255, 451] on icon at bounding box center [255, 446] width 9 height 9
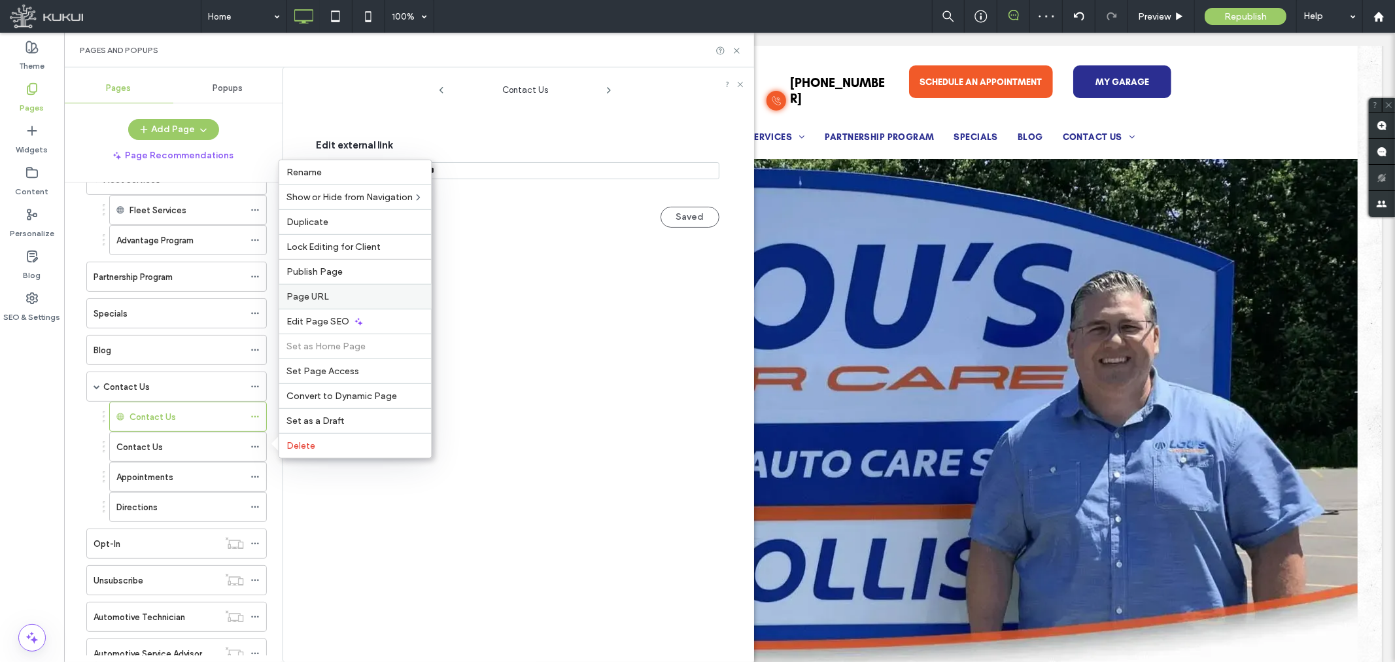
click at [311, 292] on span "Page URL" at bounding box center [308, 296] width 43 height 11
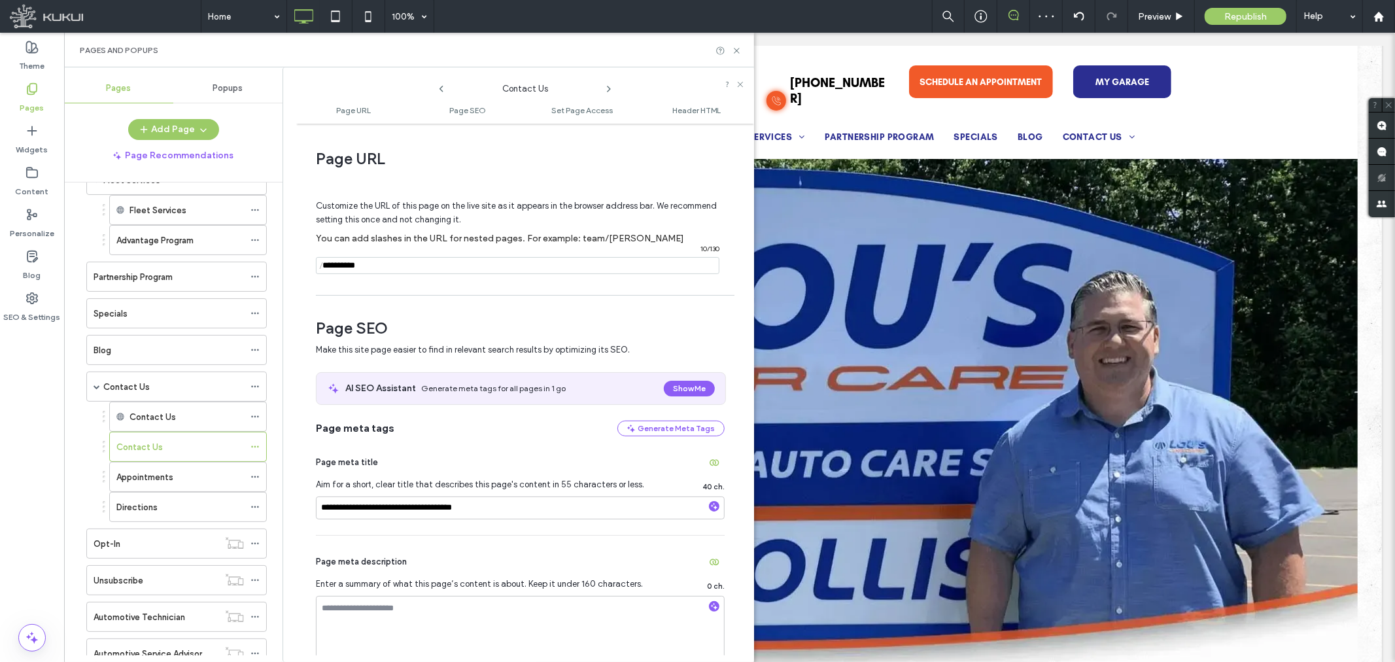
drag, startPoint x: 390, startPoint y: 268, endPoint x: 268, endPoint y: 264, distance: 122.4
click at [268, 264] on div "Pages Popups Add Page Page Recommendations Home Careers About Us About Us About…" at bounding box center [409, 364] width 690 height 595
click at [740, 49] on icon at bounding box center [737, 51] width 10 height 10
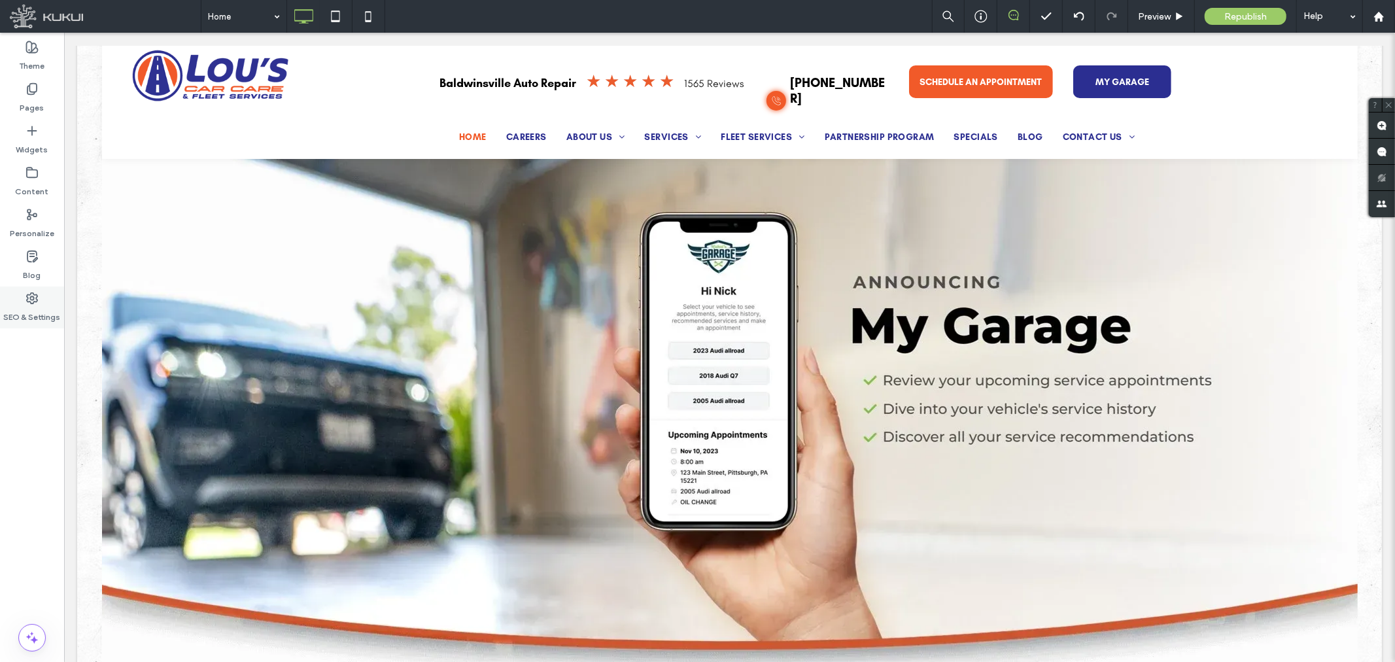
click at [29, 303] on icon at bounding box center [32, 298] width 13 height 13
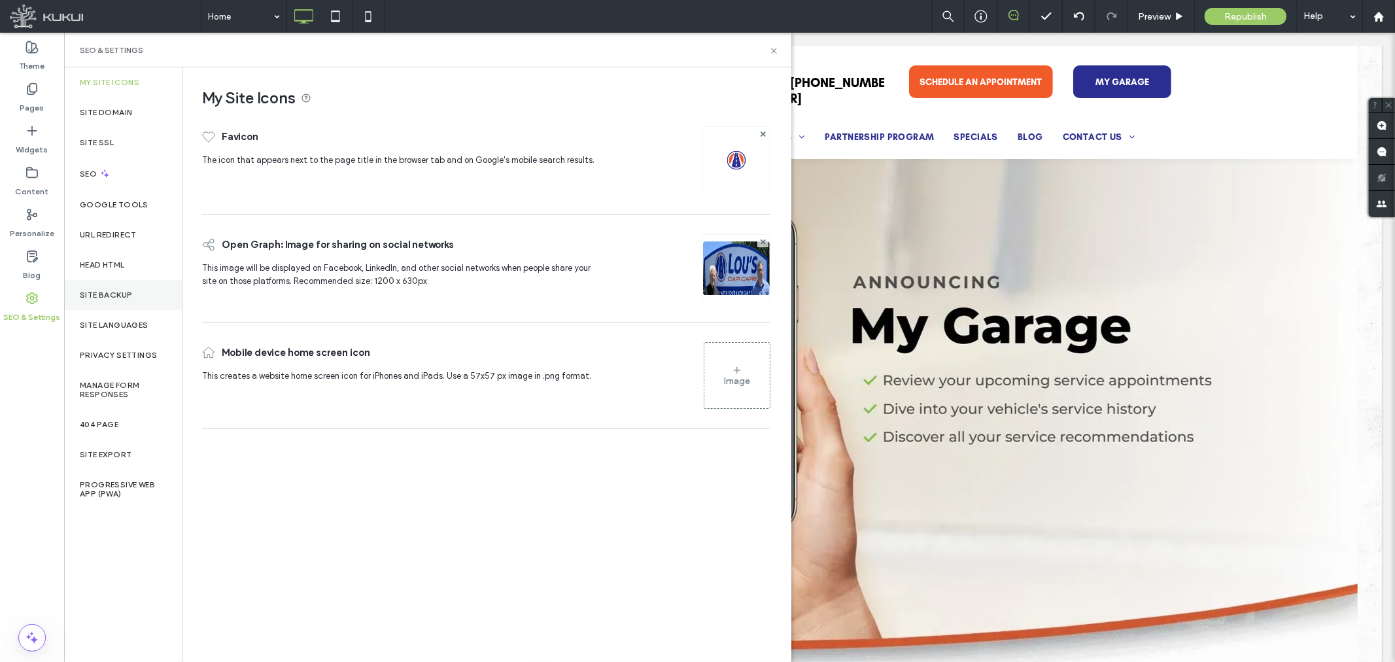
click at [125, 290] on label "Site Backup" at bounding box center [106, 294] width 52 height 9
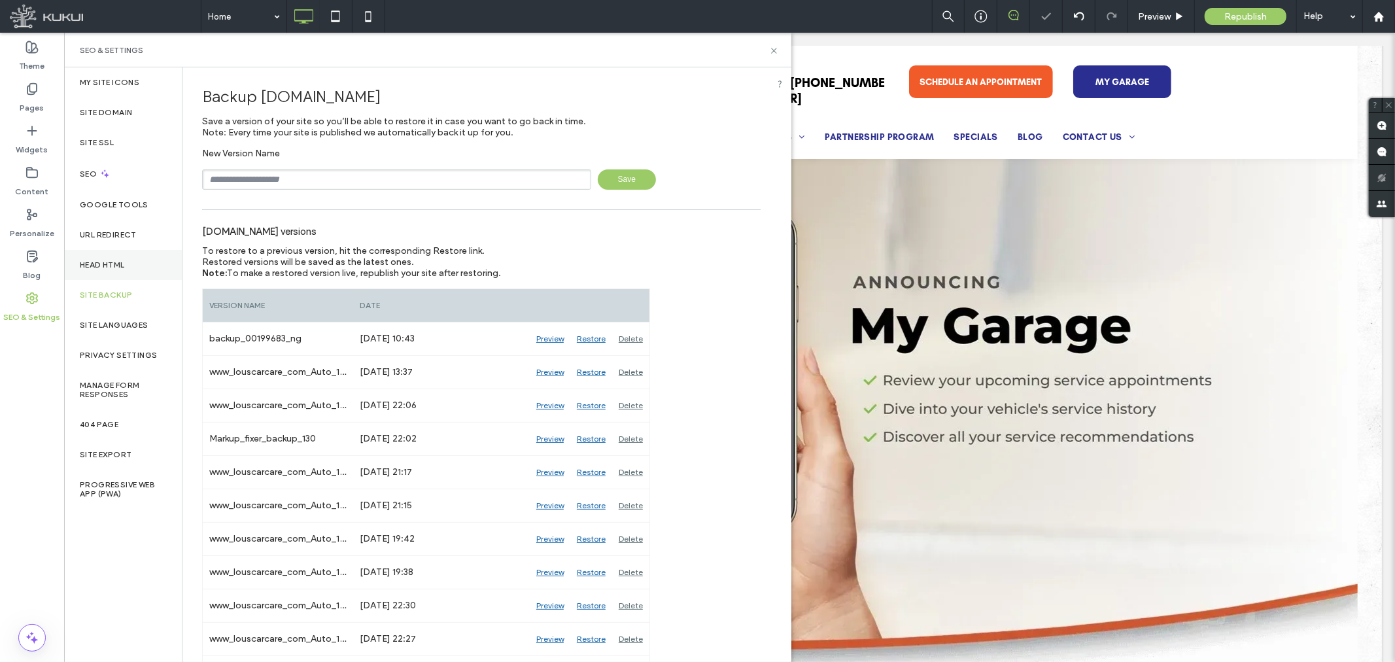
click at [111, 269] on div "Head HTML" at bounding box center [123, 265] width 118 height 30
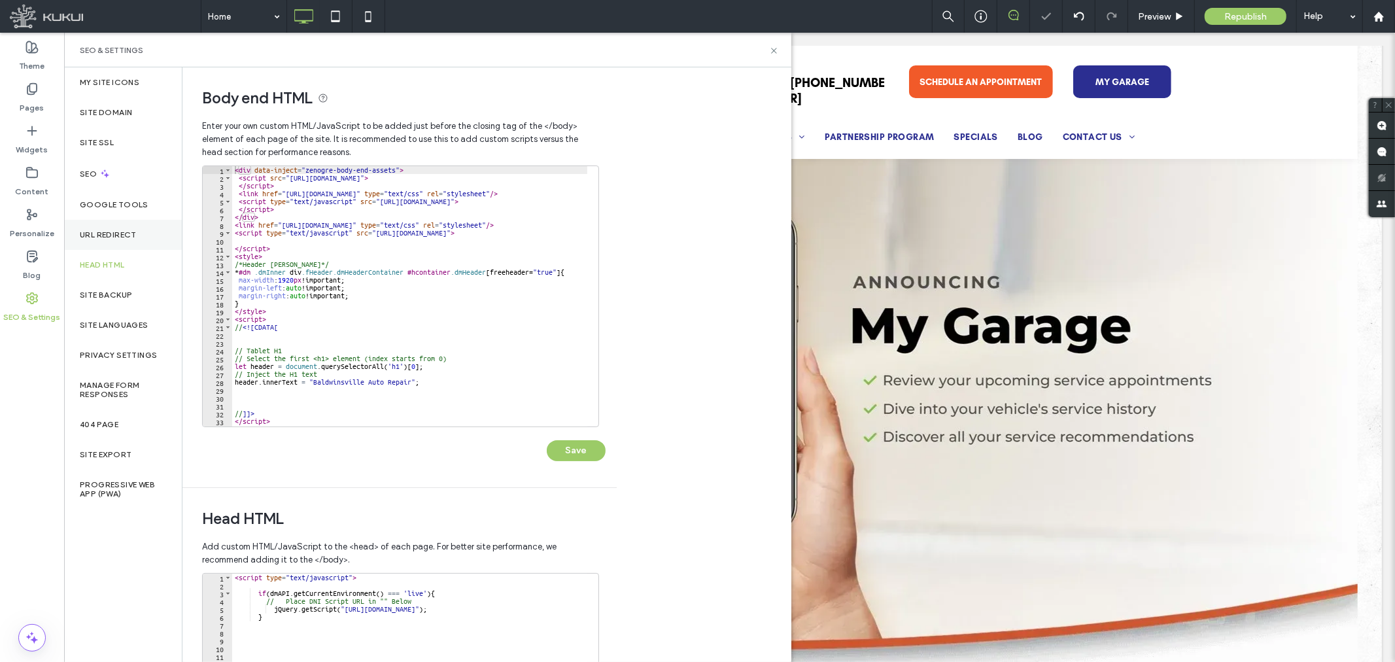
click at [113, 242] on div "URL Redirect" at bounding box center [123, 235] width 118 height 30
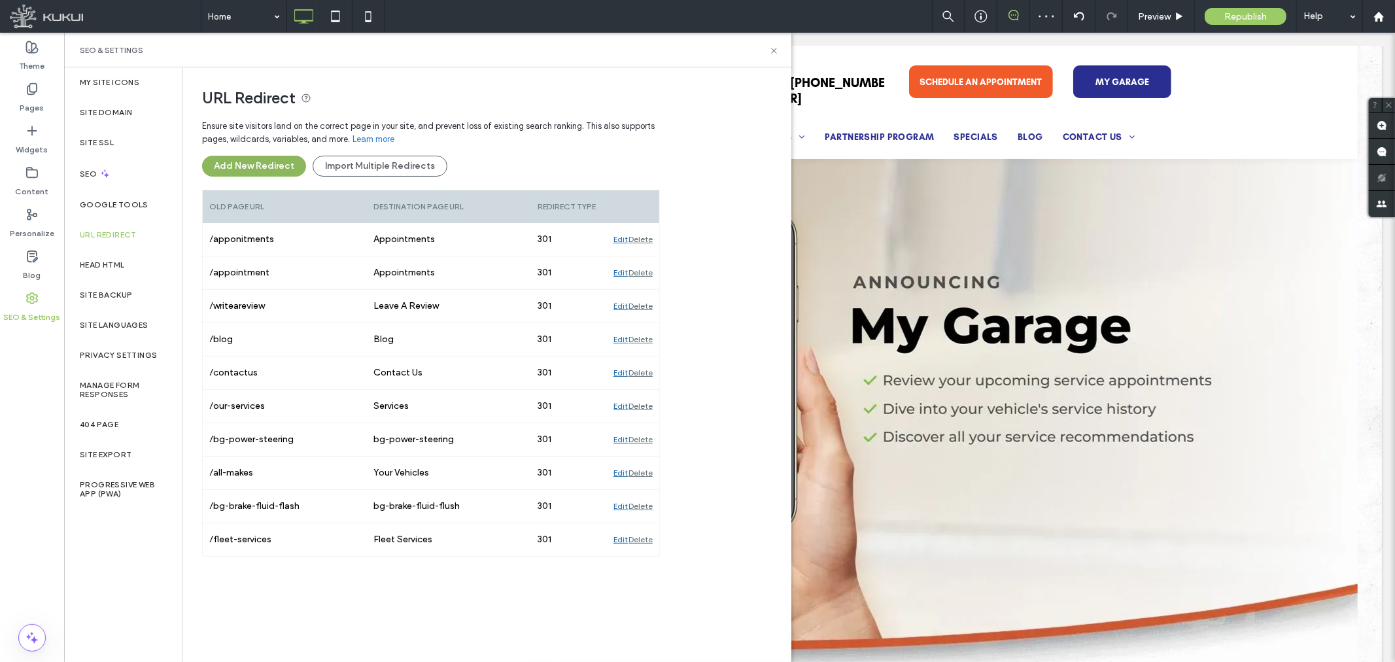
click at [267, 165] on button "Add New Redirect" at bounding box center [254, 166] width 104 height 21
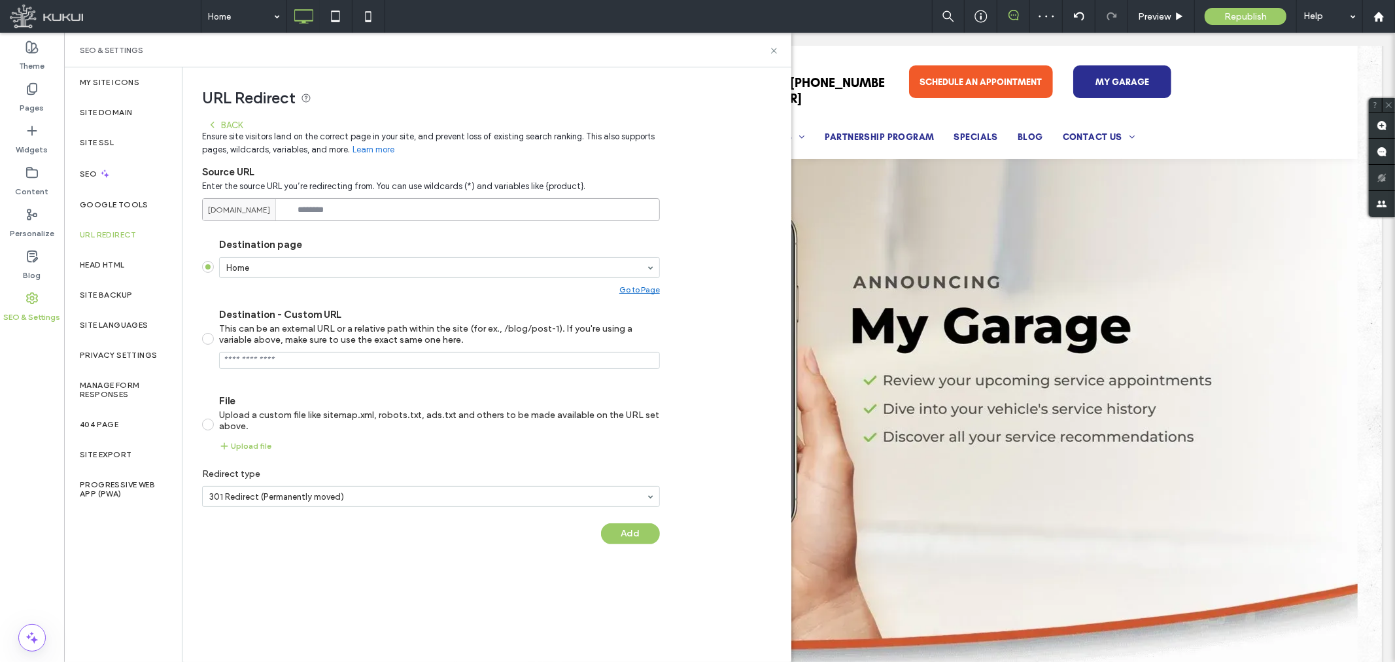
click at [390, 212] on input at bounding box center [431, 209] width 458 height 23
paste input "**********"
type input "**********"
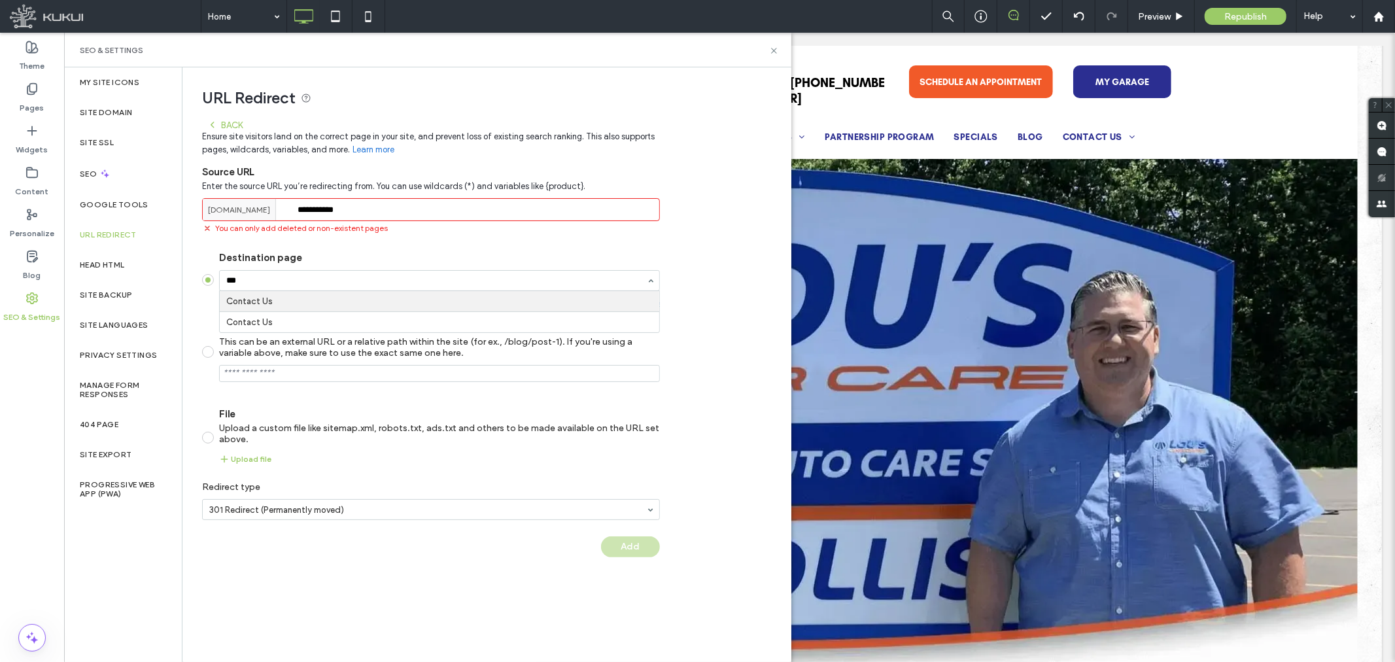
type input "****"
drag, startPoint x: 769, startPoint y: 52, endPoint x: 703, endPoint y: 22, distance: 72.9
click at [769, 52] on icon at bounding box center [774, 51] width 10 height 10
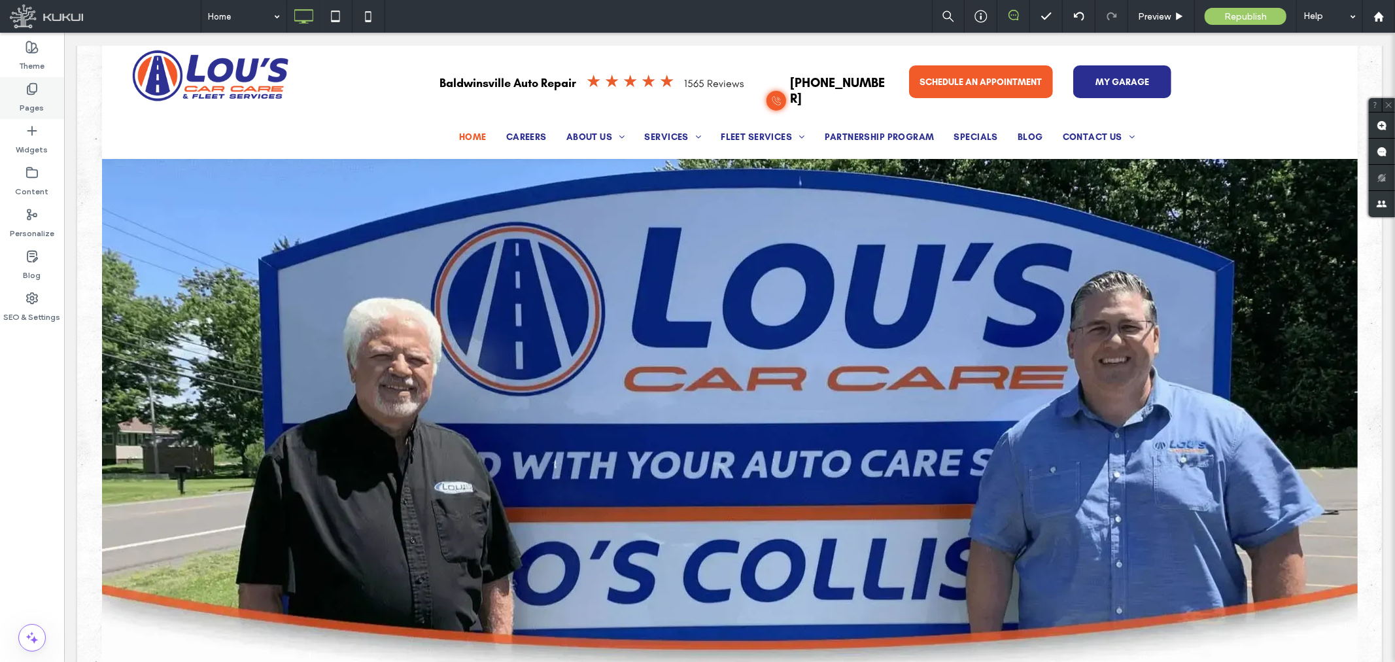
click at [31, 99] on label "Pages" at bounding box center [32, 104] width 24 height 18
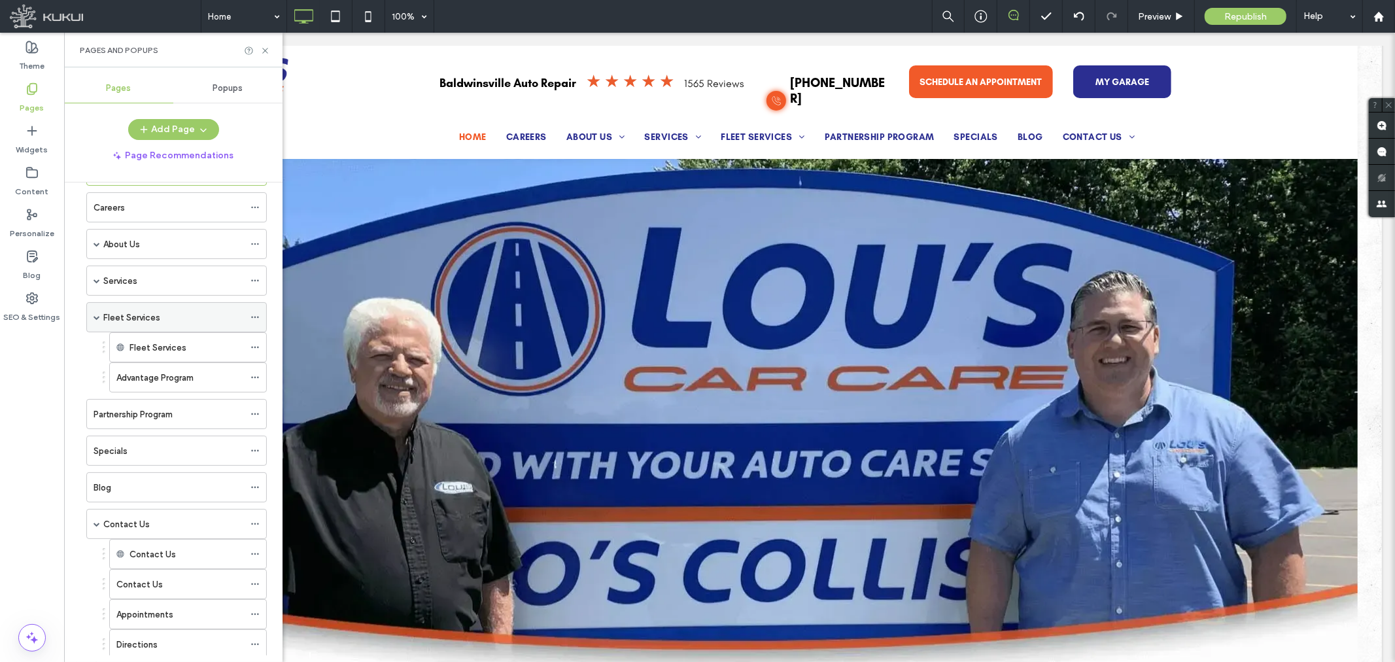
scroll to position [145, 0]
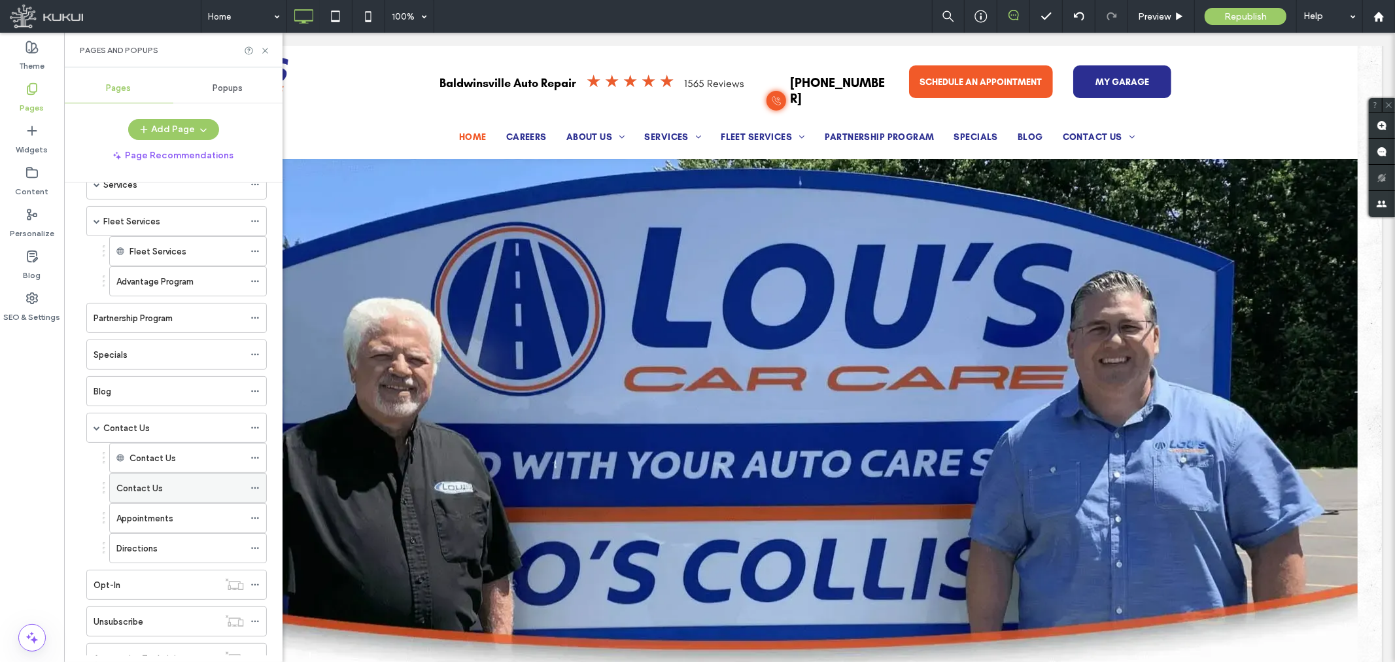
click at [252, 488] on icon at bounding box center [255, 487] width 9 height 9
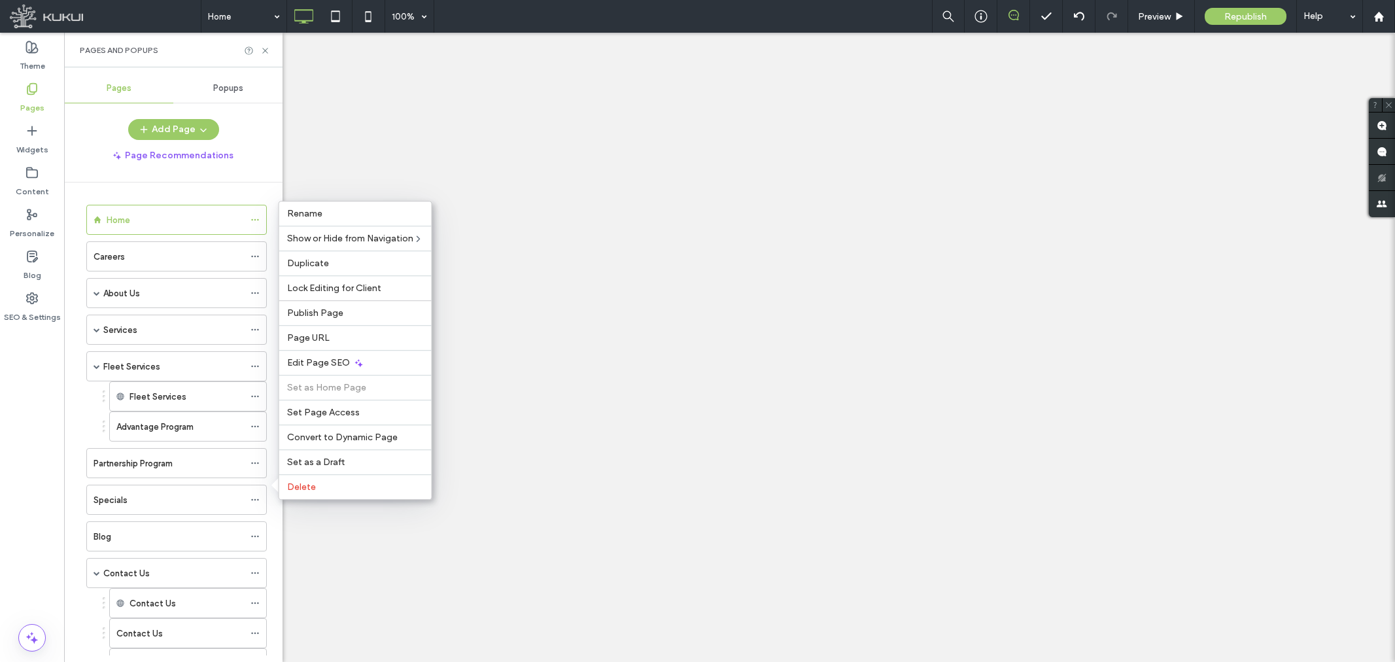
click at [324, 485] on label "Delete" at bounding box center [355, 486] width 137 height 11
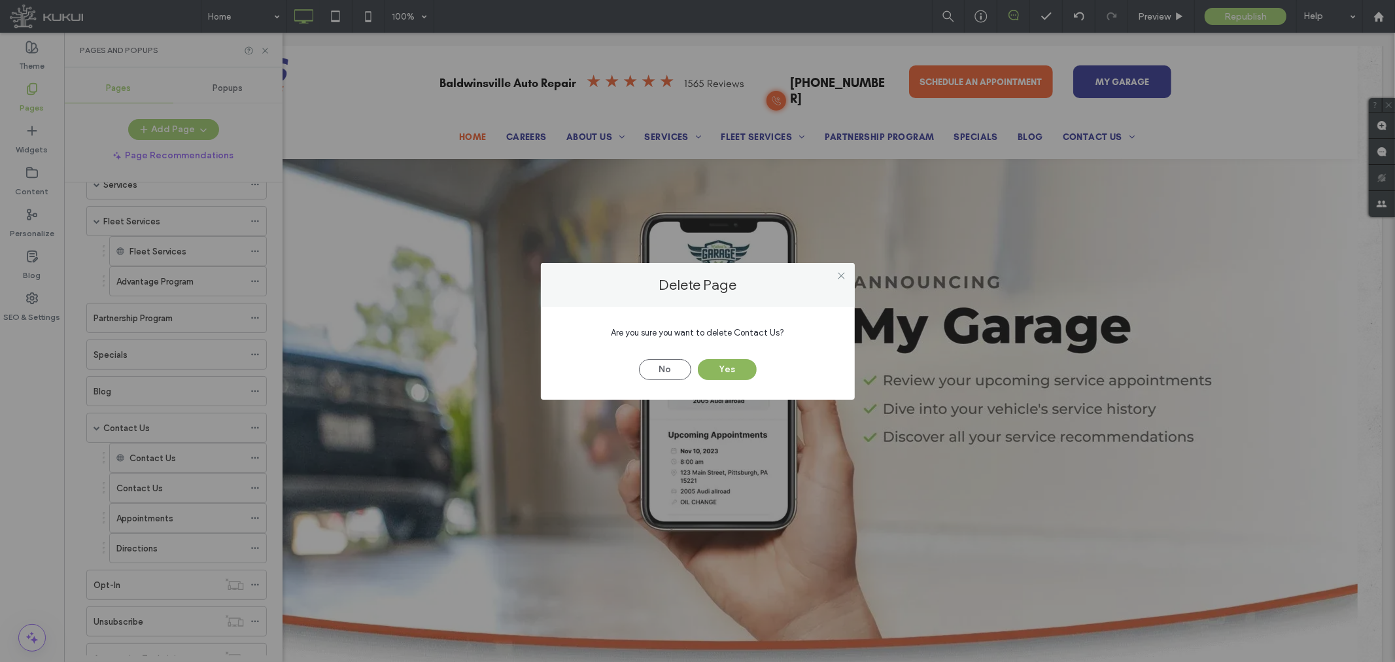
click at [730, 368] on button "Yes" at bounding box center [727, 369] width 59 height 21
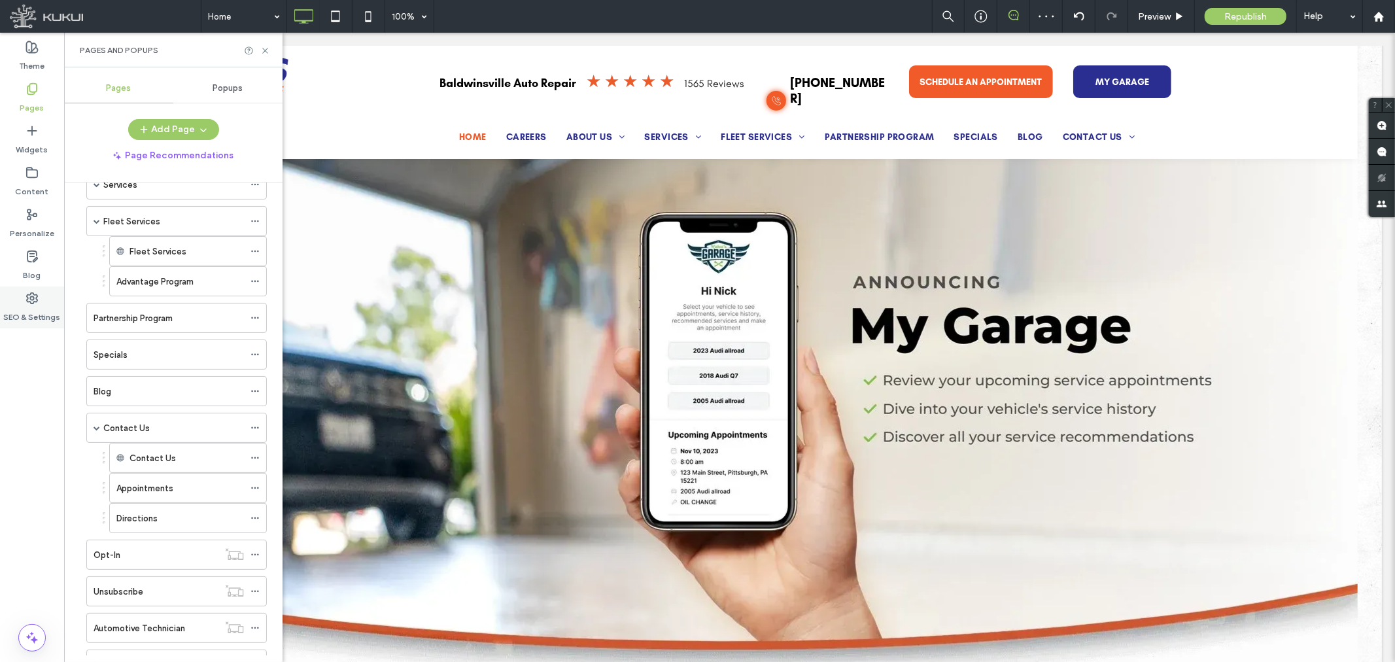
click at [26, 303] on icon at bounding box center [32, 298] width 13 height 13
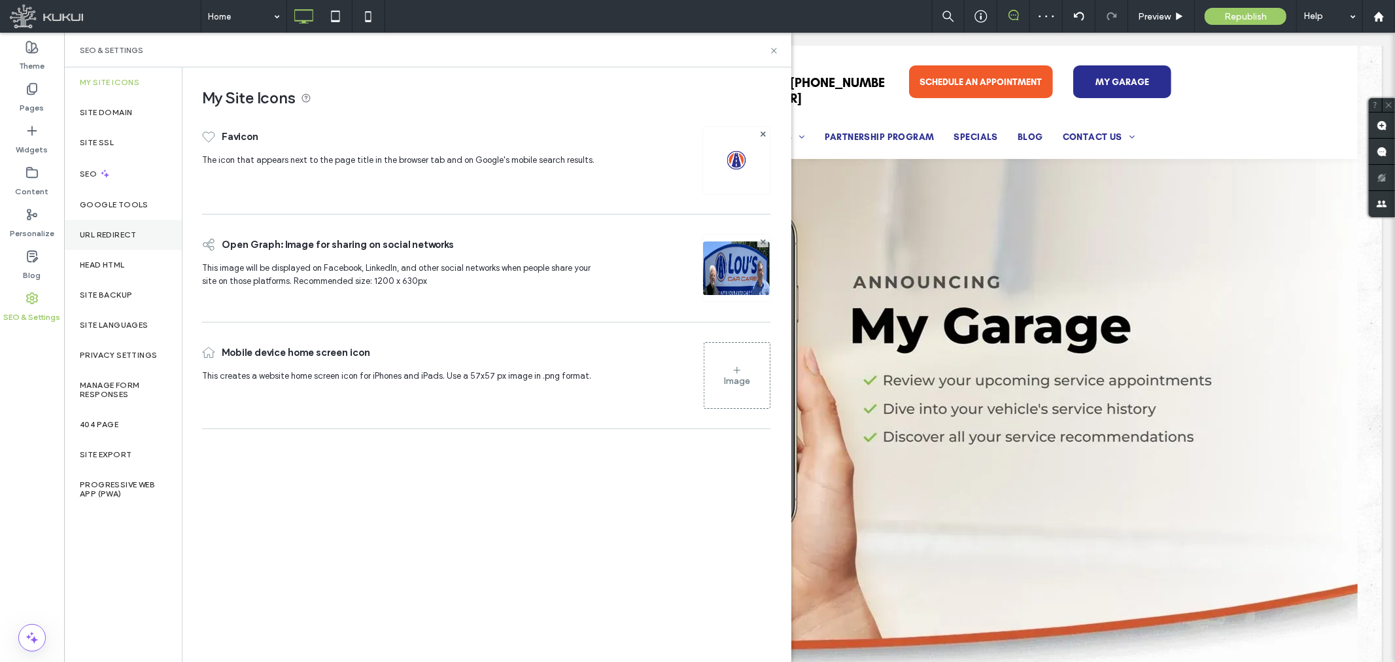
click at [106, 232] on label "URL Redirect" at bounding box center [108, 234] width 57 height 9
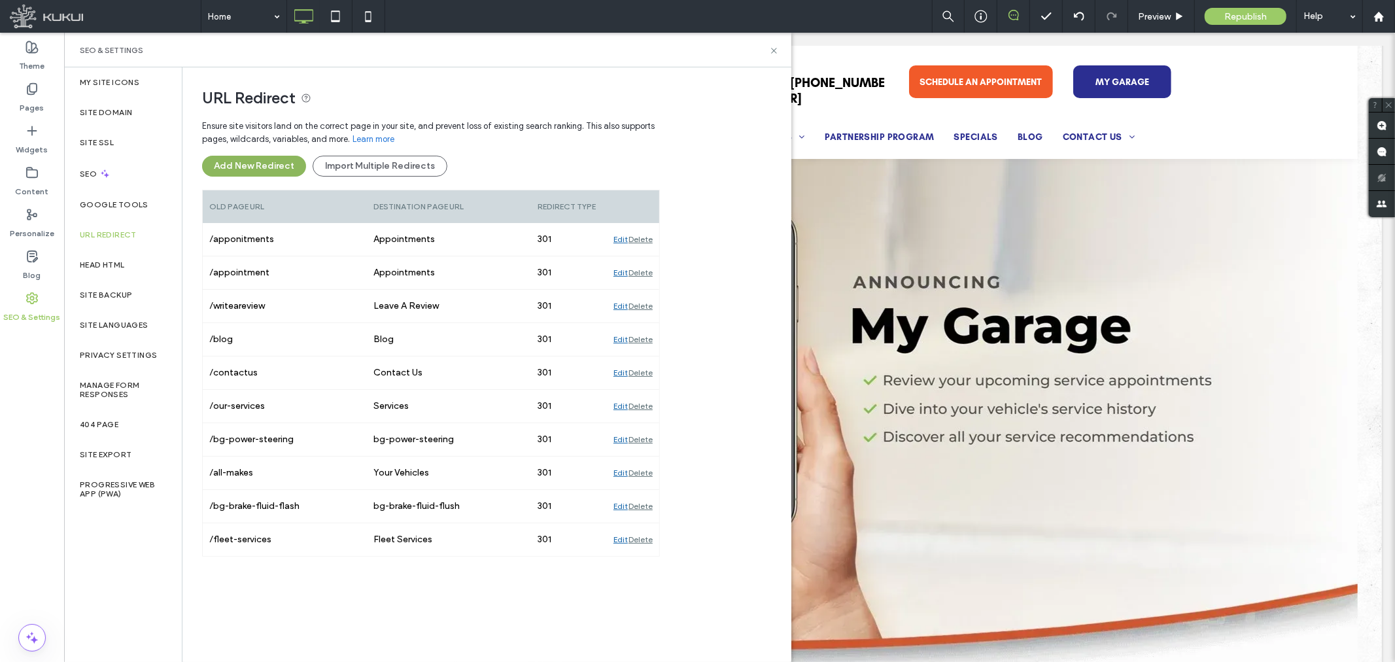
click at [260, 167] on button "Add New Redirect" at bounding box center [254, 166] width 104 height 21
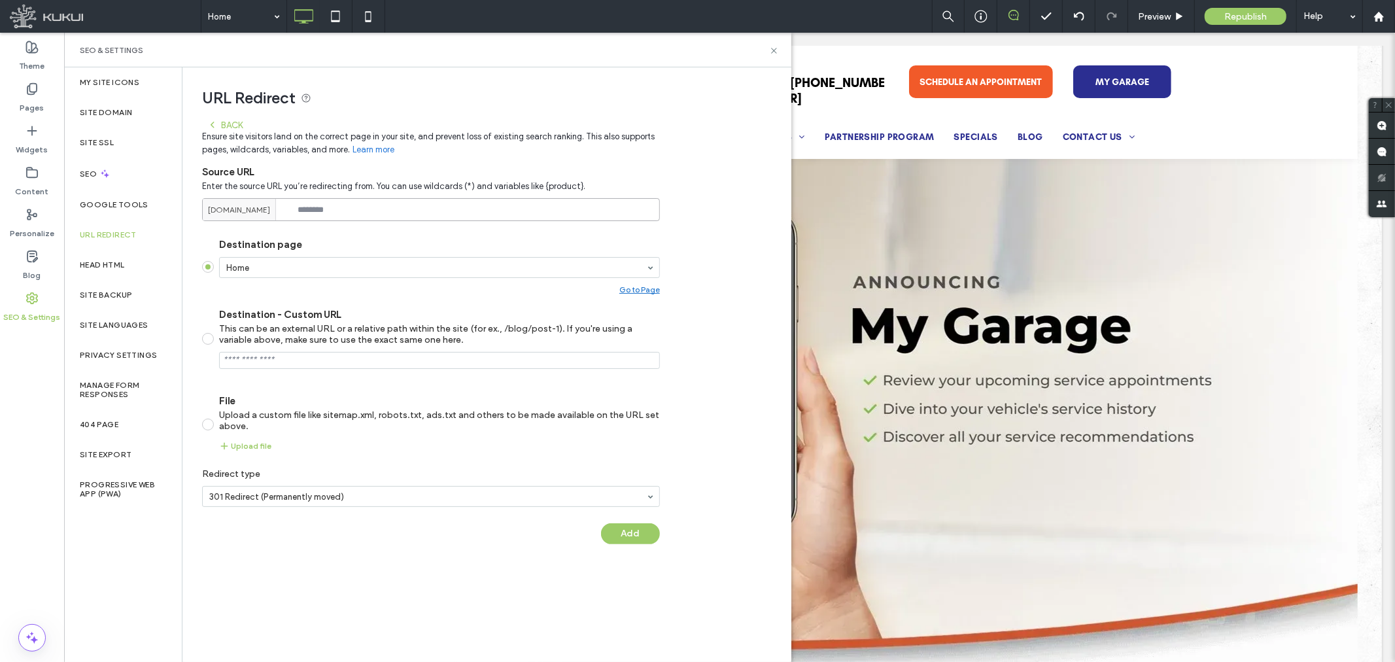
click at [422, 207] on input at bounding box center [431, 209] width 458 height 23
paste input "**********"
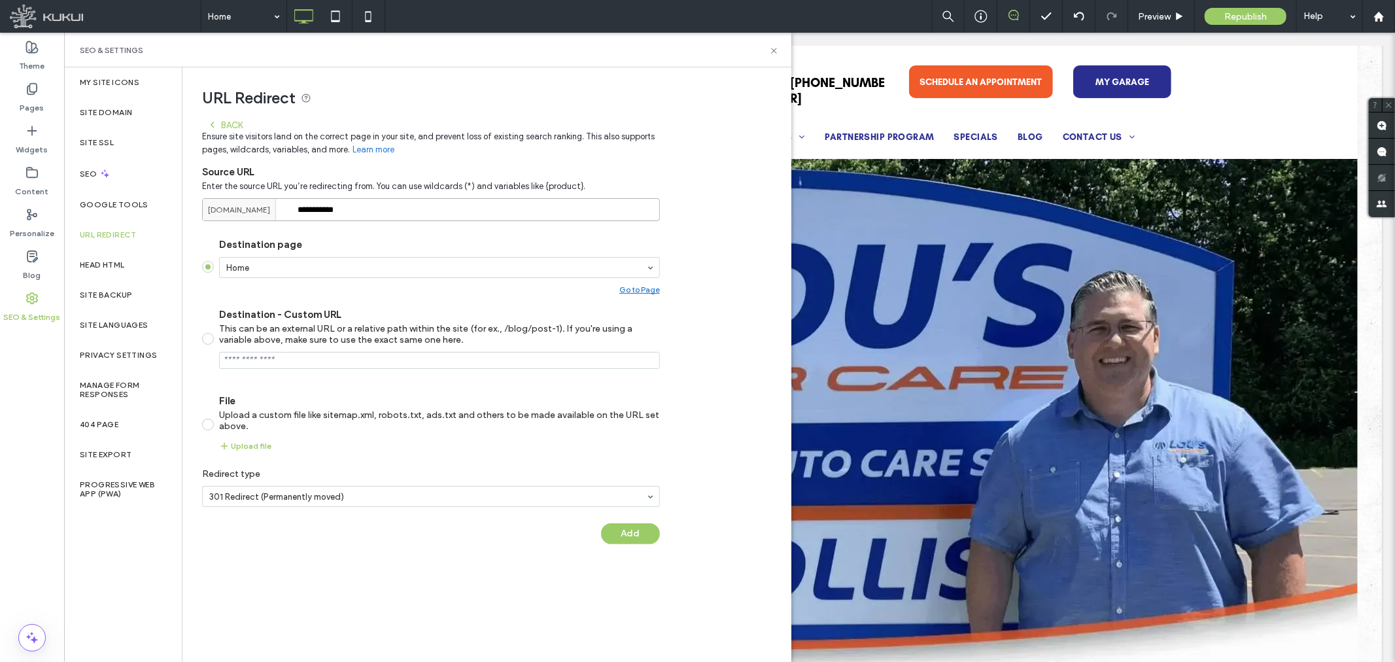
type input "**********"
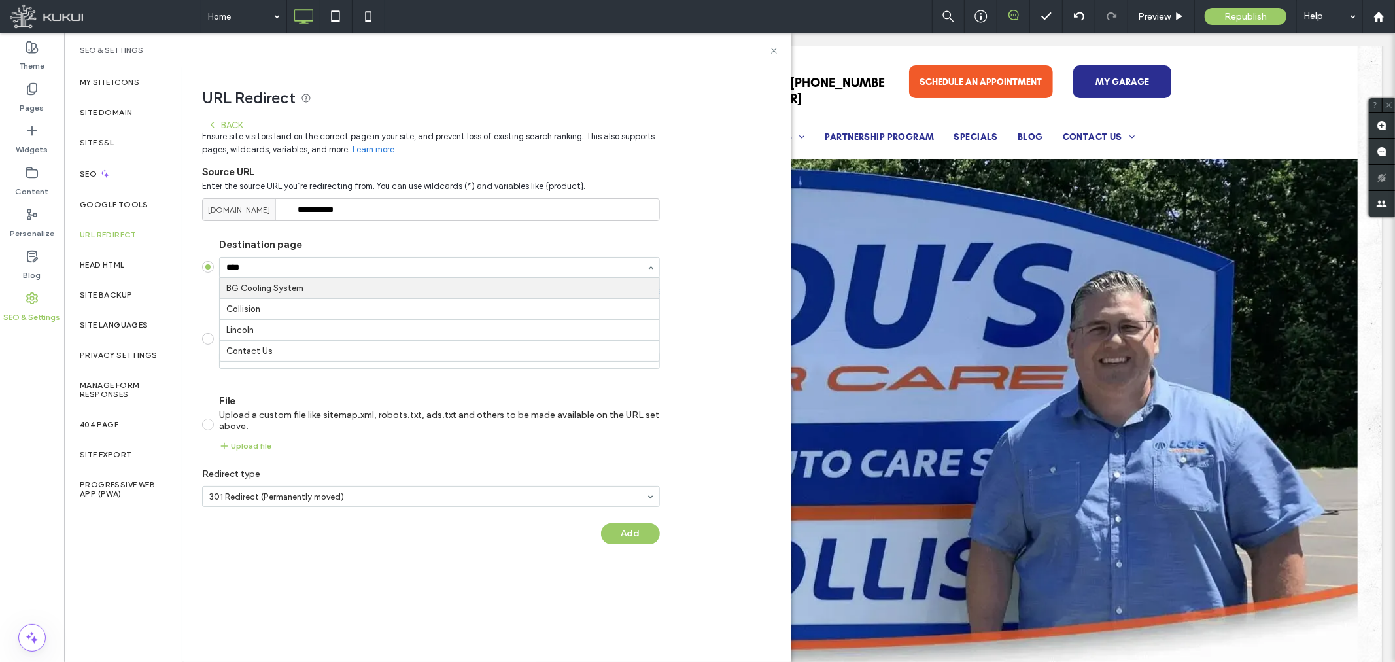
type input "*****"
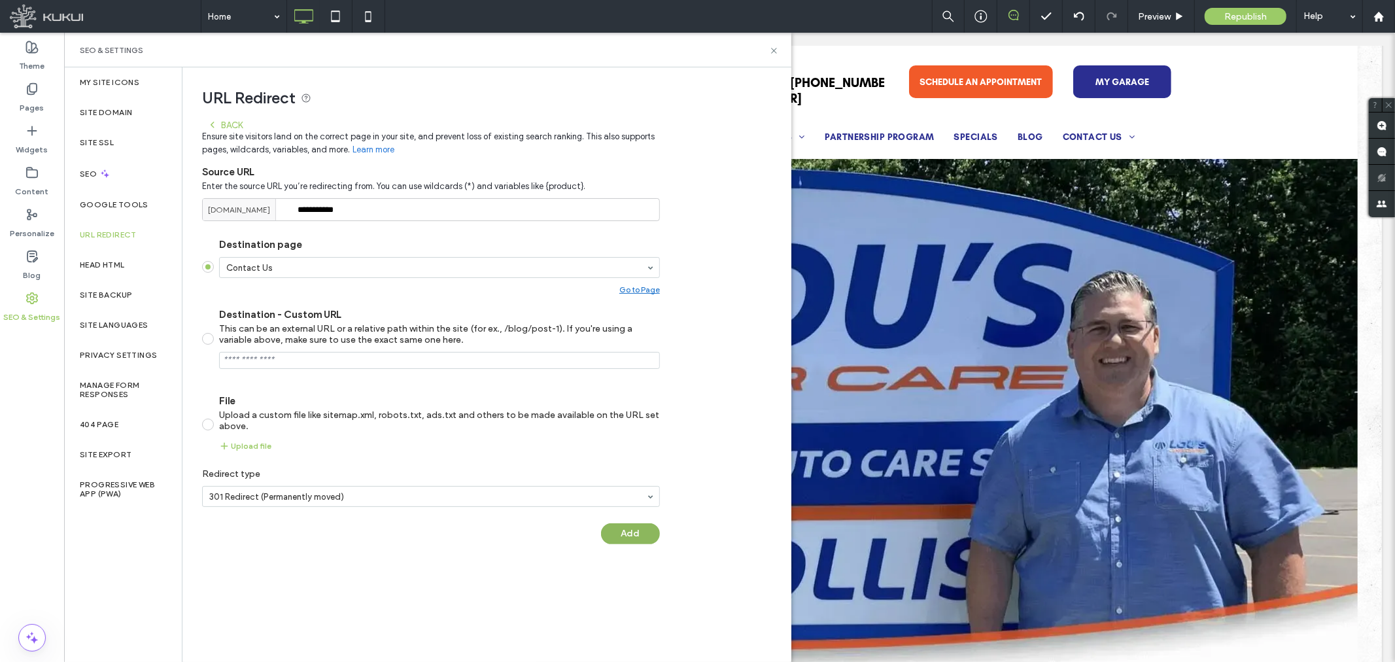
click at [638, 532] on button "Add" at bounding box center [630, 533] width 59 height 21
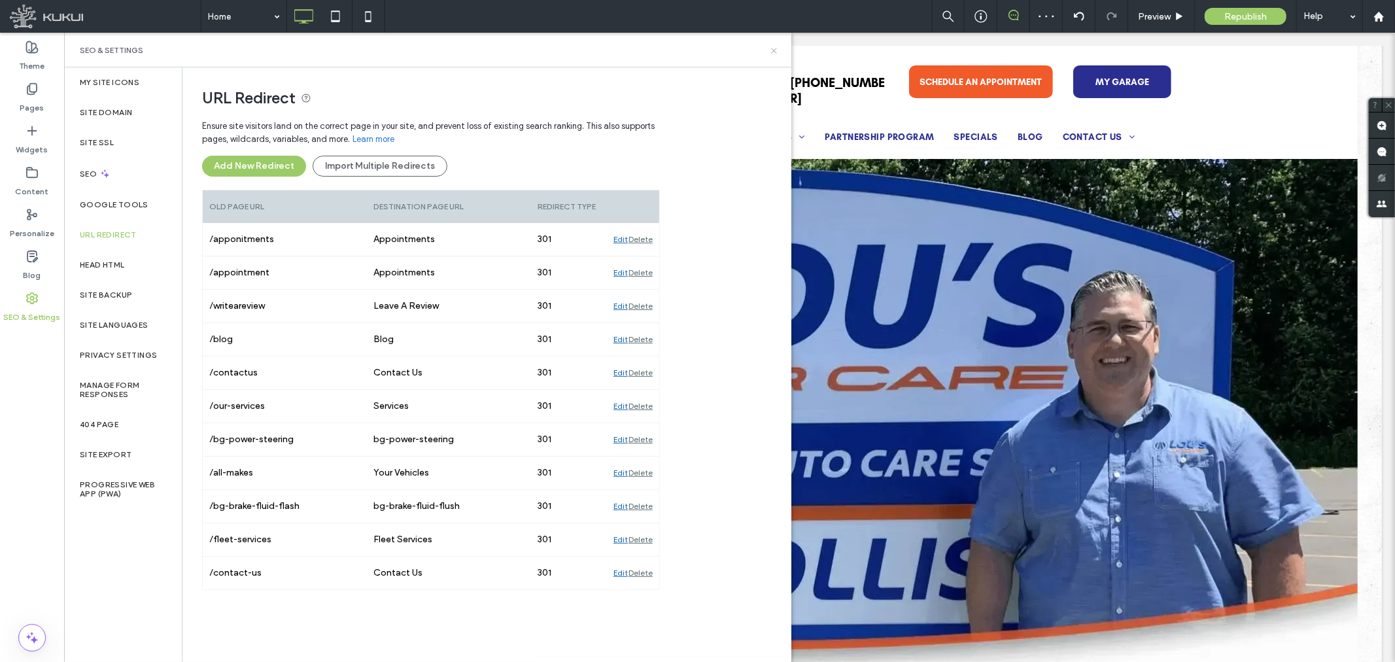
click at [776, 48] on icon at bounding box center [774, 51] width 10 height 10
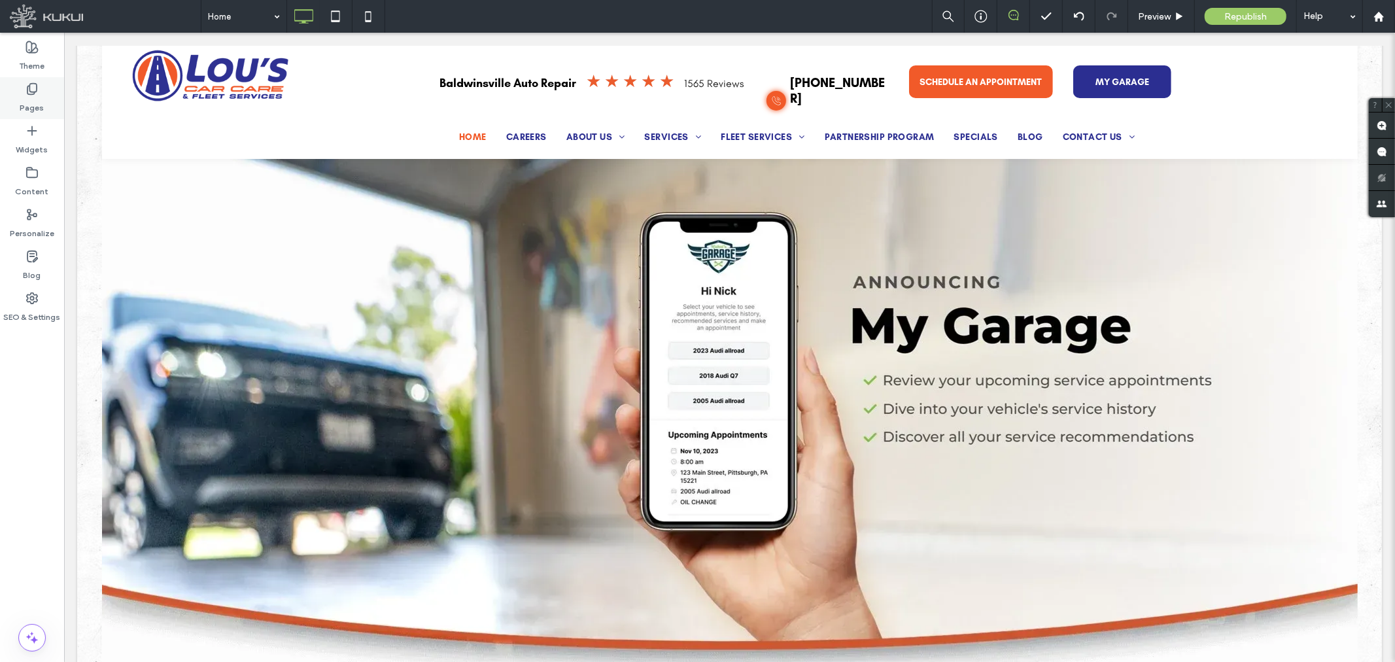
drag, startPoint x: 27, startPoint y: 97, endPoint x: 24, endPoint y: 88, distance: 8.9
click at [27, 97] on label "Pages" at bounding box center [32, 104] width 24 height 18
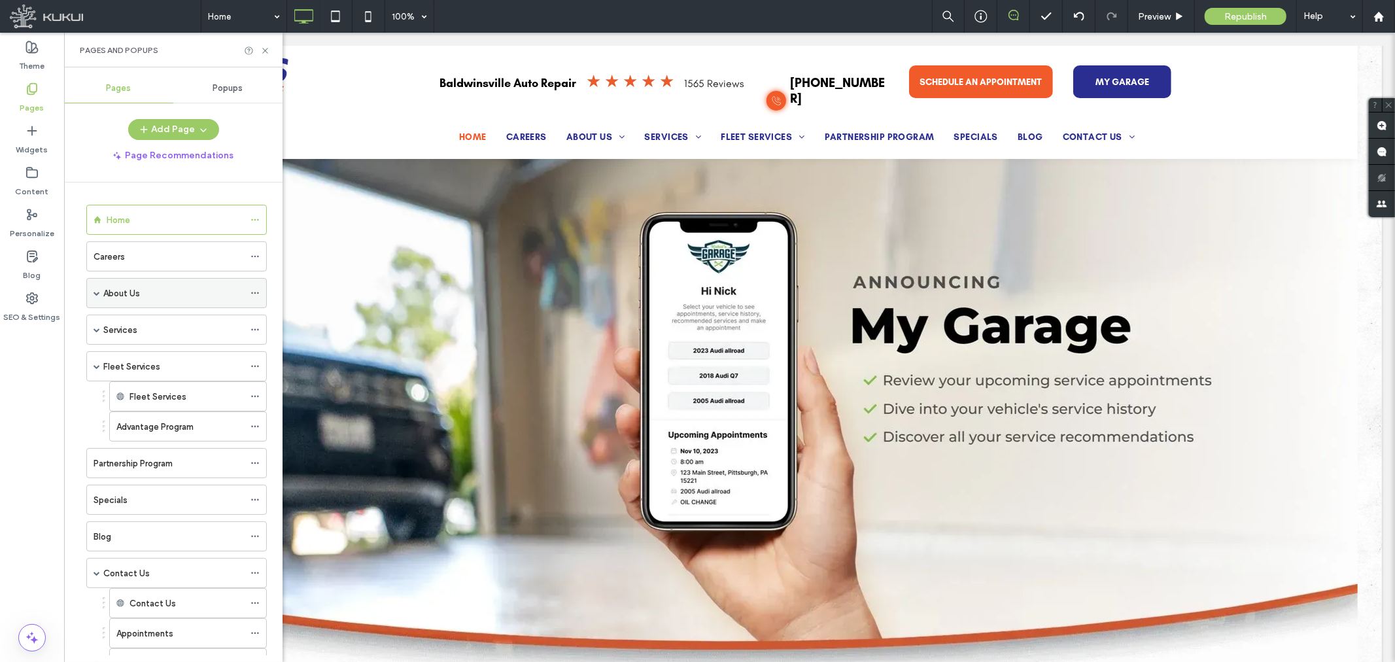
click at [96, 286] on span at bounding box center [97, 293] width 7 height 29
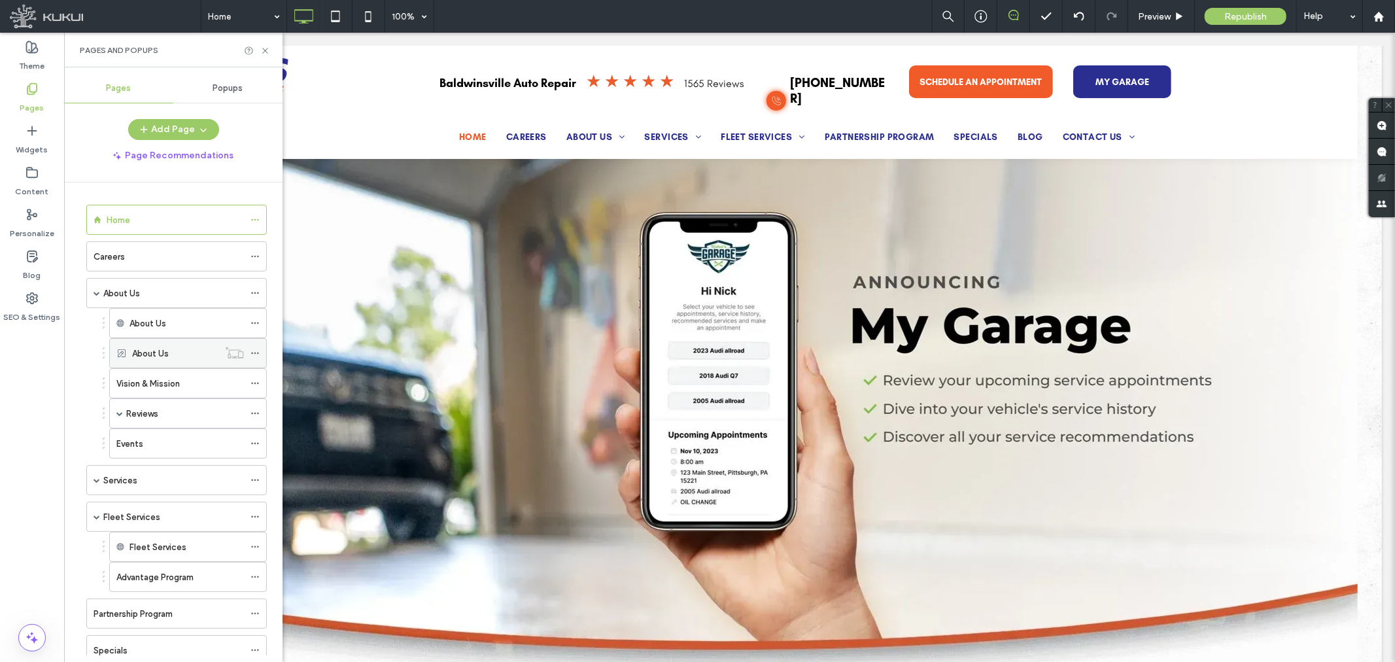
click at [259, 354] on icon at bounding box center [255, 353] width 9 height 9
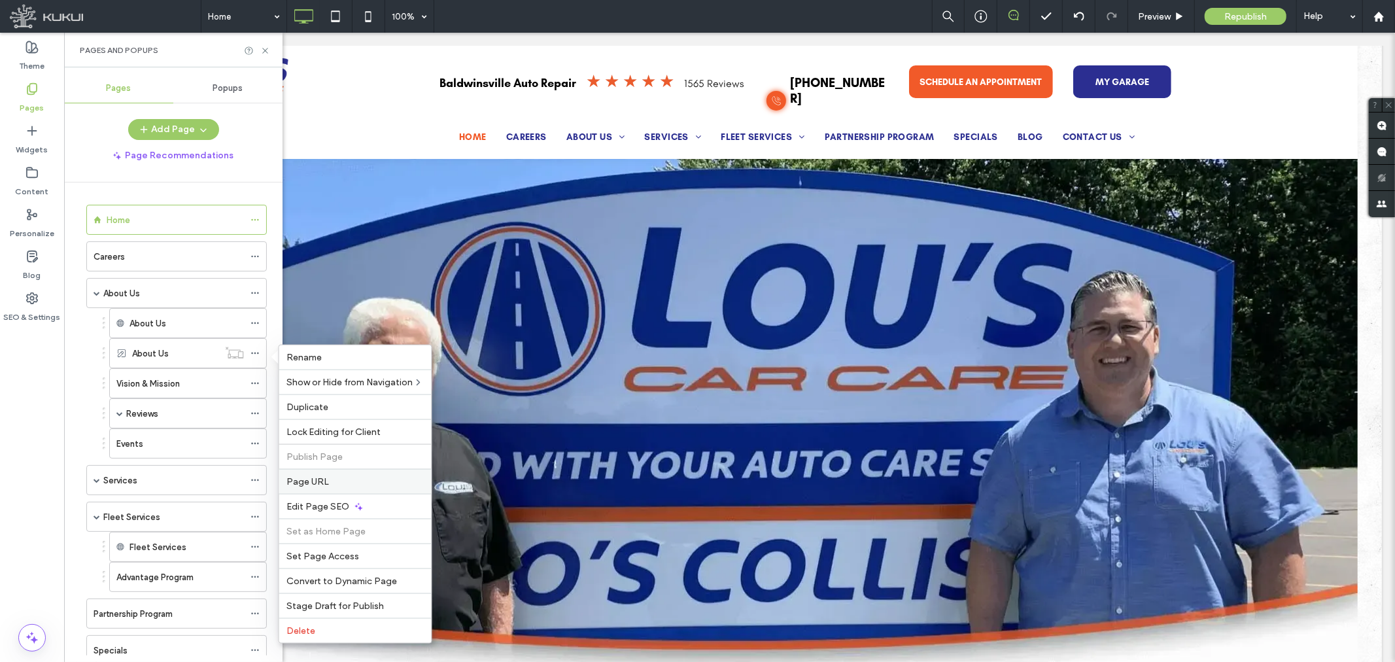
click at [323, 478] on span "Page URL" at bounding box center [308, 481] width 43 height 11
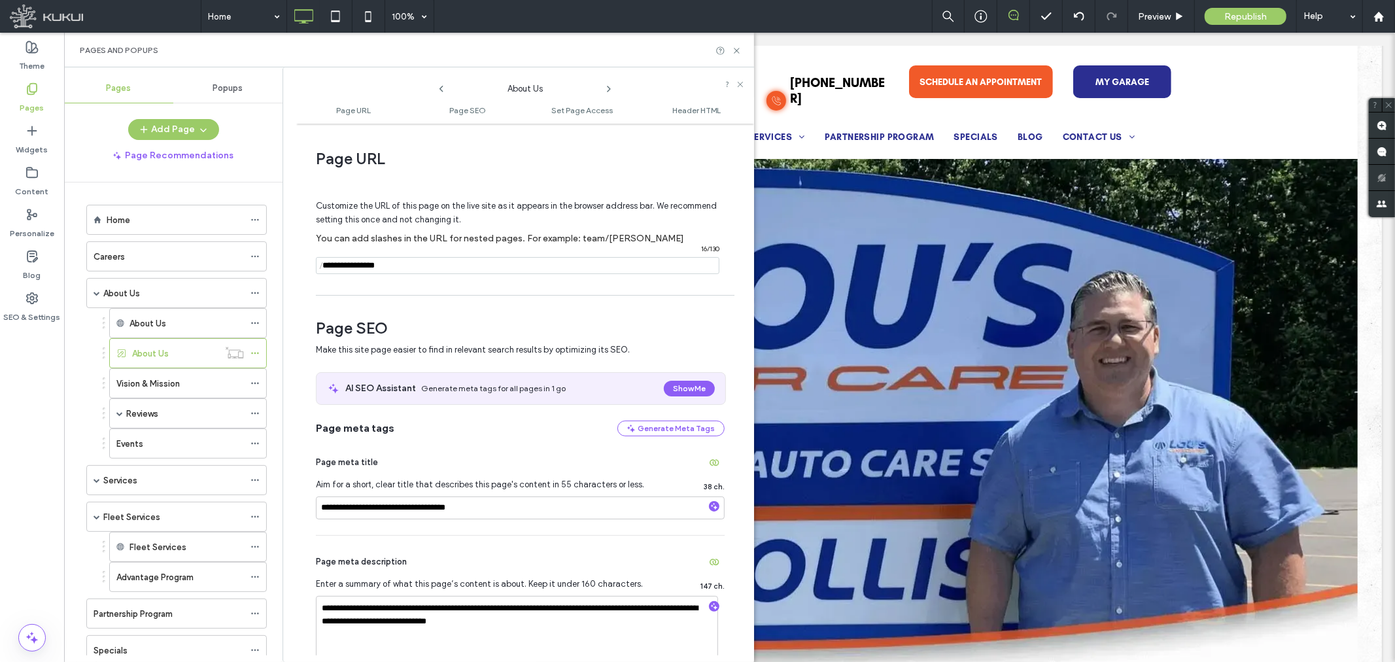
drag, startPoint x: 421, startPoint y: 269, endPoint x: 296, endPoint y: 262, distance: 125.1
click at [296, 262] on div "**********" at bounding box center [525, 392] width 458 height 525
click at [735, 50] on icon at bounding box center [737, 51] width 10 height 10
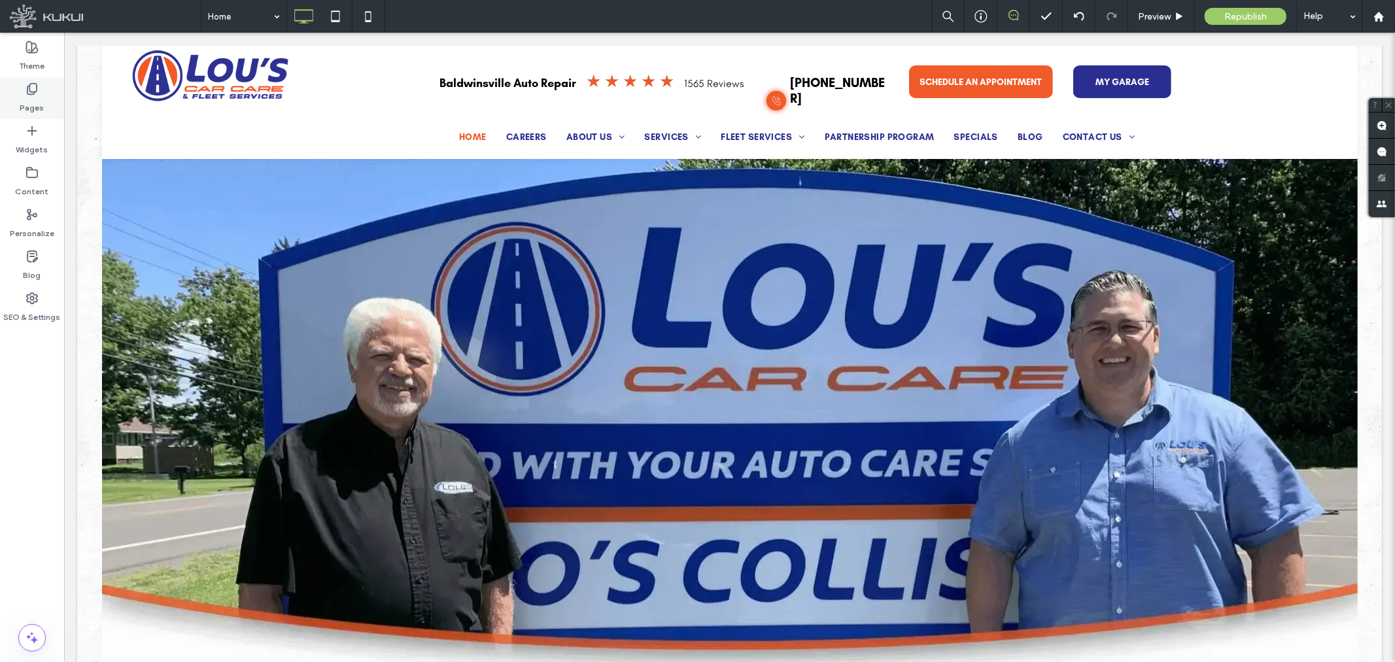
click at [46, 99] on div "Pages" at bounding box center [32, 98] width 64 height 42
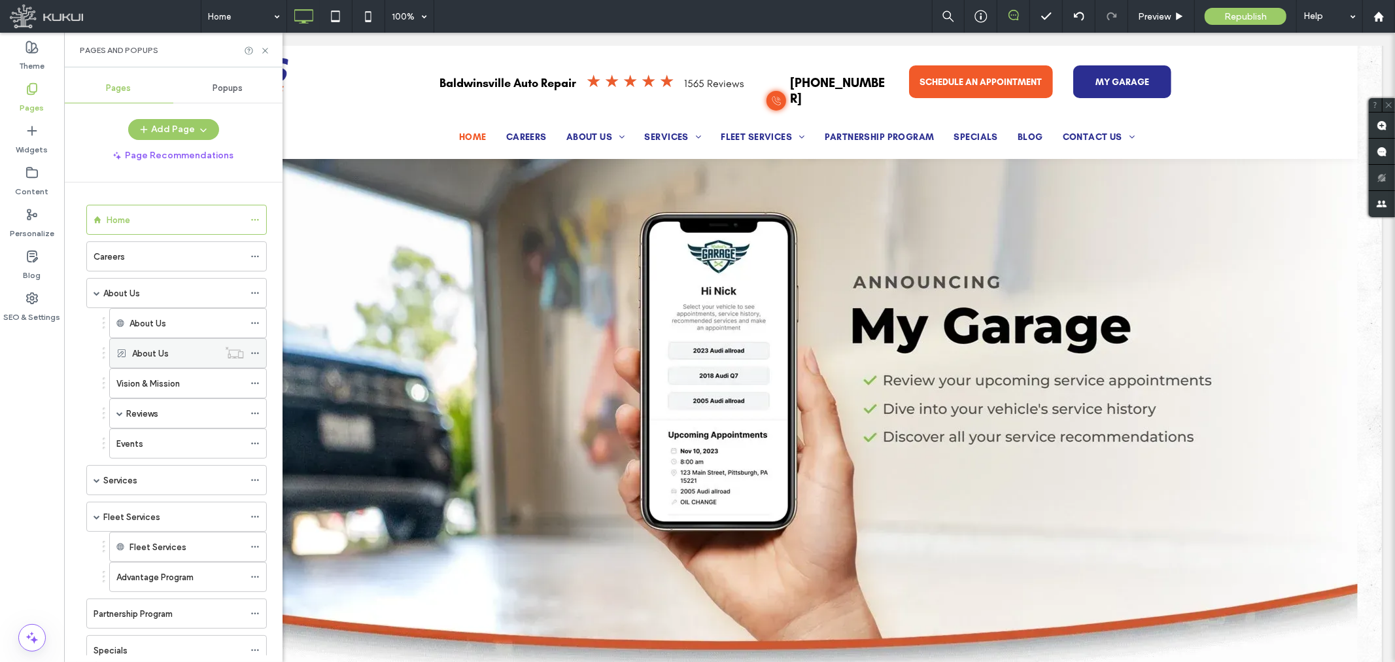
click at [258, 350] on icon at bounding box center [255, 353] width 9 height 9
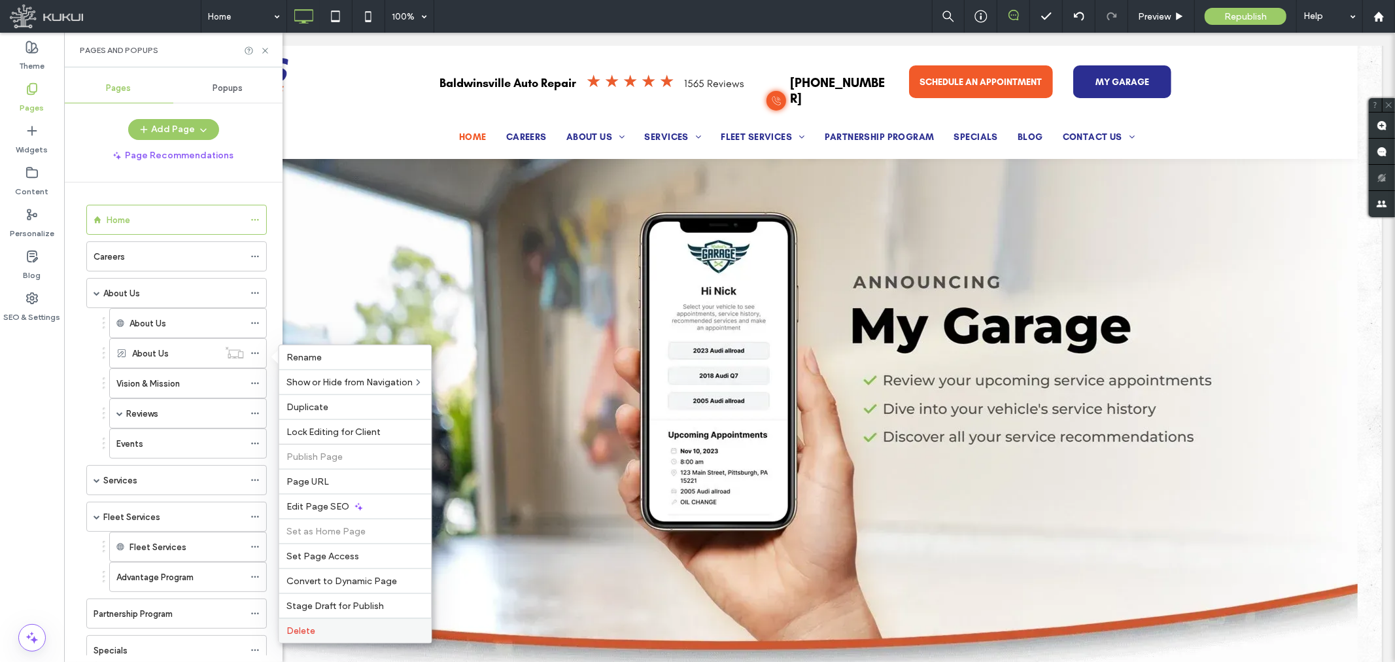
click at [334, 625] on label "Delete" at bounding box center [355, 630] width 137 height 11
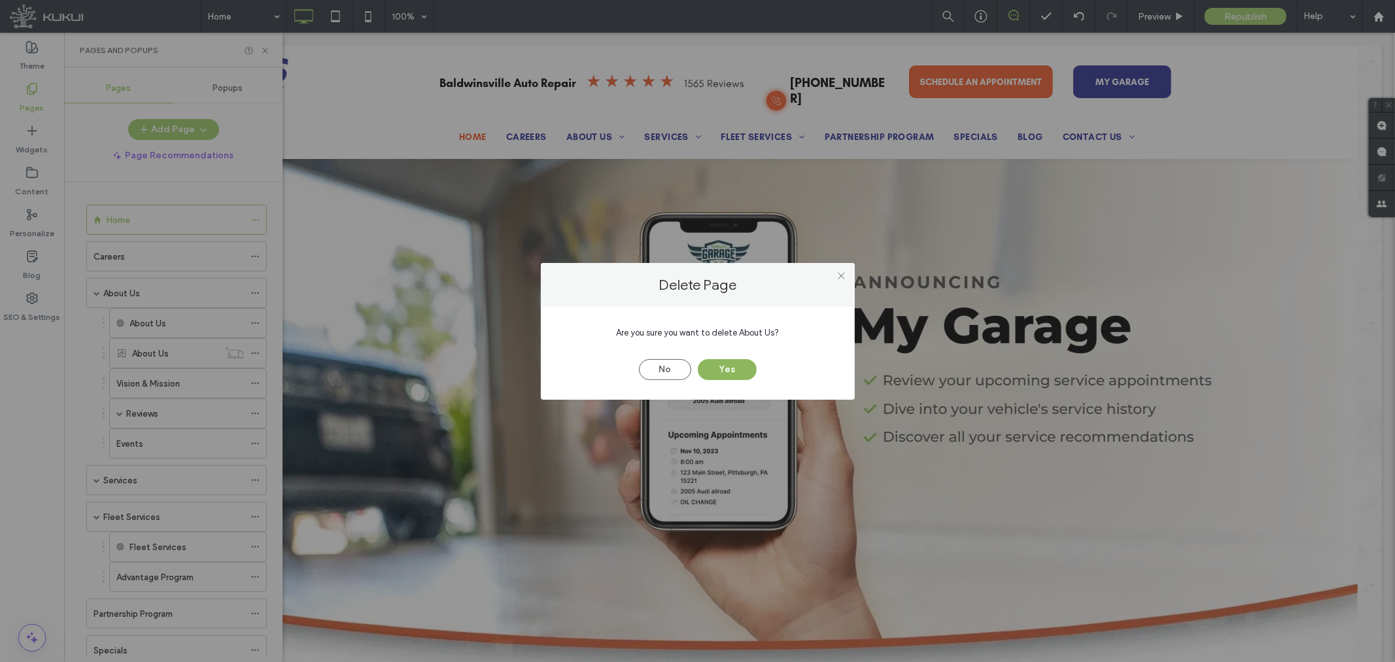
click at [735, 371] on button "Yes" at bounding box center [727, 369] width 59 height 21
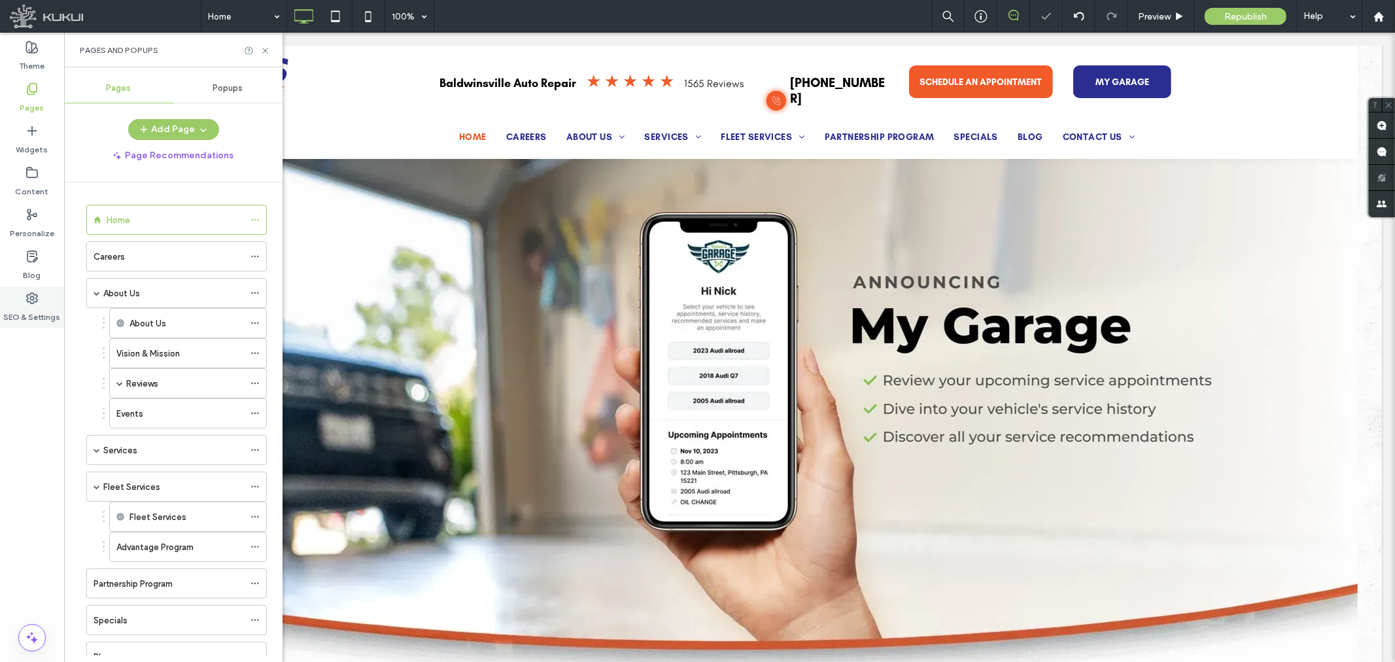
click at [38, 298] on icon at bounding box center [32, 298] width 13 height 13
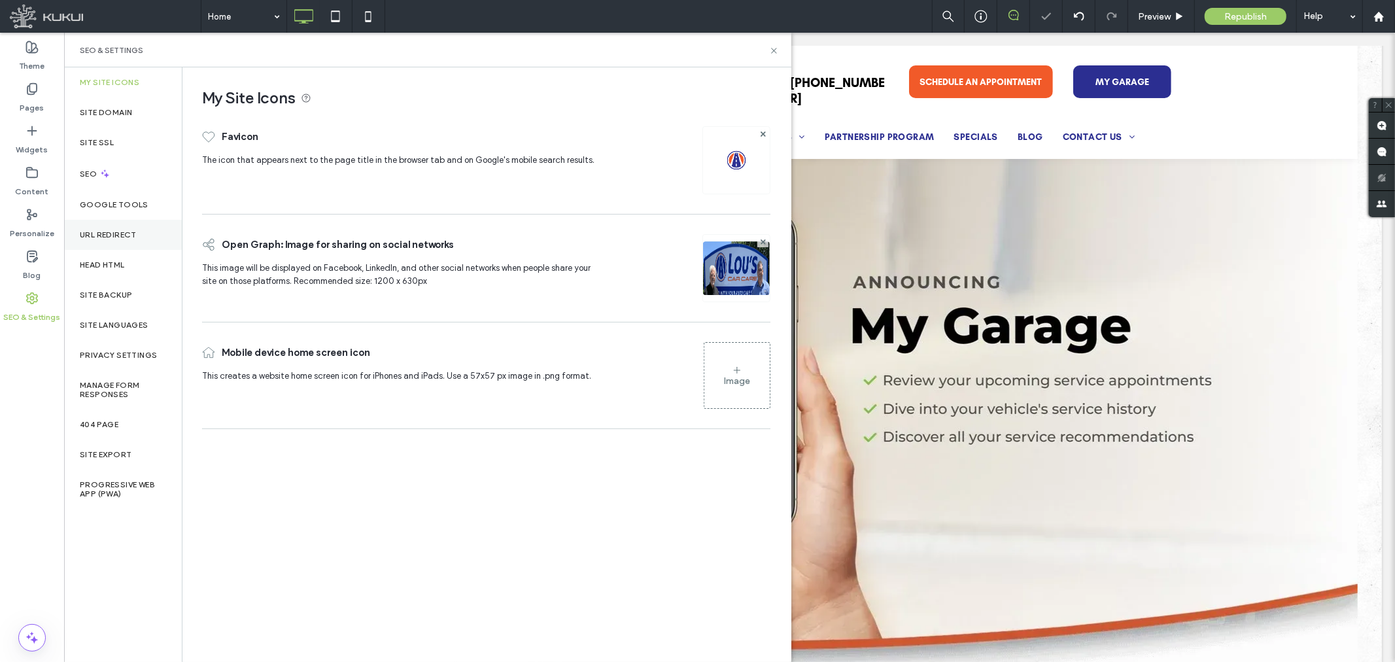
click at [122, 232] on label "URL Redirect" at bounding box center [108, 234] width 57 height 9
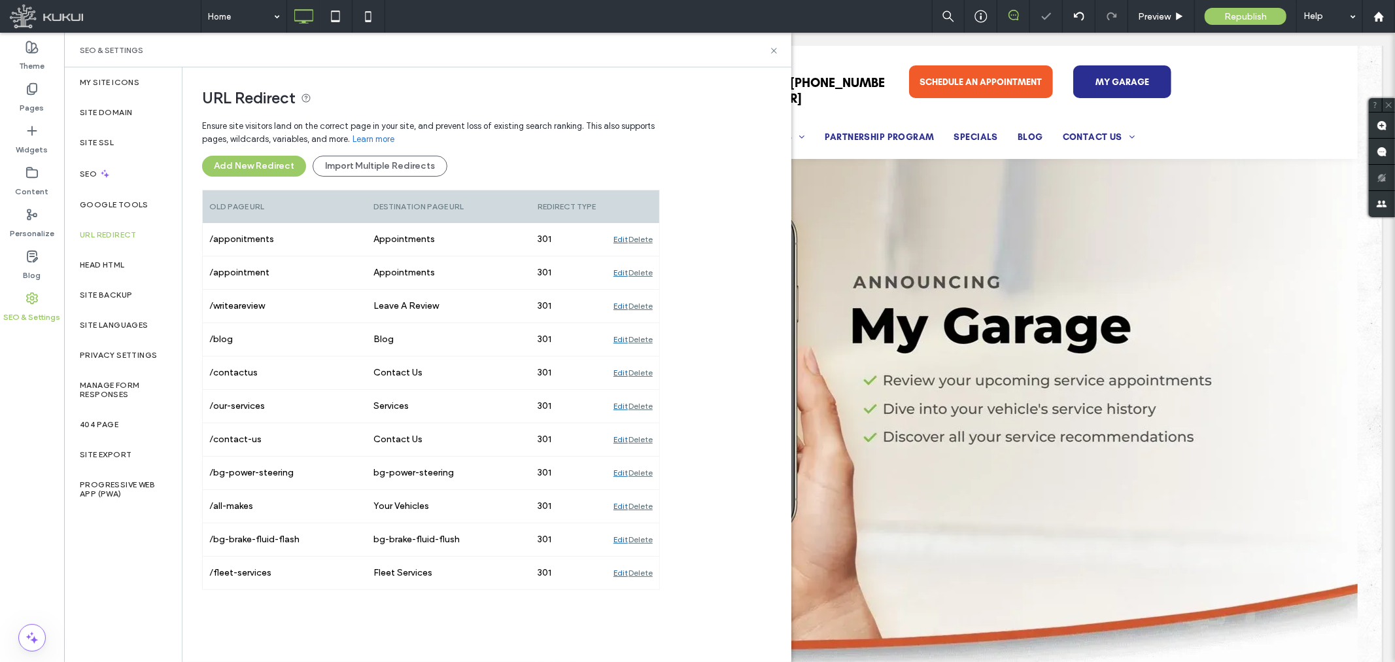
click at [282, 162] on button "Add New Redirect" at bounding box center [254, 166] width 104 height 21
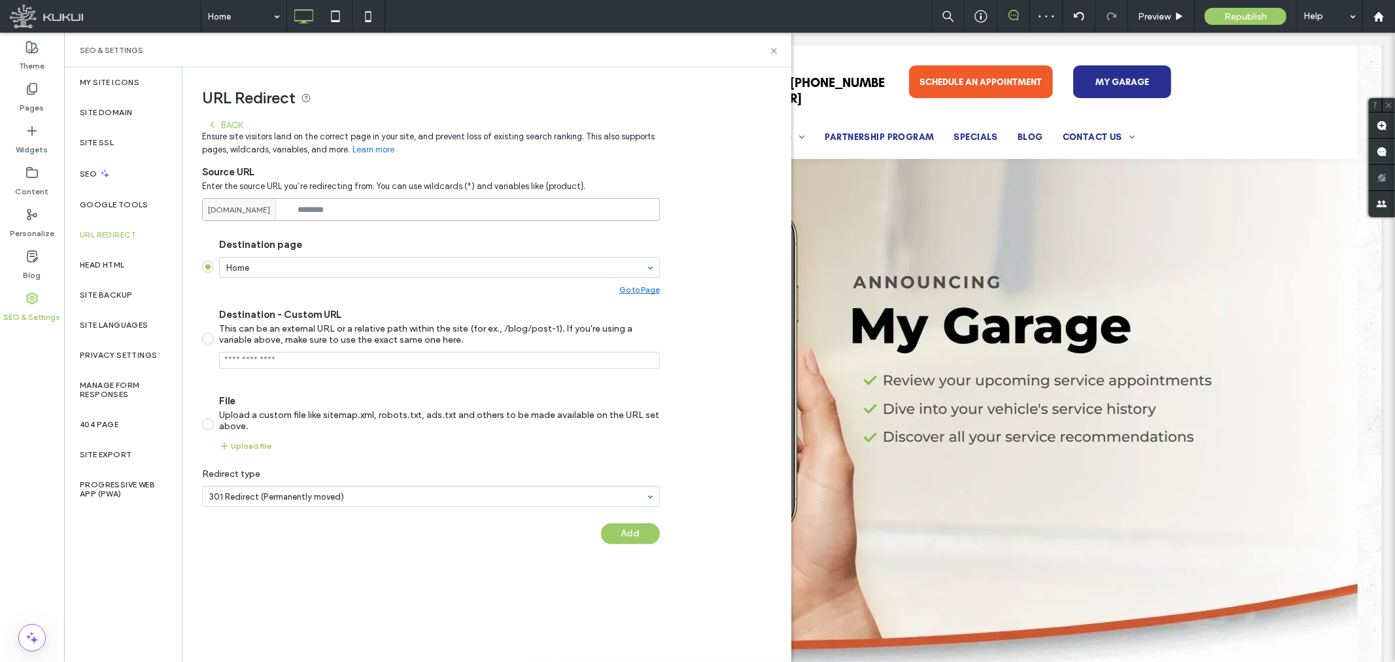
click at [355, 207] on input at bounding box center [431, 209] width 458 height 23
paste input "**********"
type input "**********"
type input "*****"
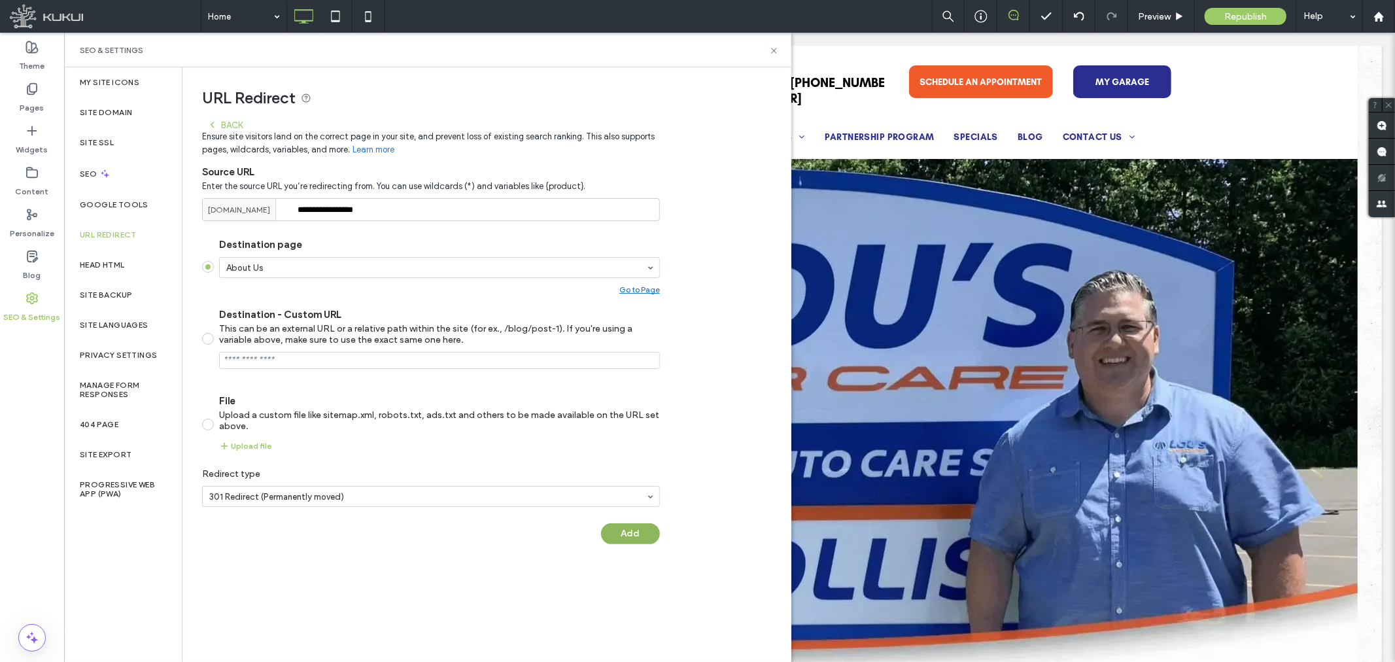
click at [649, 536] on button "Add" at bounding box center [630, 533] width 59 height 21
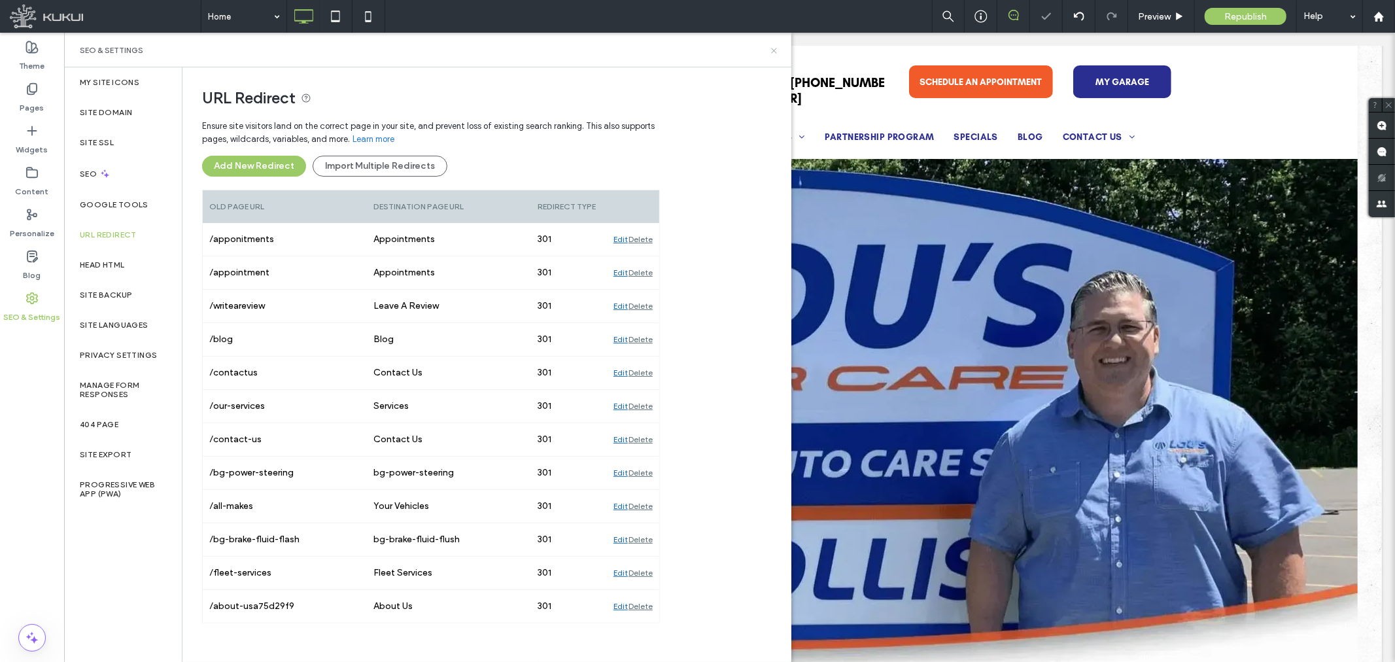
click at [773, 52] on icon at bounding box center [774, 51] width 10 height 10
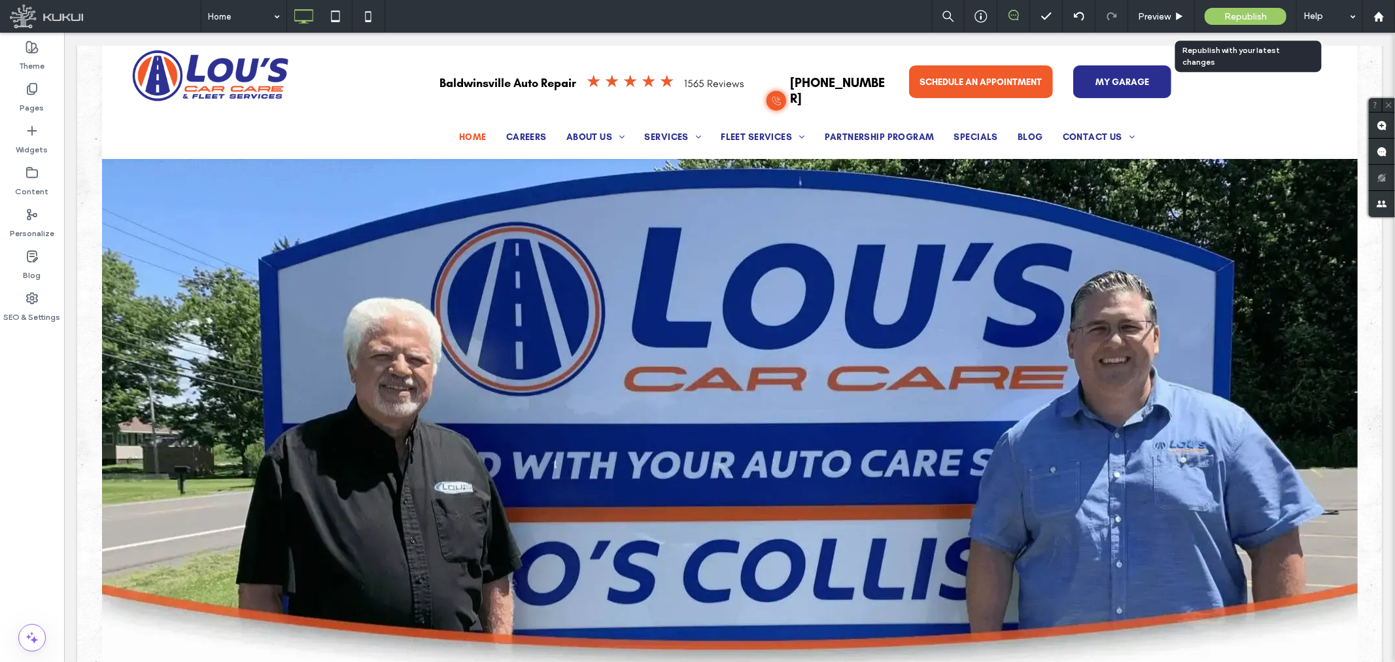
click at [1220, 17] on div "Republish" at bounding box center [1246, 16] width 82 height 17
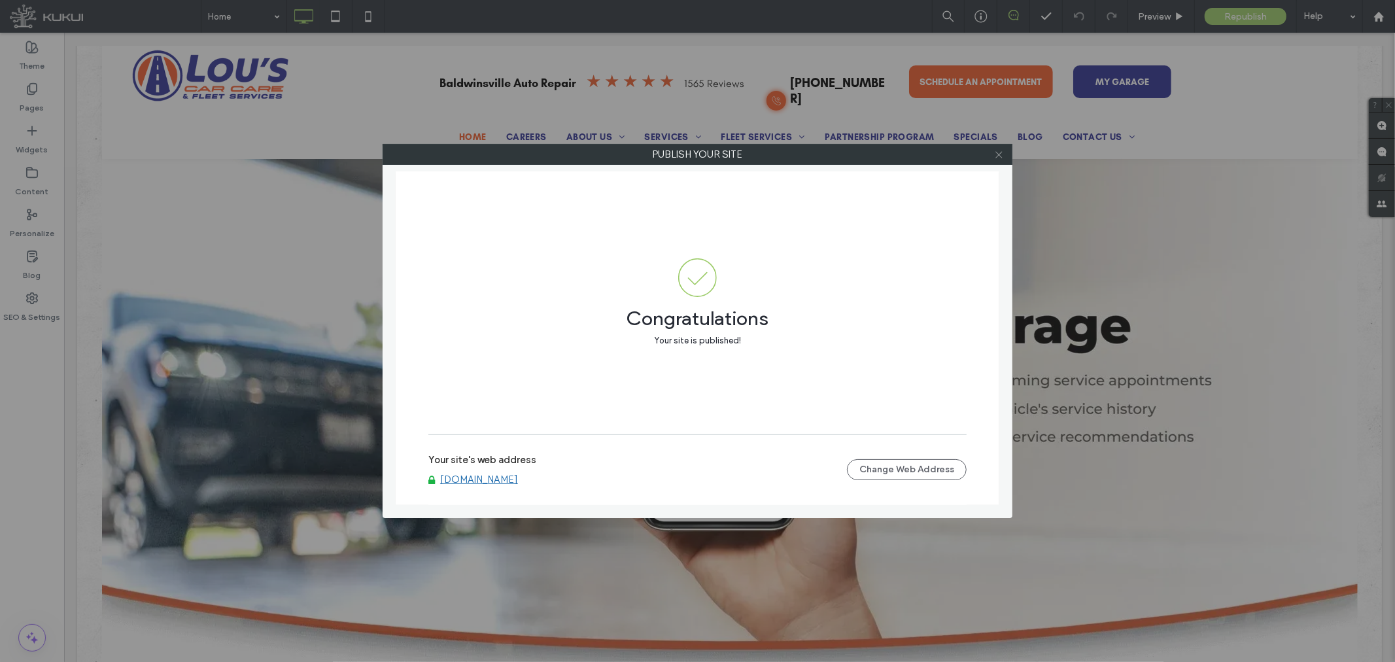
click at [1001, 155] on icon at bounding box center [999, 155] width 10 height 10
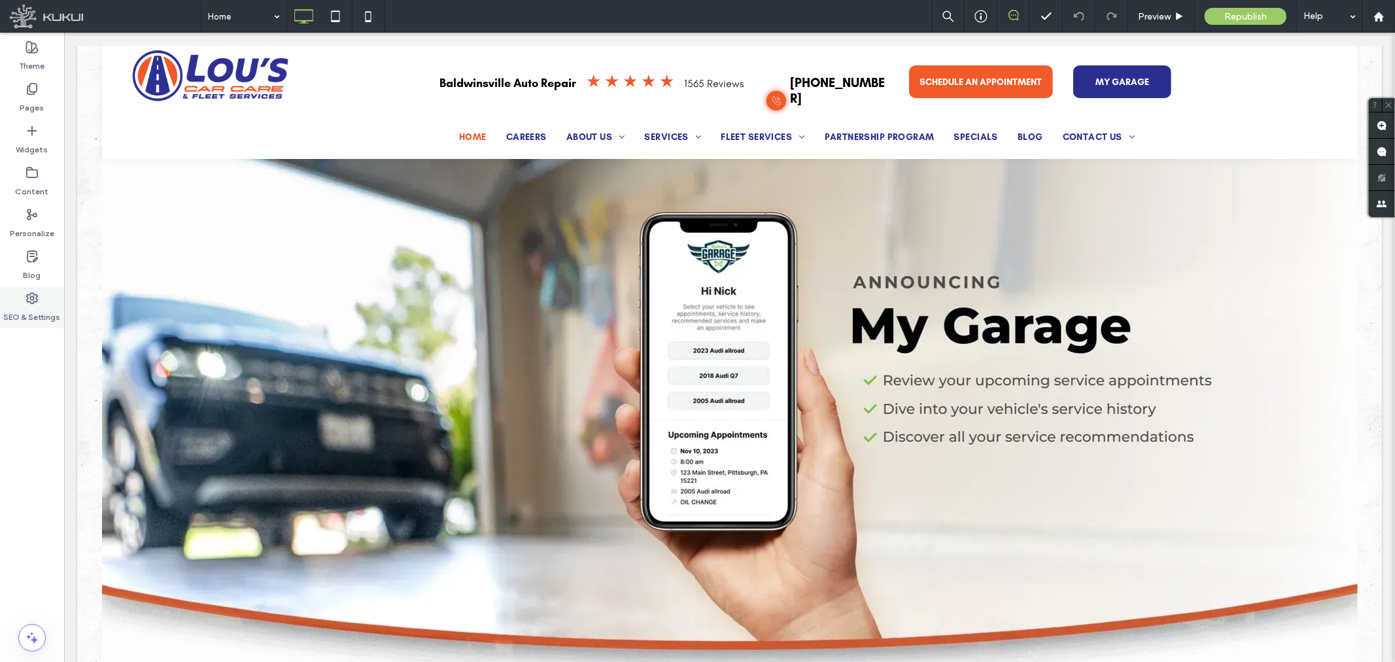
click at [26, 301] on icon at bounding box center [32, 298] width 13 height 13
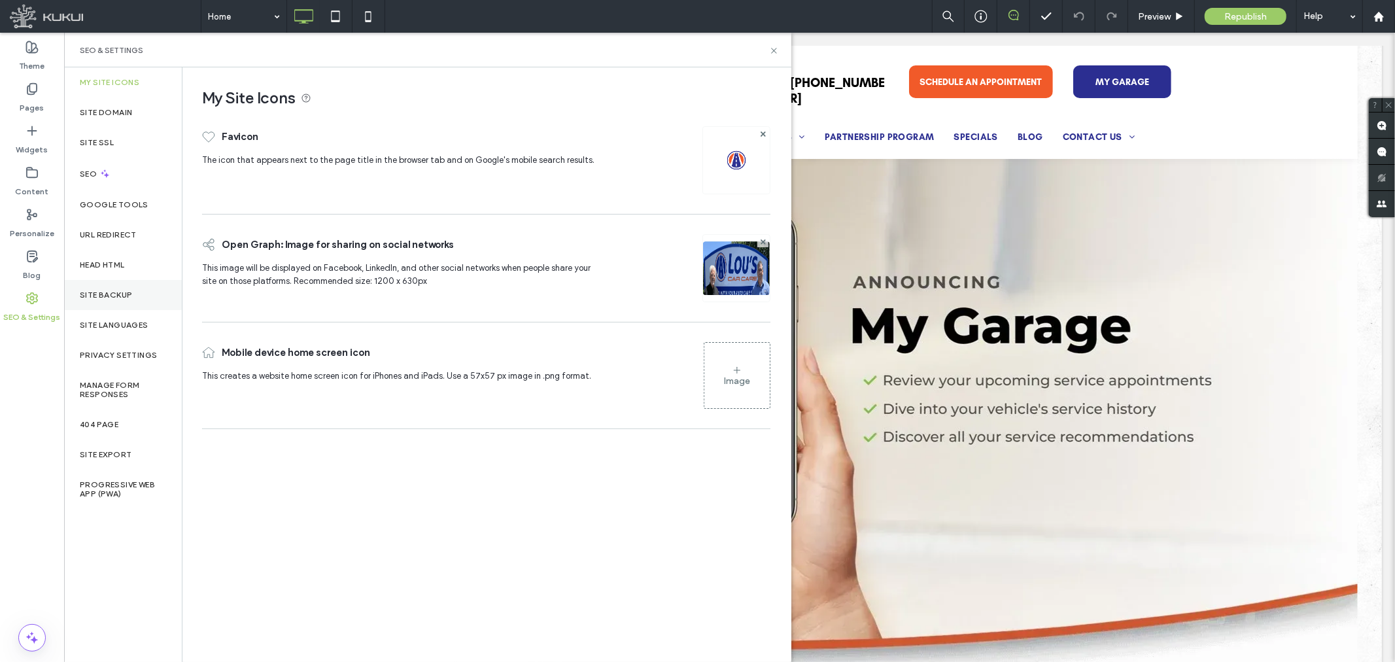
click at [107, 282] on div "Site Backup" at bounding box center [123, 295] width 118 height 30
